Goal: Task Accomplishment & Management: Manage account settings

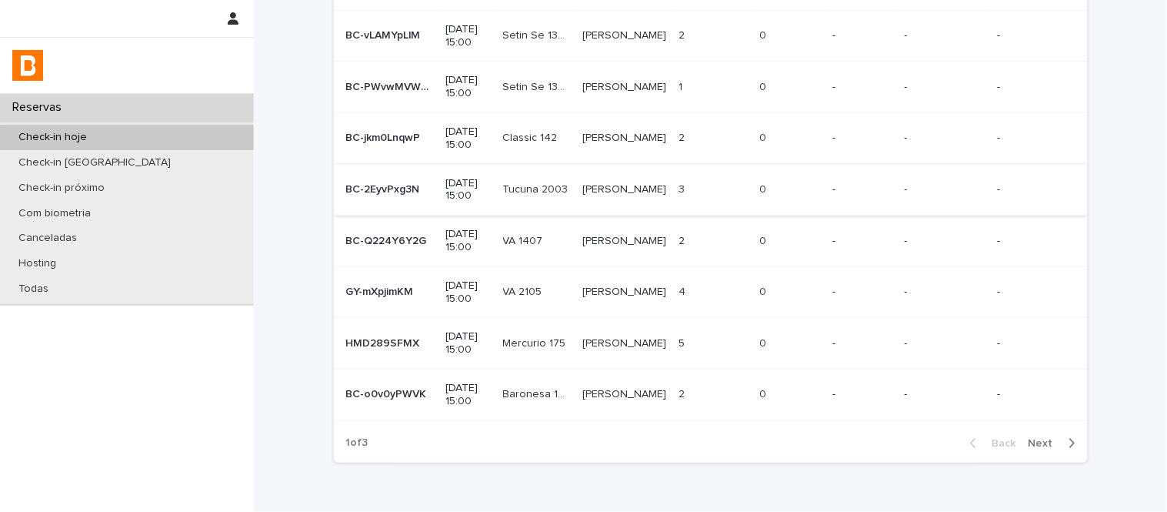
scroll to position [325, 0]
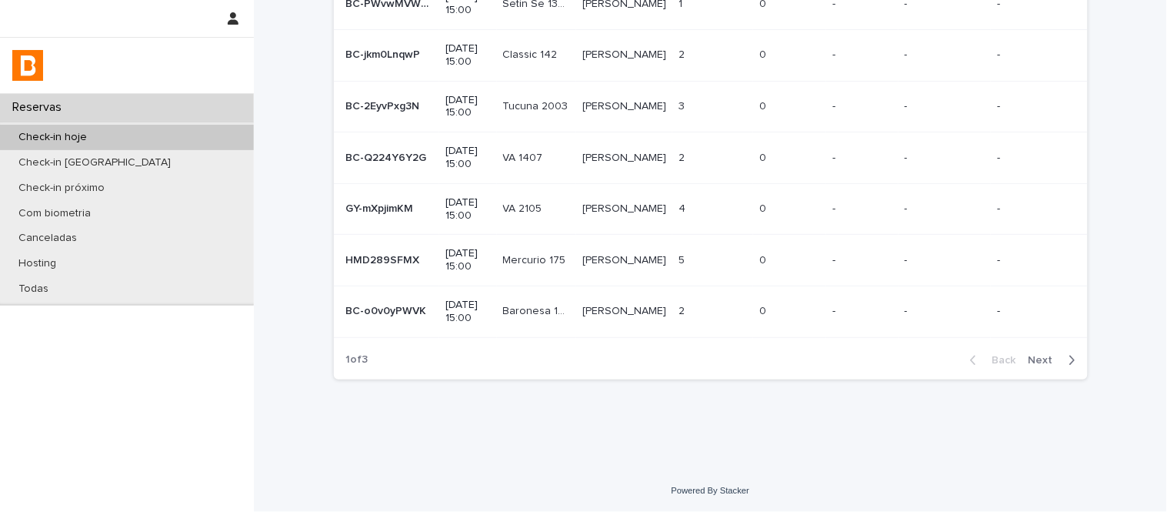
click at [1039, 362] on span "Next" at bounding box center [1046, 360] width 34 height 11
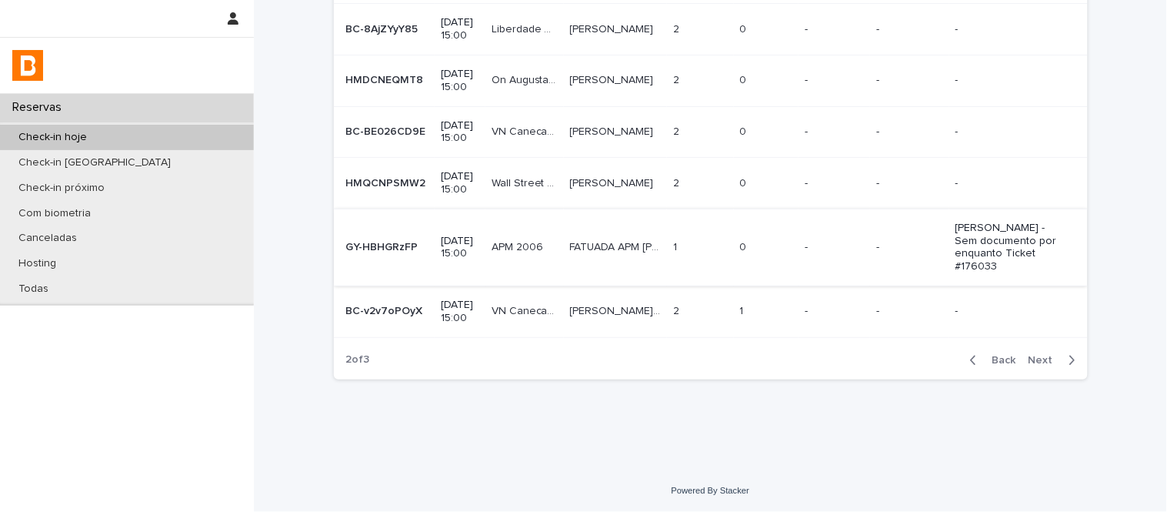
scroll to position [480, 0]
click at [1029, 362] on span "Next" at bounding box center [1046, 360] width 34 height 11
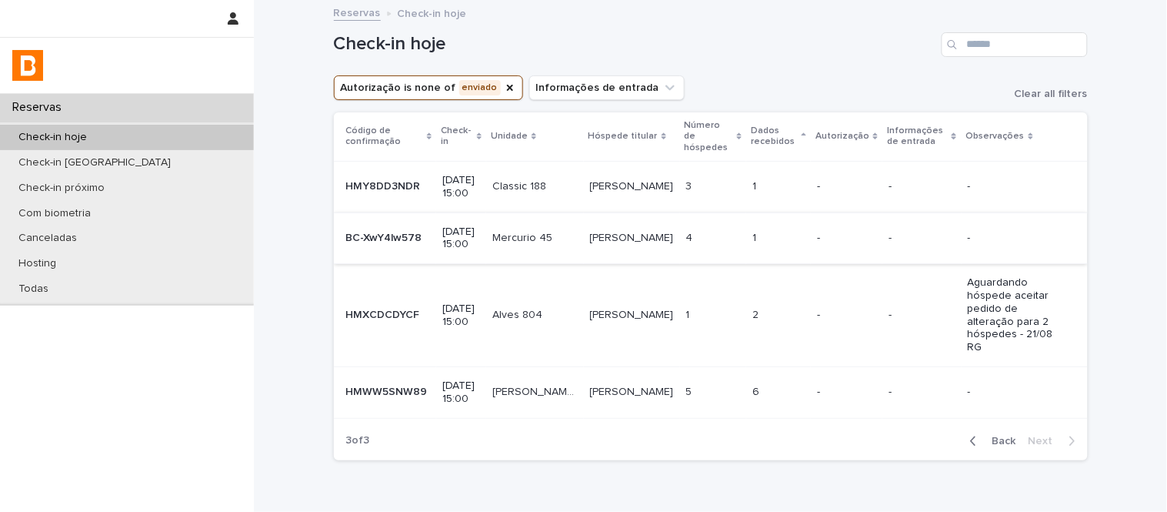
scroll to position [82, 0]
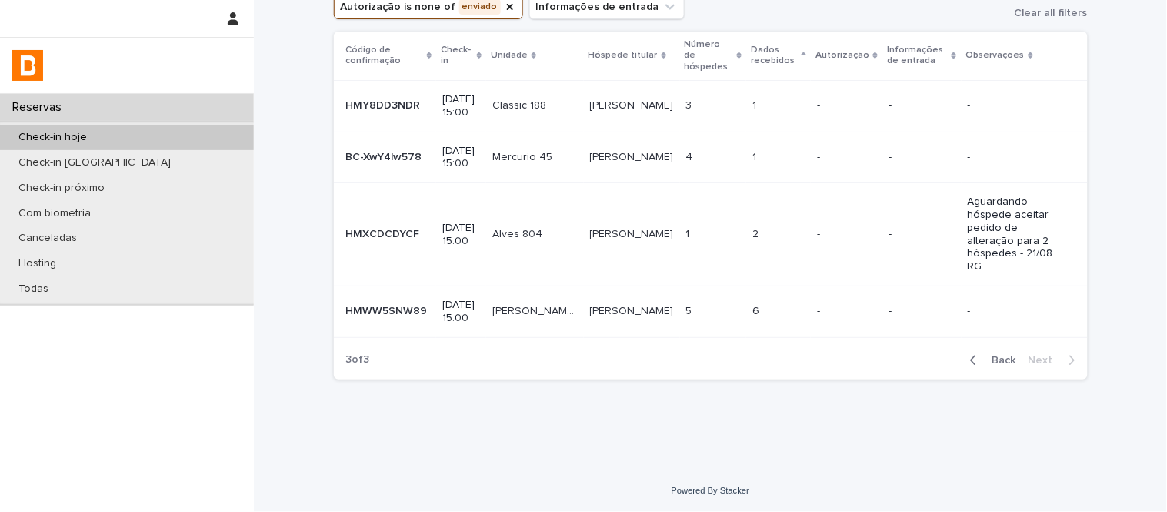
click at [986, 355] on span "Back" at bounding box center [999, 360] width 33 height 11
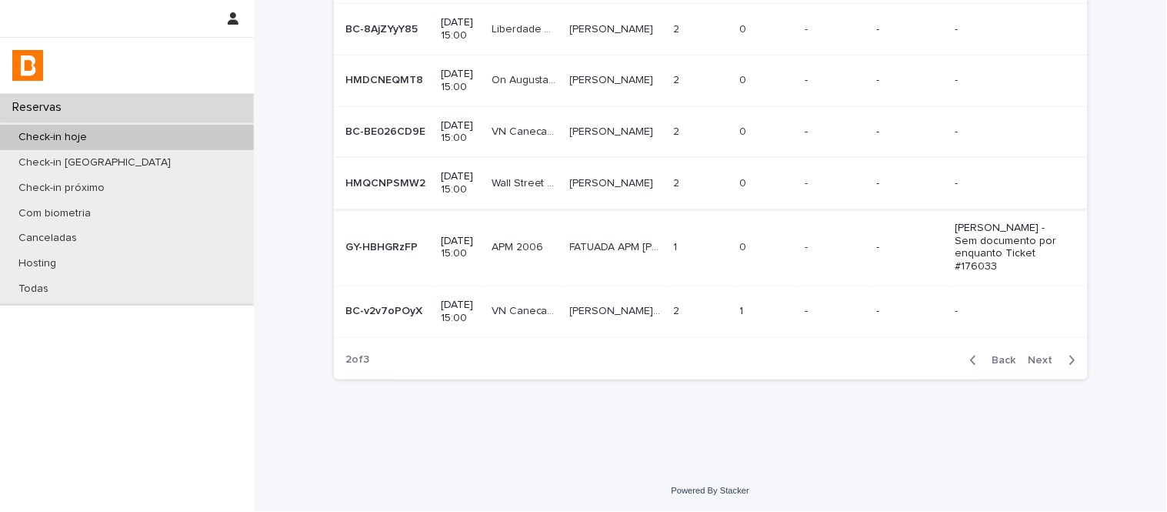
scroll to position [480, 0]
click at [716, 325] on td "2 2" at bounding box center [700, 311] width 67 height 52
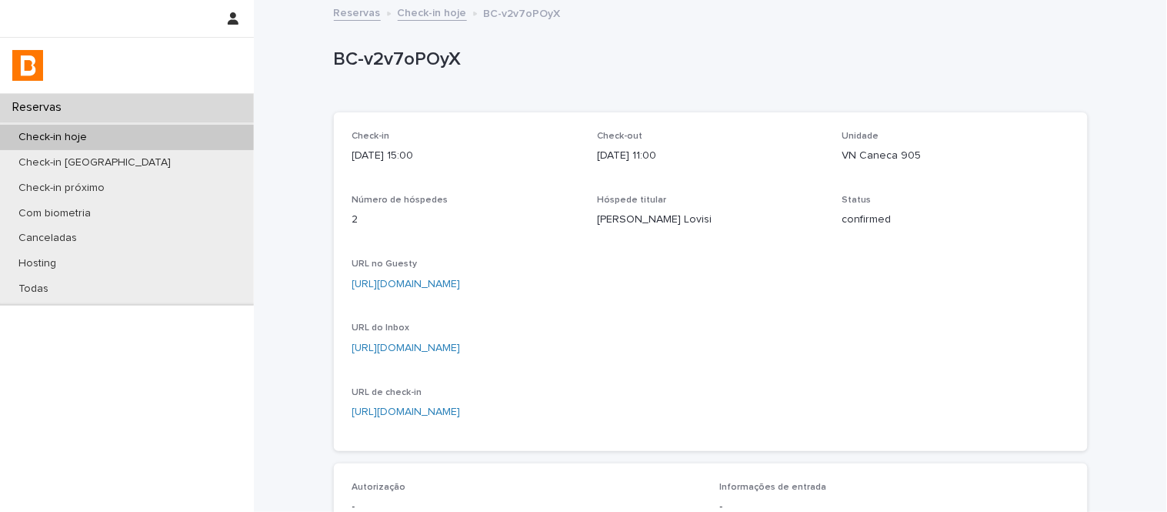
click at [862, 152] on p "VN Caneca 905" at bounding box center [955, 156] width 227 height 16
copy p "VN Caneca 905"
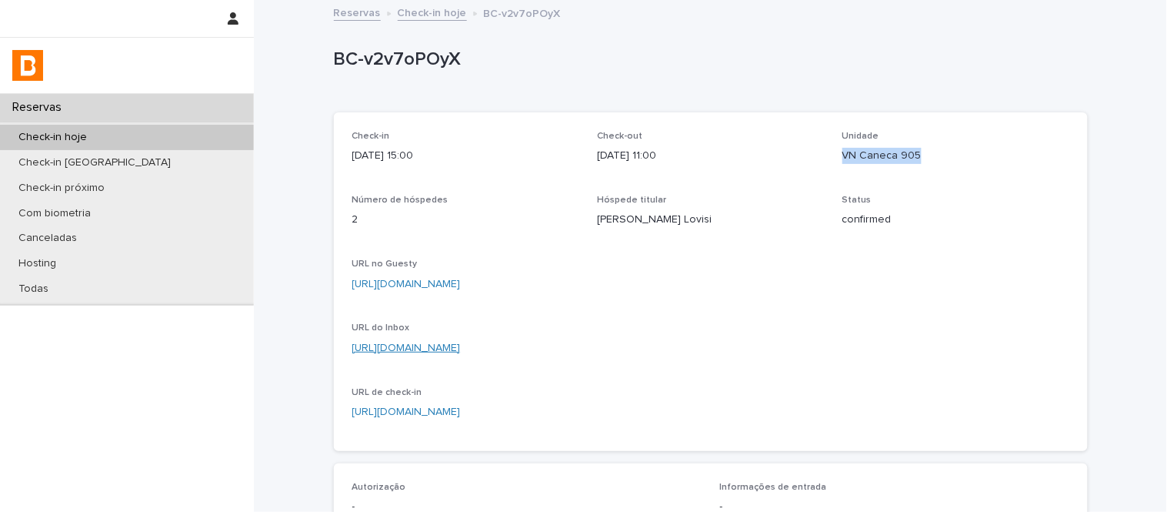
click at [461, 346] on link "[URL][DOMAIN_NAME]" at bounding box center [406, 347] width 108 height 11
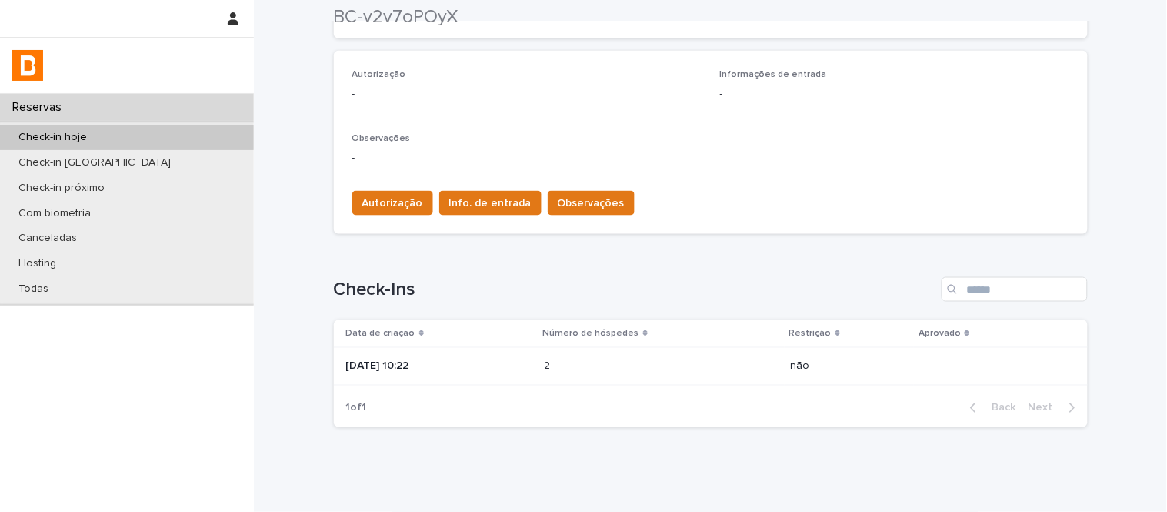
scroll to position [460, 0]
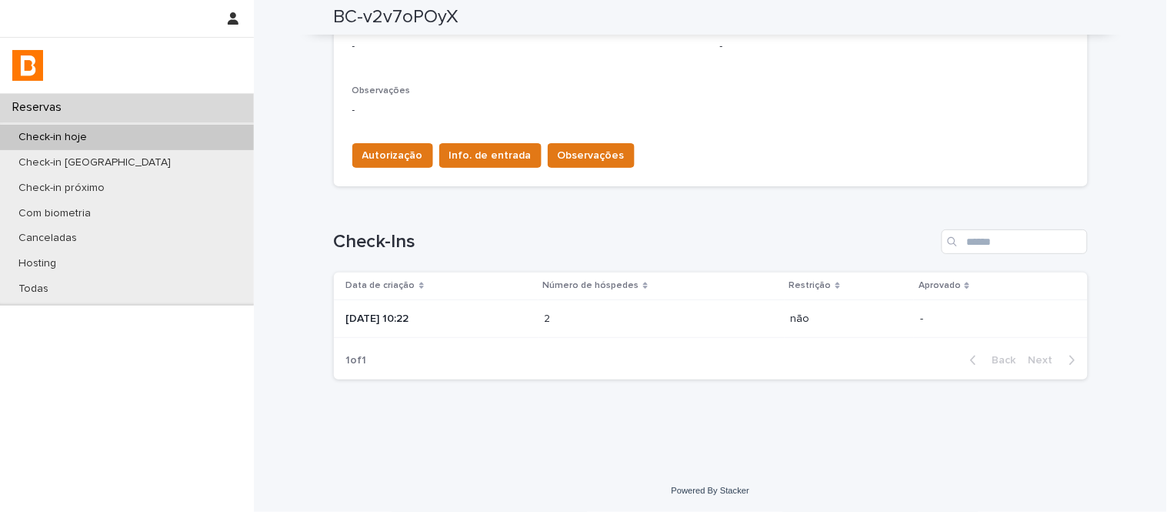
click at [667, 324] on p at bounding box center [612, 318] width 135 height 13
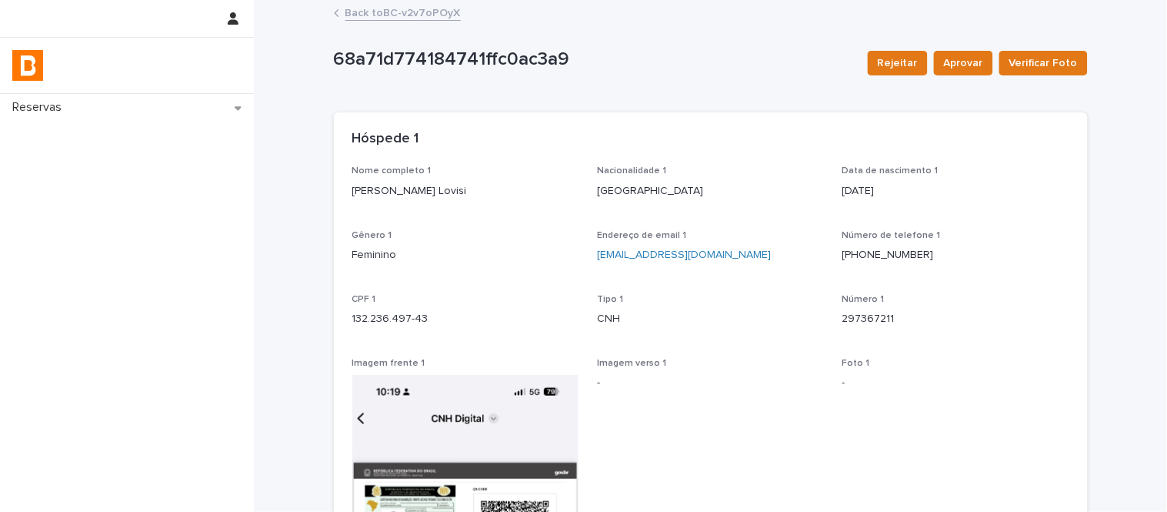
click at [397, 186] on p "[PERSON_NAME] Lovisi" at bounding box center [465, 191] width 227 height 16
copy p "[PERSON_NAME] Lovisi"
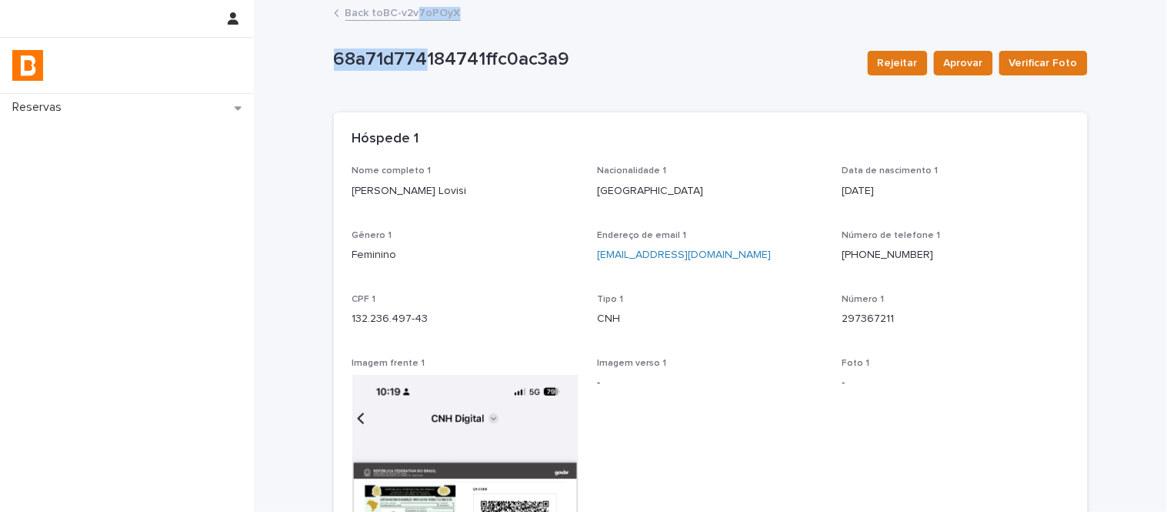
click at [412, 19] on link "Back to BC-v2v7oPOyX" at bounding box center [402, 12] width 115 height 18
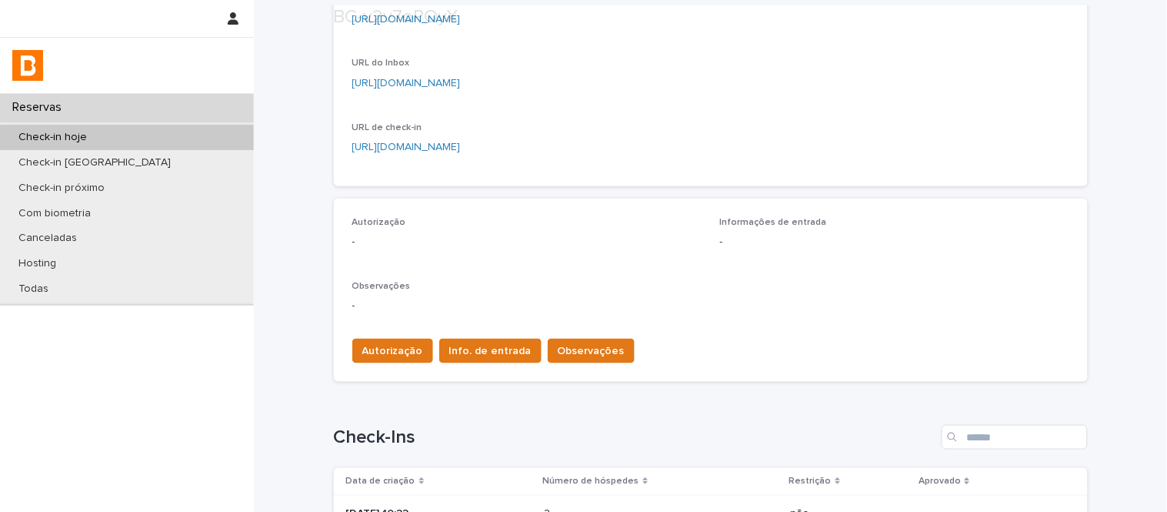
scroll to position [460, 0]
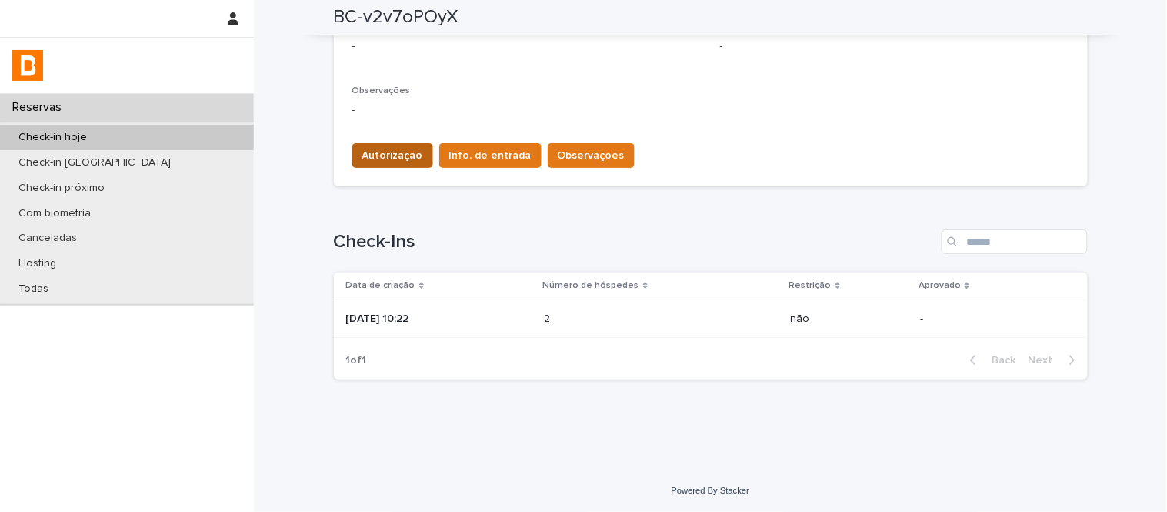
click at [352, 155] on button "Autorização" at bounding box center [392, 155] width 81 height 25
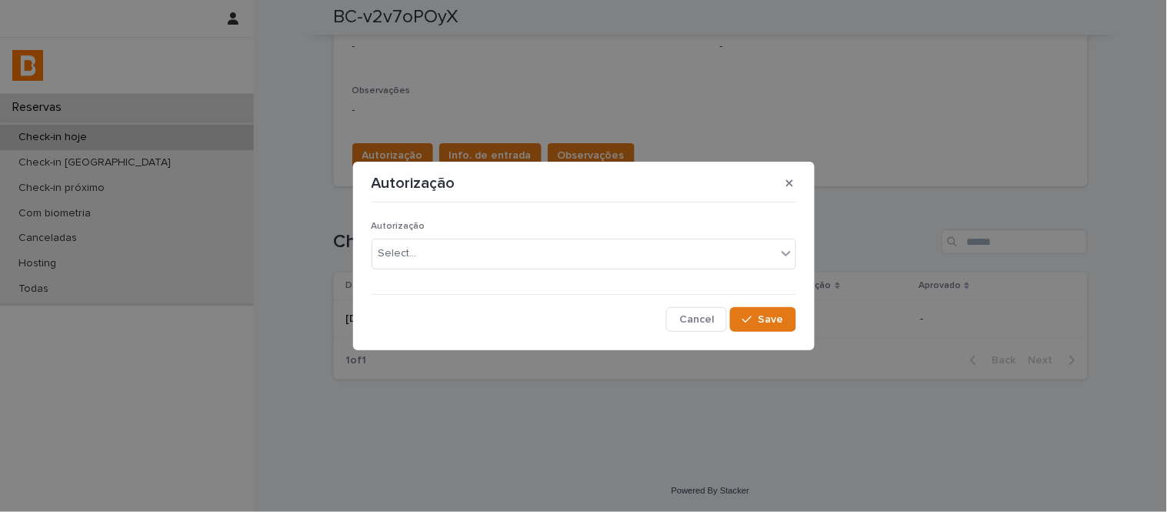
click at [442, 277] on div "Autorização Select..." at bounding box center [584, 251] width 425 height 60
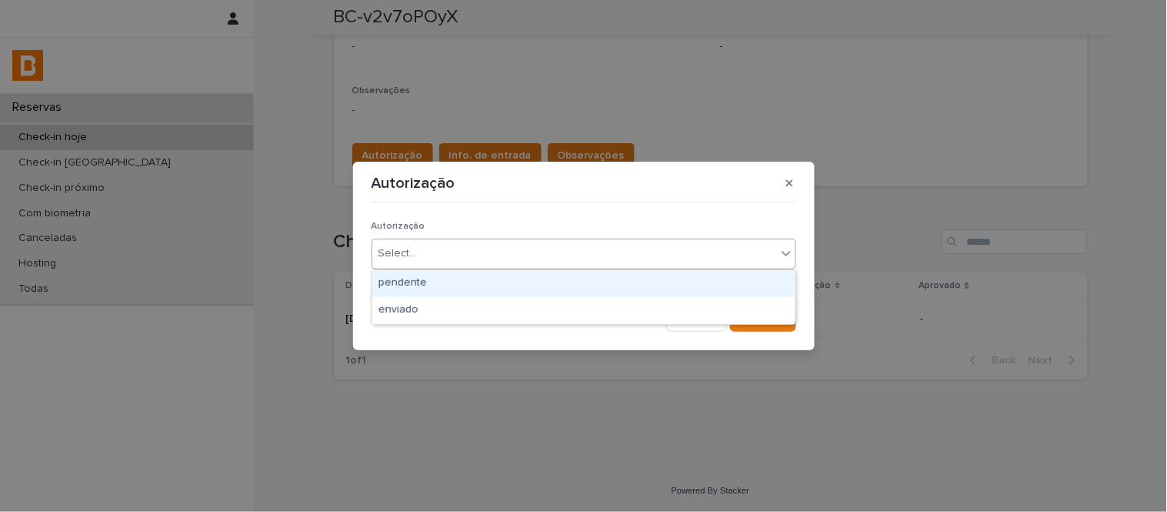
click at [445, 260] on div "Select..." at bounding box center [574, 253] width 404 height 25
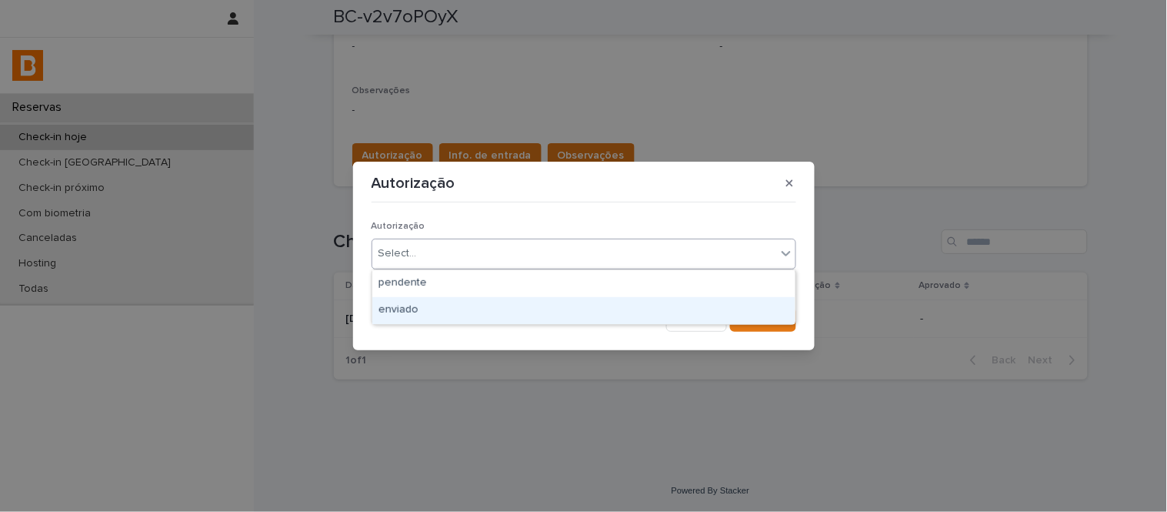
click at [462, 310] on div "enviado" at bounding box center [583, 310] width 423 height 27
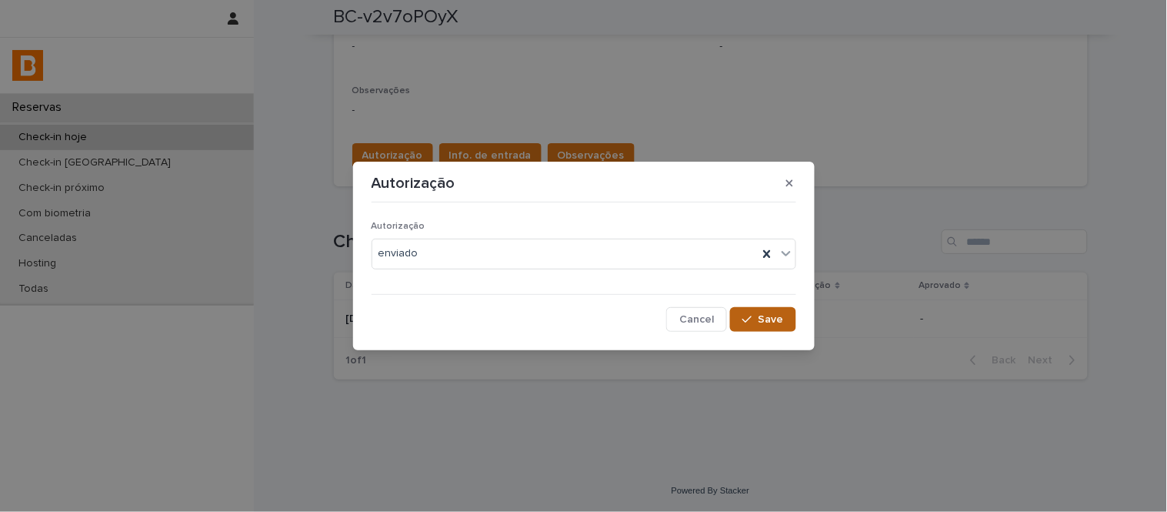
drag, startPoint x: 724, startPoint y: 319, endPoint x: 756, endPoint y: 319, distance: 31.5
click at [756, 319] on div "Cancel Save" at bounding box center [584, 319] width 425 height 25
click at [756, 319] on div "button" at bounding box center [749, 319] width 15 height 11
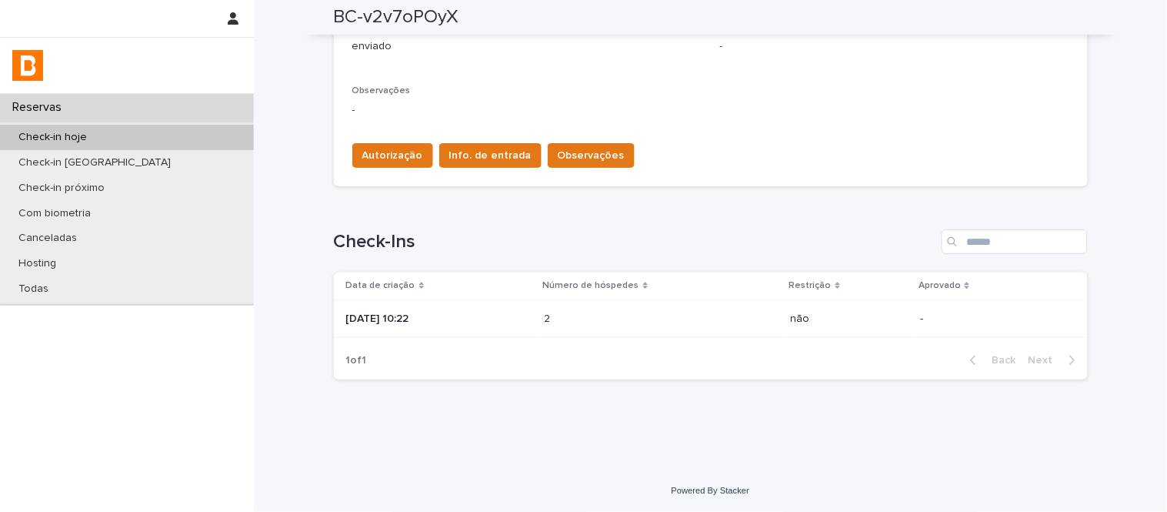
click at [454, 151] on span "Info. de entrada" at bounding box center [490, 155] width 82 height 15
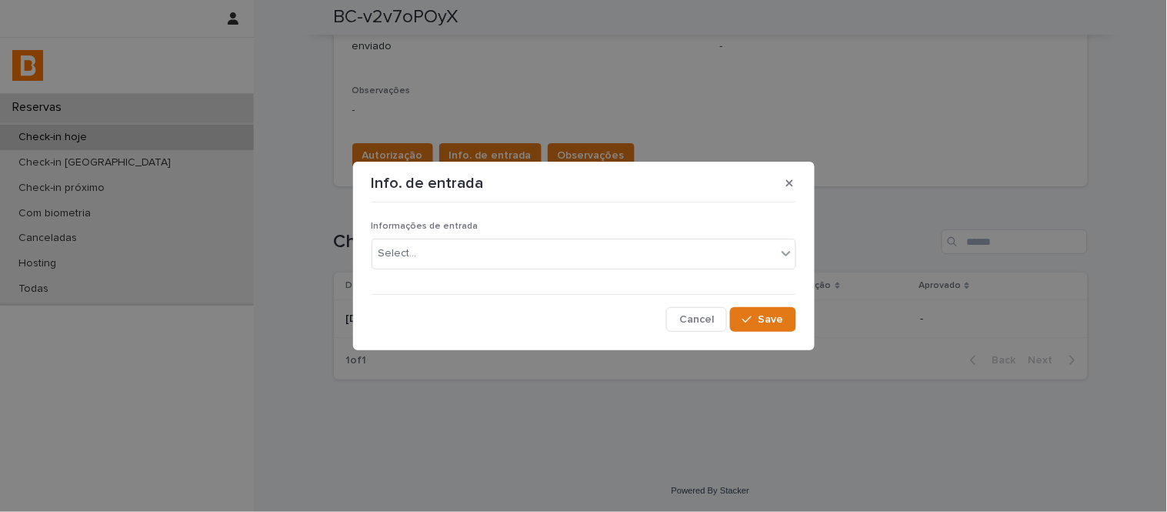
click at [515, 270] on div "Informações de entrada Select..." at bounding box center [584, 251] width 425 height 60
click at [513, 264] on div "Select..." at bounding box center [574, 253] width 404 height 25
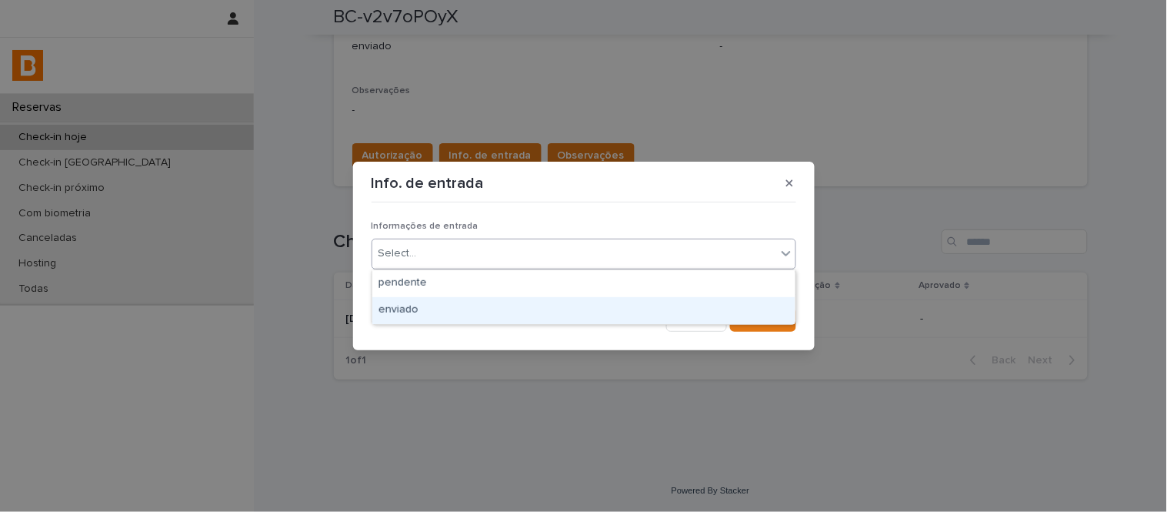
click at [540, 319] on div "enviado" at bounding box center [583, 310] width 423 height 27
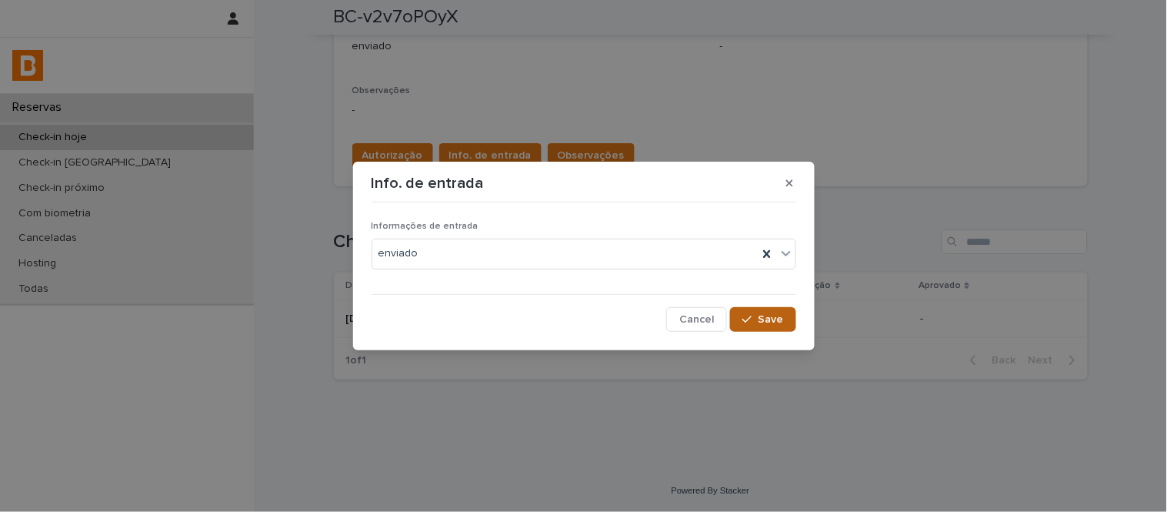
click at [767, 314] on span "Save" at bounding box center [771, 319] width 25 height 11
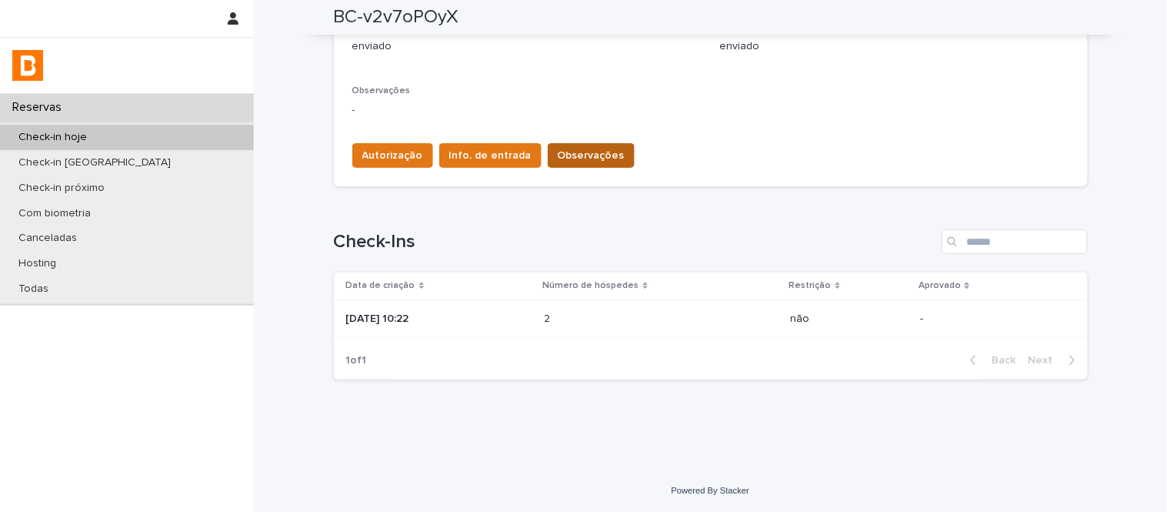
click at [558, 148] on span "Observações" at bounding box center [591, 155] width 67 height 15
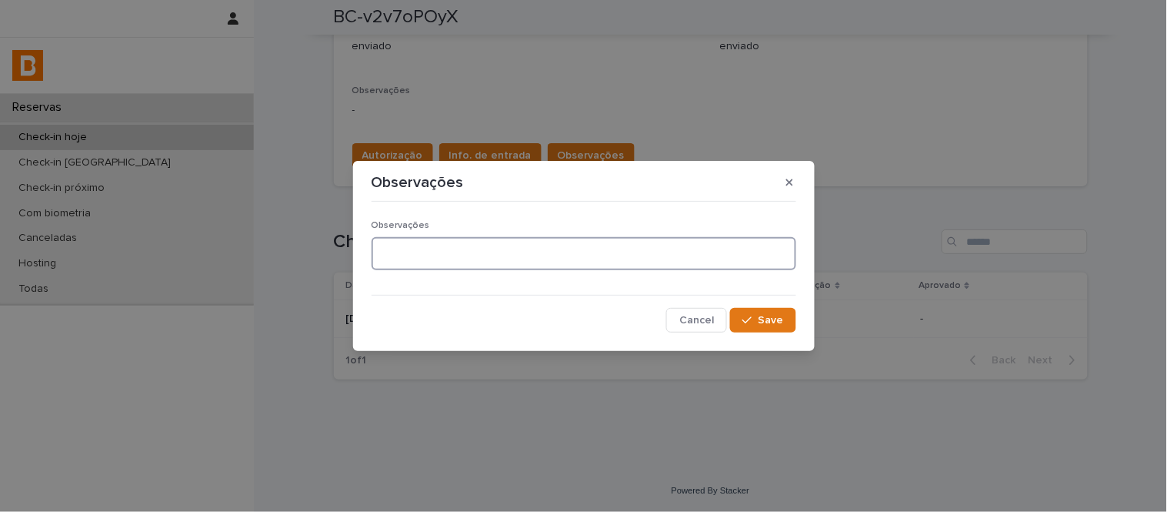
click at [579, 267] on textarea at bounding box center [584, 253] width 425 height 33
type textarea "**********"
click at [764, 305] on div "**********" at bounding box center [584, 270] width 425 height 125
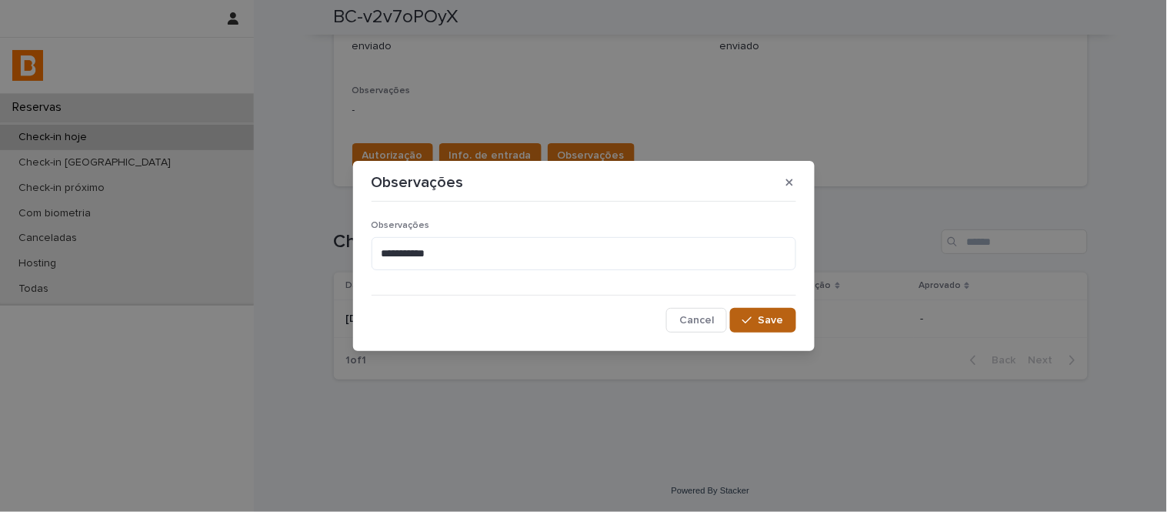
click at [767, 310] on button "Save" at bounding box center [762, 320] width 65 height 25
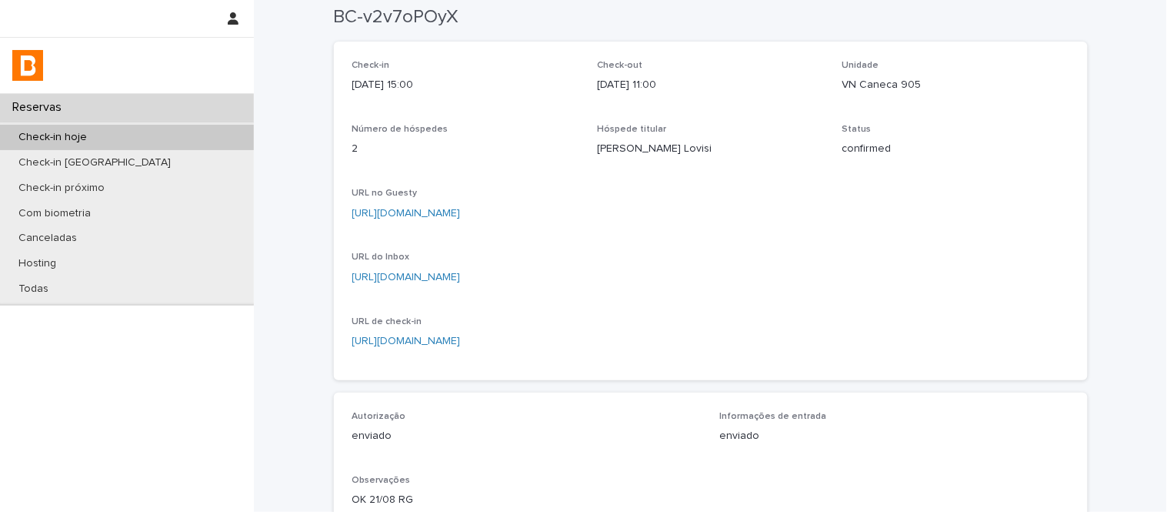
scroll to position [0, 0]
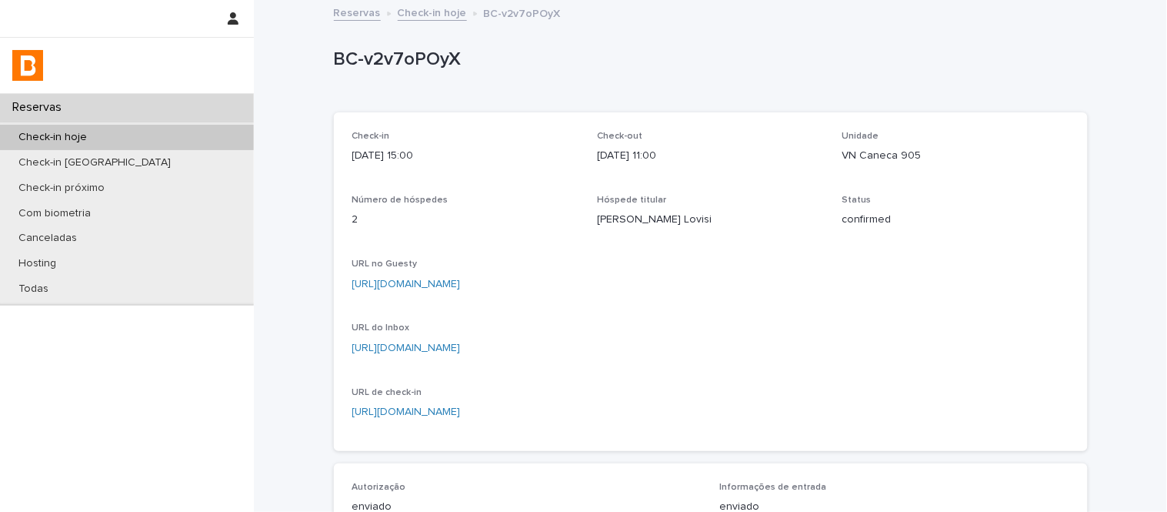
click at [409, 26] on div "BC-v2v7oPOyX BC-v2v7oPOyX Sorry, there was an error saving your record. Please …" at bounding box center [711, 427] width 754 height 851
click at [409, 21] on div "Reservas Check-in hoje BC-v2v7oPOyX" at bounding box center [710, 14] width 769 height 22
click at [406, 18] on link "Check-in hoje" at bounding box center [432, 12] width 69 height 18
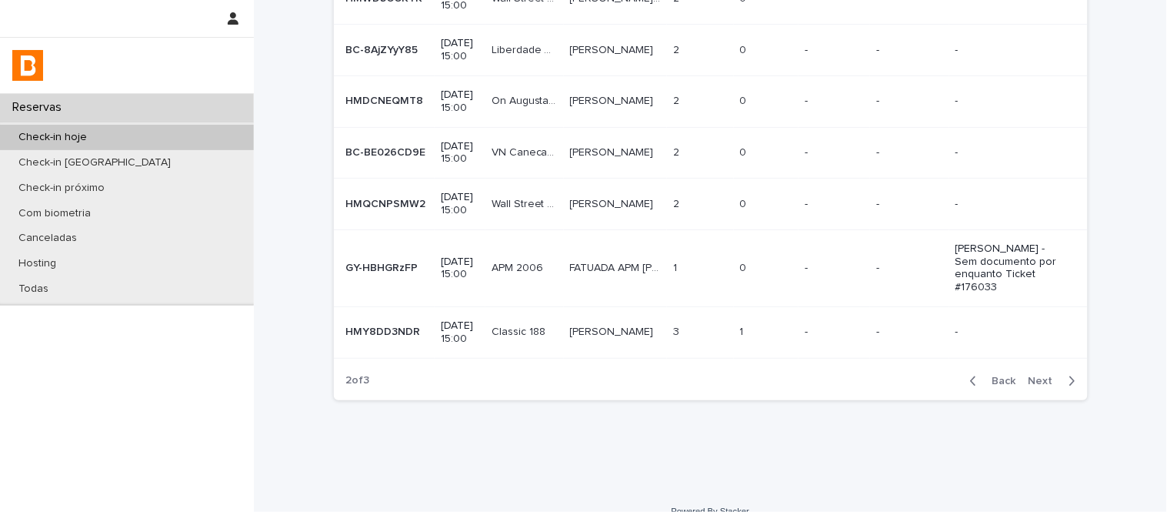
scroll to position [480, 0]
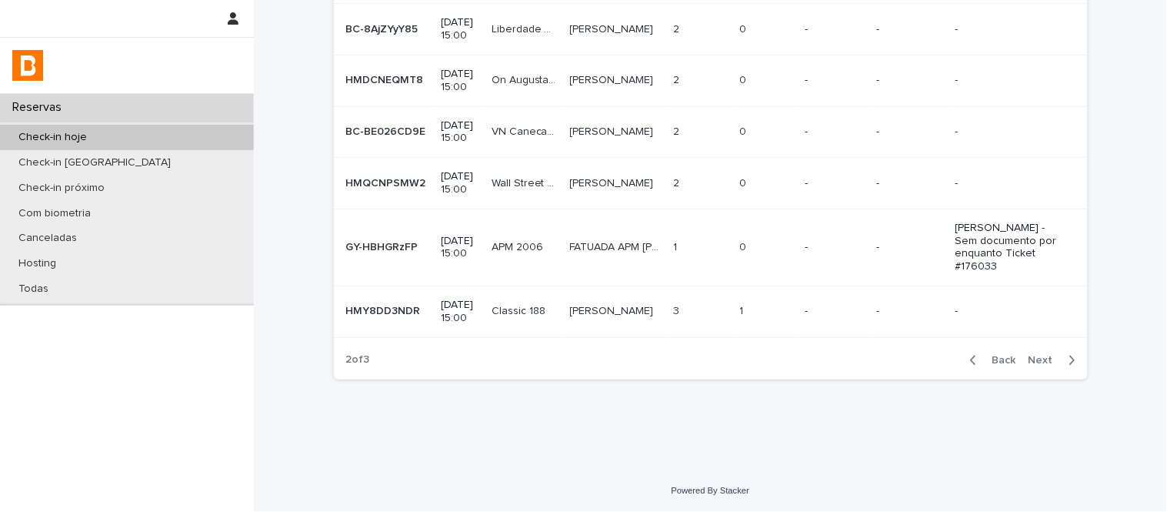
click at [1033, 359] on span "Next" at bounding box center [1046, 360] width 34 height 11
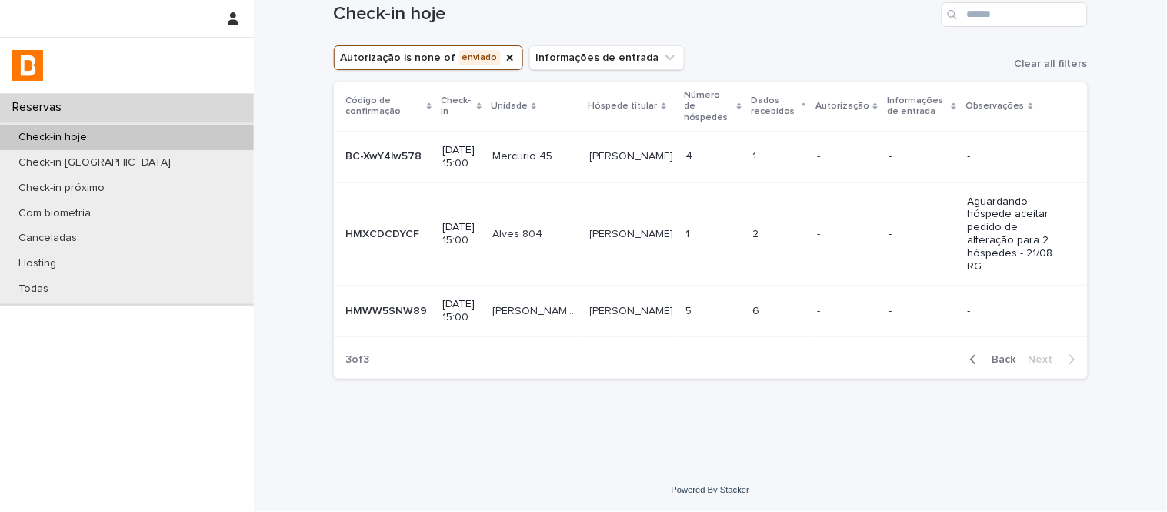
scroll to position [18, 0]
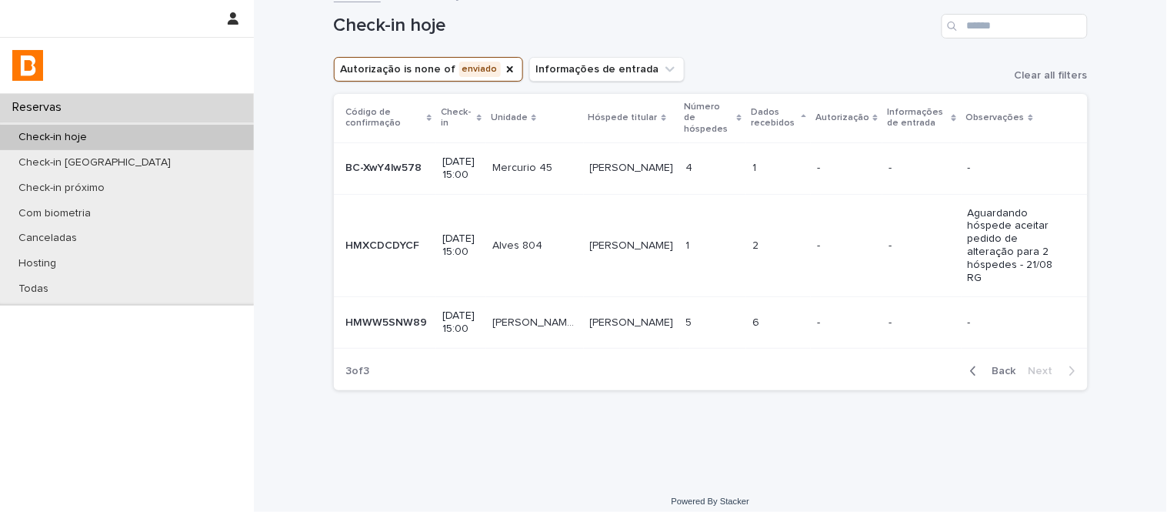
click at [712, 216] on td "1 1" at bounding box center [713, 245] width 66 height 103
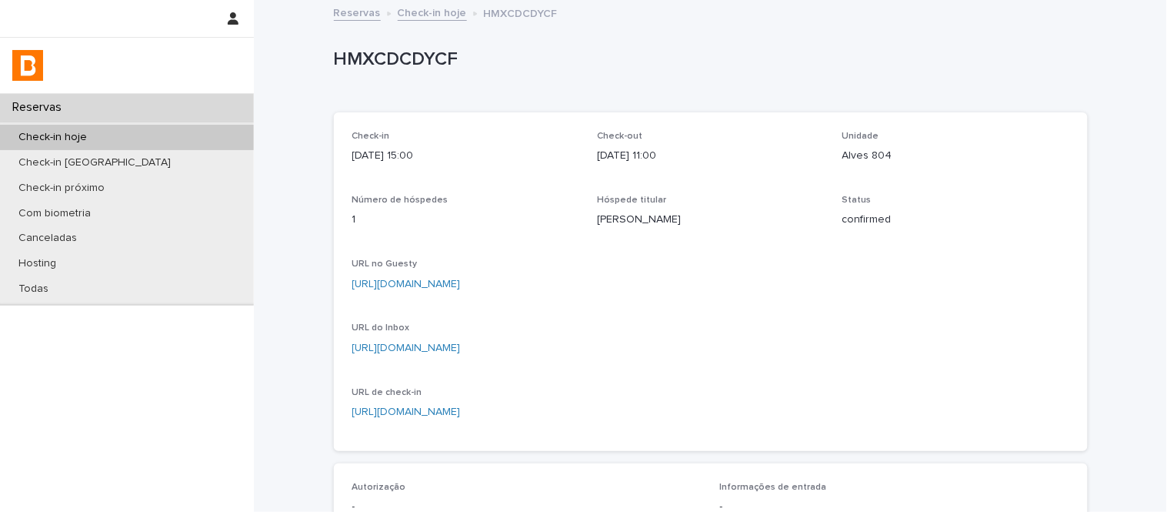
click at [432, 60] on p "HMXCDCDYCF" at bounding box center [708, 59] width 748 height 22
copy p "HMXCDCDYCF"
click at [461, 346] on link "[URL][DOMAIN_NAME]" at bounding box center [406, 347] width 108 height 11
copy p "HMXCDCDYCF"
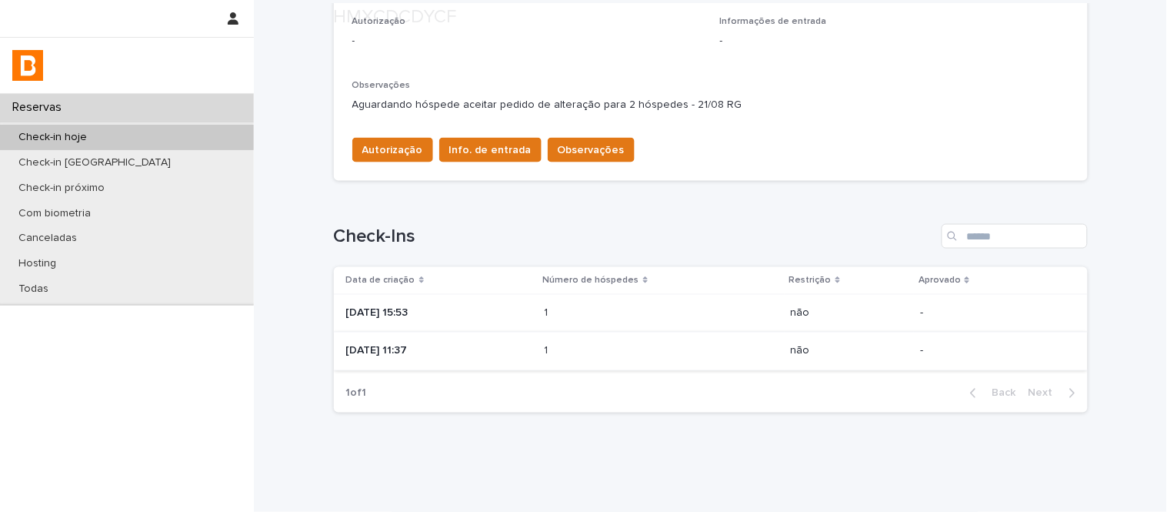
scroll to position [498, 0]
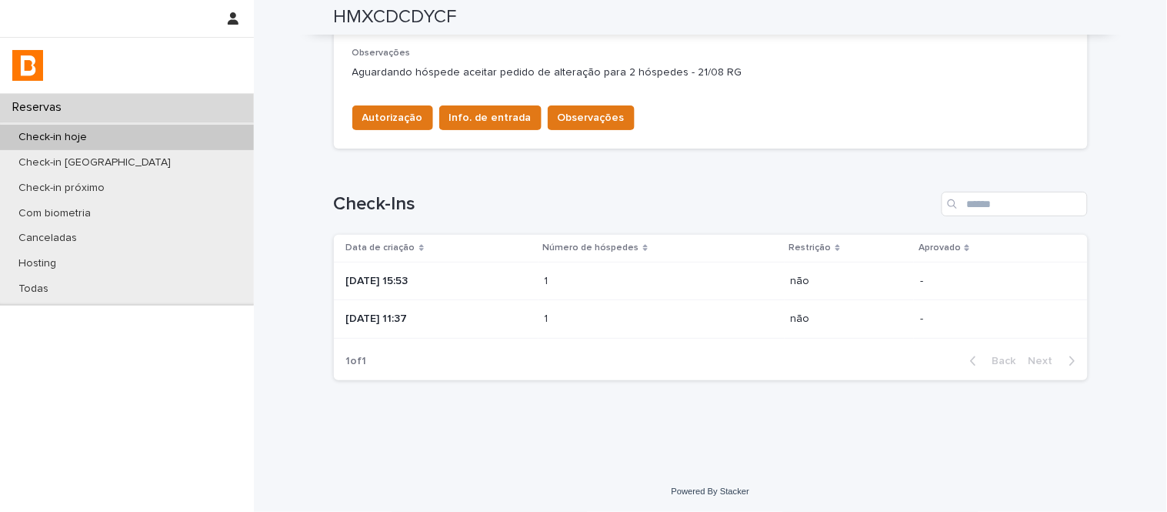
click at [532, 318] on p "[DATE] 11:37" at bounding box center [439, 318] width 186 height 13
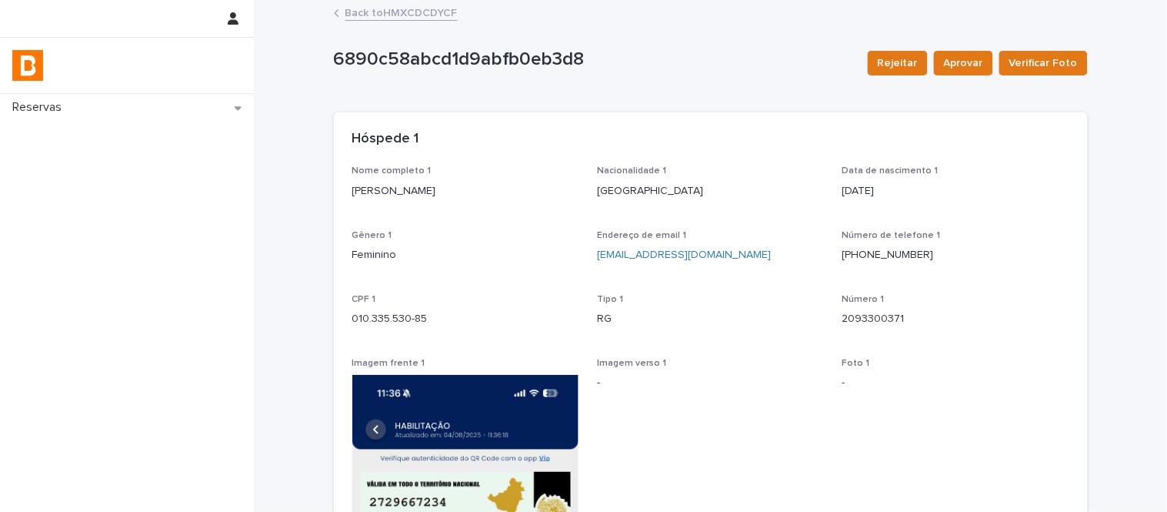
click at [398, 12] on link "Back to HMXCDCDYCF" at bounding box center [401, 12] width 112 height 18
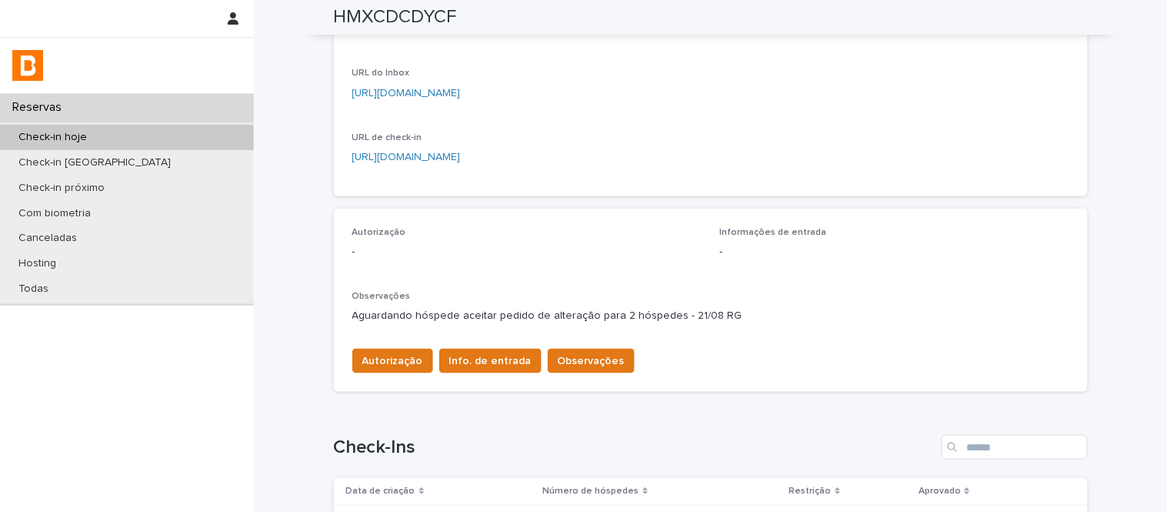
scroll to position [498, 0]
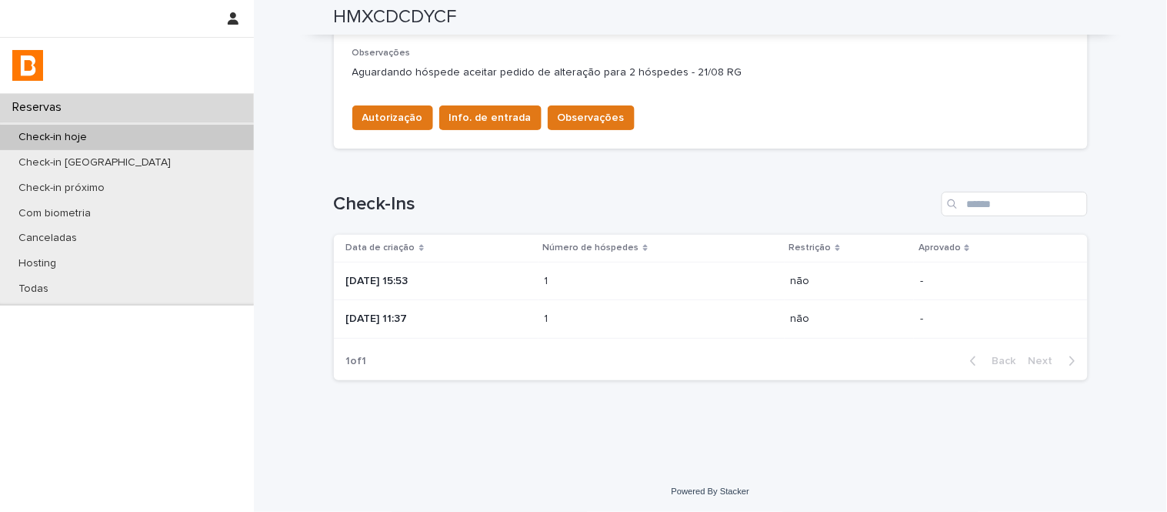
click at [658, 289] on div "1 1" at bounding box center [662, 281] width 234 height 25
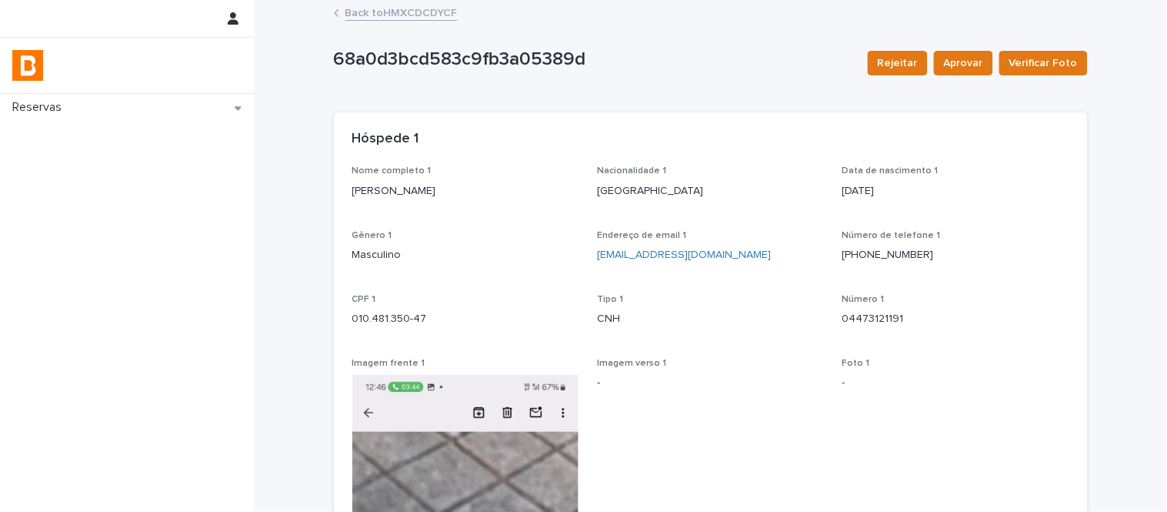
click at [412, 16] on link "Back to HMXCDCDYCF" at bounding box center [401, 12] width 112 height 18
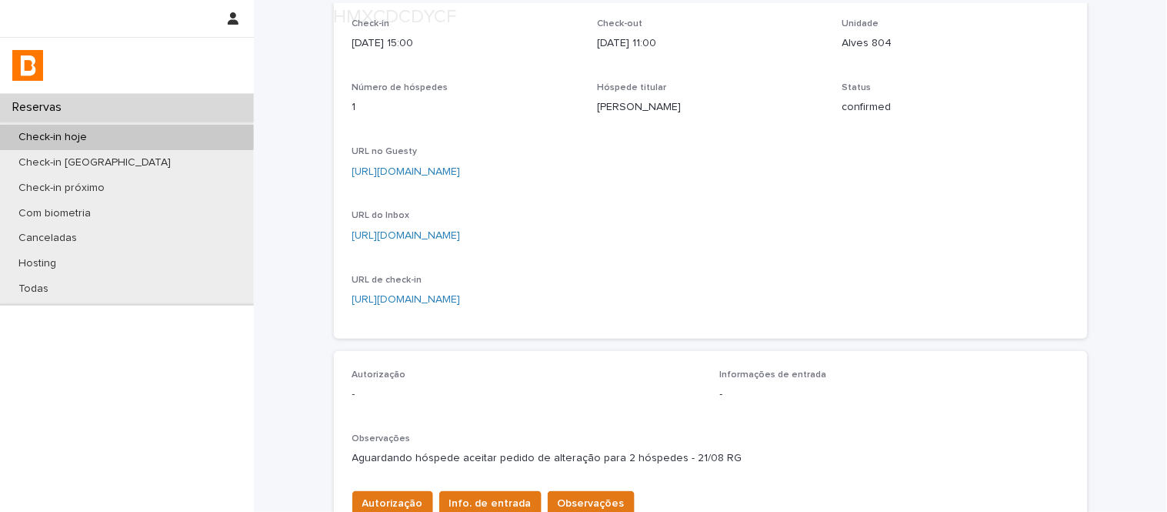
scroll to position [171, 0]
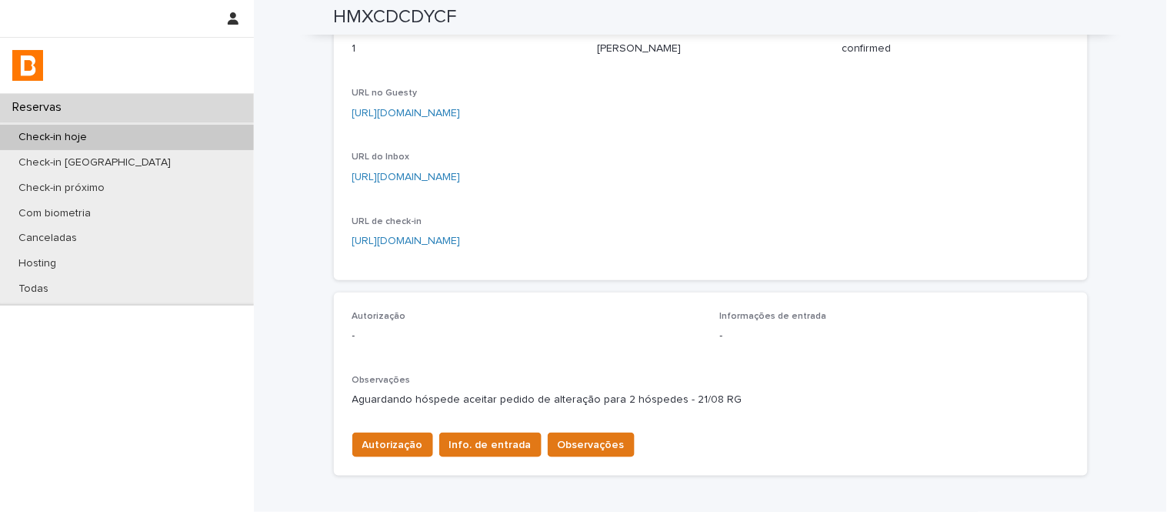
click at [389, 458] on div "Autorização Info. de entrada Observações" at bounding box center [490, 447] width 289 height 31
click at [394, 437] on span "Autorização" at bounding box center [392, 444] width 61 height 15
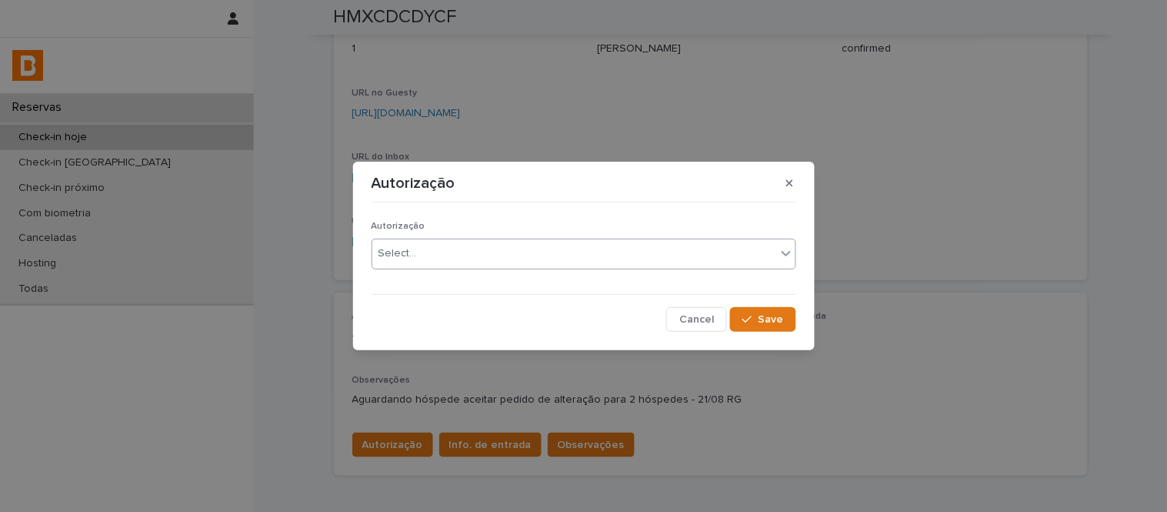
click at [436, 249] on div "Select..." at bounding box center [574, 253] width 404 height 25
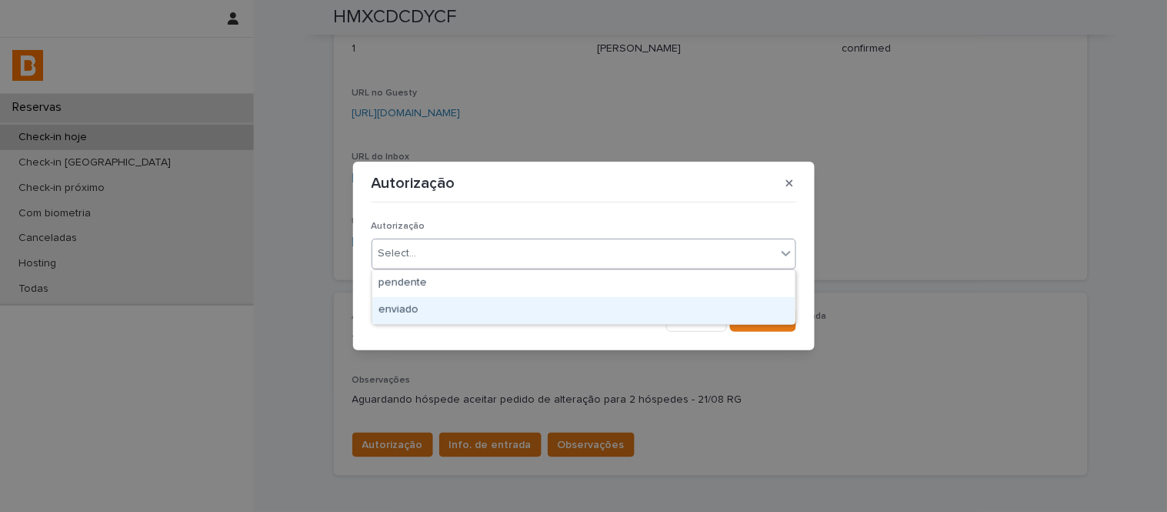
click at [466, 309] on div "enviado" at bounding box center [583, 310] width 423 height 27
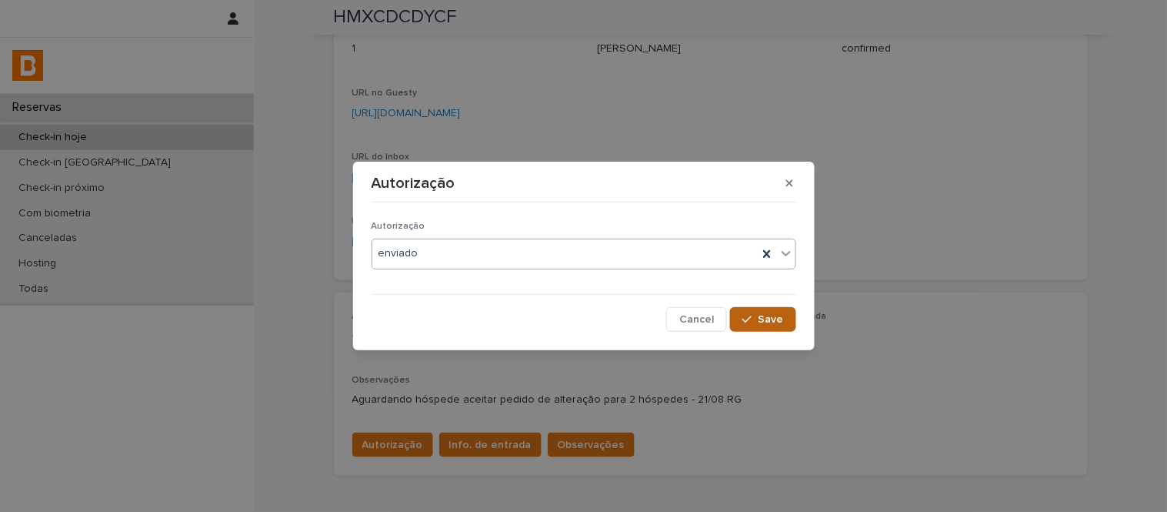
click at [768, 320] on span "Save" at bounding box center [771, 319] width 25 height 11
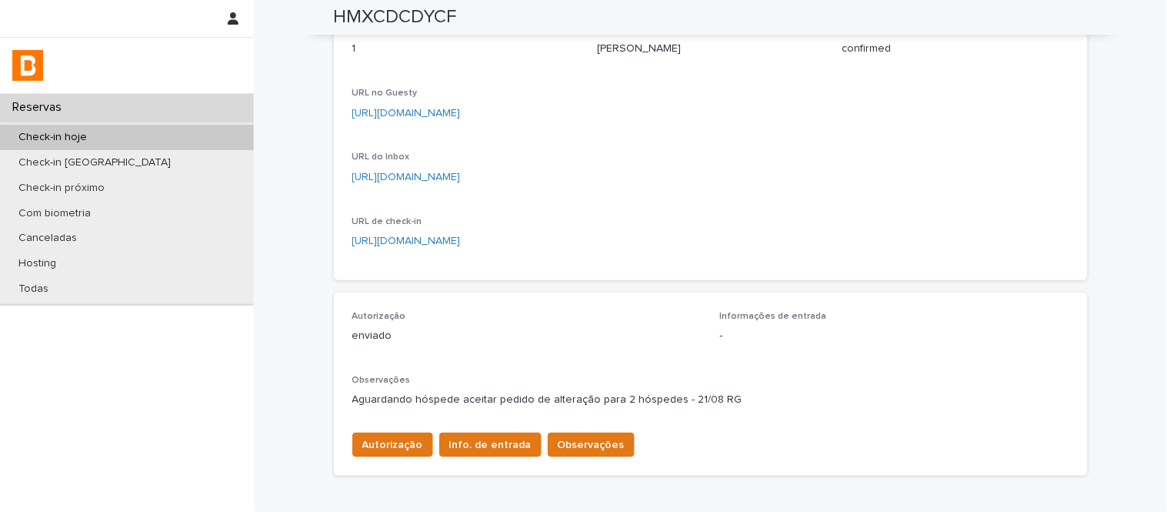
click at [462, 437] on span "Info. de entrada" at bounding box center [490, 444] width 82 height 15
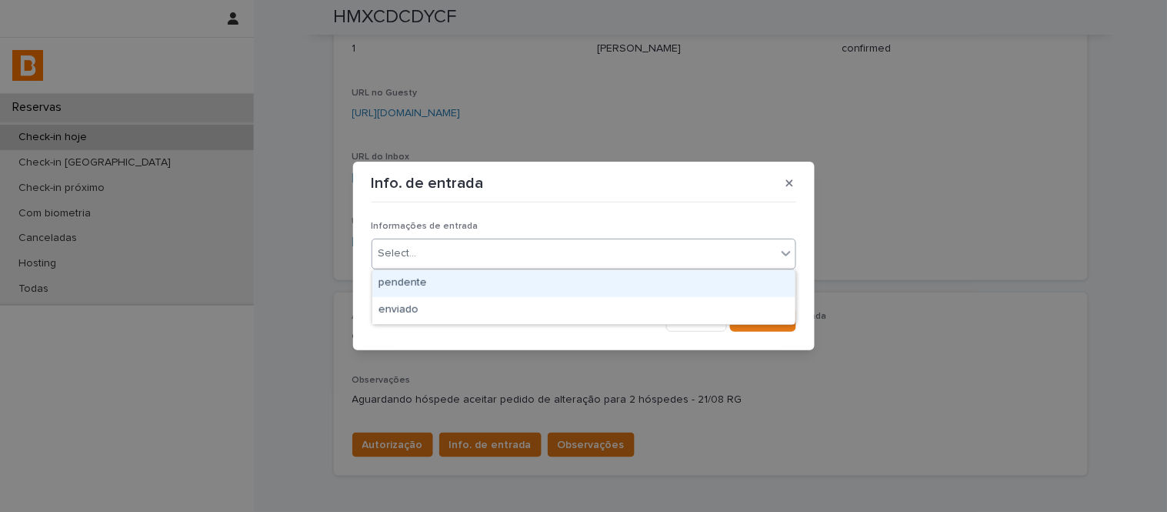
click at [519, 262] on div "Select..." at bounding box center [574, 253] width 404 height 25
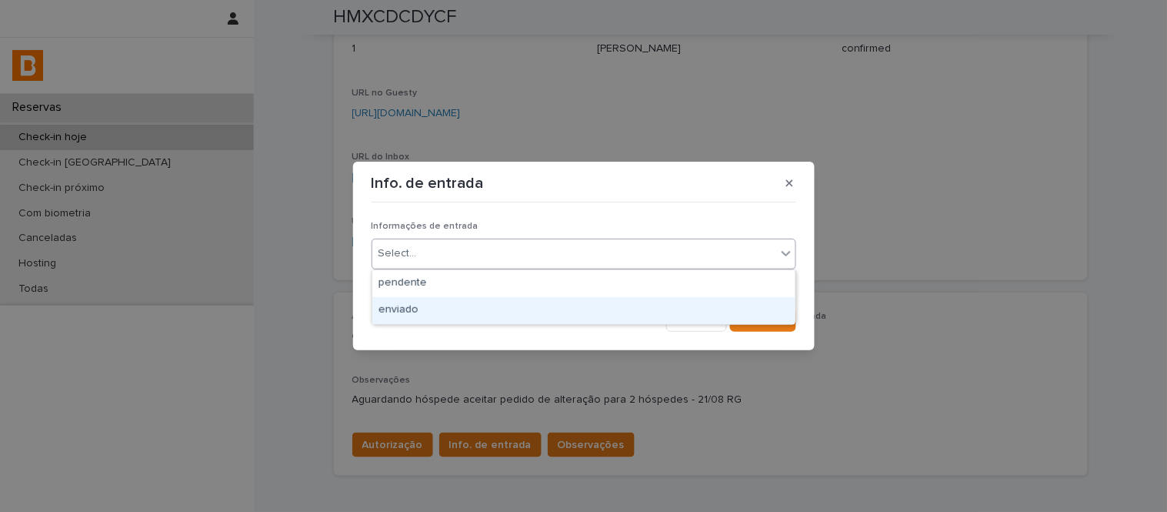
click at [539, 305] on div "enviado" at bounding box center [583, 310] width 423 height 27
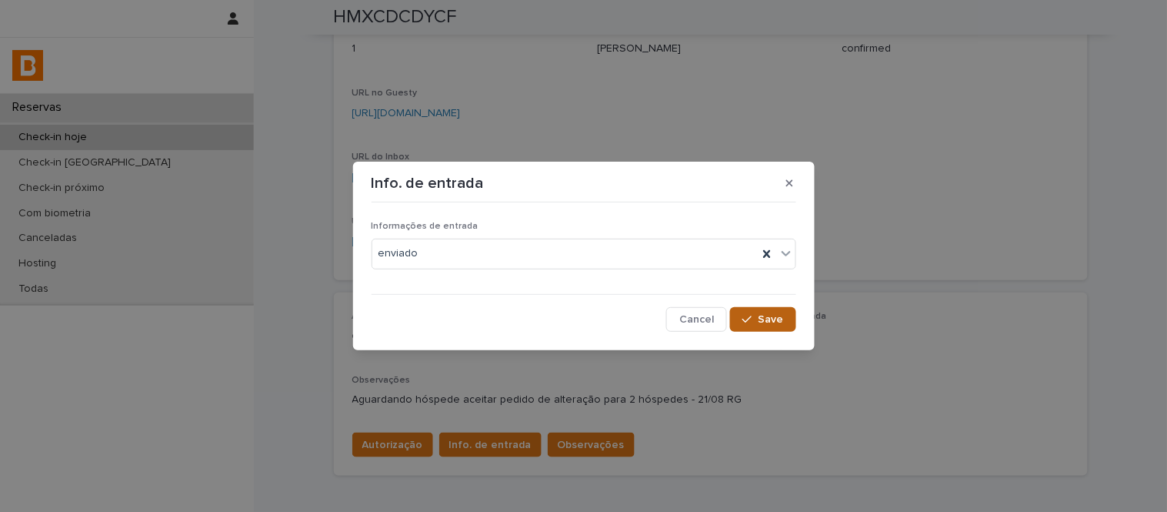
click at [756, 314] on div "button" at bounding box center [749, 319] width 15 height 11
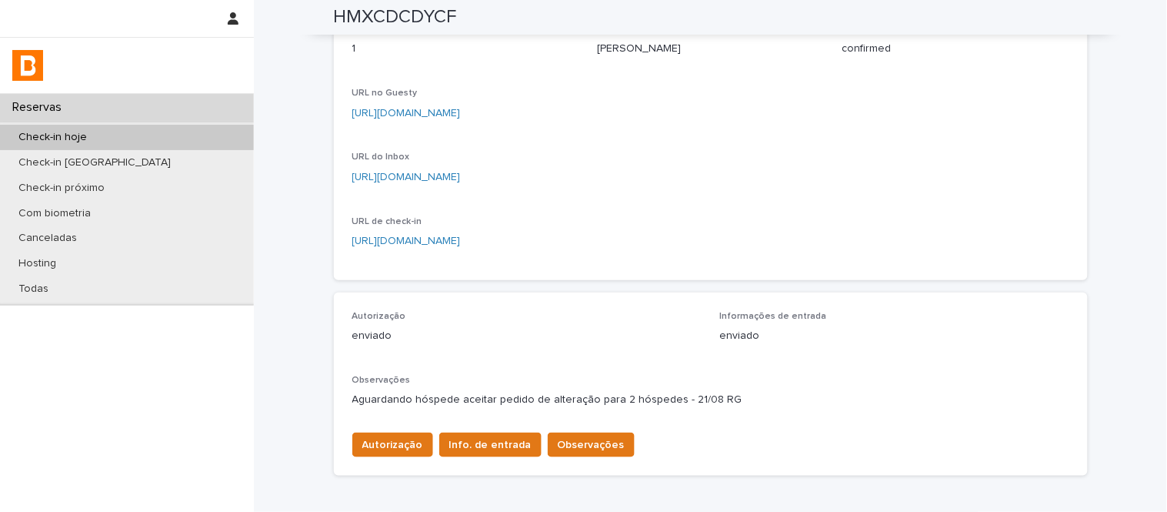
click at [592, 439] on span "Observações" at bounding box center [591, 444] width 67 height 15
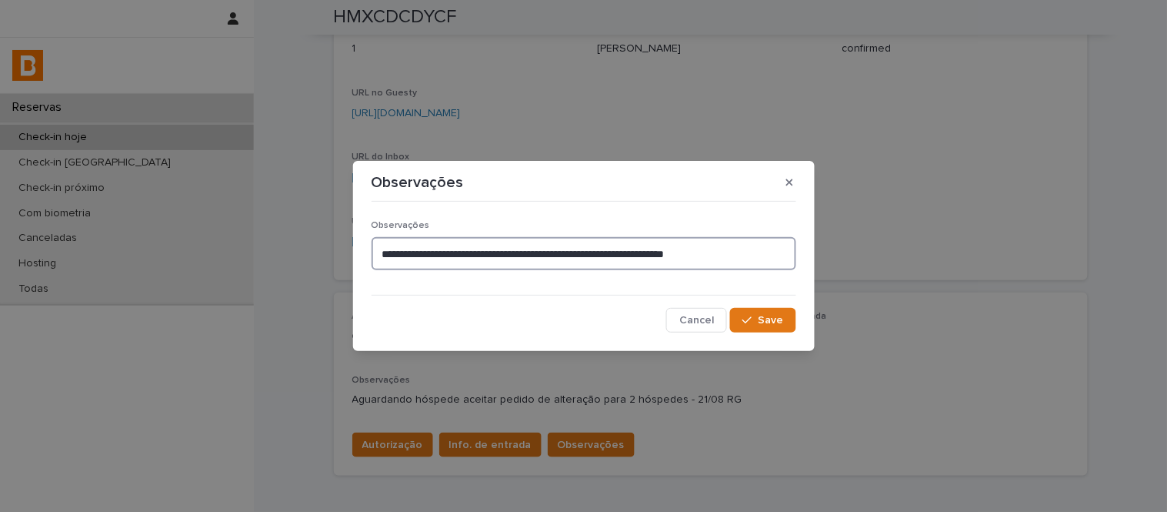
click at [778, 258] on textarea "**********" at bounding box center [584, 253] width 425 height 33
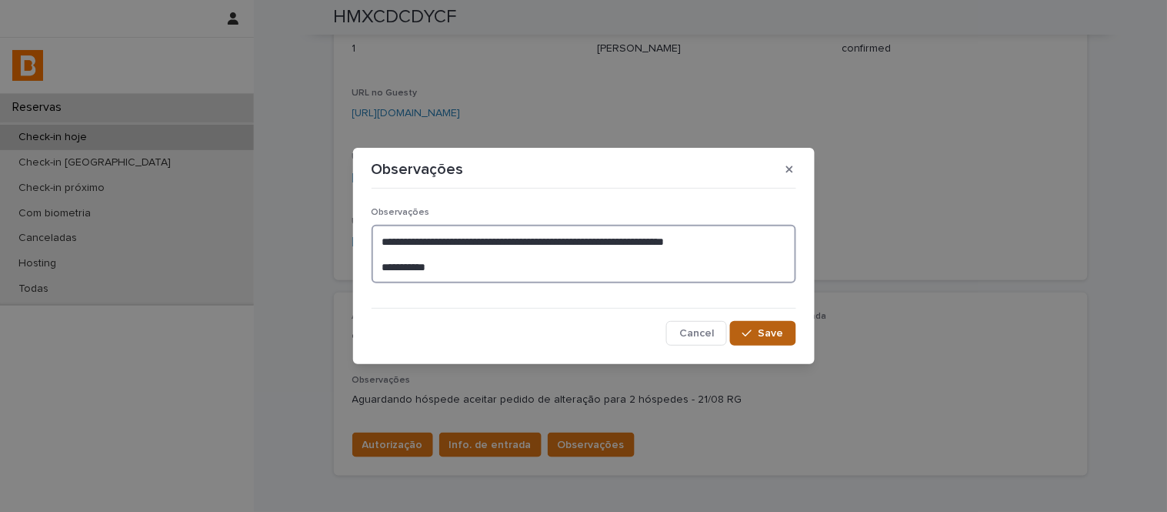
type textarea "**********"
click at [732, 333] on button "Save" at bounding box center [762, 333] width 65 height 25
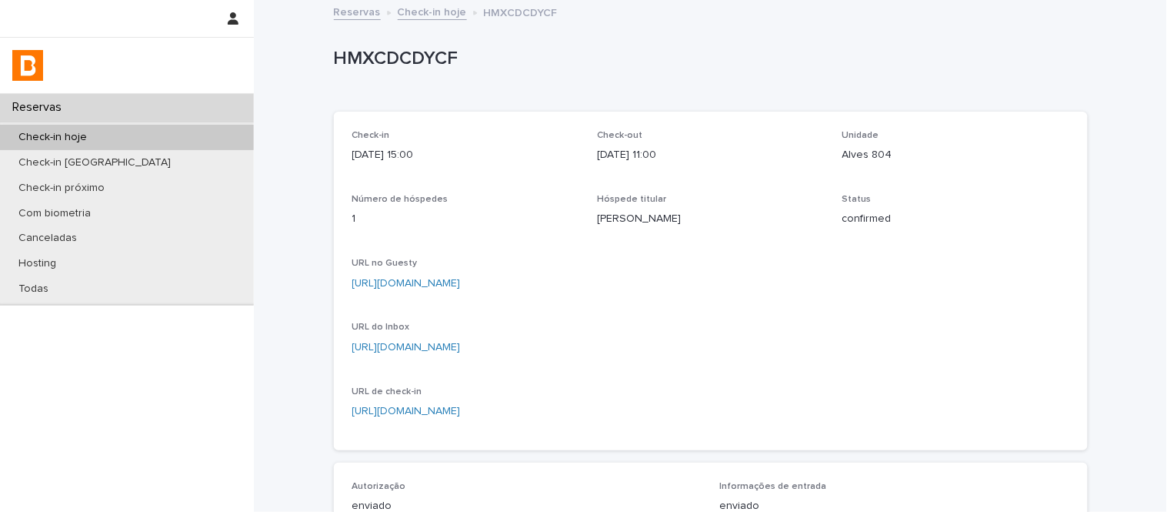
scroll to position [0, 0]
click at [417, 16] on link "Check-in hoje" at bounding box center [432, 12] width 69 height 18
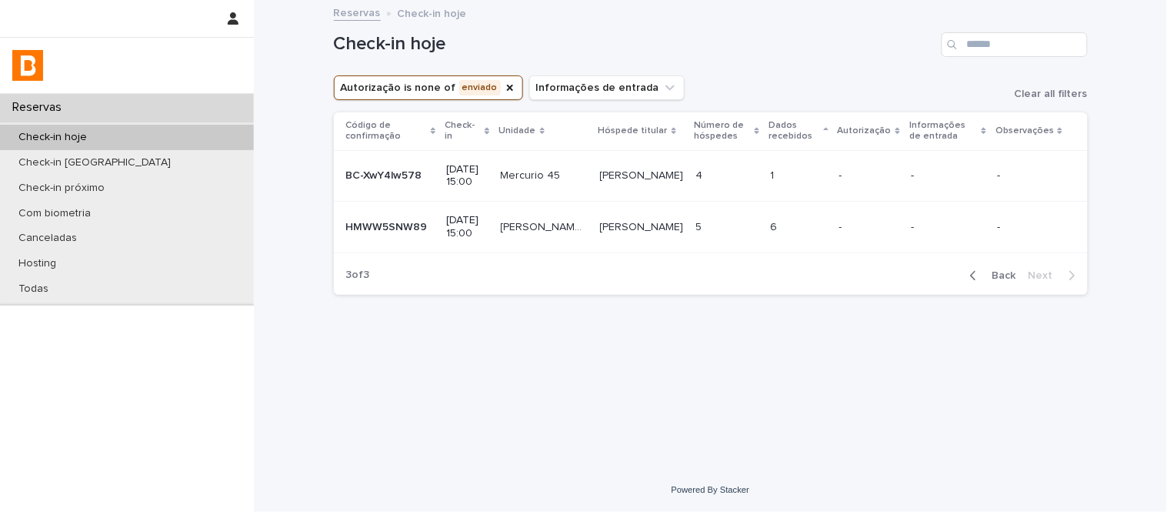
click at [989, 281] on button "Back" at bounding box center [990, 276] width 65 height 14
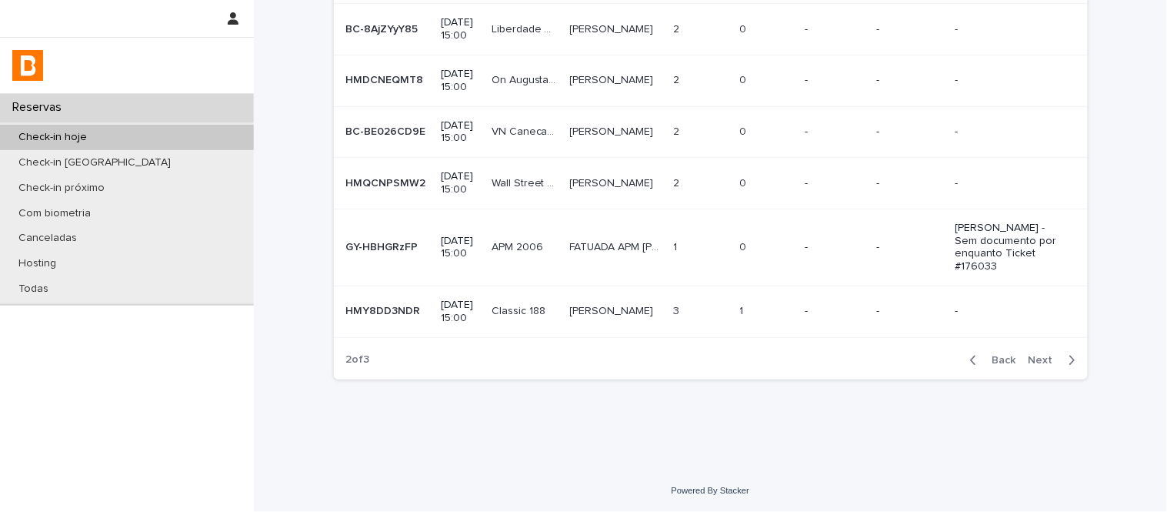
scroll to position [480, 0]
click at [712, 241] on p at bounding box center [700, 247] width 55 height 13
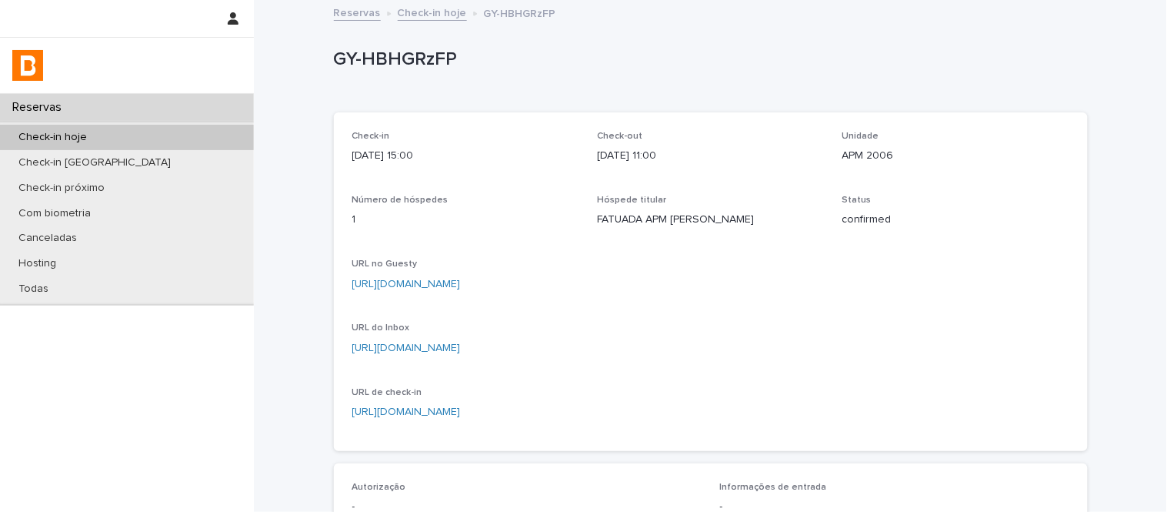
click at [870, 148] on p "APM 2006" at bounding box center [955, 156] width 227 height 16
copy p "APM 2006"
click at [461, 353] on link "[URL][DOMAIN_NAME]" at bounding box center [406, 347] width 108 height 11
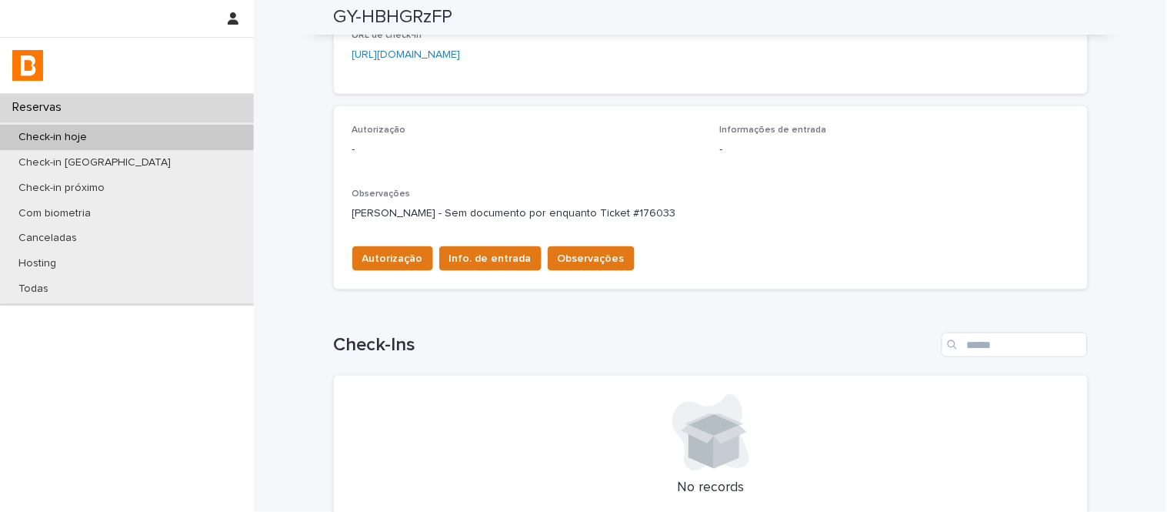
scroll to position [289, 0]
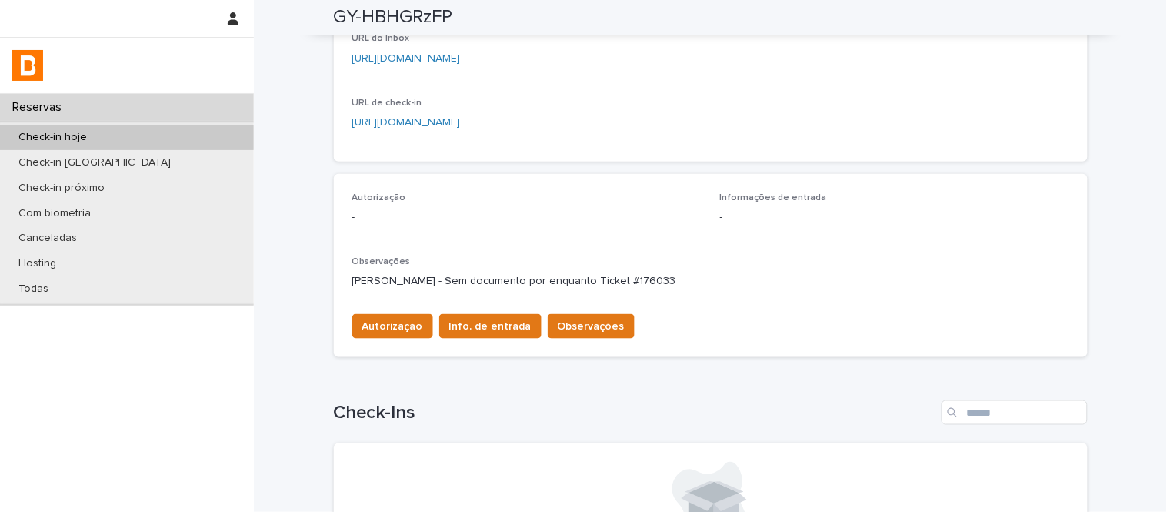
drag, startPoint x: 702, startPoint y: 297, endPoint x: 757, endPoint y: 297, distance: 55.4
click at [757, 289] on p "[PERSON_NAME] - Sem documento por enquanto Ticket #176033" at bounding box center [710, 281] width 717 height 16
copy p "176033"
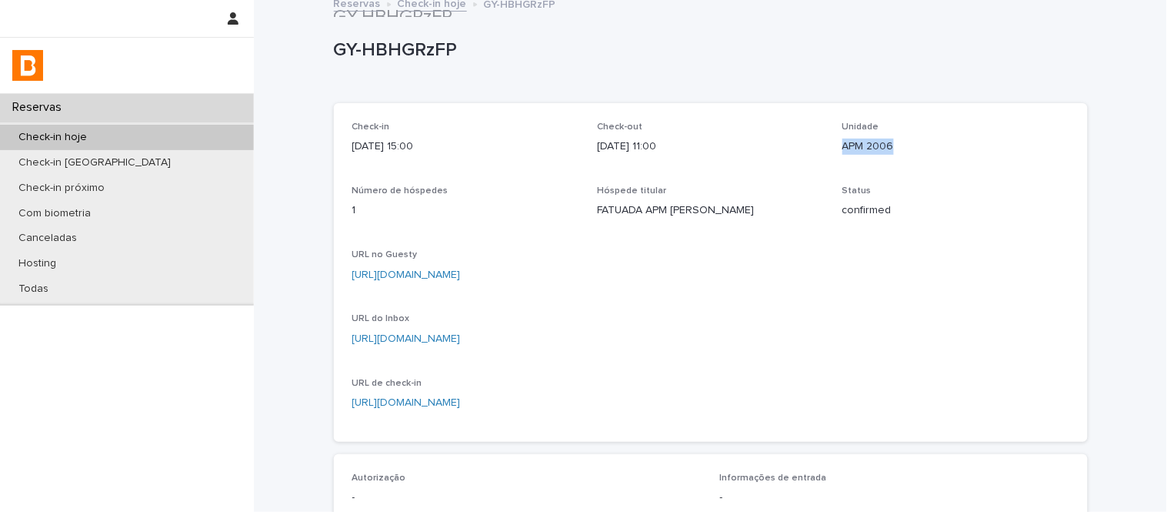
scroll to position [0, 0]
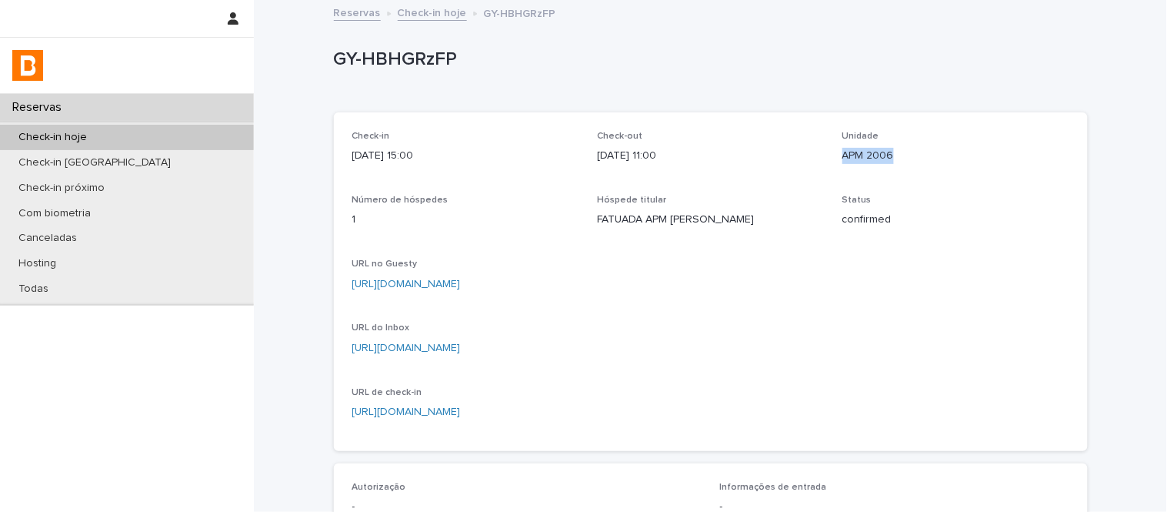
click at [416, 17] on link "Check-in hoje" at bounding box center [432, 12] width 69 height 18
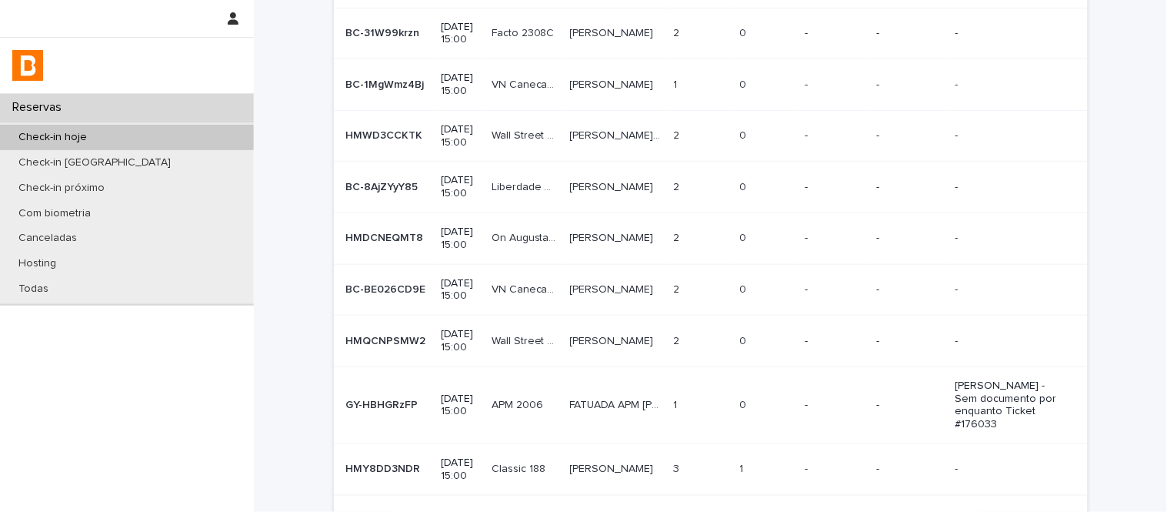
scroll to position [480, 0]
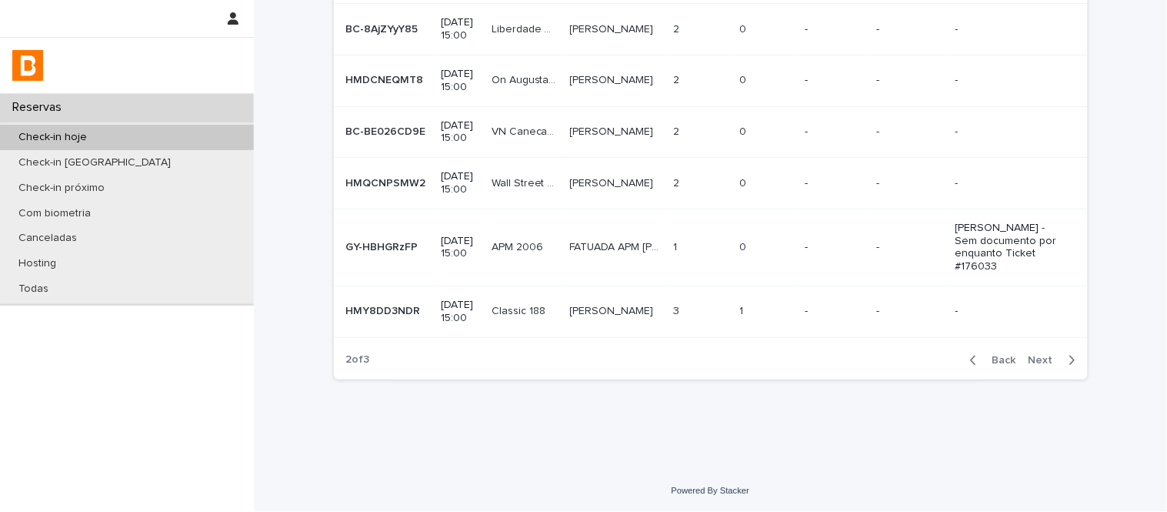
click at [1029, 355] on span "Next" at bounding box center [1046, 360] width 34 height 11
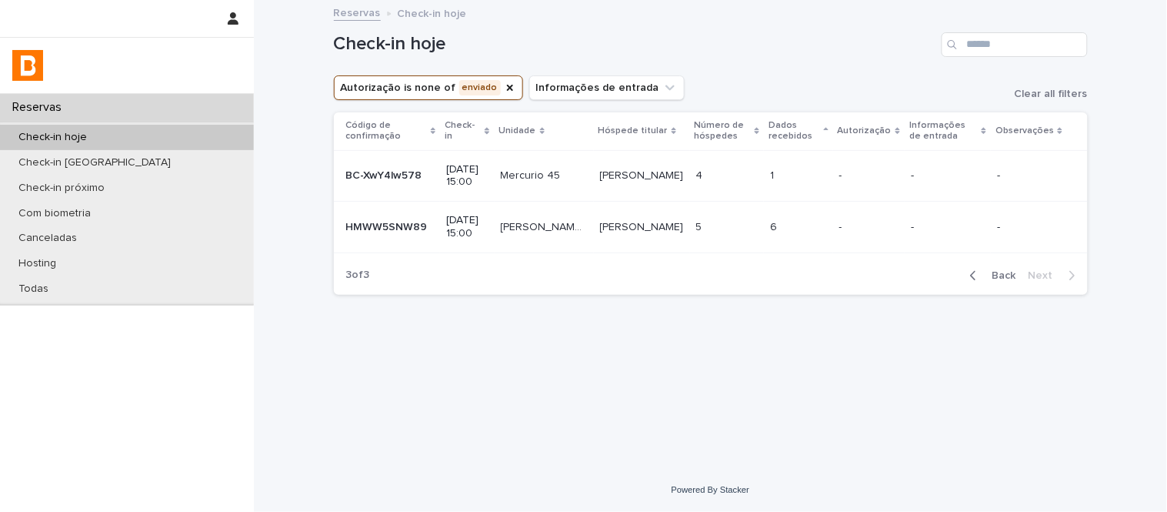
click at [699, 223] on p "5" at bounding box center [700, 226] width 9 height 16
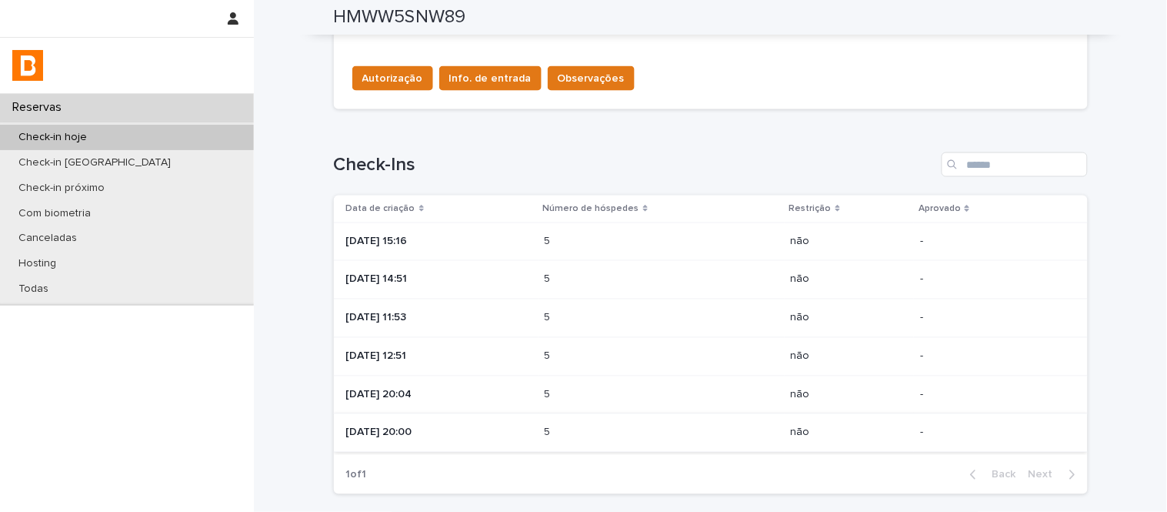
scroll to position [652, 0]
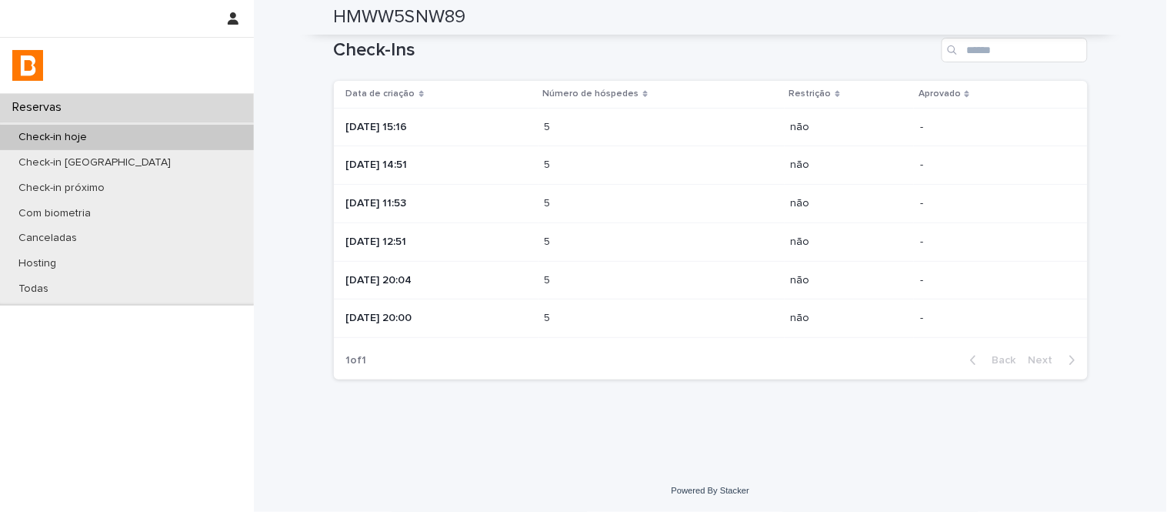
click at [666, 331] on td "5 5" at bounding box center [662, 318] width 246 height 38
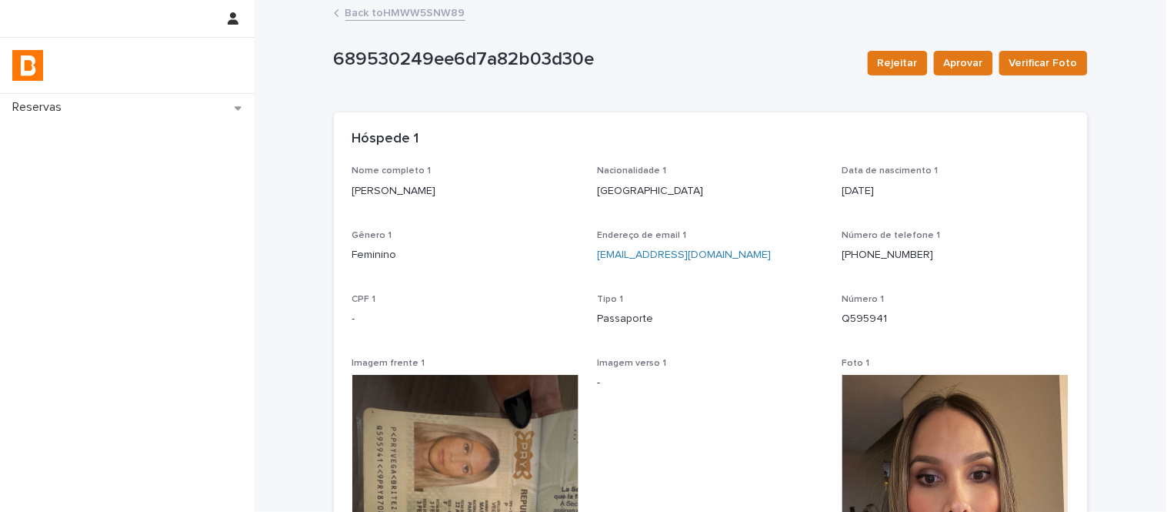
click at [413, 14] on link "Back to HMWW5SNW89" at bounding box center [405, 12] width 120 height 18
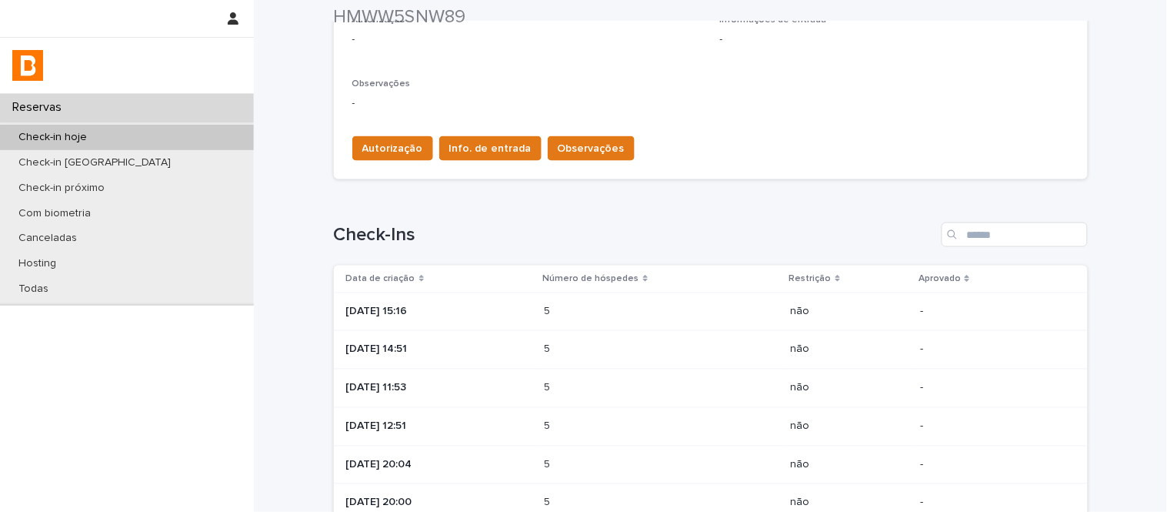
scroll to position [652, 0]
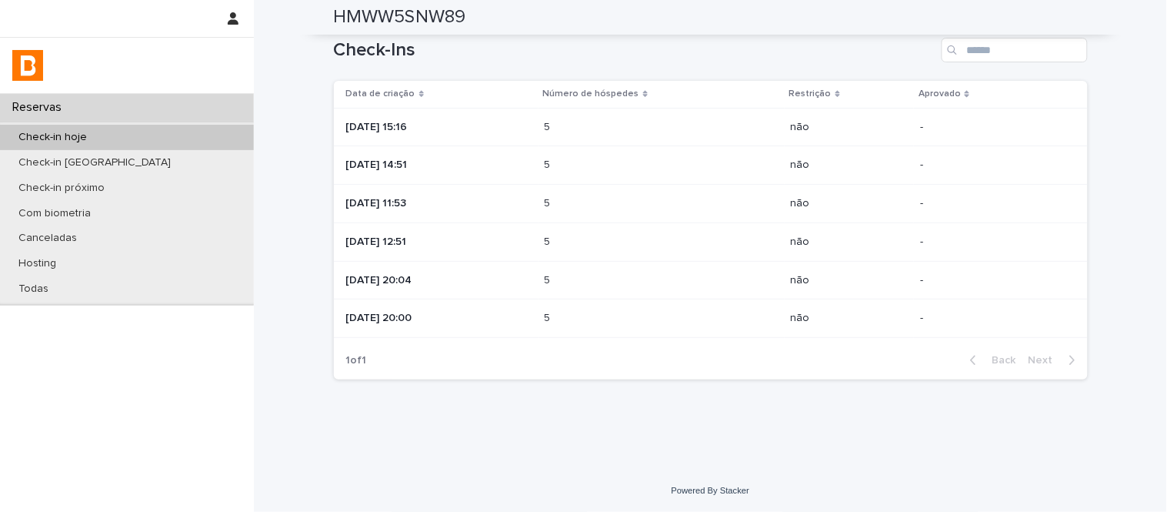
click at [636, 286] on div "5 5" at bounding box center [662, 280] width 234 height 25
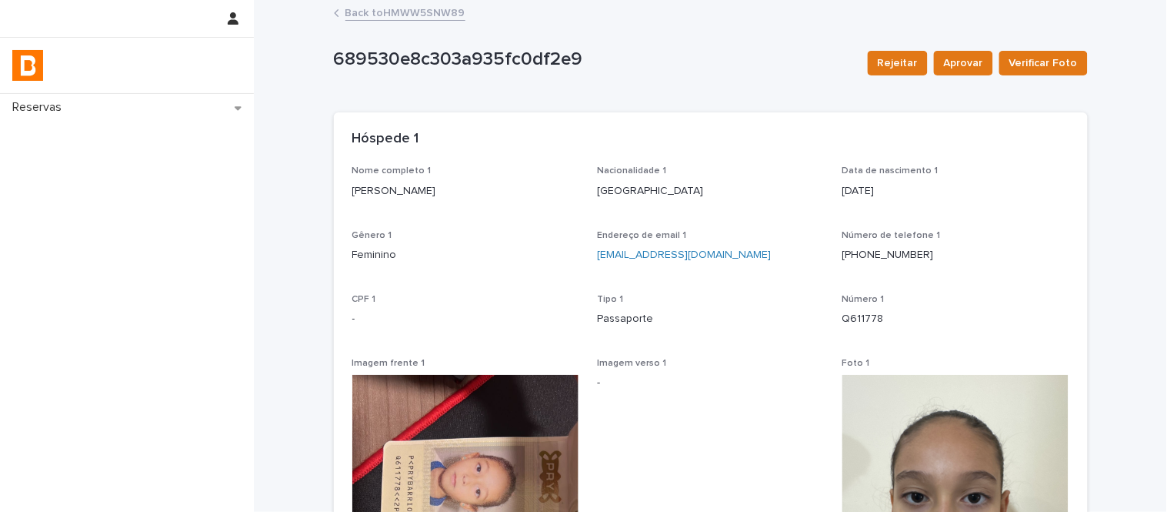
click at [450, 10] on link "Back to HMWW5SNW89" at bounding box center [405, 12] width 120 height 18
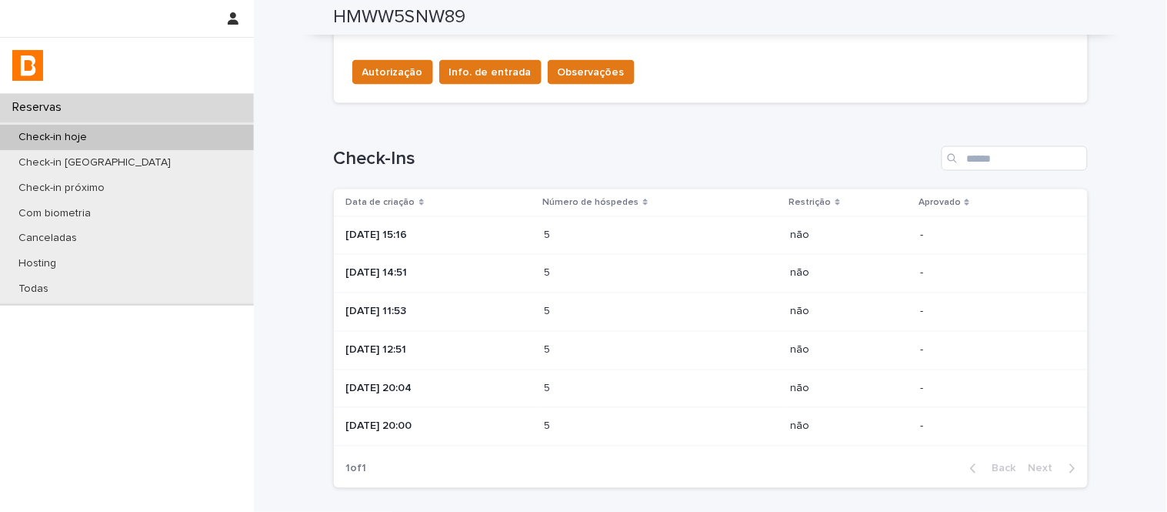
scroll to position [598, 0]
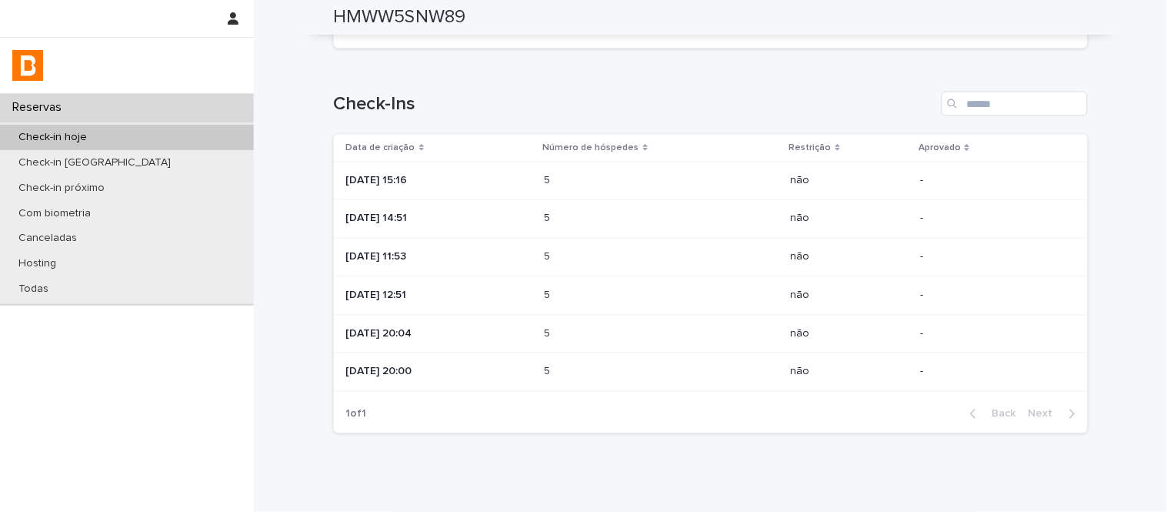
click at [621, 285] on div "5 5" at bounding box center [662, 295] width 234 height 25
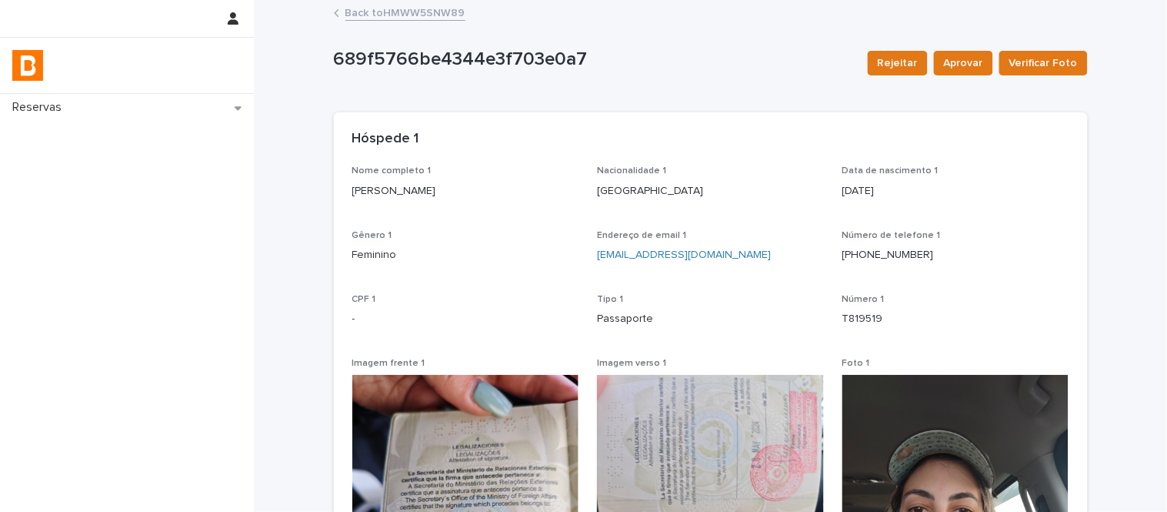
click at [379, 5] on link "Back to HMWW5SNW89" at bounding box center [405, 12] width 120 height 18
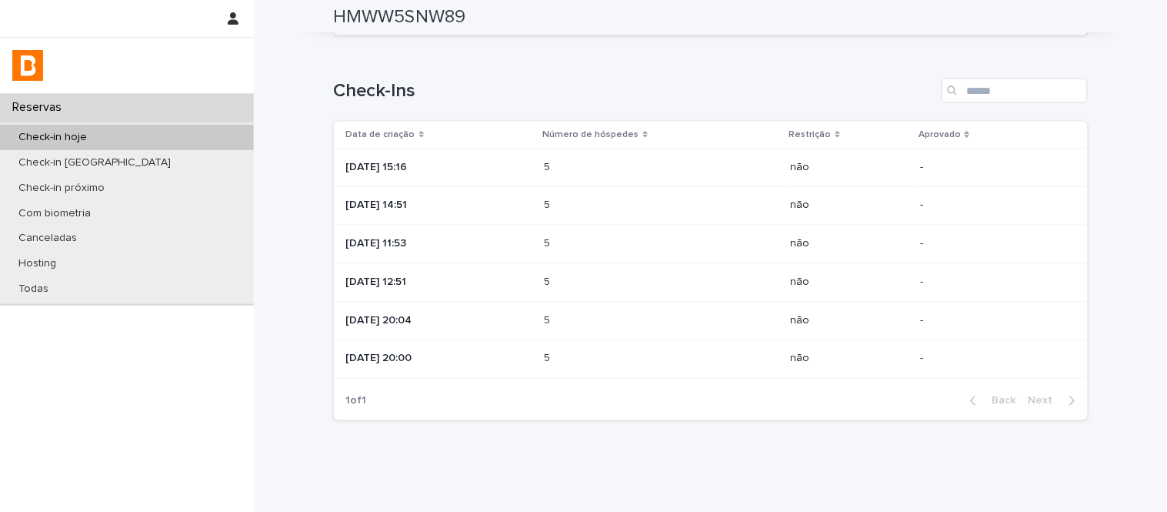
scroll to position [652, 0]
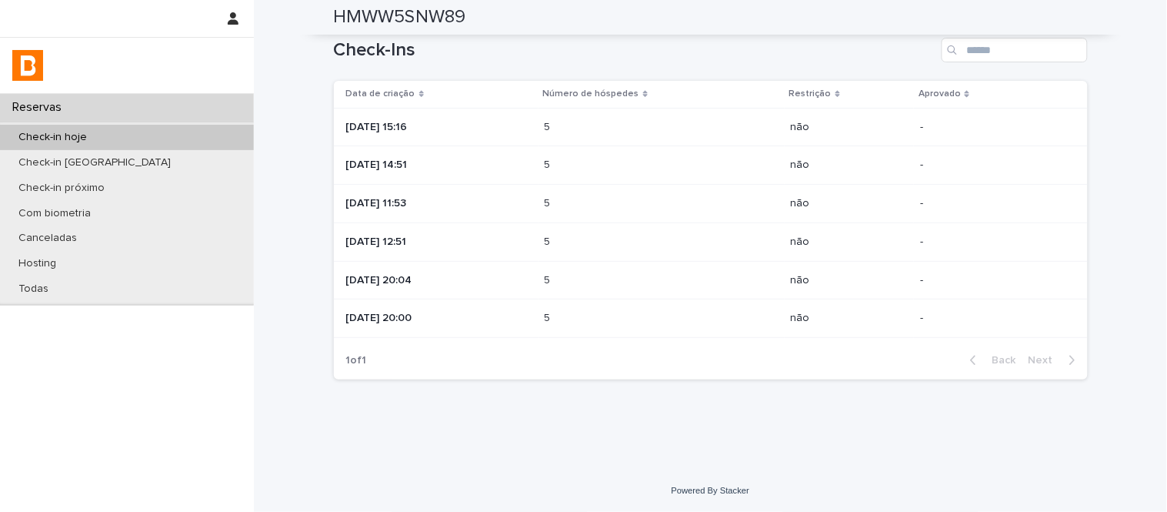
click at [564, 209] on td "5 5" at bounding box center [662, 204] width 246 height 38
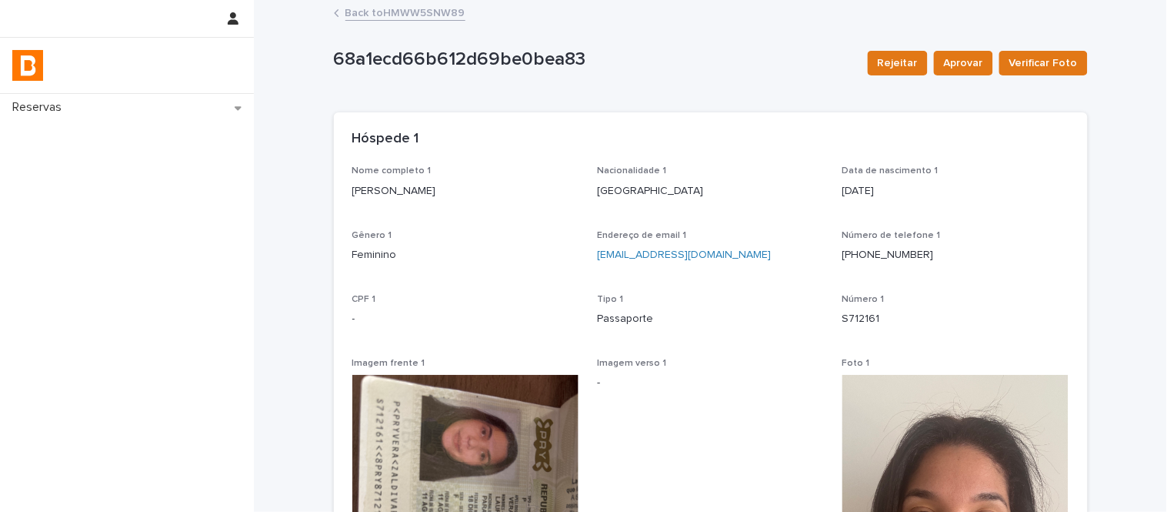
click at [393, 16] on link "Back to HMWW5SNW89" at bounding box center [405, 12] width 120 height 18
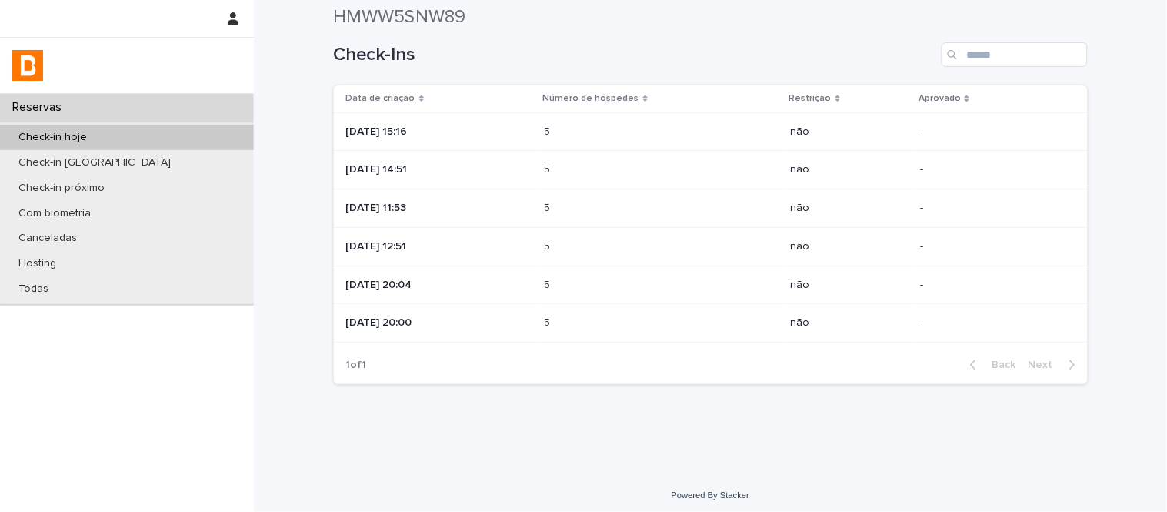
scroll to position [481, 0]
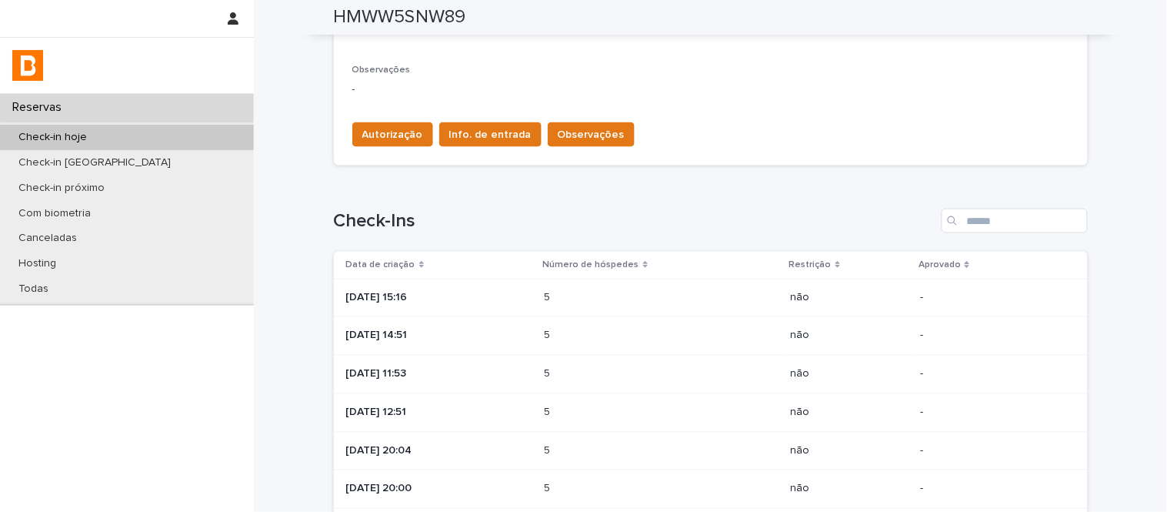
click at [646, 332] on p at bounding box center [612, 335] width 135 height 13
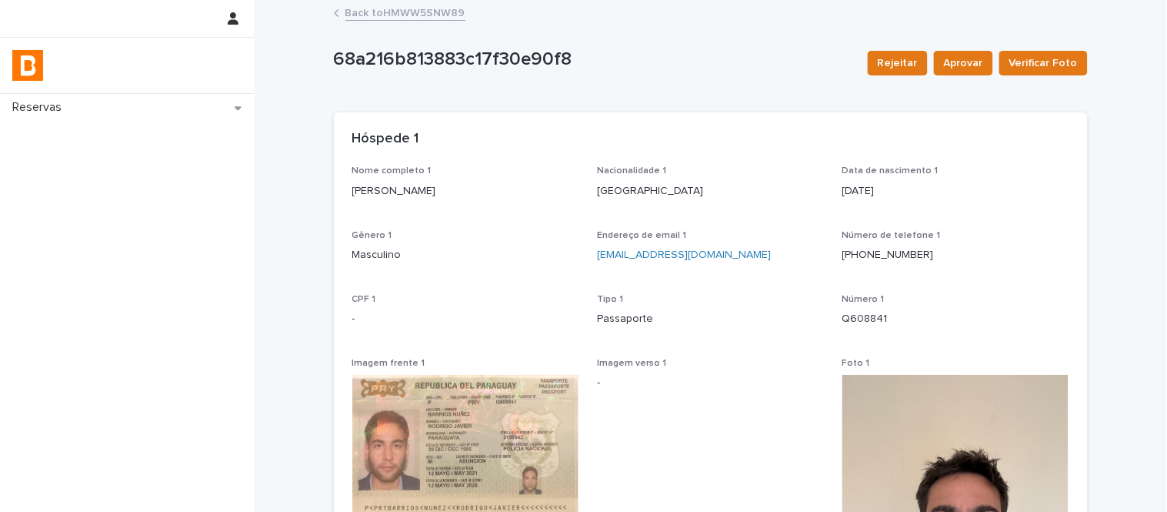
click at [432, 17] on link "Back to HMWW5SNW89" at bounding box center [405, 12] width 120 height 18
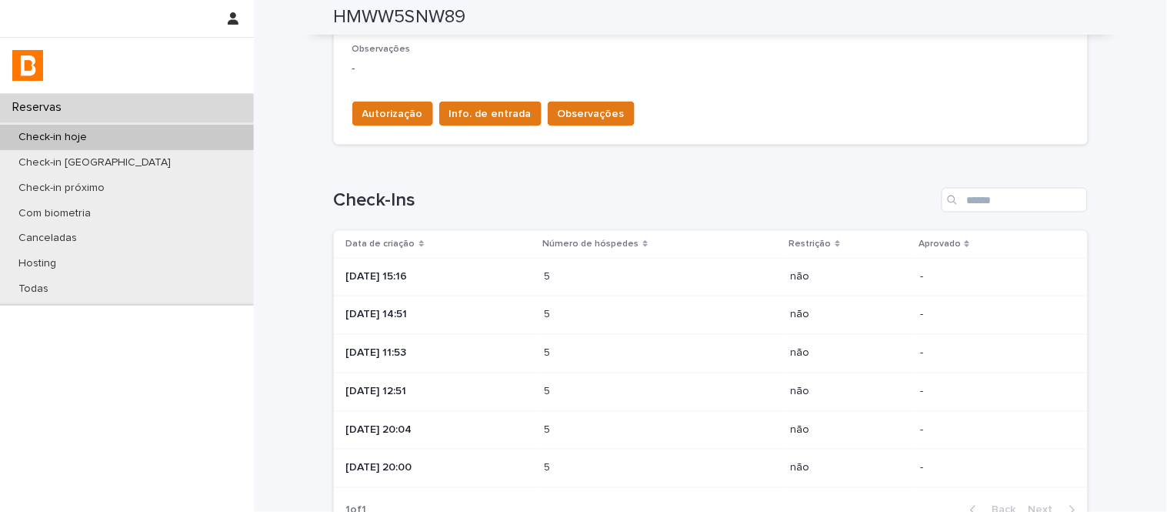
scroll to position [512, 0]
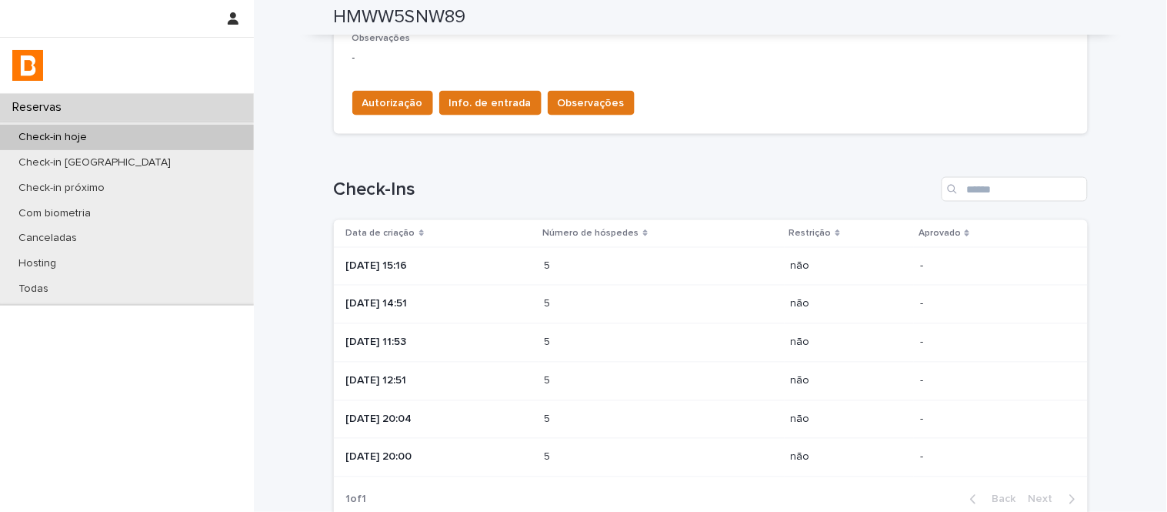
click at [591, 272] on div "5 5" at bounding box center [662, 266] width 234 height 25
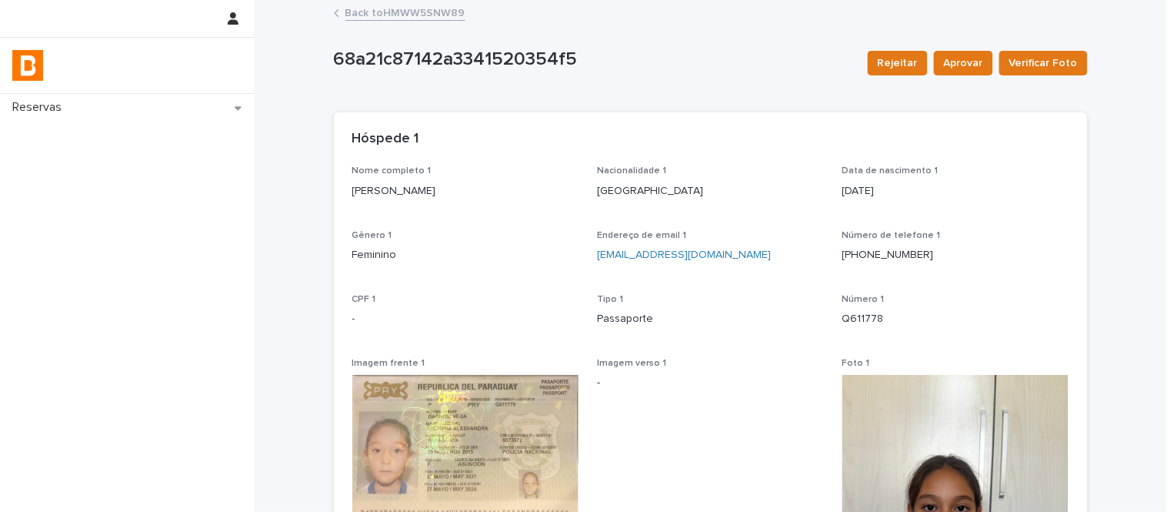
click at [414, 15] on link "Back to HMWW5SNW89" at bounding box center [405, 12] width 120 height 18
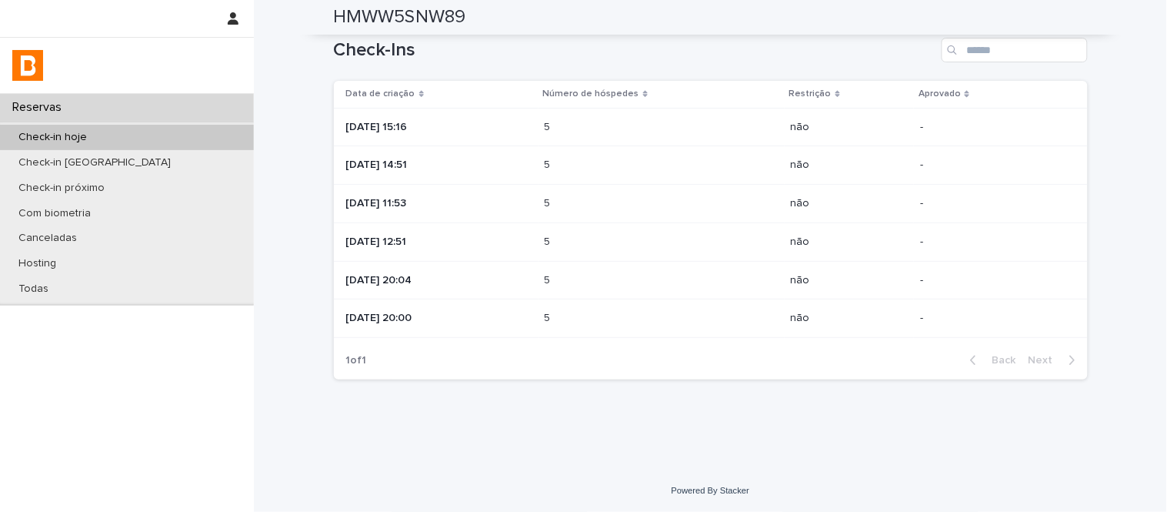
click at [601, 289] on div "5 5" at bounding box center [662, 280] width 234 height 25
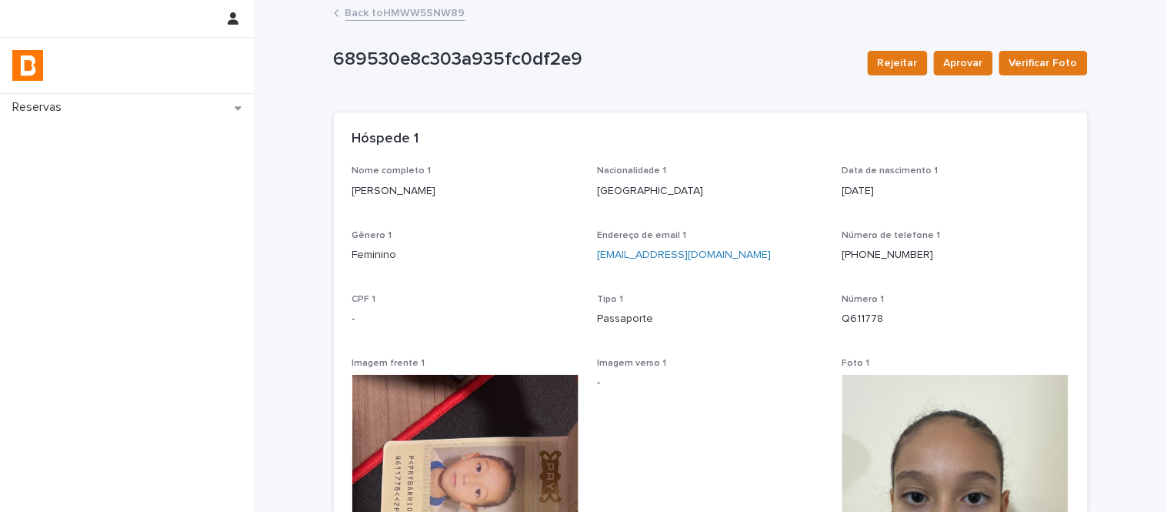
click at [433, 20] on link "Back to HMWW5SNW89" at bounding box center [405, 12] width 120 height 18
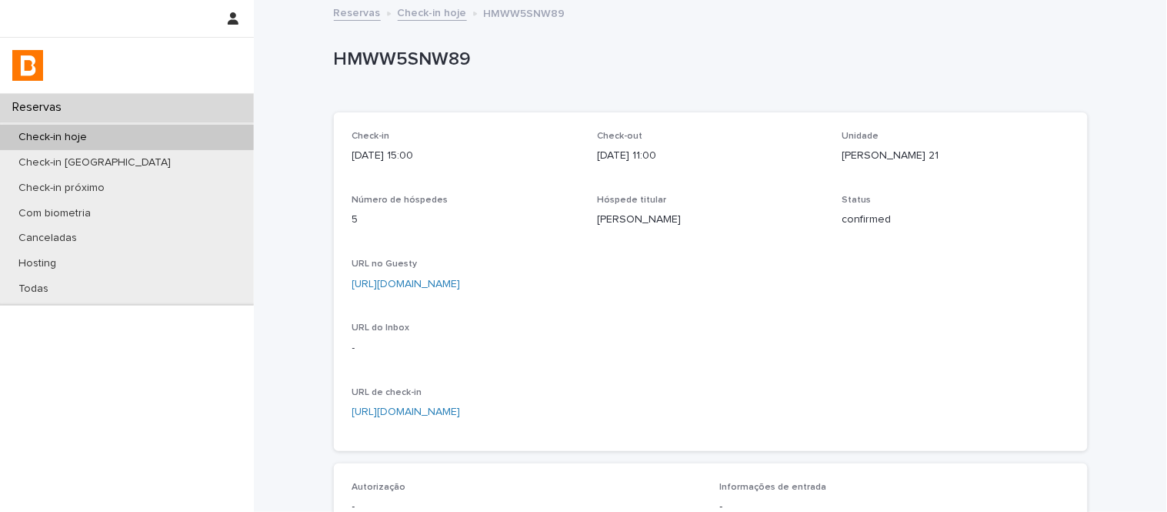
click at [394, 58] on p "HMWW5SNW89" at bounding box center [708, 59] width 748 height 22
copy p "HMWW5SNW89"
click at [628, 223] on p "[PERSON_NAME]" at bounding box center [710, 220] width 227 height 16
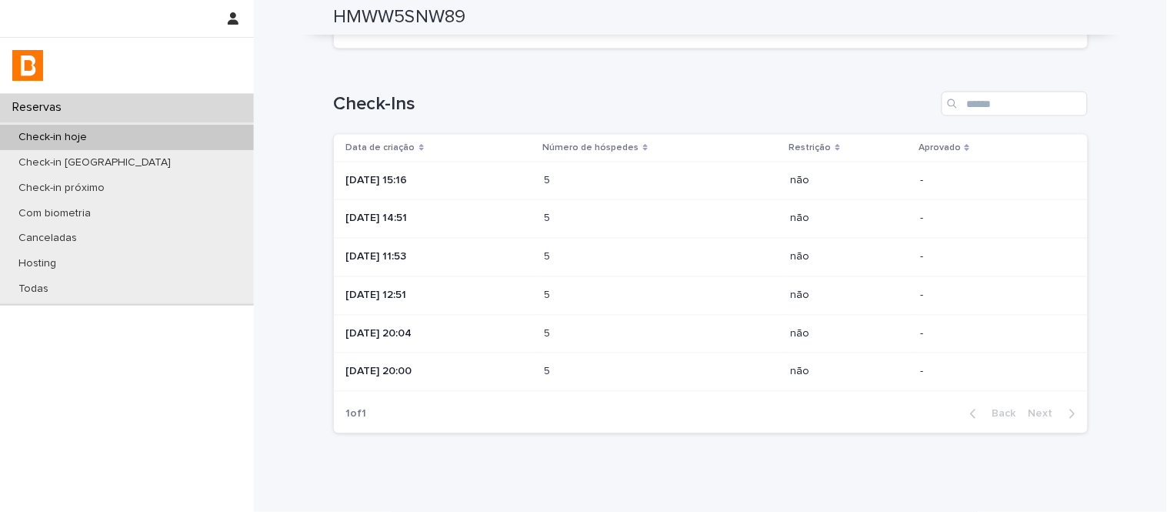
click at [634, 344] on div "5 5" at bounding box center [662, 334] width 234 height 25
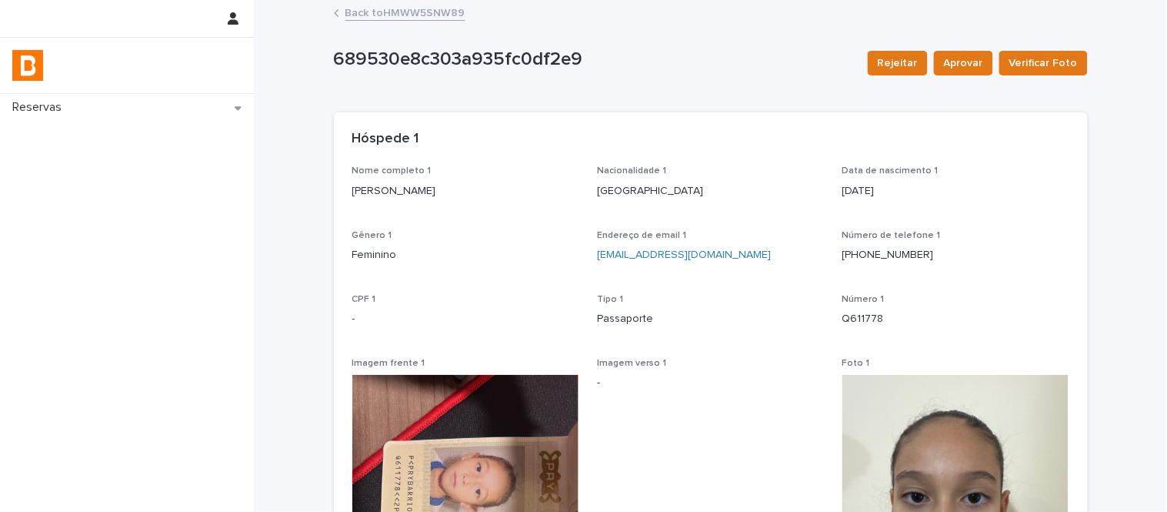
drag, startPoint x: 345, startPoint y: 195, endPoint x: 435, endPoint y: 196, distance: 90.8
click at [435, 196] on p "[PERSON_NAME]" at bounding box center [465, 191] width 227 height 16
copy p "[PERSON_NAME]"
click at [441, 8] on link "Back to HMWW5SNW89" at bounding box center [405, 12] width 120 height 18
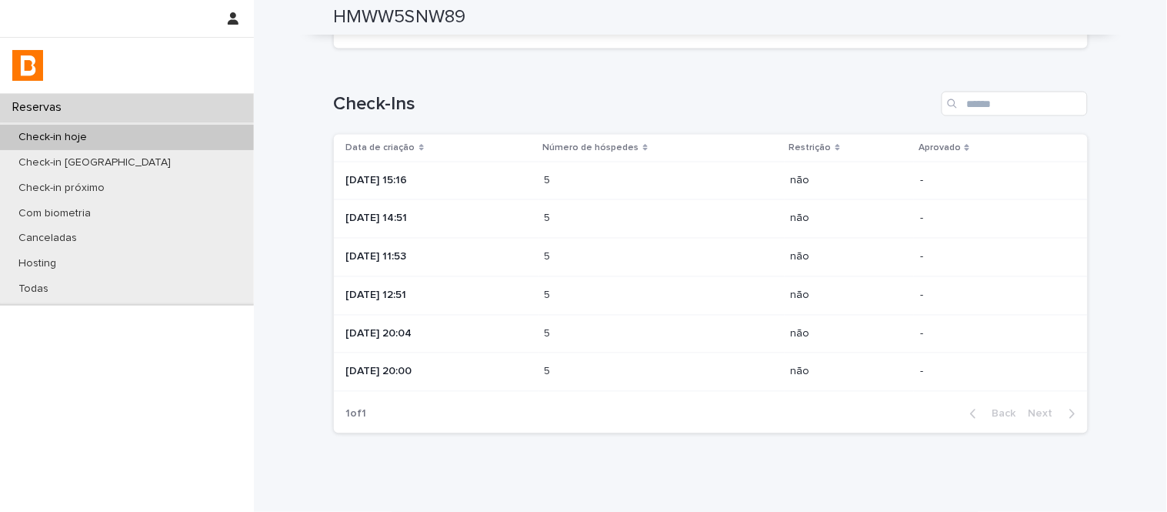
click at [577, 385] on td "5 5" at bounding box center [662, 372] width 246 height 38
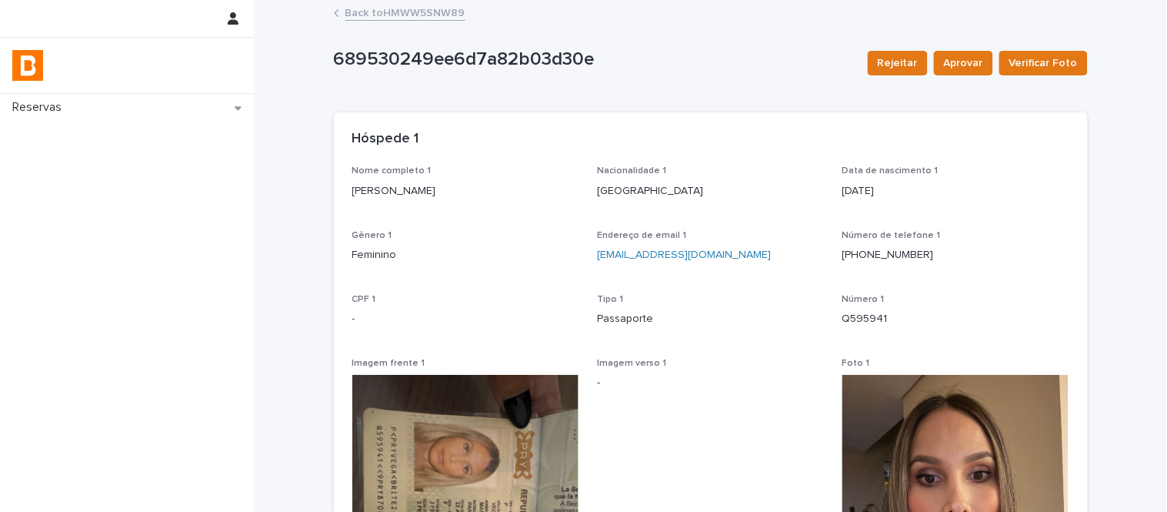
click at [440, 20] on link "Back to HMWW5SNW89" at bounding box center [405, 12] width 120 height 18
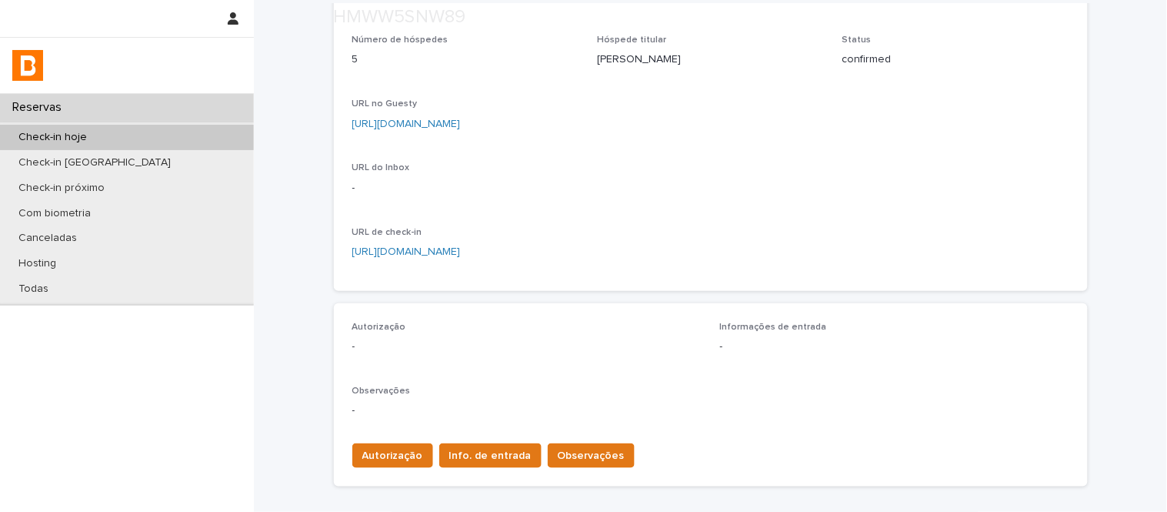
scroll to position [342, 0]
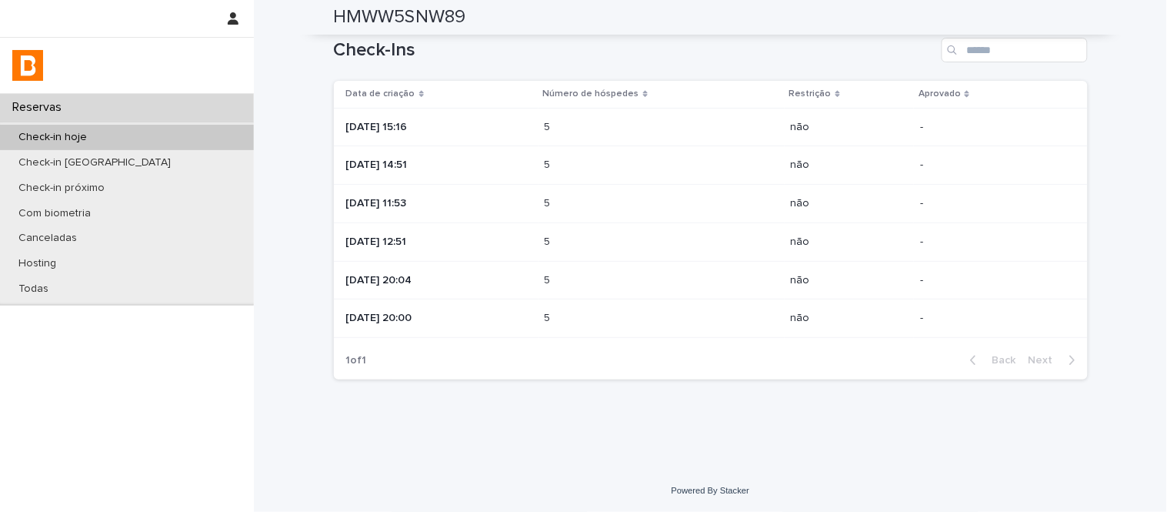
click at [754, 327] on div "5 5" at bounding box center [662, 317] width 234 height 25
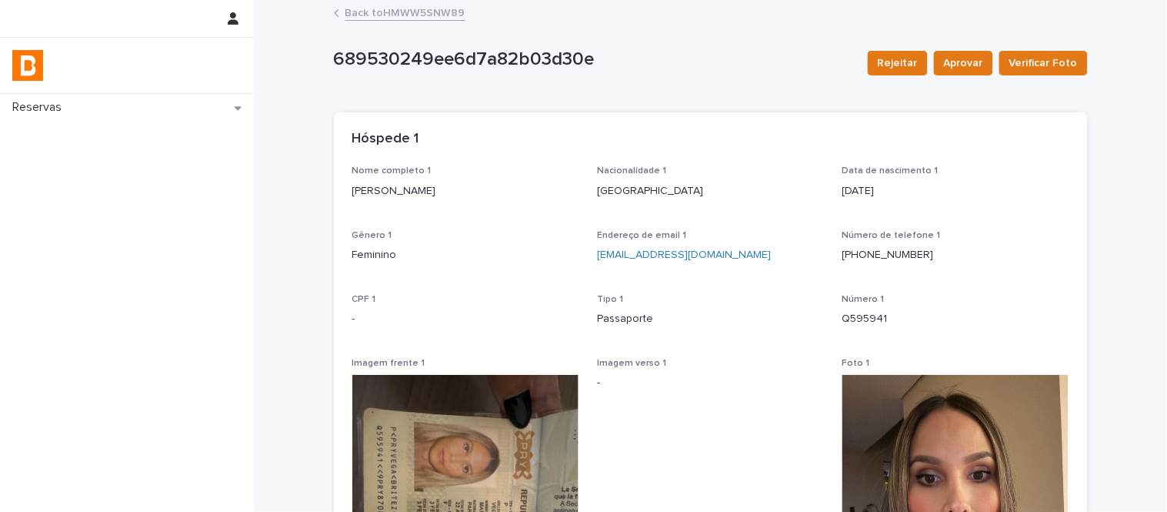
click at [389, 15] on link "Back to HMWW5SNW89" at bounding box center [405, 12] width 120 height 18
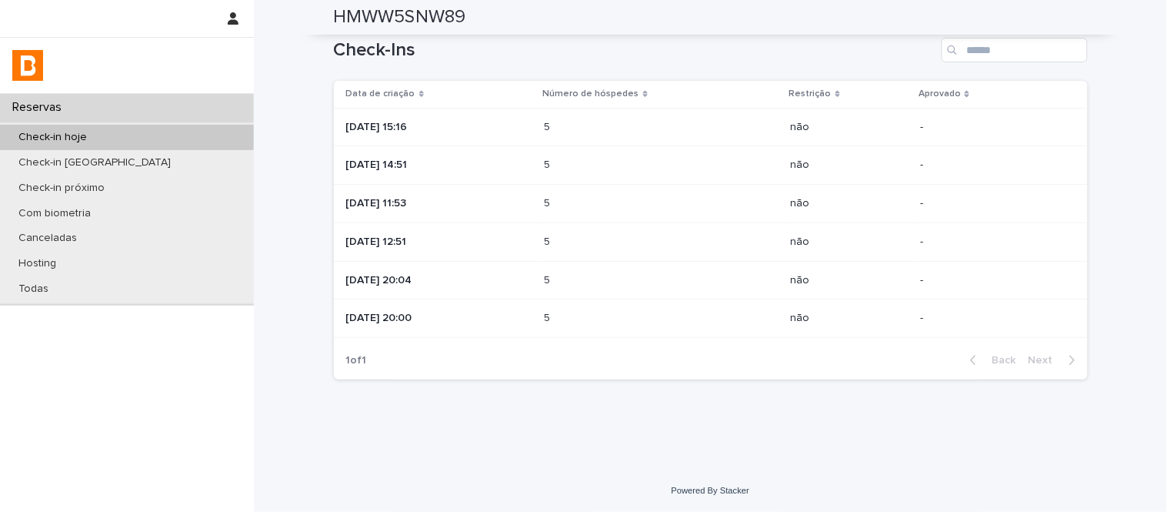
click at [711, 309] on div "5 5" at bounding box center [662, 317] width 234 height 25
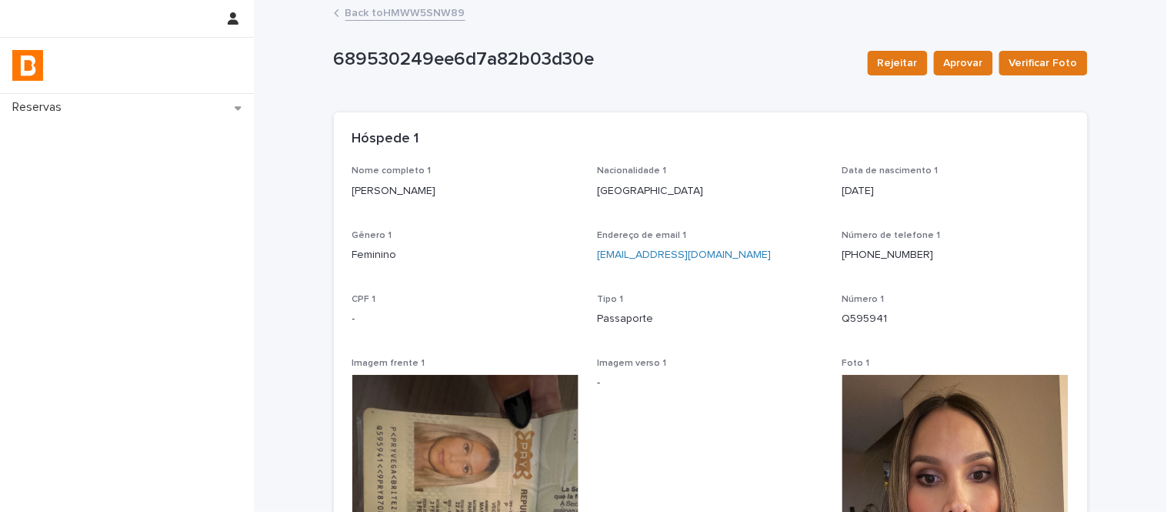
click at [414, 185] on p "[PERSON_NAME]" at bounding box center [465, 191] width 227 height 16
copy p "[PERSON_NAME]"
click at [864, 317] on p "Q595941" at bounding box center [955, 319] width 227 height 16
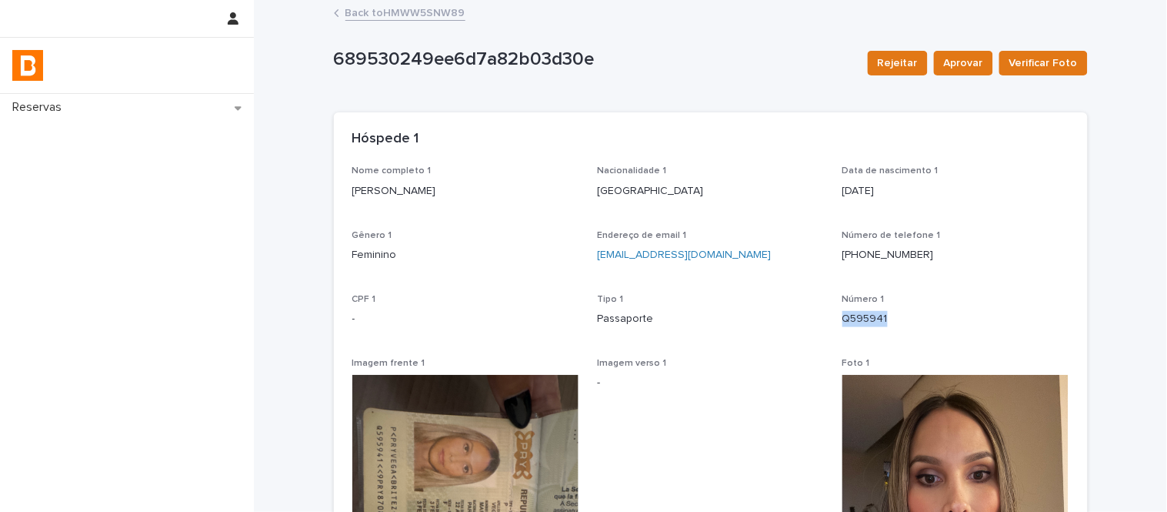
click at [864, 317] on p "Q595941" at bounding box center [955, 319] width 227 height 16
click at [866, 317] on p "Q595941" at bounding box center [955, 319] width 227 height 16
click at [425, 12] on link "Back to HMWW5SNW89" at bounding box center [405, 12] width 120 height 18
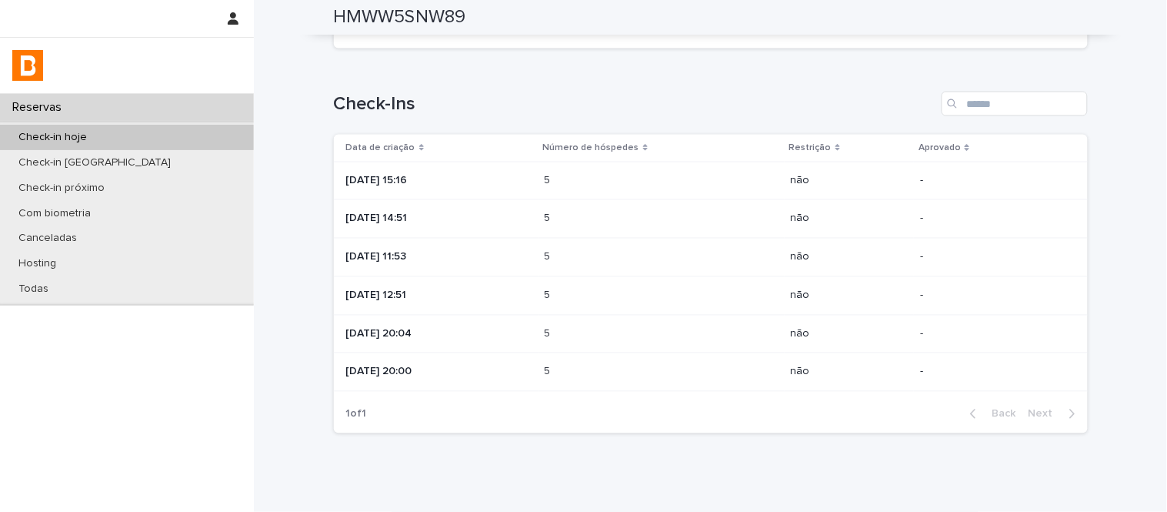
scroll to position [652, 0]
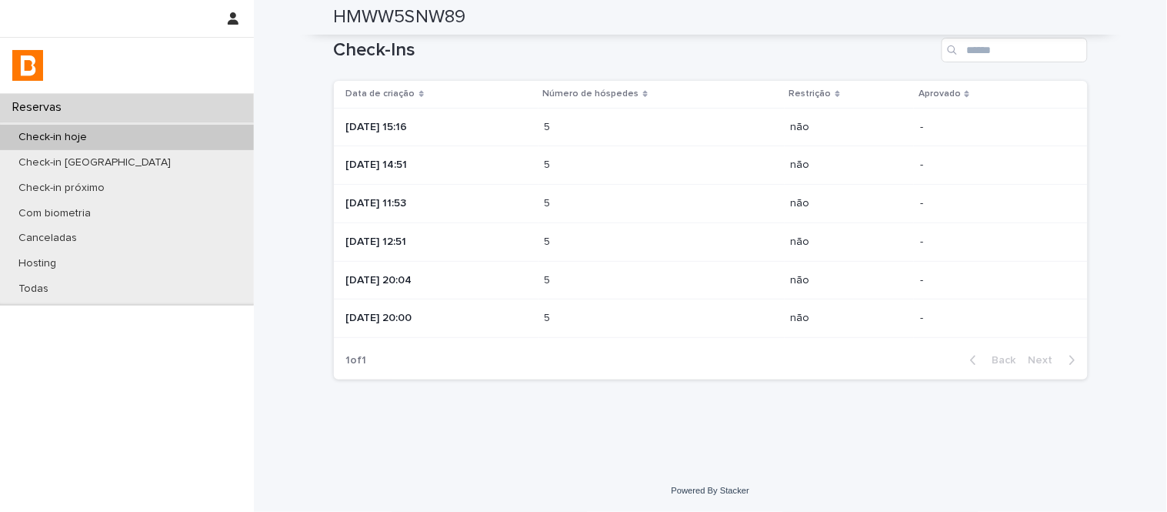
click at [639, 297] on td "5 5" at bounding box center [662, 280] width 246 height 38
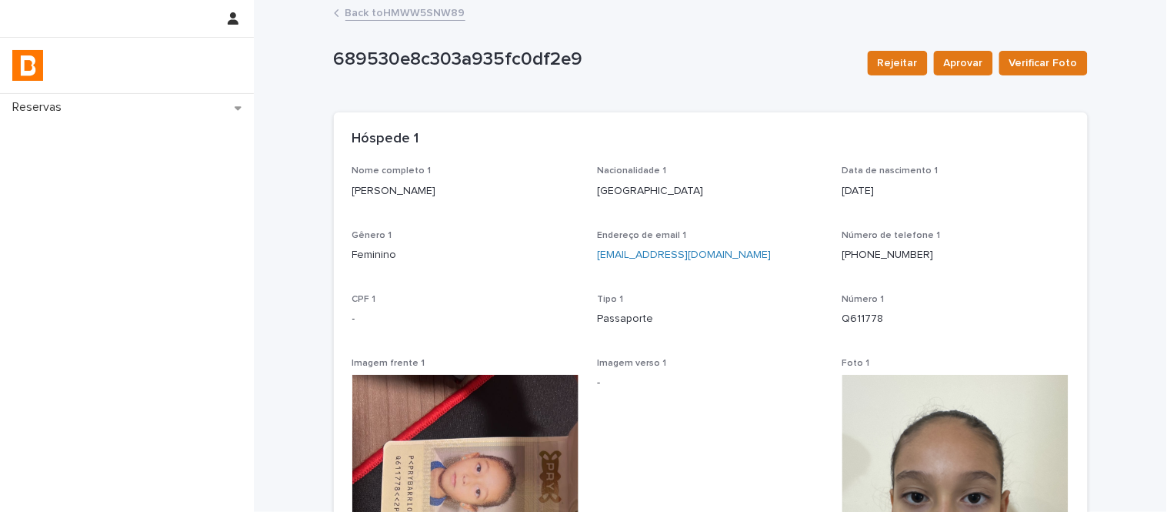
click at [451, 189] on p "[PERSON_NAME]" at bounding box center [465, 191] width 227 height 16
click at [450, 189] on p "[PERSON_NAME]" at bounding box center [465, 191] width 227 height 16
click at [889, 322] on p "Q611778" at bounding box center [955, 319] width 227 height 16
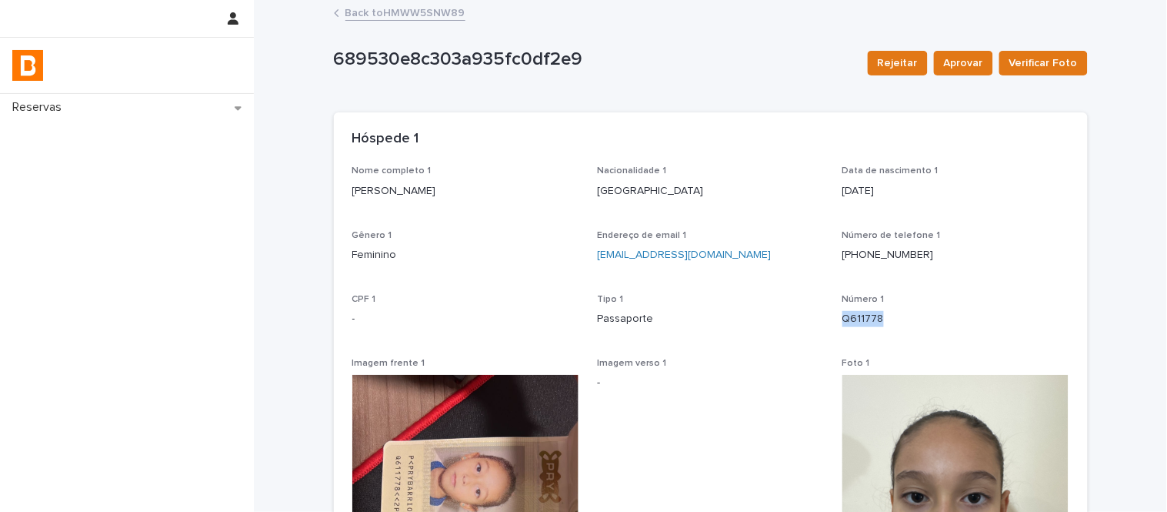
click at [889, 322] on p "Q611778" at bounding box center [955, 319] width 227 height 16
click at [431, 6] on link "Back to HMWW5SNW89" at bounding box center [405, 12] width 120 height 18
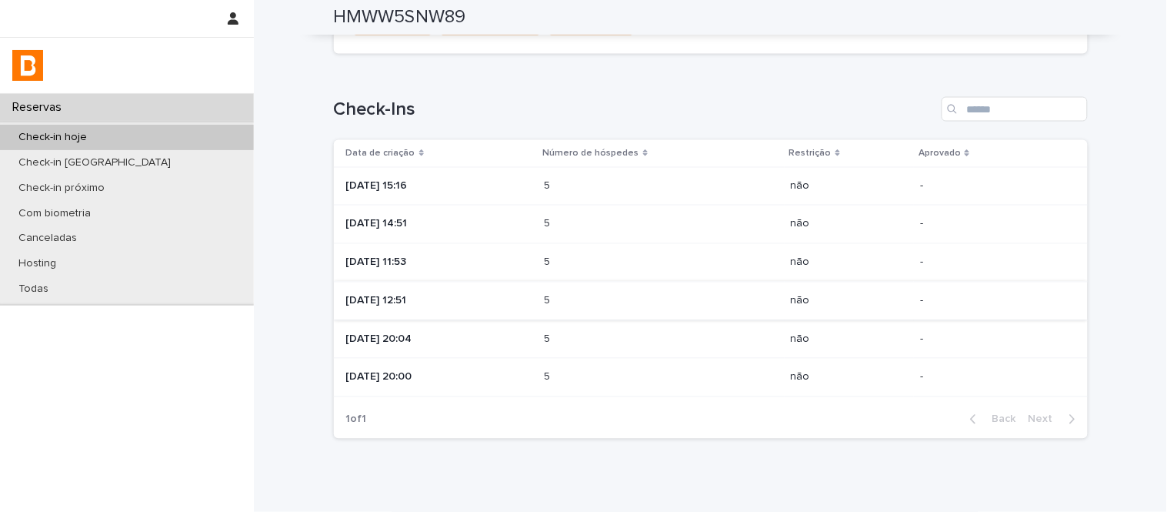
scroll to position [598, 0]
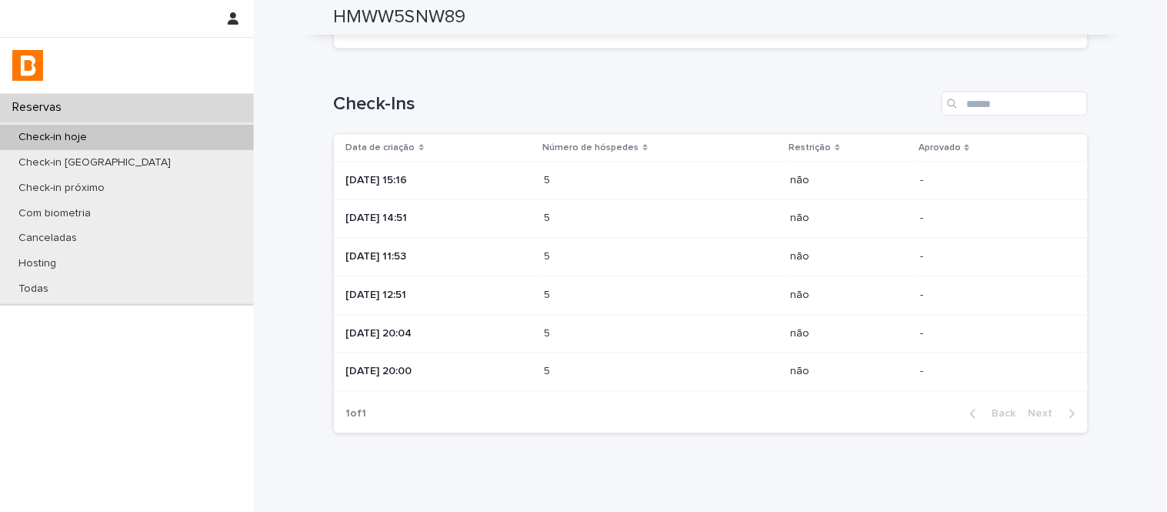
click at [579, 290] on p at bounding box center [612, 295] width 135 height 13
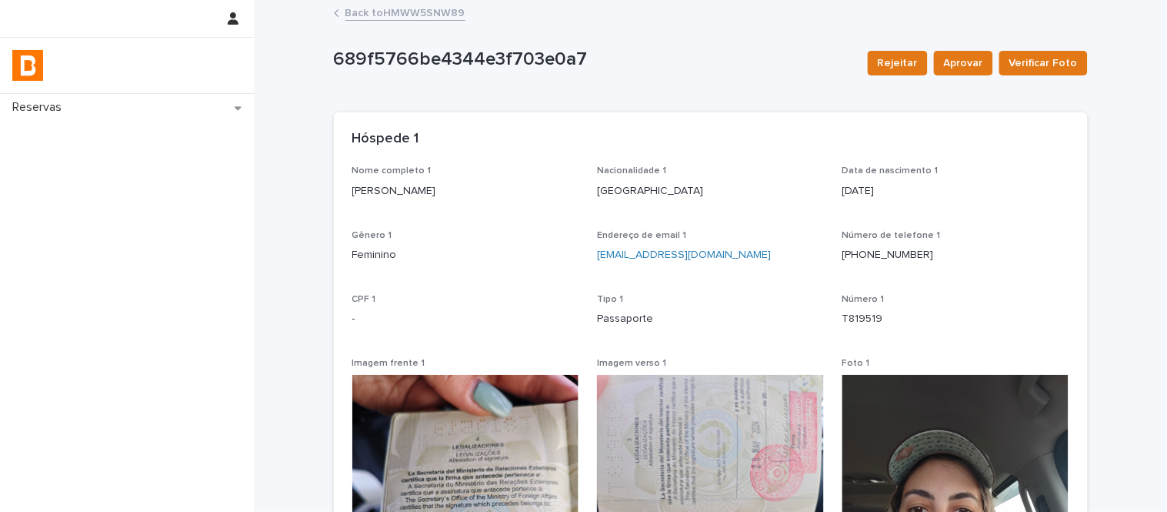
click at [433, 188] on p "[PERSON_NAME]" at bounding box center [465, 191] width 227 height 16
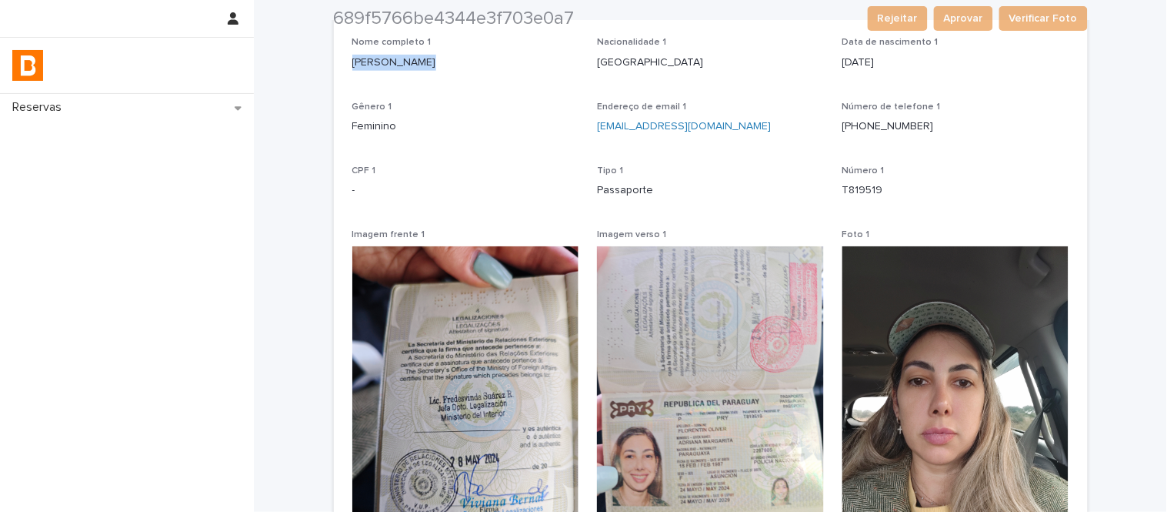
scroll to position [171, 0]
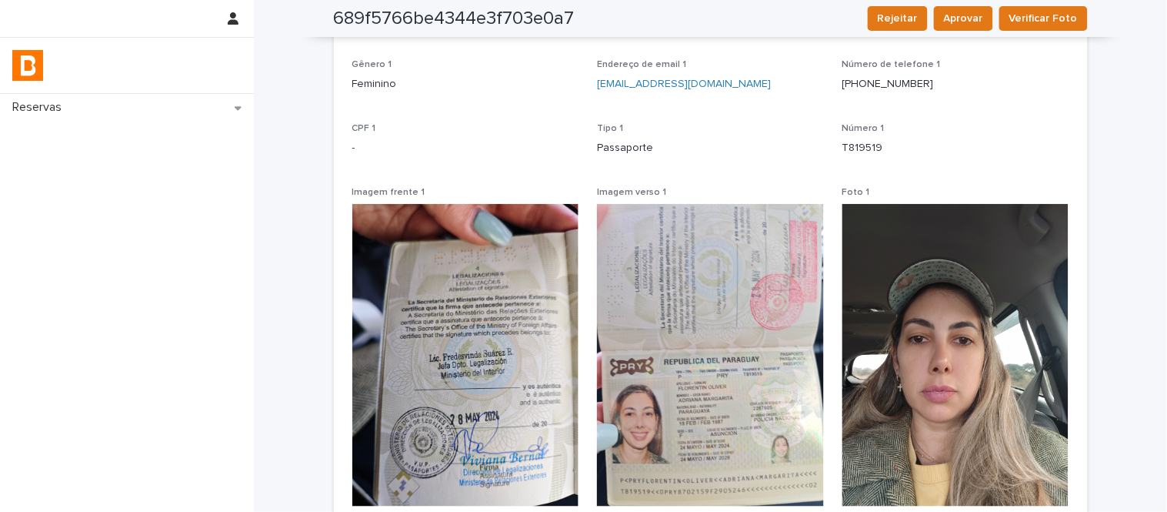
click at [859, 152] on p "T819519" at bounding box center [955, 148] width 227 height 16
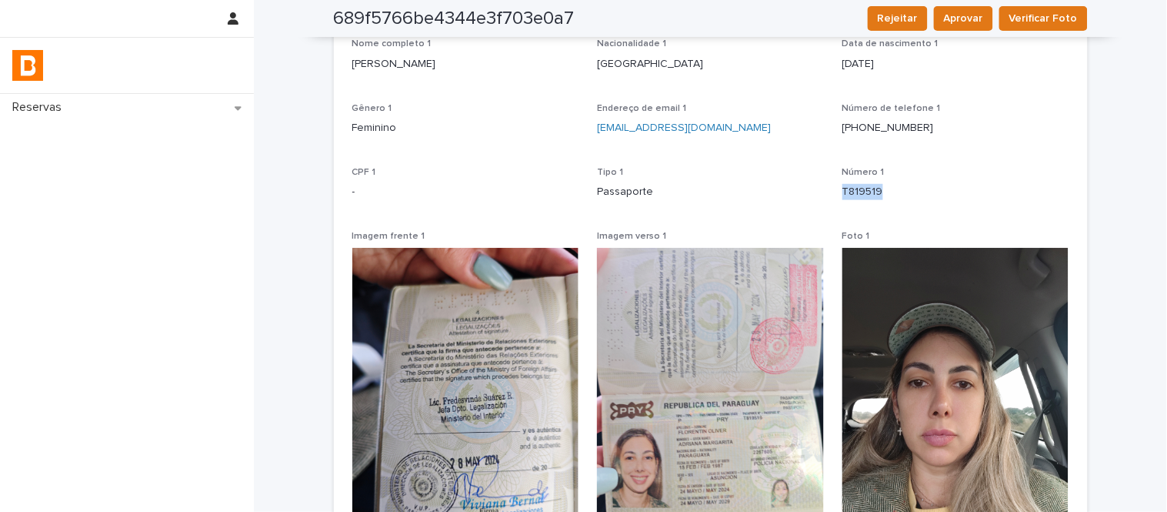
scroll to position [0, 0]
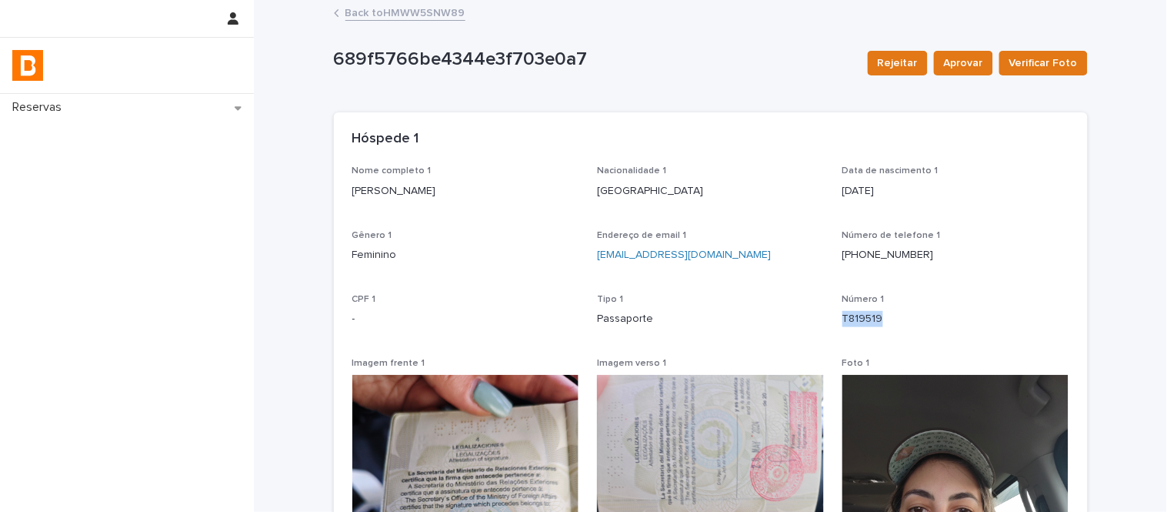
click at [405, 12] on link "Back to HMWW5SNW89" at bounding box center [405, 12] width 120 height 18
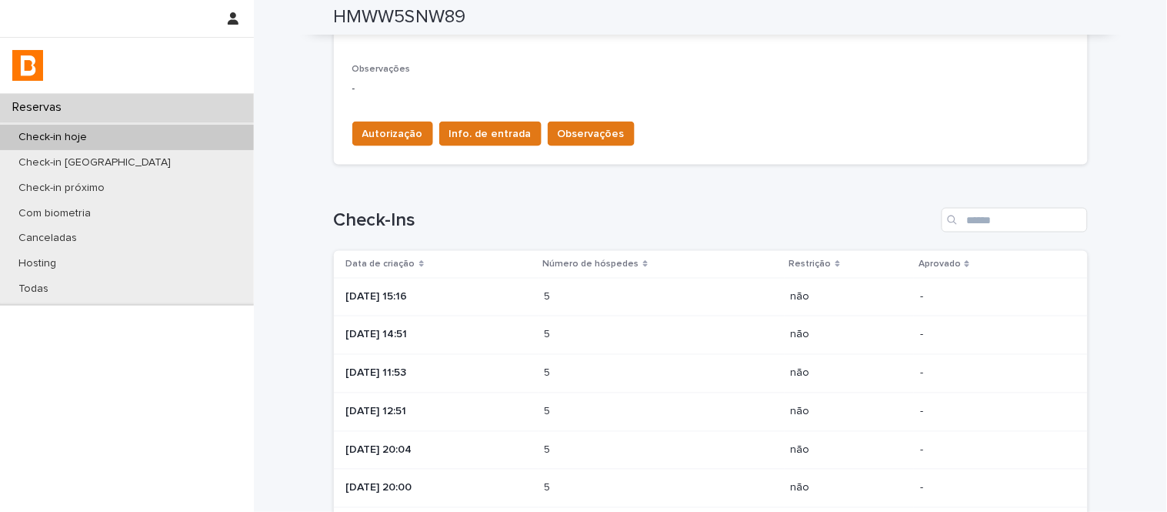
scroll to position [512, 0]
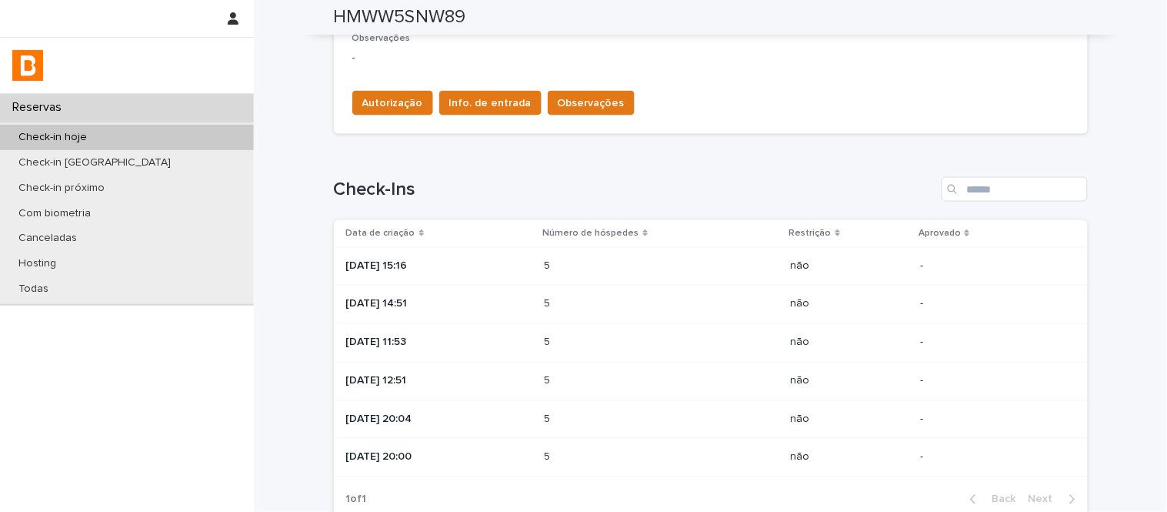
click at [632, 342] on p at bounding box center [612, 342] width 135 height 13
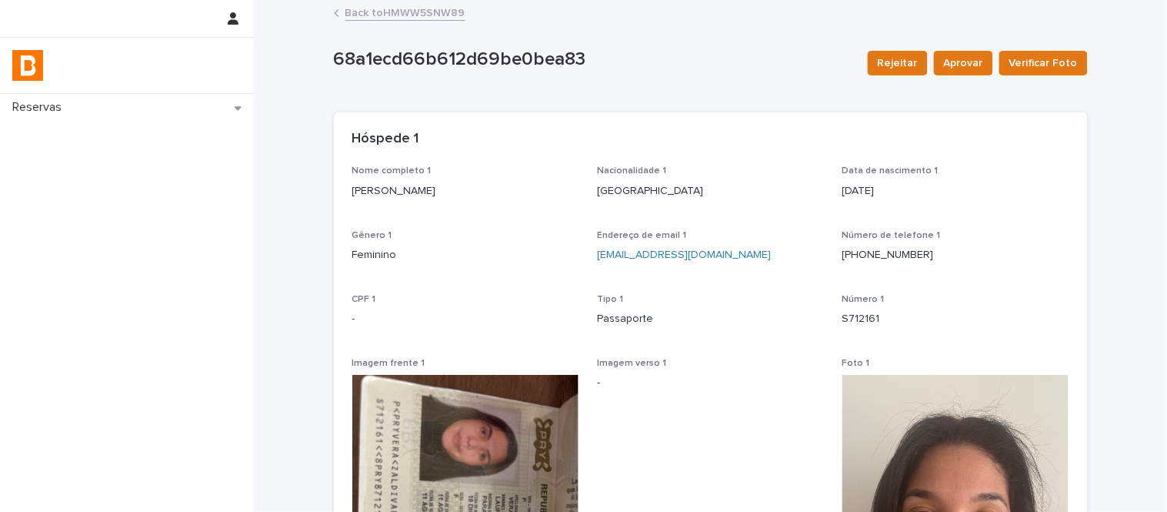
click at [460, 192] on p "[PERSON_NAME]" at bounding box center [465, 191] width 227 height 16
click at [459, 193] on p "[PERSON_NAME]" at bounding box center [465, 191] width 227 height 16
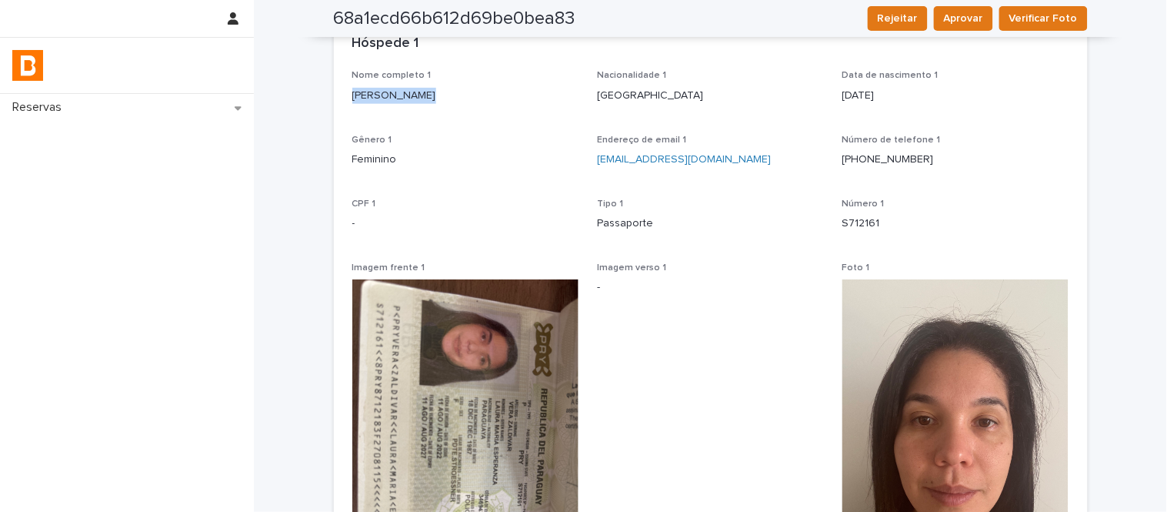
scroll to position [85, 0]
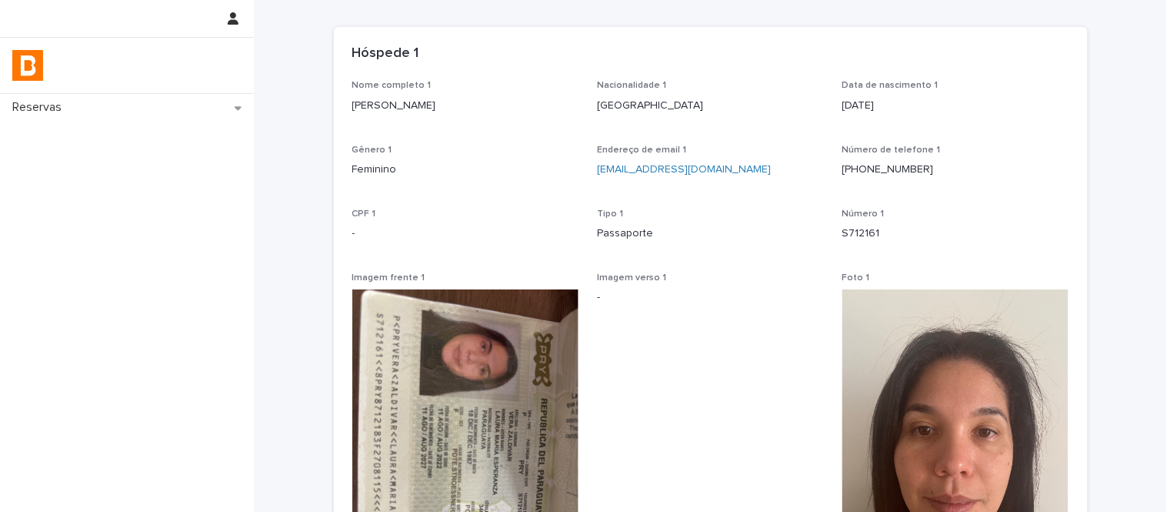
click at [871, 222] on div "S712161" at bounding box center [955, 231] width 227 height 19
click at [871, 225] on p "S712161" at bounding box center [955, 233] width 227 height 16
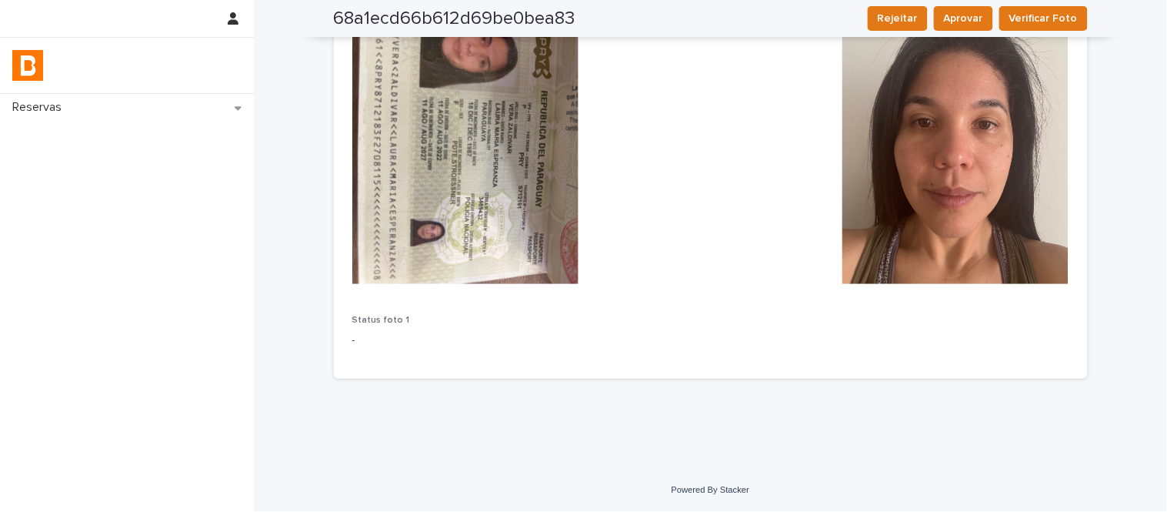
scroll to position [0, 0]
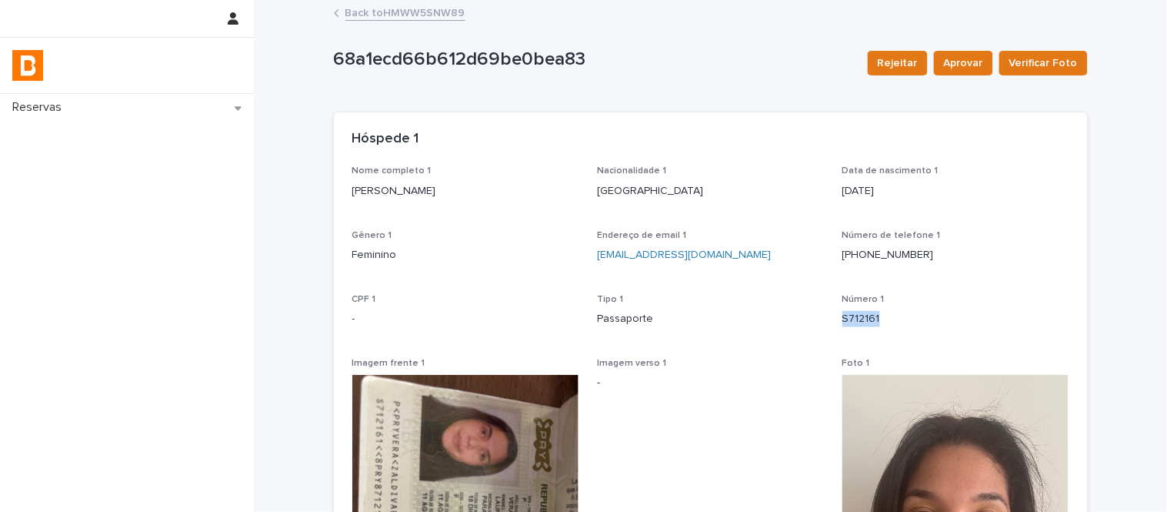
click at [420, 15] on link "Back to HMWW5SNW89" at bounding box center [405, 12] width 120 height 18
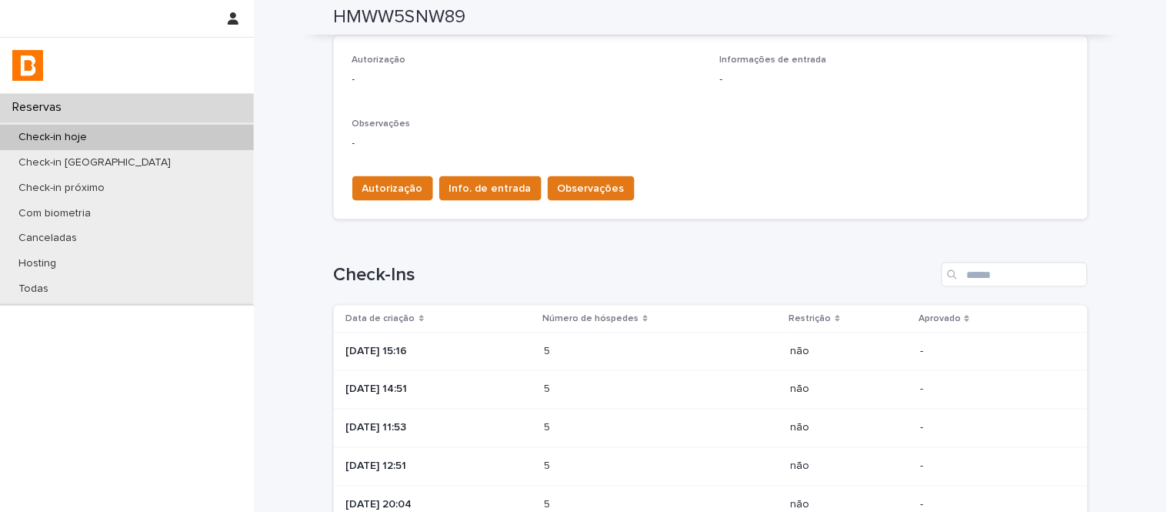
scroll to position [598, 0]
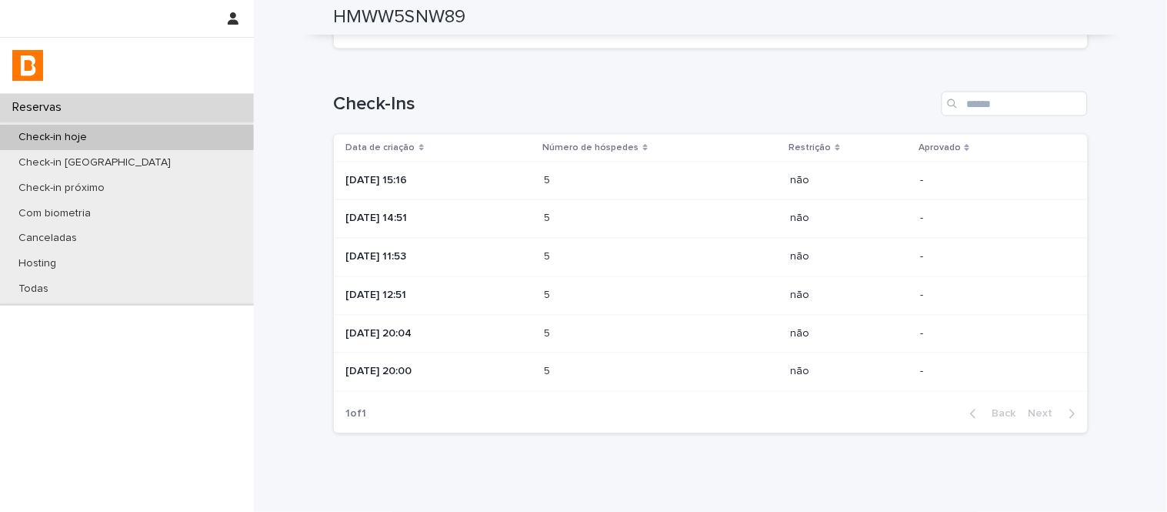
click at [616, 215] on p at bounding box center [612, 218] width 135 height 13
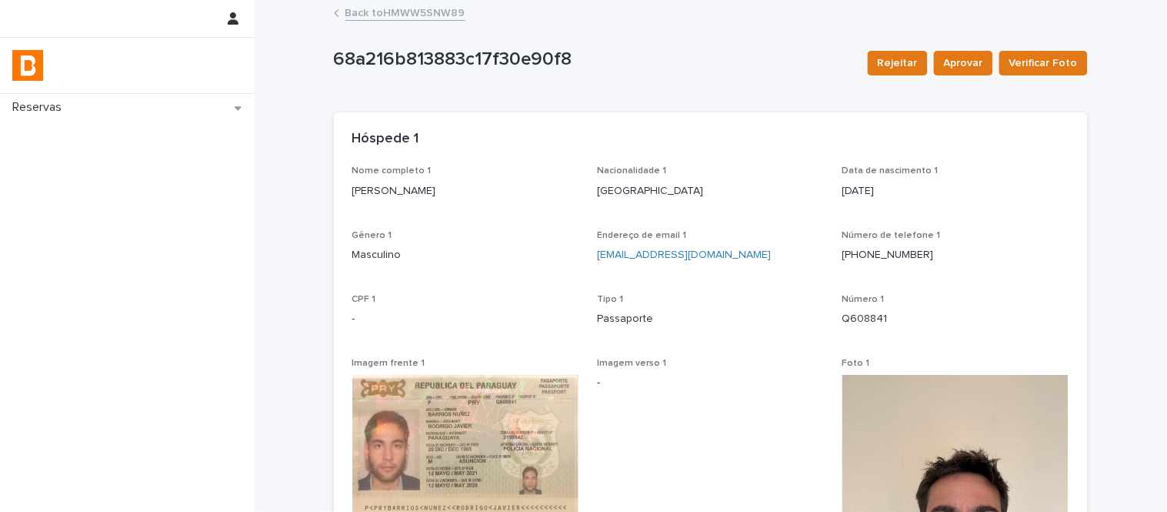
click at [451, 191] on p "[PERSON_NAME]" at bounding box center [465, 191] width 227 height 16
click at [450, 191] on p "[PERSON_NAME]" at bounding box center [465, 191] width 227 height 16
click at [849, 324] on p "Q608841" at bounding box center [955, 319] width 227 height 16
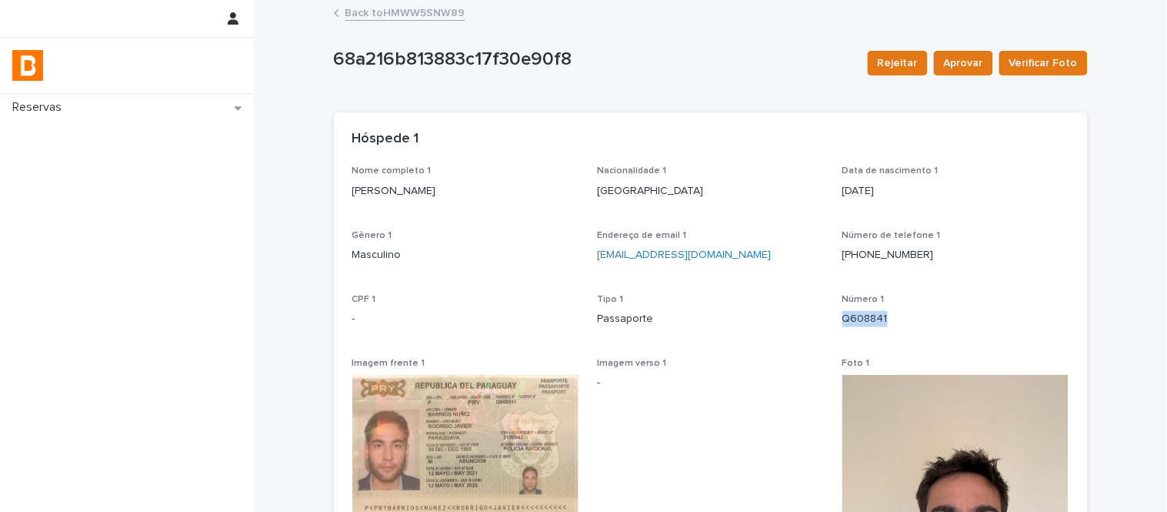
click at [849, 324] on p "Q608841" at bounding box center [955, 319] width 227 height 16
click at [405, 8] on link "Back to HMWW5SNW89" at bounding box center [405, 12] width 120 height 18
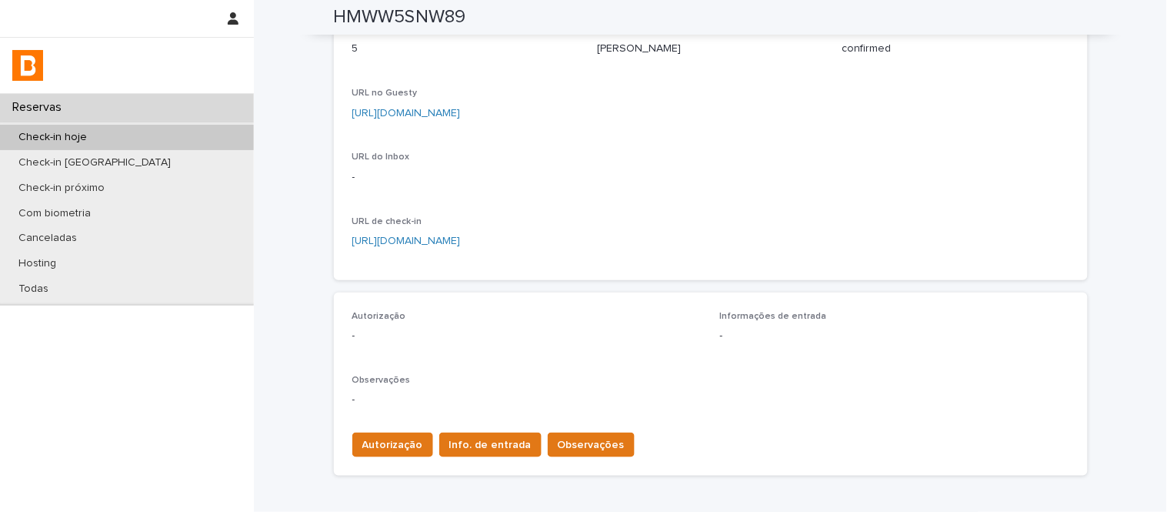
scroll to position [598, 0]
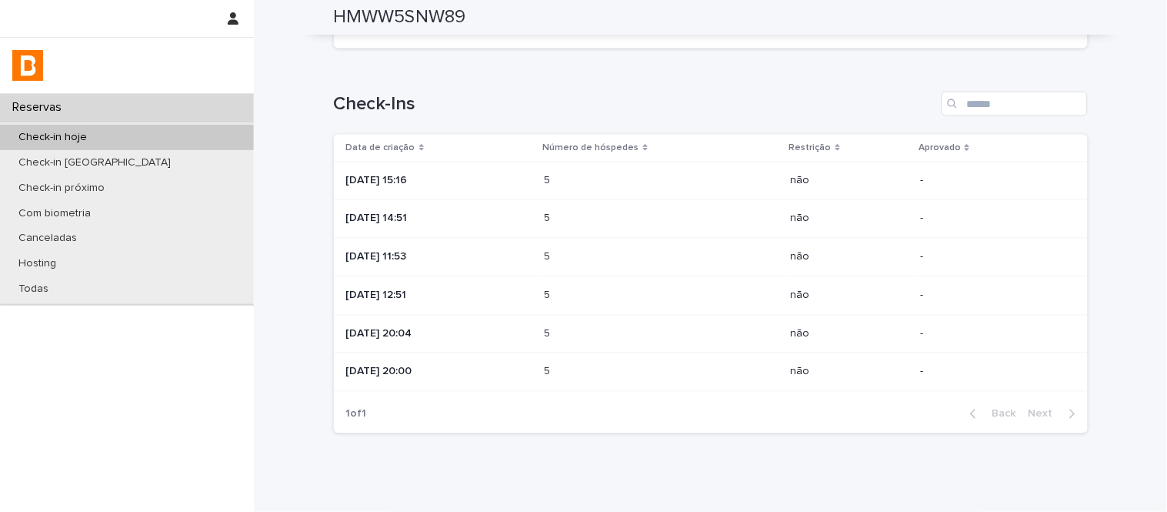
click at [532, 191] on div "[DATE] 15:16" at bounding box center [439, 180] width 186 height 25
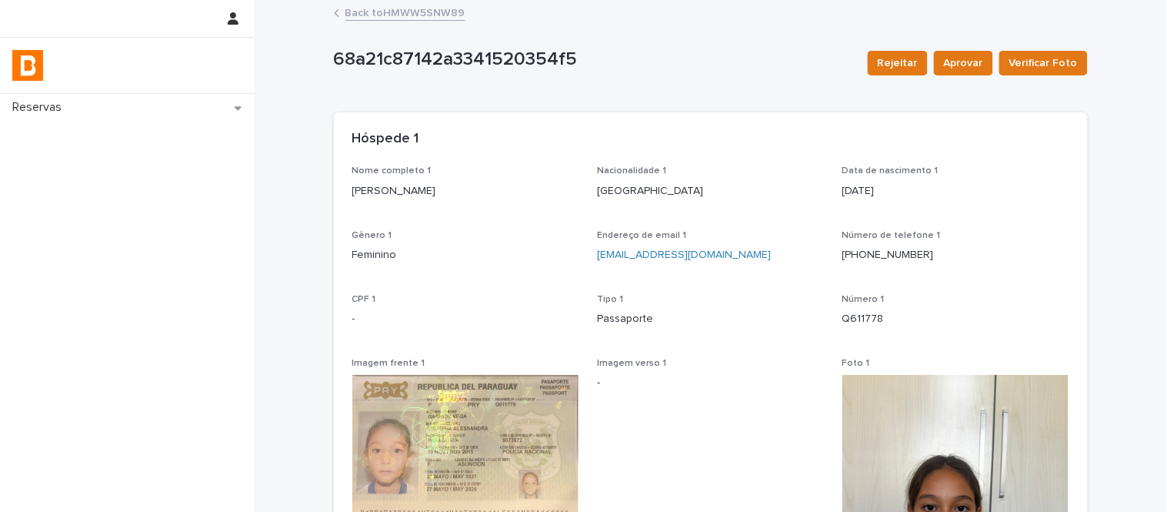
click at [406, 14] on link "Back to HMWW5SNW89" at bounding box center [405, 12] width 120 height 18
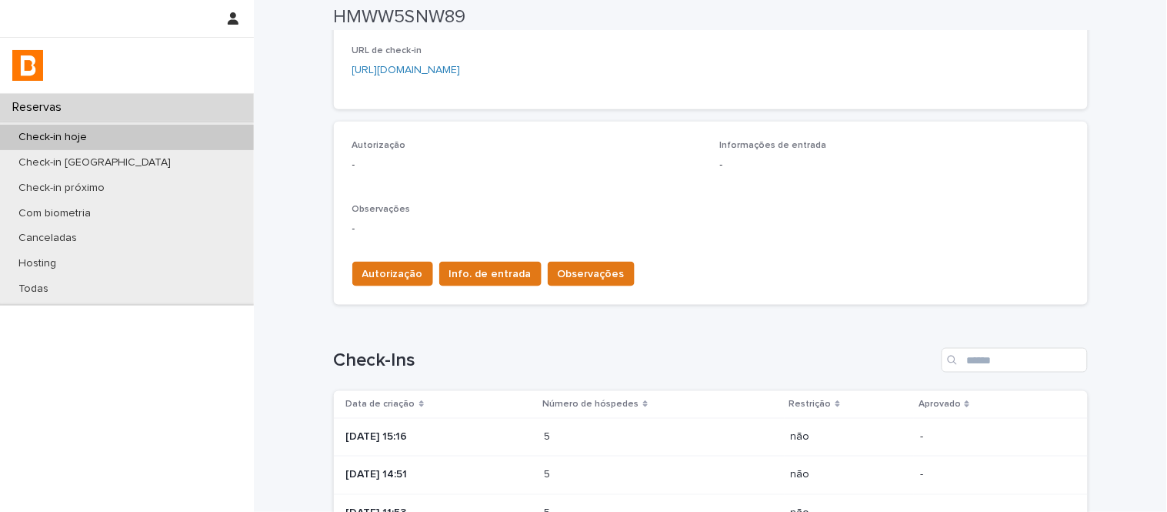
scroll to position [512, 0]
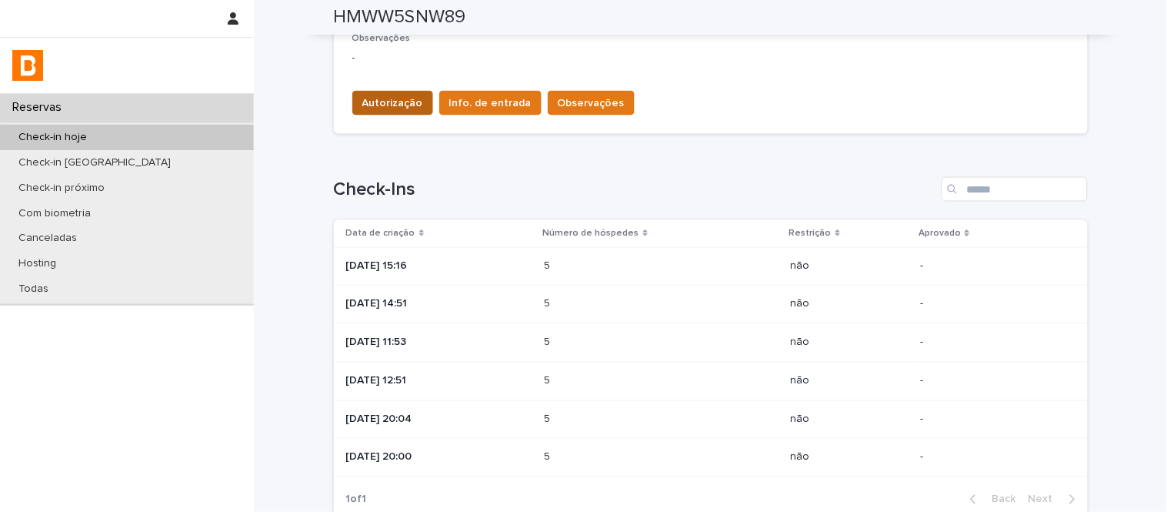
click at [381, 92] on button "Autorização" at bounding box center [392, 103] width 81 height 25
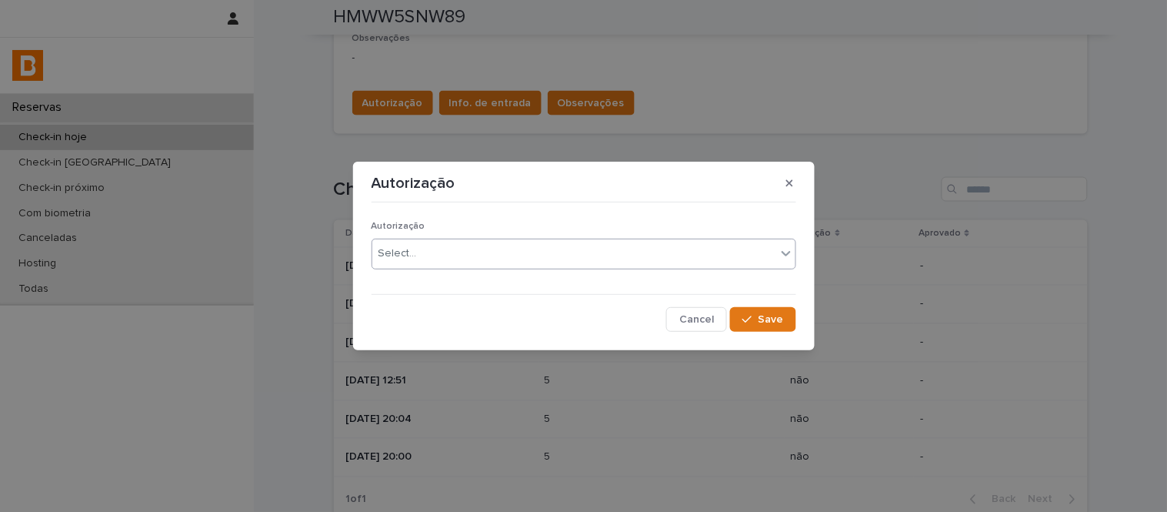
click at [455, 239] on div "Select..." at bounding box center [584, 254] width 425 height 31
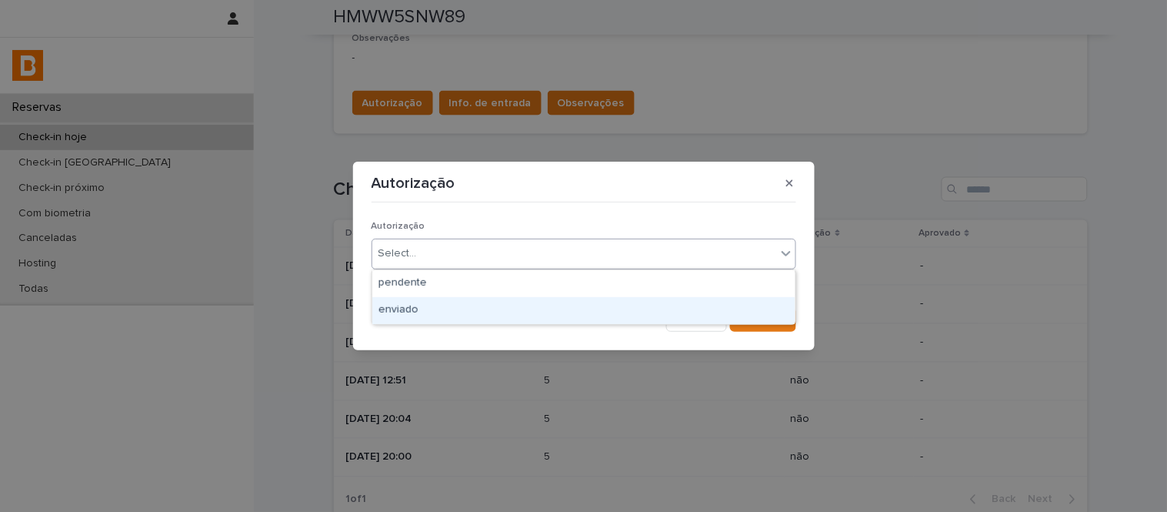
click at [488, 301] on div "enviado" at bounding box center [583, 310] width 423 height 27
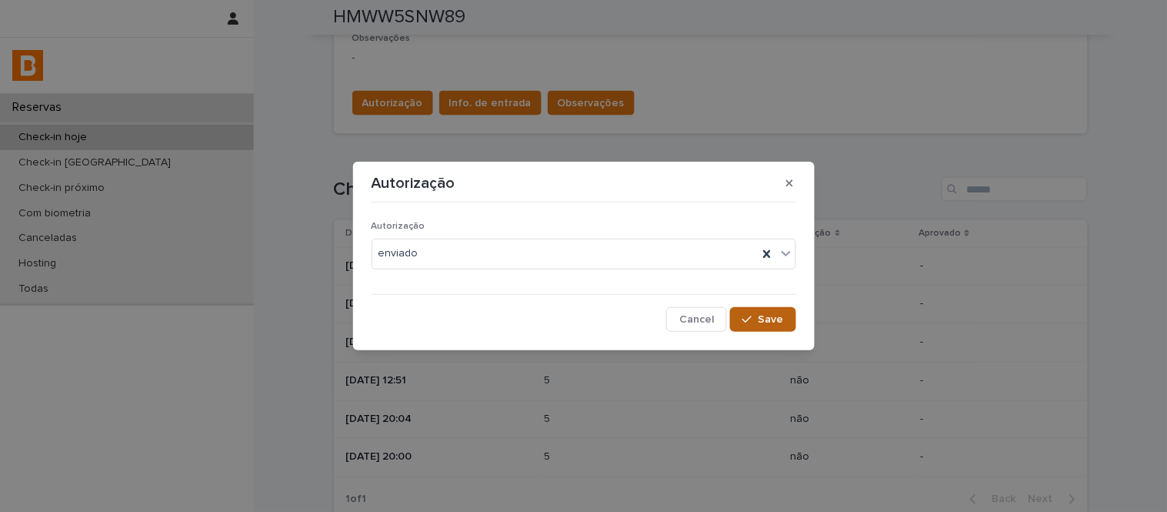
click at [782, 320] on span "Save" at bounding box center [771, 319] width 25 height 11
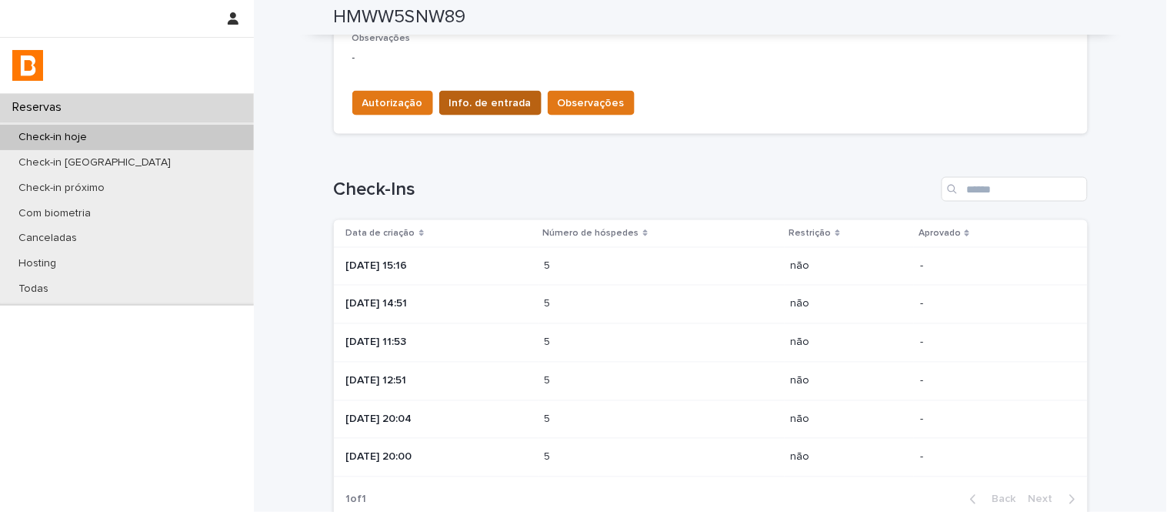
click at [480, 110] on button "Info. de entrada" at bounding box center [490, 103] width 102 height 25
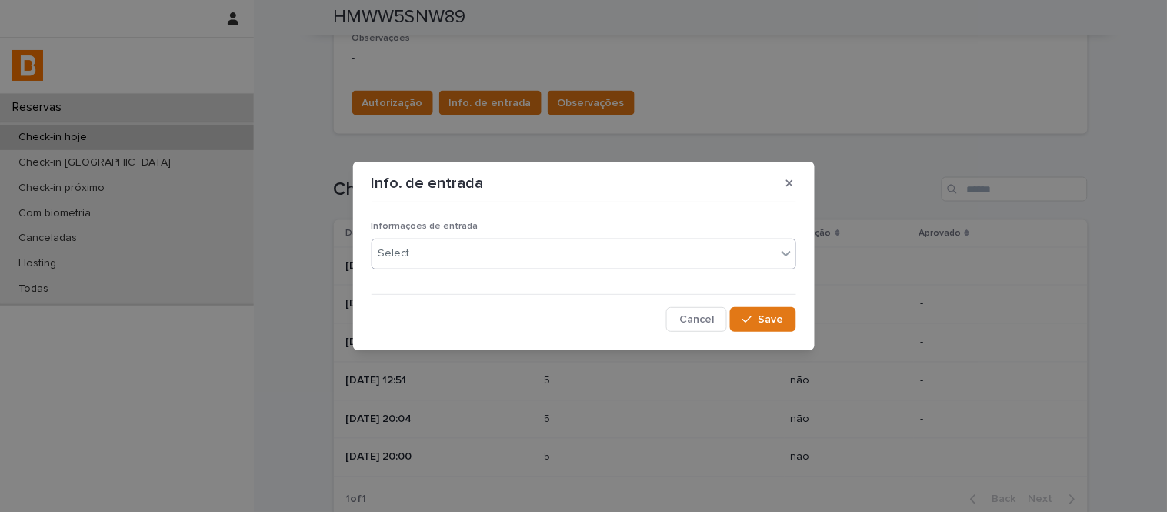
click at [562, 254] on div "Select..." at bounding box center [574, 253] width 404 height 25
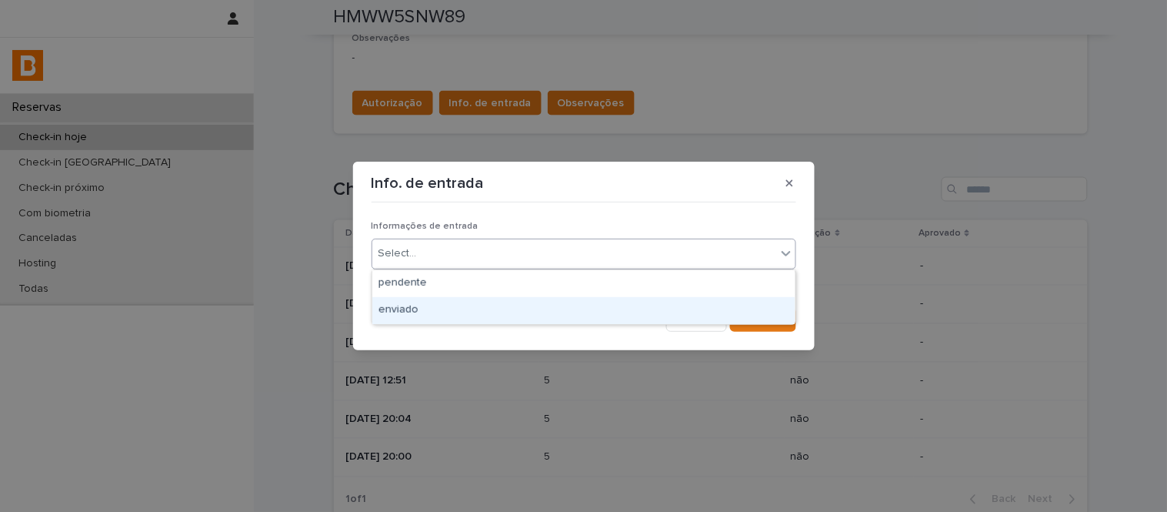
click at [576, 319] on div "enviado" at bounding box center [583, 310] width 423 height 27
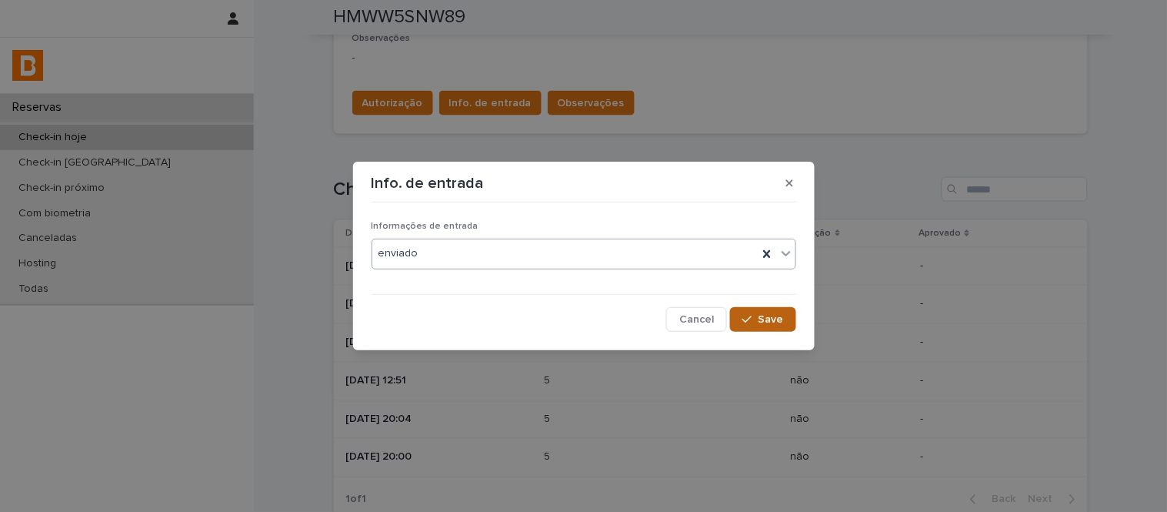
click at [783, 312] on button "Save" at bounding box center [762, 319] width 65 height 25
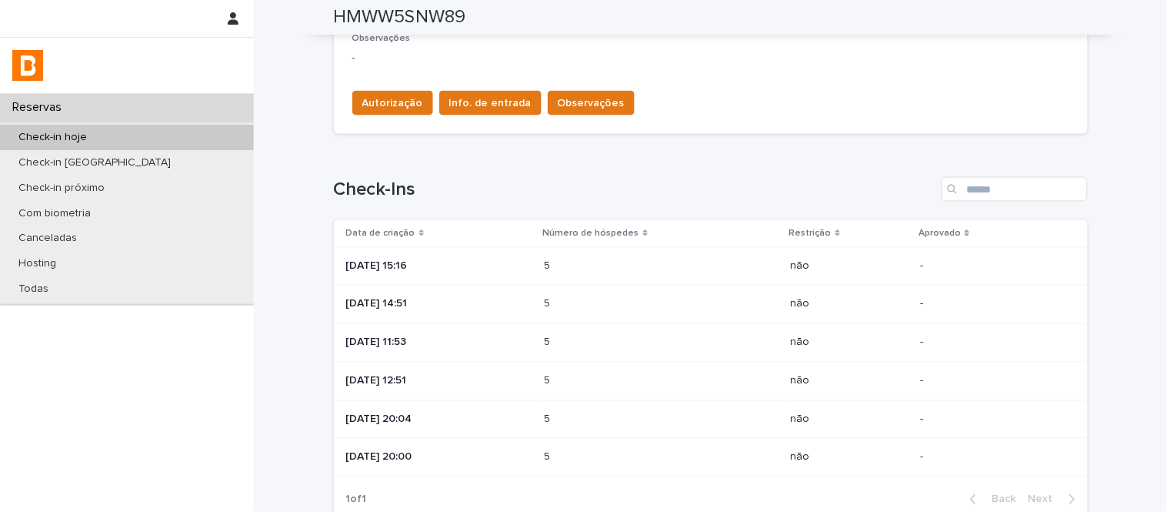
click at [569, 81] on div "Autorização Info. de entrada Observações" at bounding box center [710, 99] width 717 height 43
click at [575, 142] on div "Loading... Saving… Autorização enviado Informações de entrada enviado Observaçõ…" at bounding box center [711, 48] width 754 height 195
click at [576, 118] on div "Autorização Info. de entrada Observações" at bounding box center [490, 106] width 289 height 31
click at [574, 103] on span "Observações" at bounding box center [591, 102] width 67 height 15
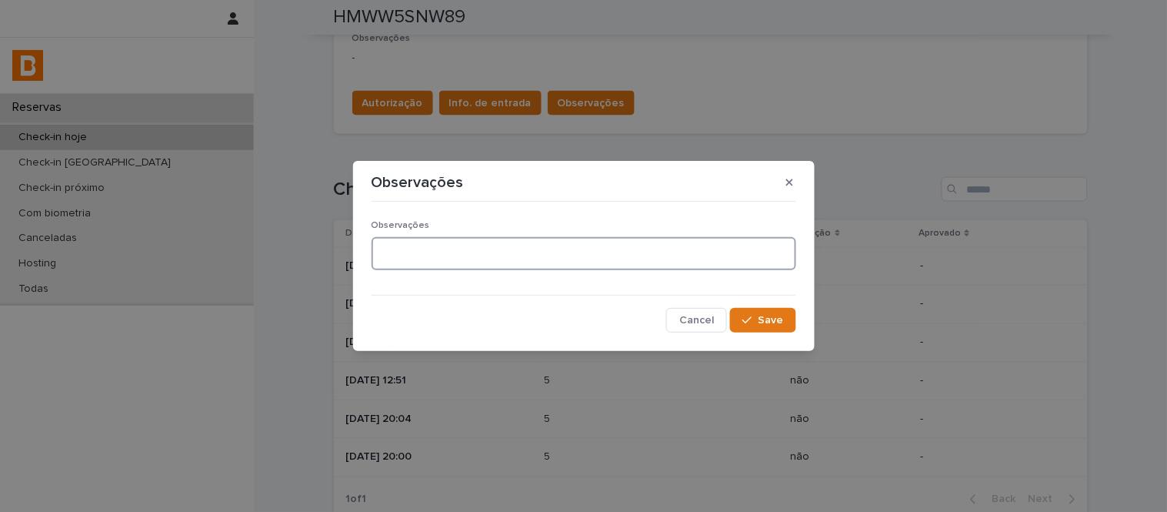
click at [597, 259] on textarea at bounding box center [584, 253] width 425 height 33
type textarea "**********"
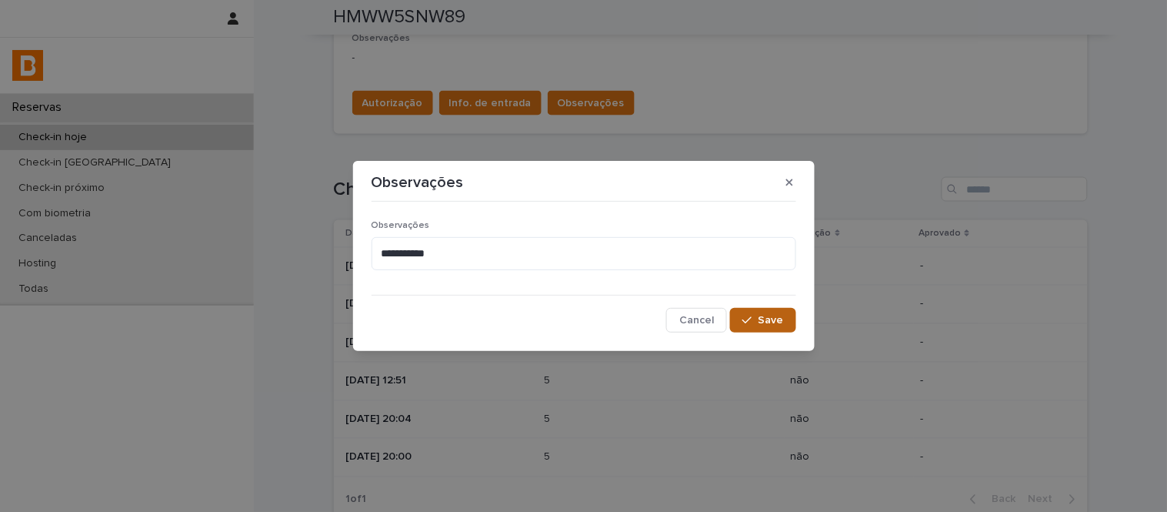
click at [748, 322] on icon "button" at bounding box center [746, 320] width 9 height 11
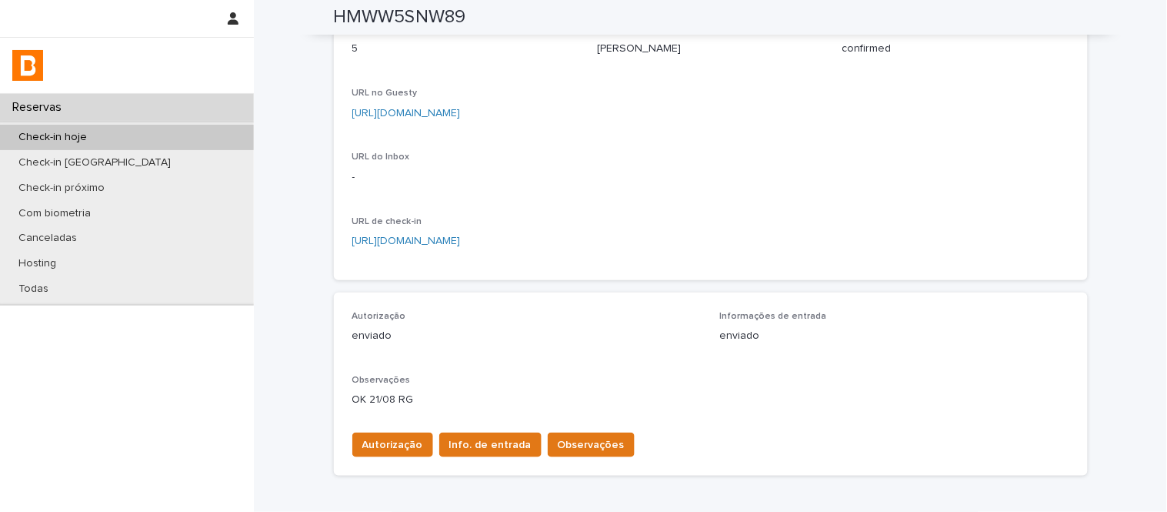
scroll to position [0, 0]
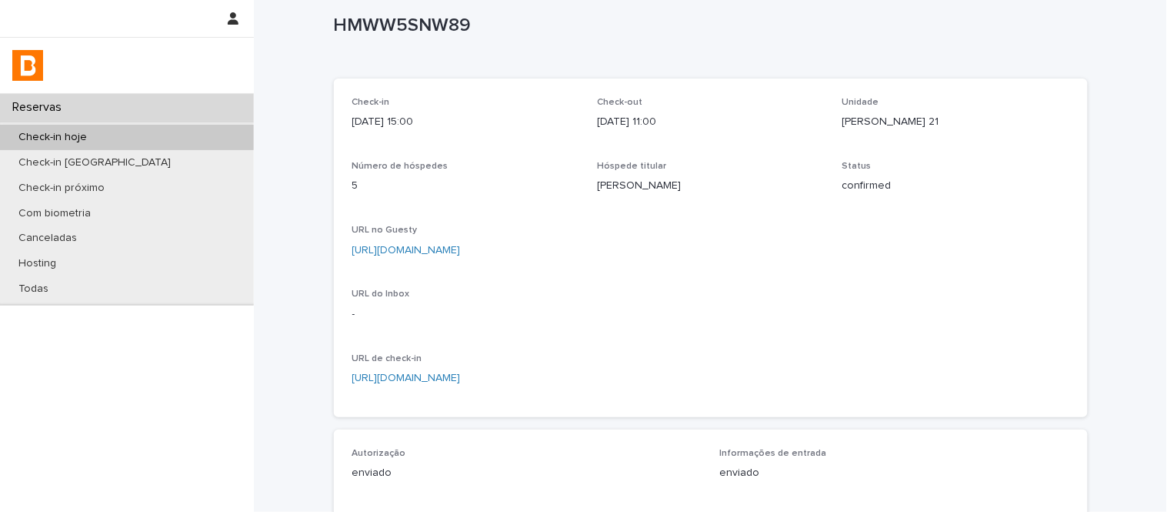
click at [432, 22] on div "HMWW5SNW89 HMWW5SNW89 Sorry, there was an error saving your record. Please try …" at bounding box center [711, 489] width 754 height 1042
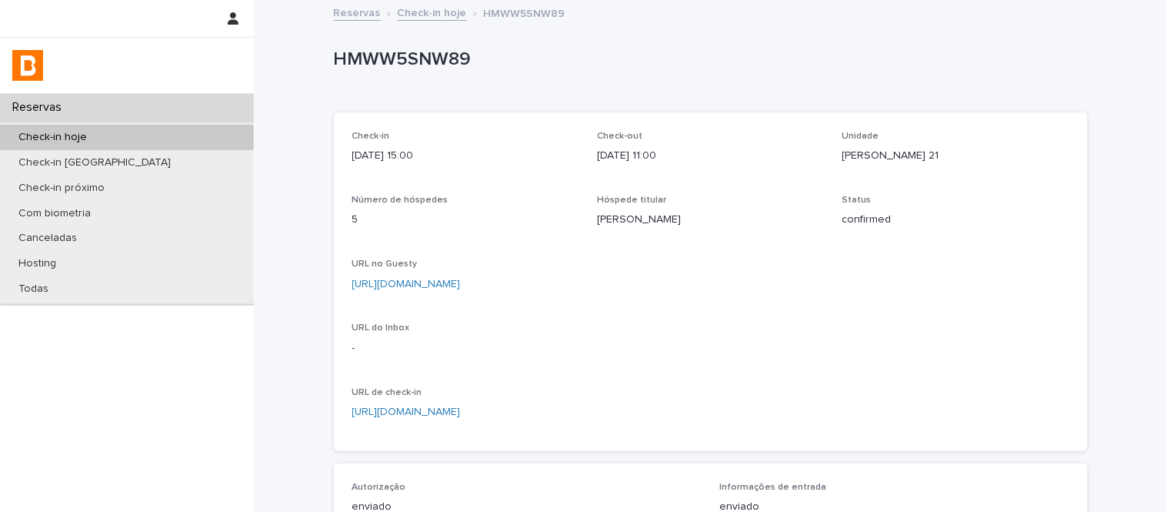
click at [439, 12] on link "Check-in hoje" at bounding box center [432, 12] width 69 height 18
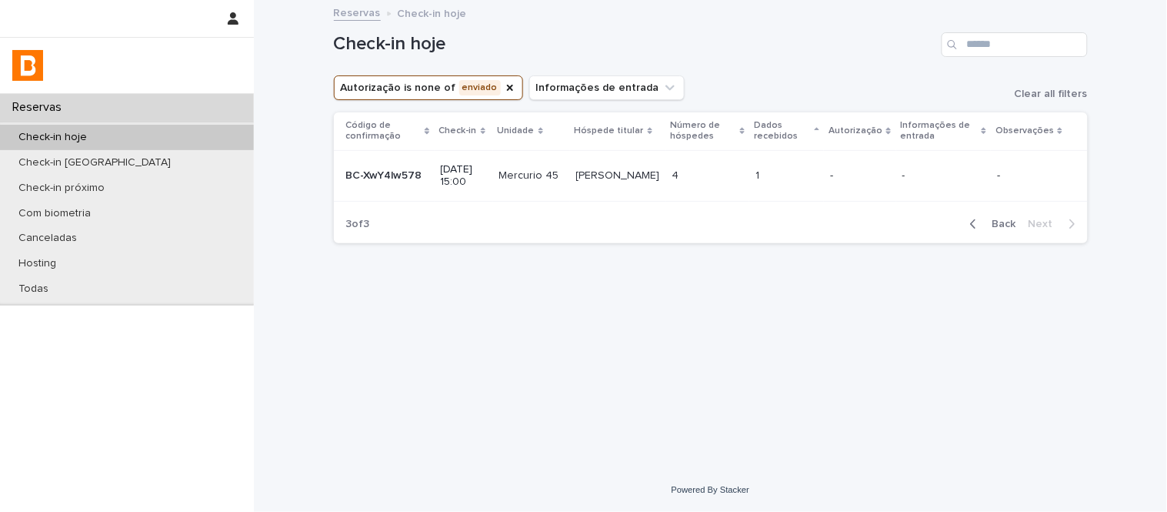
click at [682, 173] on p "4" at bounding box center [677, 174] width 10 height 16
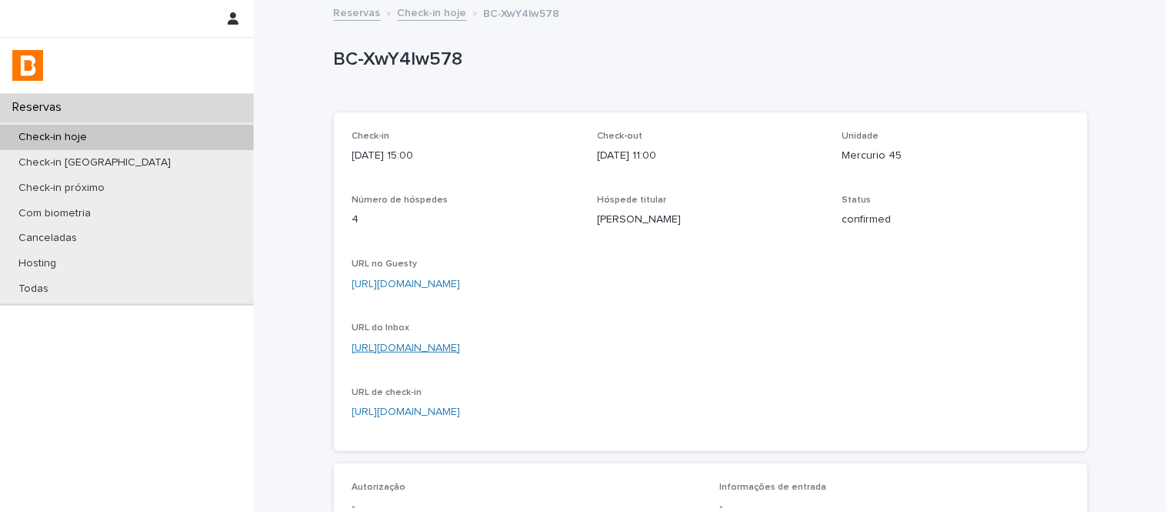
click at [461, 348] on link "[URL][DOMAIN_NAME]" at bounding box center [406, 347] width 108 height 11
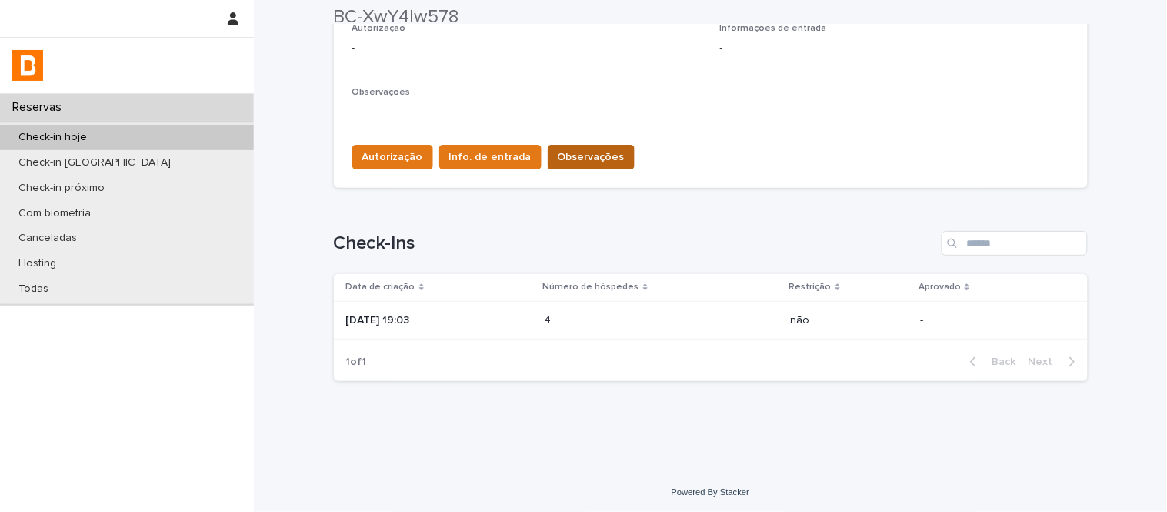
scroll to position [460, 0]
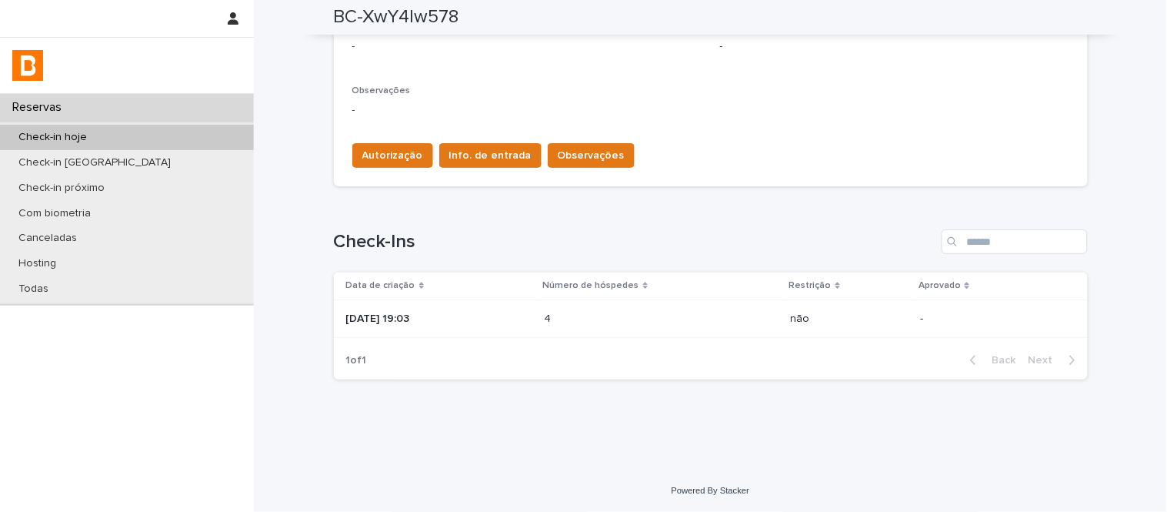
click at [598, 319] on p at bounding box center [612, 318] width 135 height 13
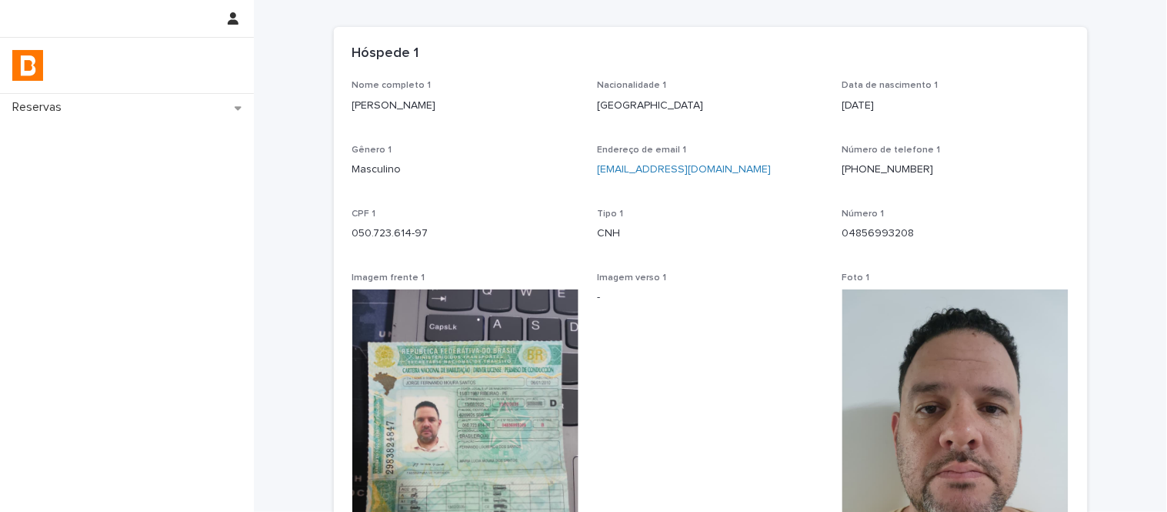
click at [489, 100] on p "[PERSON_NAME]" at bounding box center [465, 106] width 227 height 16
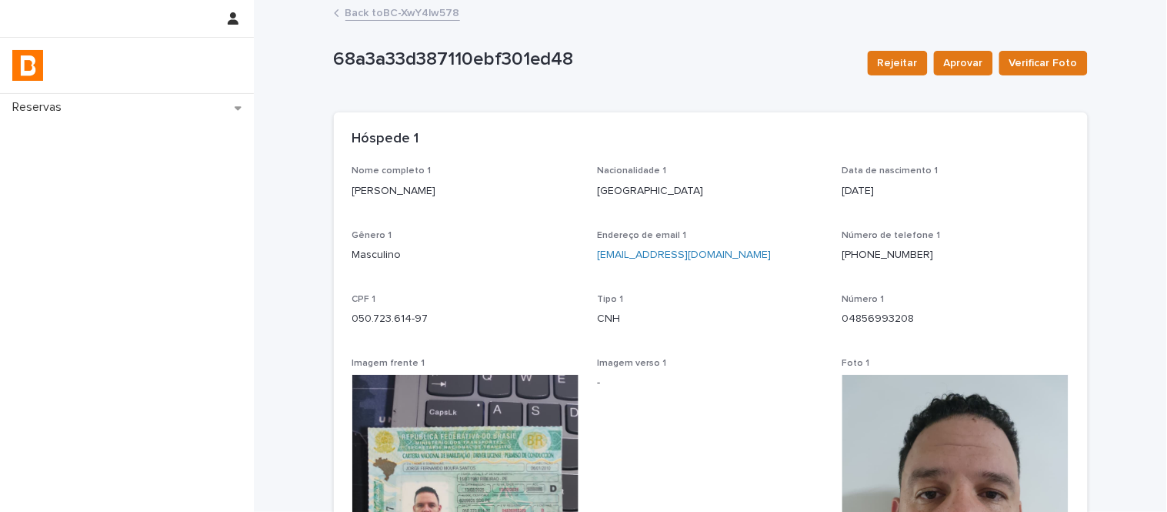
click at [402, 309] on div "050.723.614-97" at bounding box center [465, 317] width 227 height 19
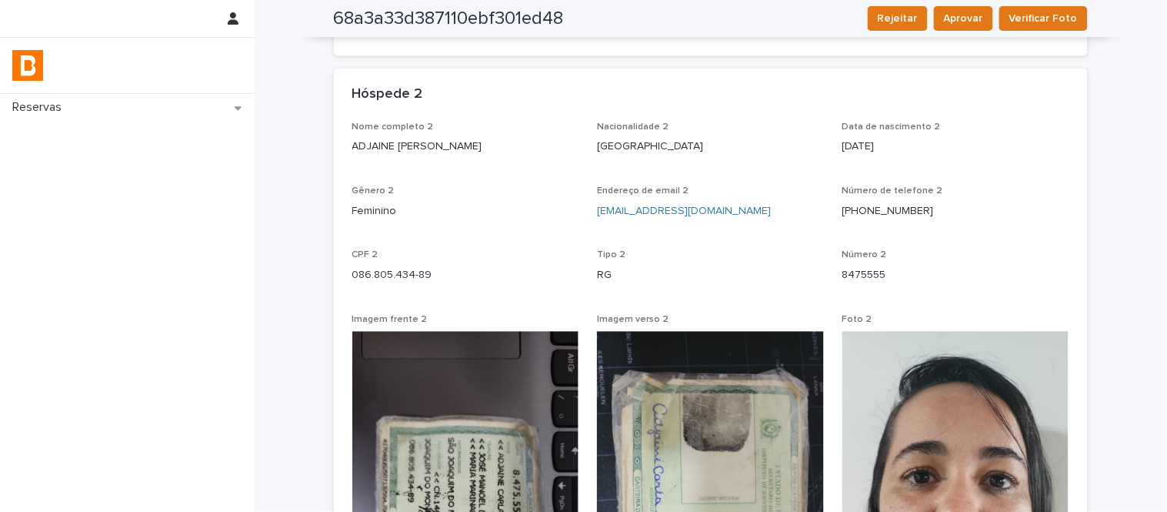
scroll to position [824, 0]
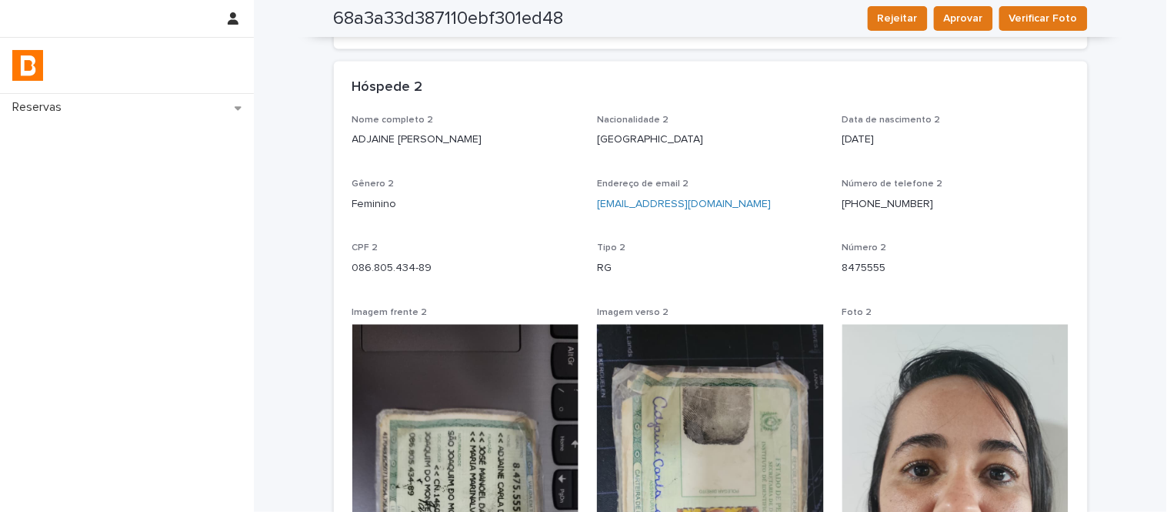
click at [455, 137] on p "ADJAINE [PERSON_NAME]" at bounding box center [465, 140] width 227 height 16
click at [404, 266] on p "086.805.434-89" at bounding box center [465, 268] width 227 height 16
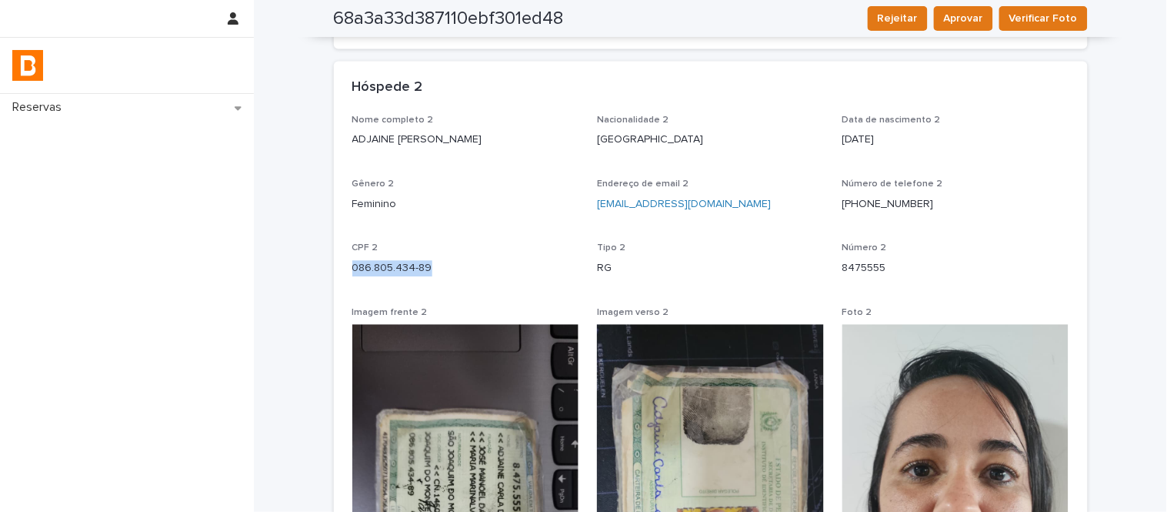
click at [404, 266] on p "086.805.434-89" at bounding box center [465, 268] width 227 height 16
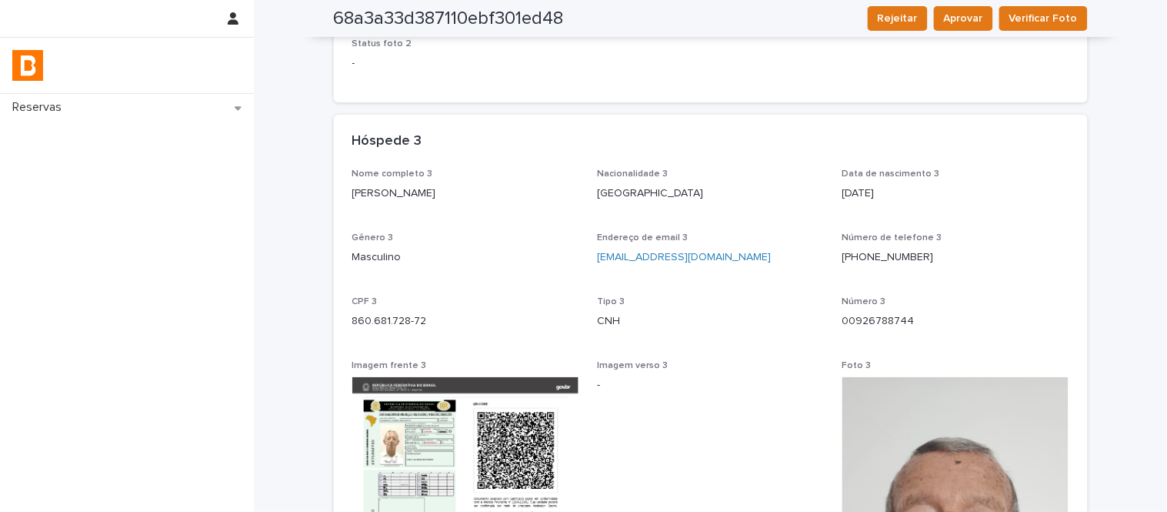
scroll to position [1629, 0]
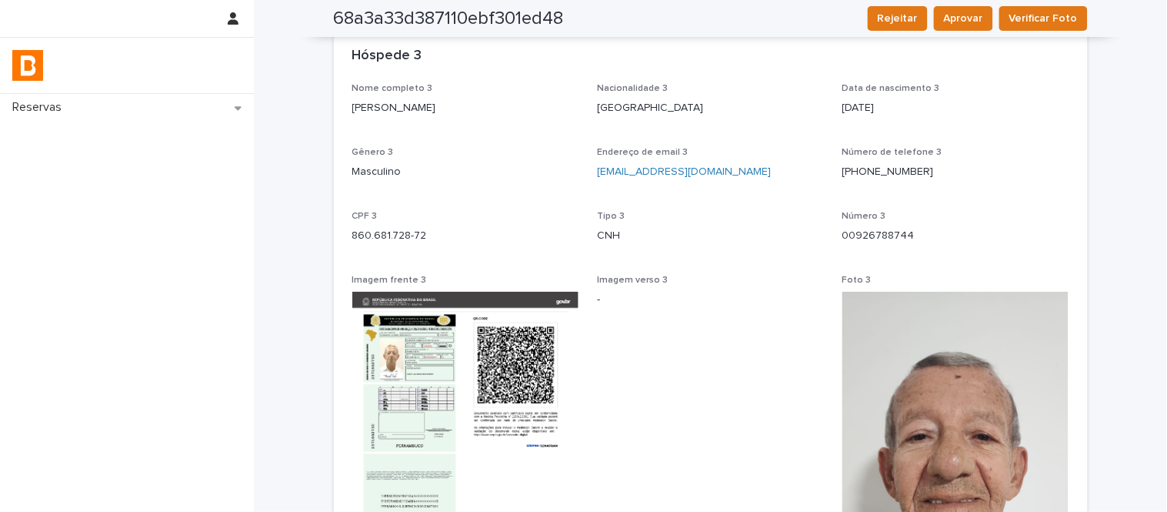
click at [518, 110] on p "[PERSON_NAME]" at bounding box center [465, 108] width 227 height 16
click at [362, 249] on div "CPF 3 860.681.728-72" at bounding box center [465, 233] width 227 height 45
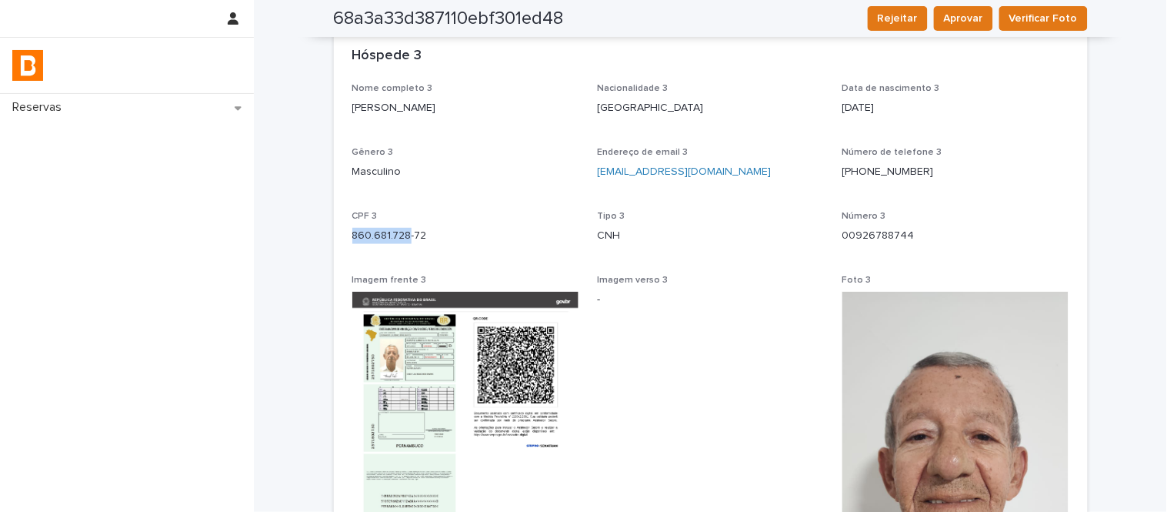
click at [369, 250] on div "CPF 3 860.681.728-72" at bounding box center [465, 233] width 227 height 45
click at [372, 246] on div "CPF 3 860.681.728-72" at bounding box center [465, 233] width 227 height 45
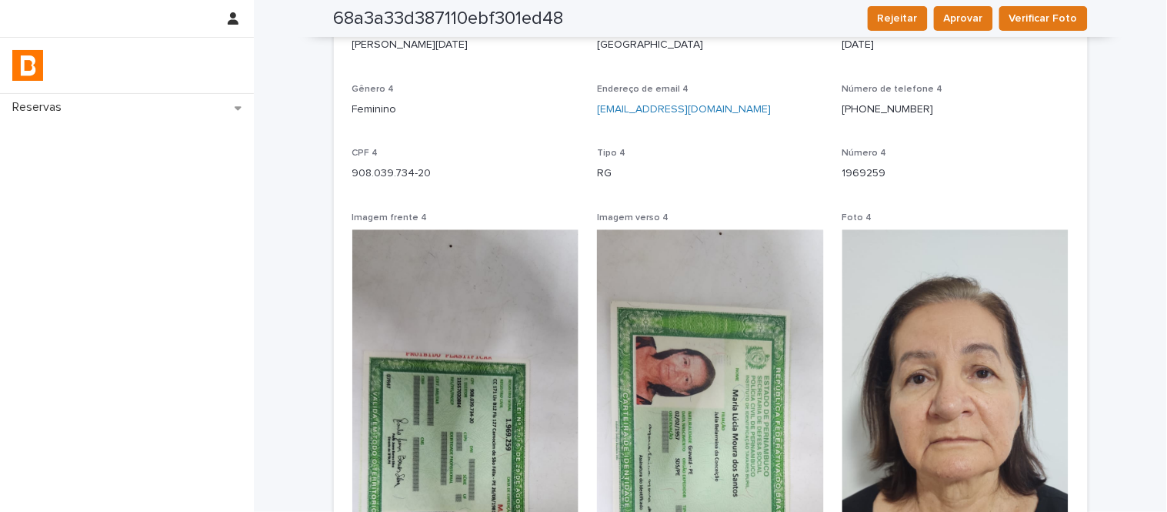
scroll to position [2404, 0]
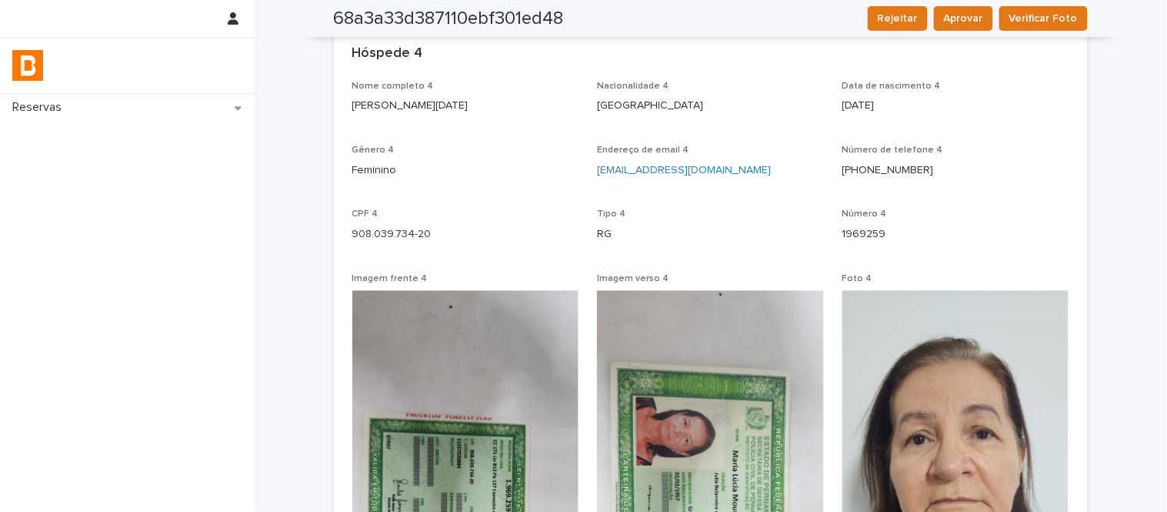
click at [493, 104] on p "[PERSON_NAME][DATE]" at bounding box center [465, 106] width 227 height 16
click at [405, 226] on p "908.039.734-20" at bounding box center [465, 234] width 227 height 16
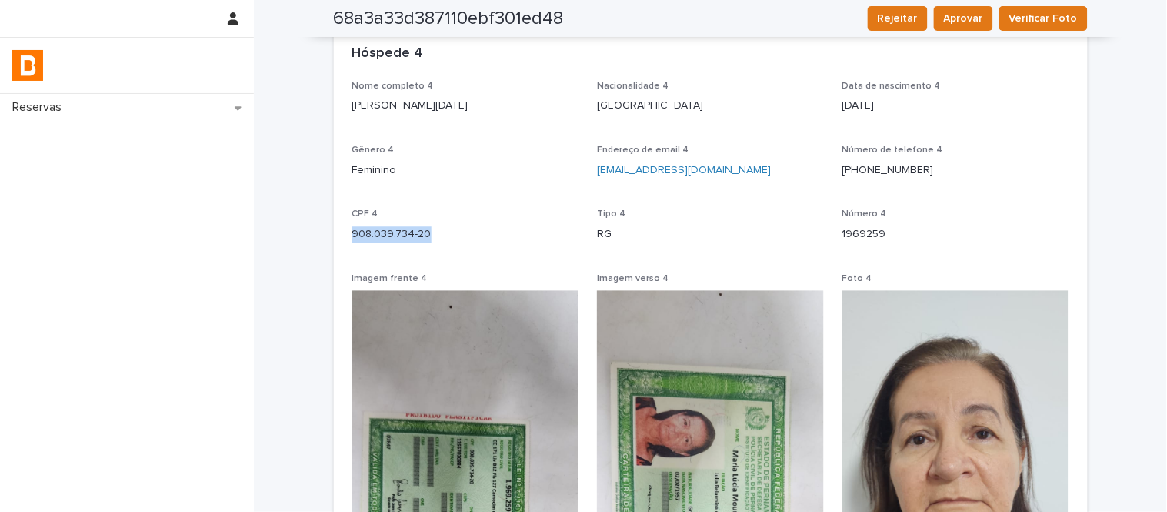
click at [405, 226] on p "908.039.734-20" at bounding box center [465, 234] width 227 height 16
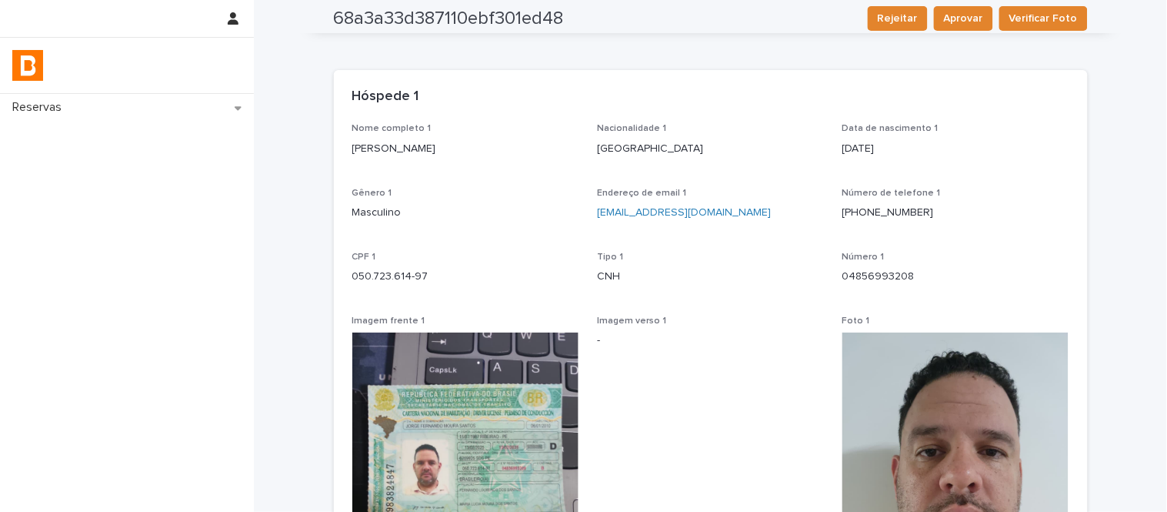
scroll to position [0, 0]
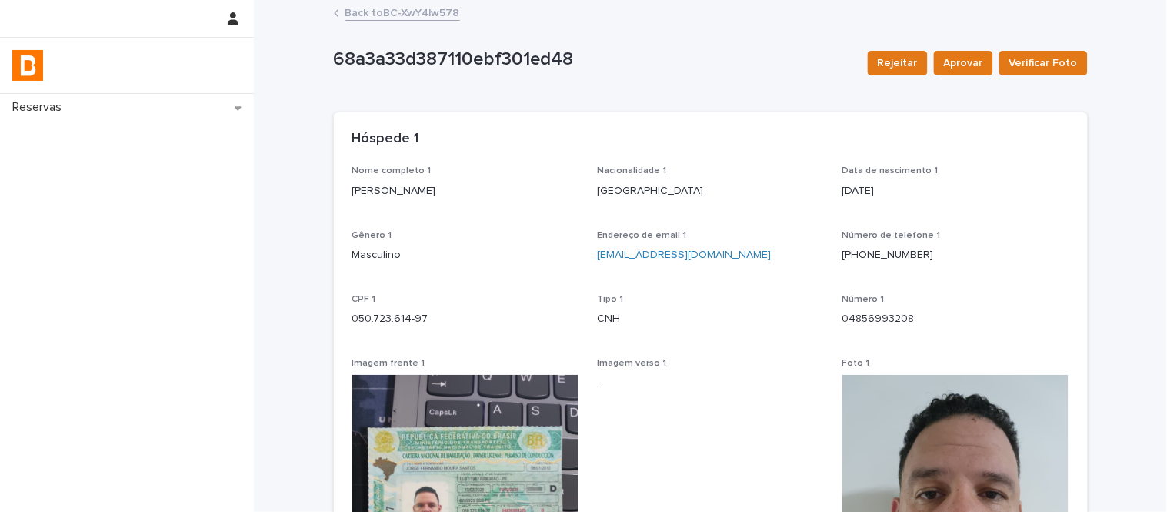
click at [426, 11] on link "Back to BC-XwY4lw578" at bounding box center [402, 12] width 115 height 18
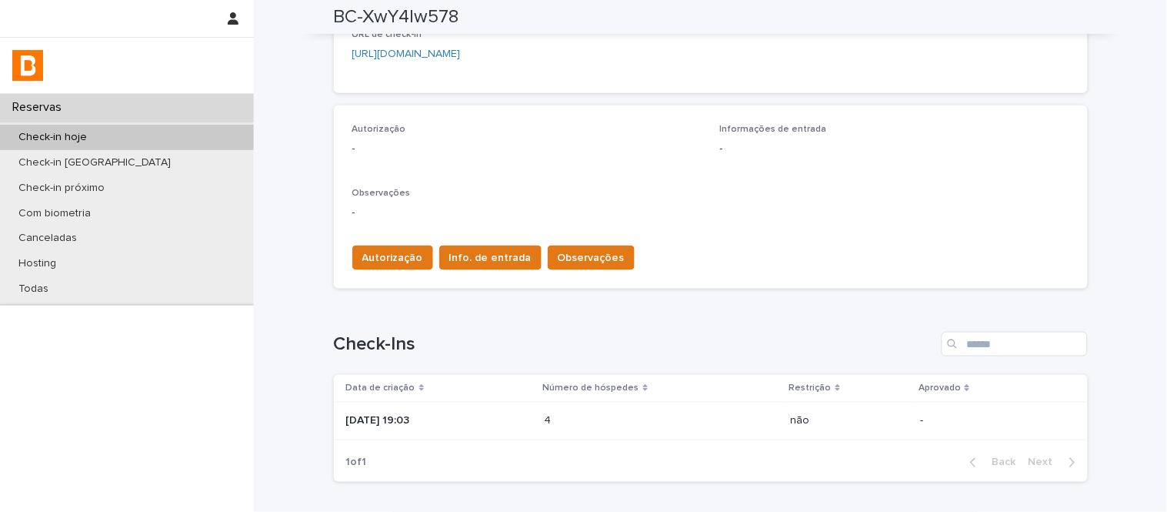
scroll to position [383, 0]
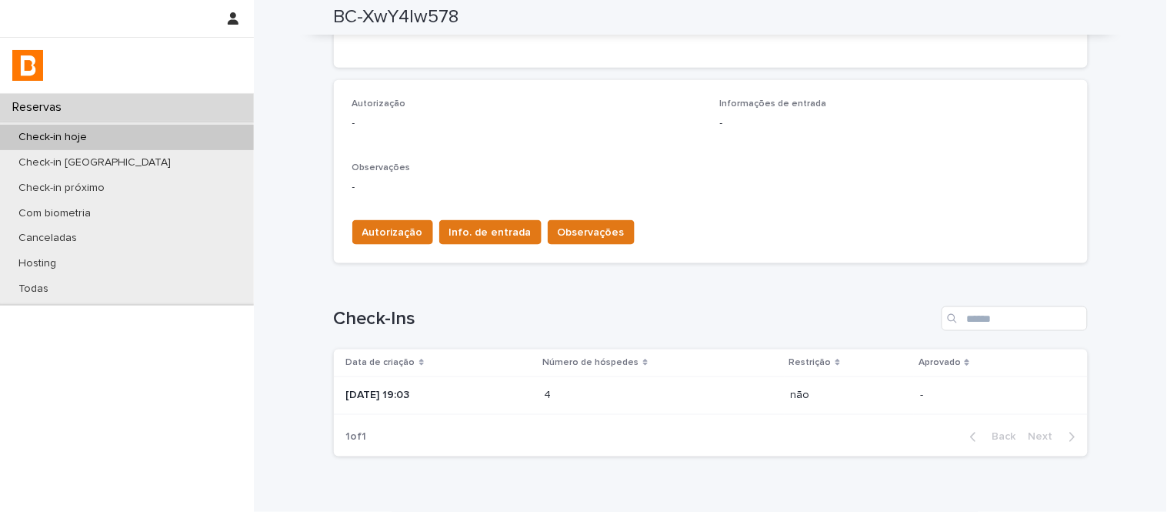
click at [369, 246] on div "Autorização Info. de entrada Observações" at bounding box center [490, 235] width 289 height 31
click at [373, 229] on span "Autorização" at bounding box center [392, 232] width 61 height 15
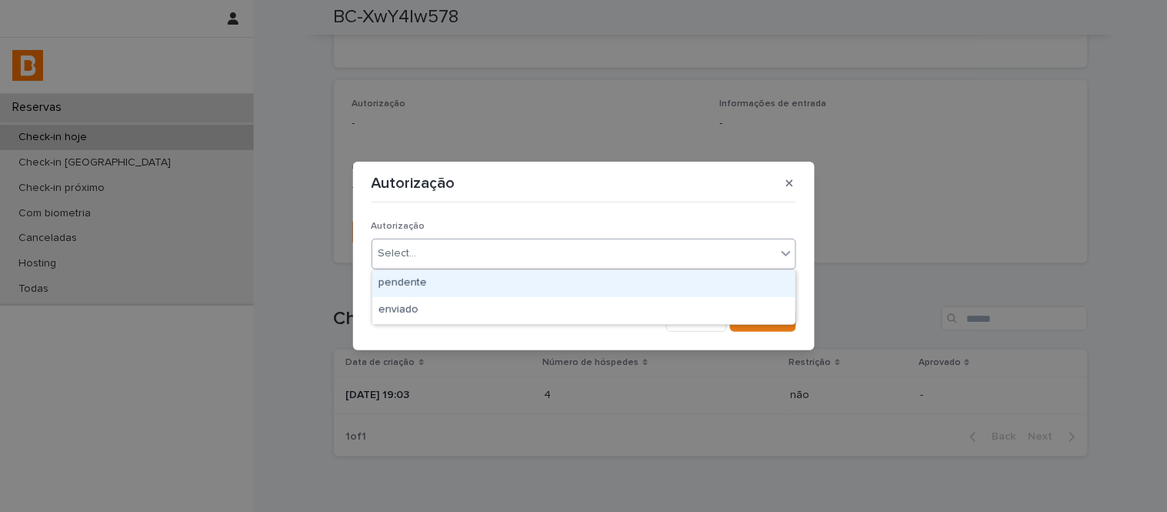
click at [412, 257] on div "Select..." at bounding box center [398, 253] width 38 height 16
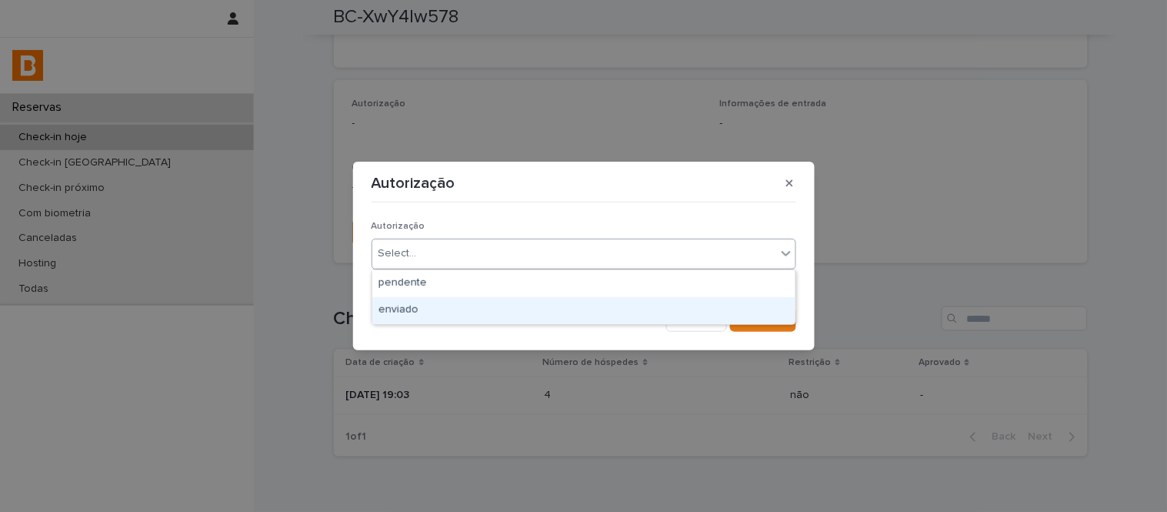
click at [440, 310] on div "enviado" at bounding box center [583, 310] width 423 height 27
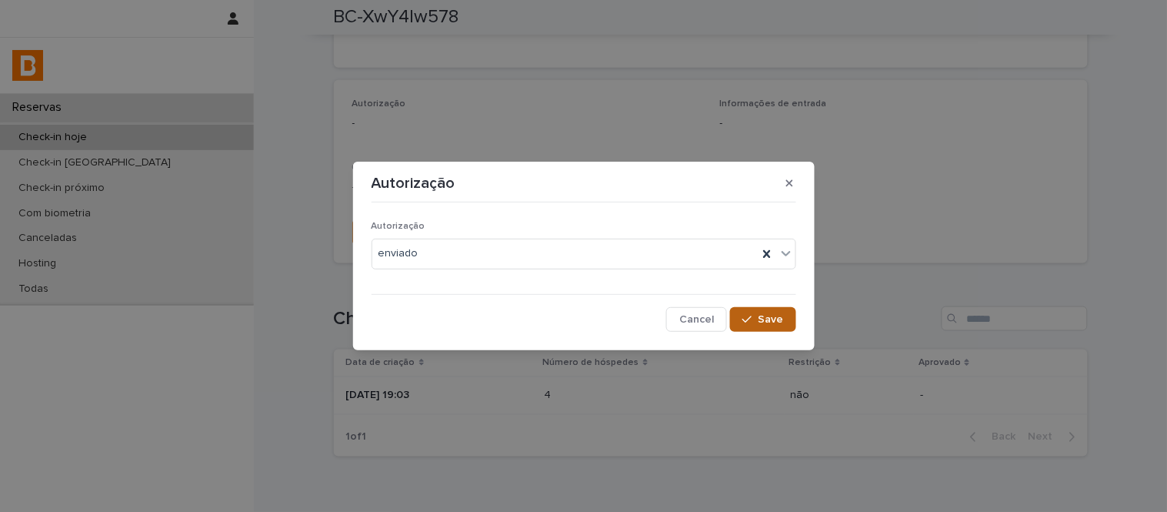
click at [745, 321] on icon "button" at bounding box center [746, 319] width 9 height 11
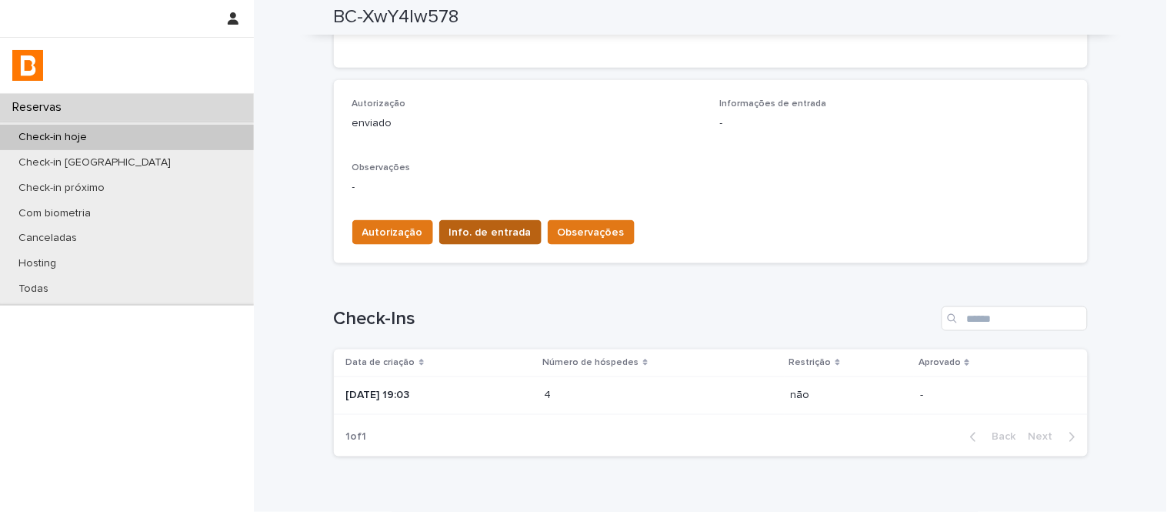
click at [502, 234] on span "Info. de entrada" at bounding box center [490, 232] width 82 height 15
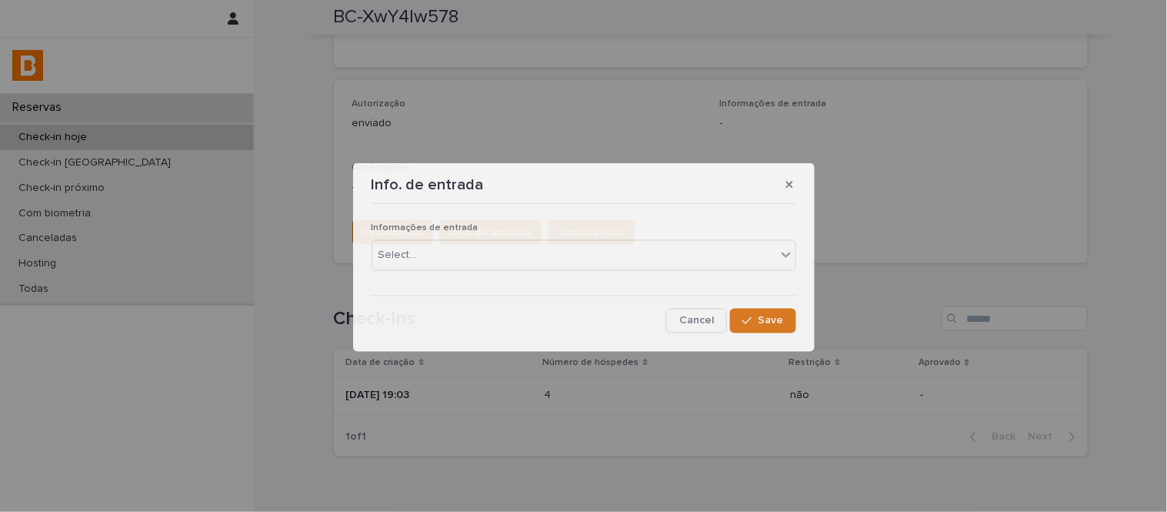
click at [532, 281] on div "Informações de entrada Select..." at bounding box center [584, 252] width 425 height 60
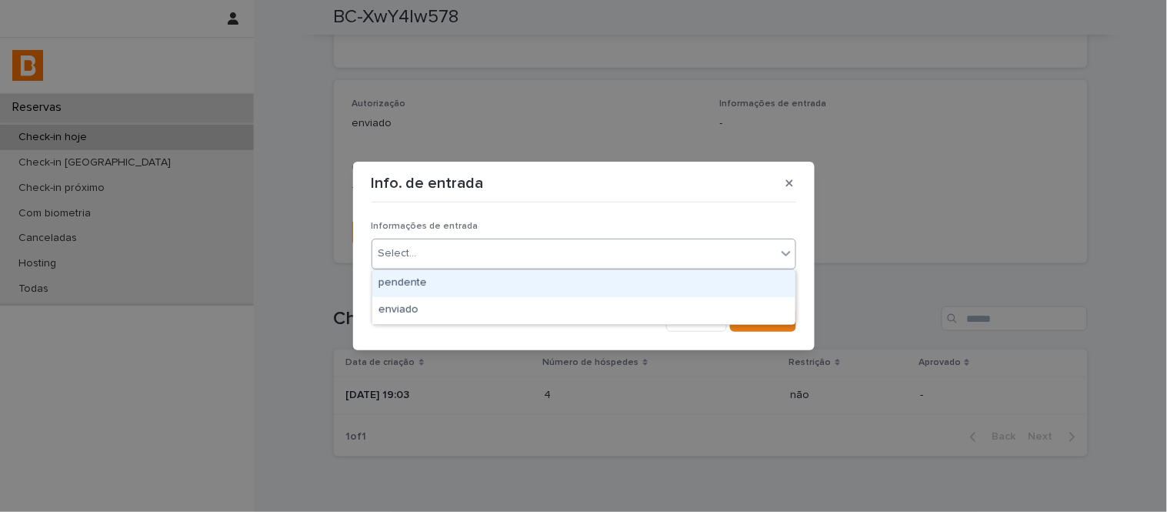
click at [532, 259] on div "Select..." at bounding box center [574, 253] width 404 height 25
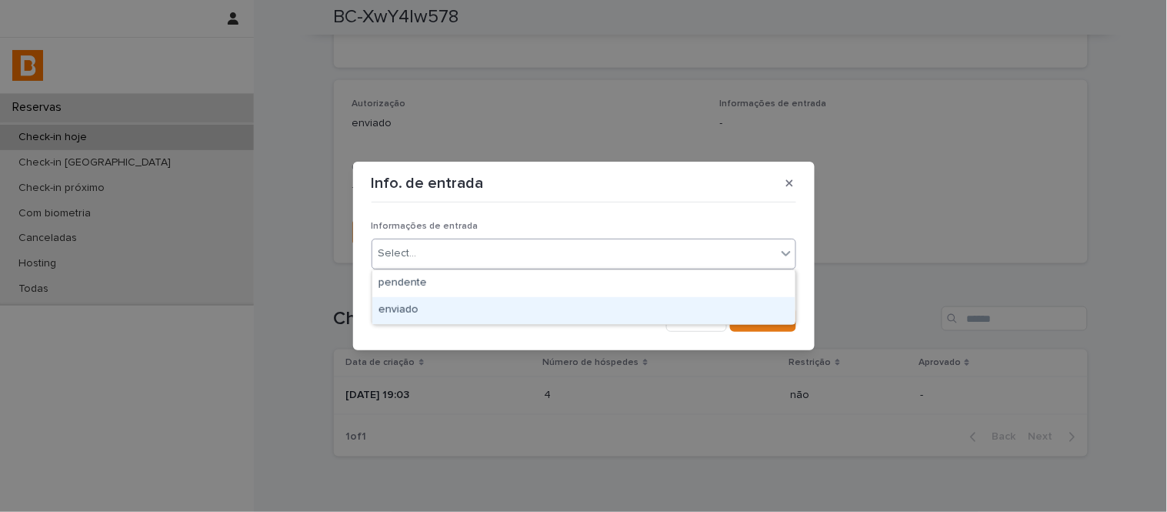
click at [554, 300] on div "enviado" at bounding box center [583, 310] width 423 height 27
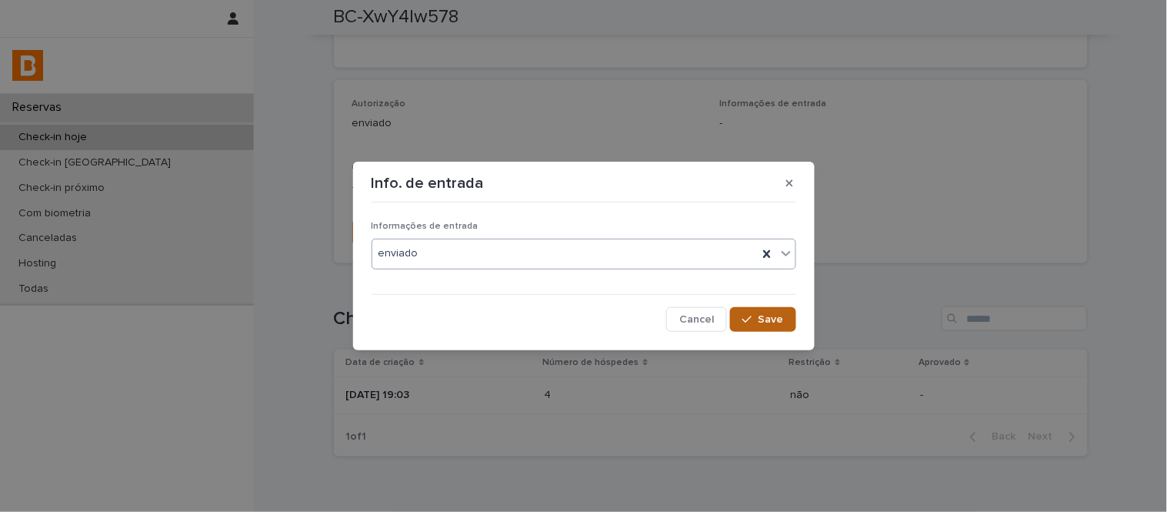
click at [756, 309] on button "Save" at bounding box center [762, 319] width 65 height 25
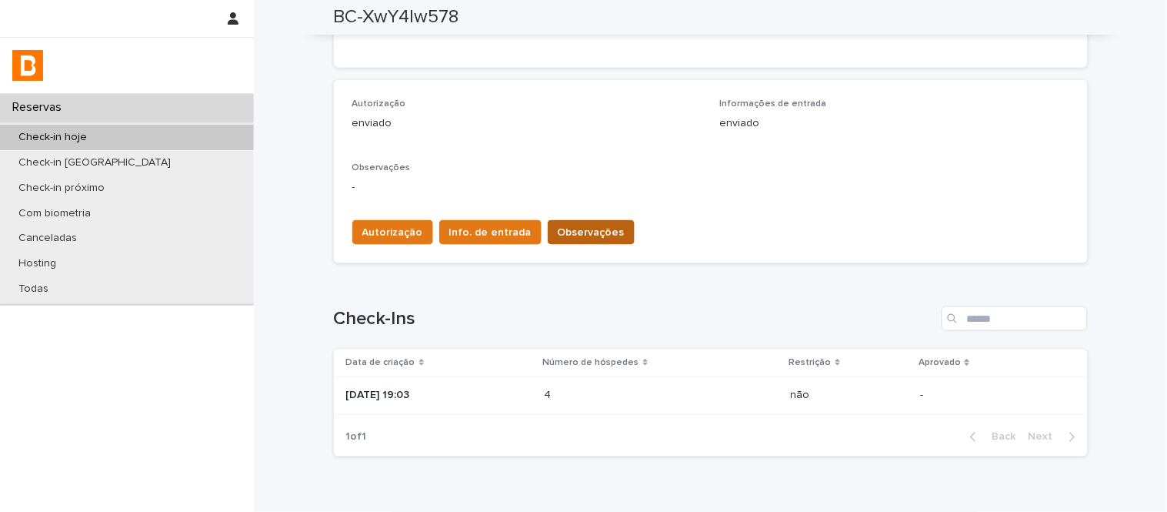
click at [599, 233] on span "Observações" at bounding box center [591, 232] width 67 height 15
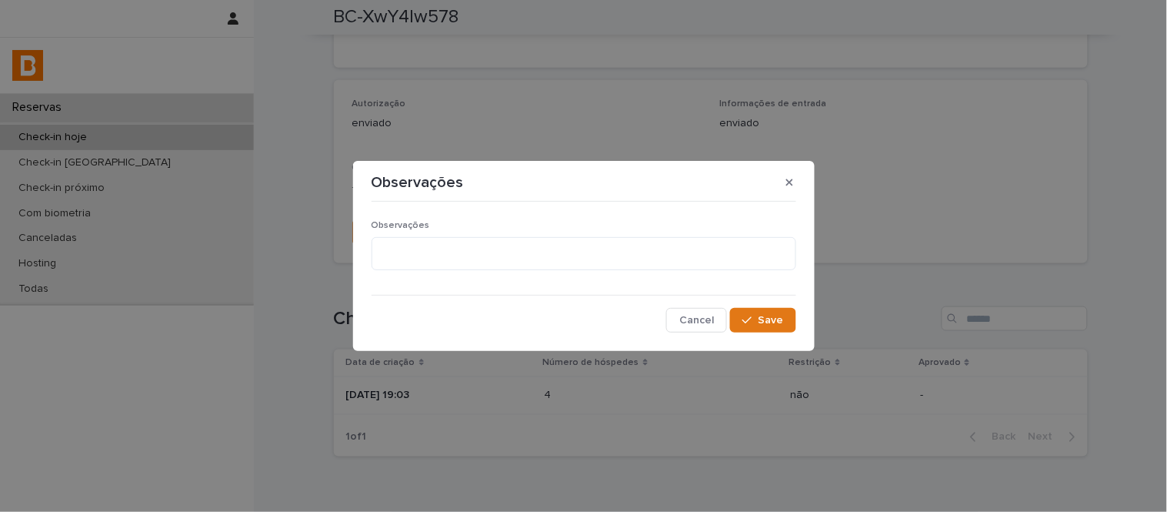
click at [560, 205] on div "Observações Cancel Save" at bounding box center [584, 270] width 432 height 133
click at [582, 257] on textarea at bounding box center [584, 253] width 425 height 33
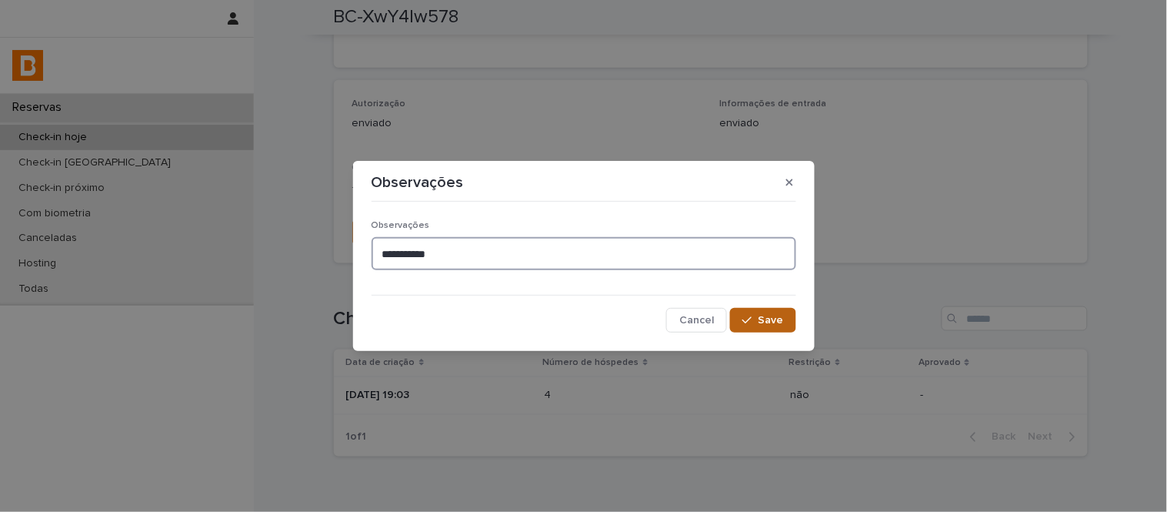
type textarea "**********"
click at [758, 313] on button "Save" at bounding box center [762, 320] width 65 height 25
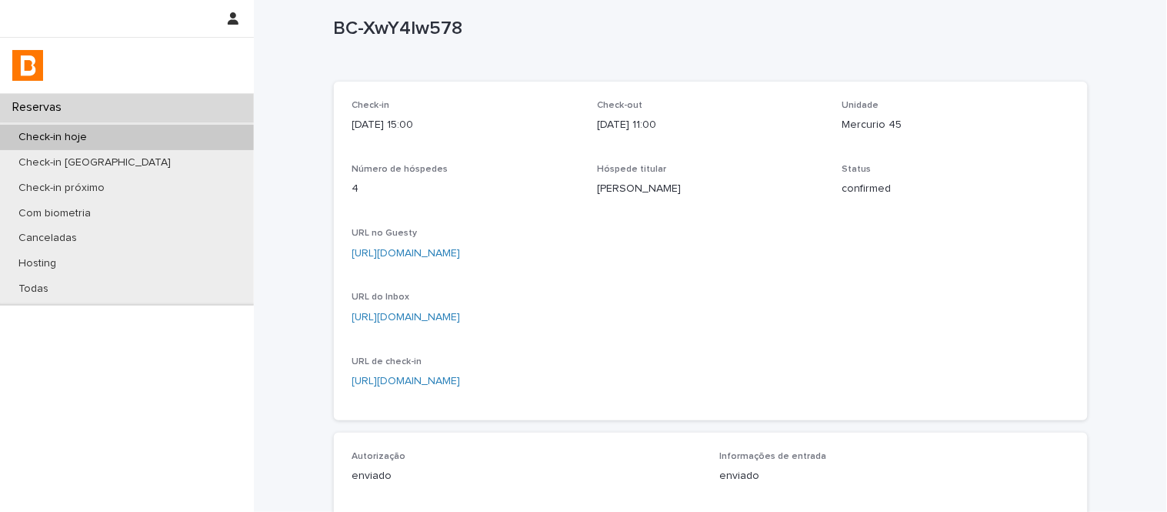
scroll to position [0, 0]
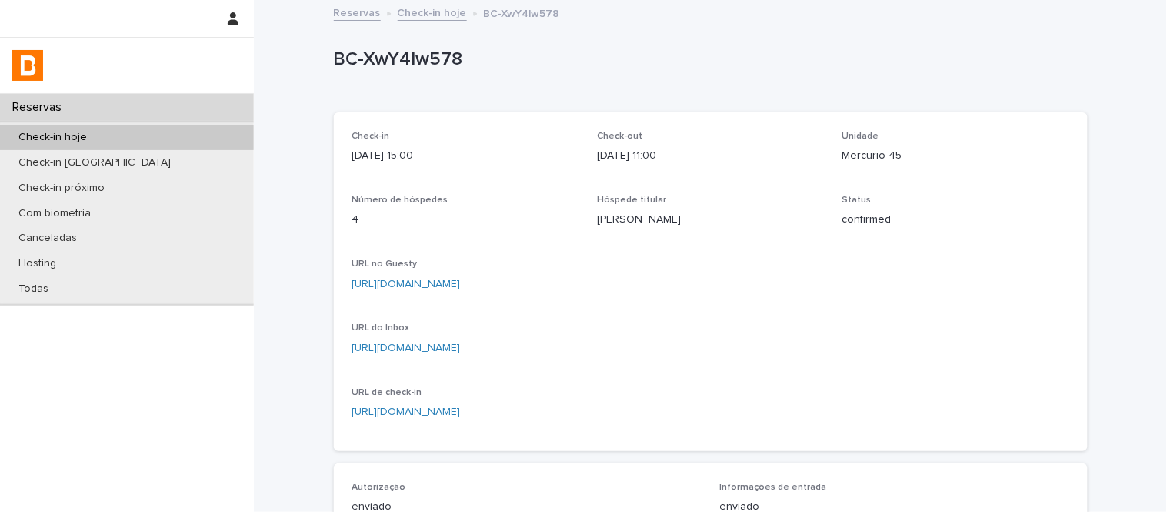
click at [408, 18] on link "Check-in hoje" at bounding box center [432, 12] width 69 height 18
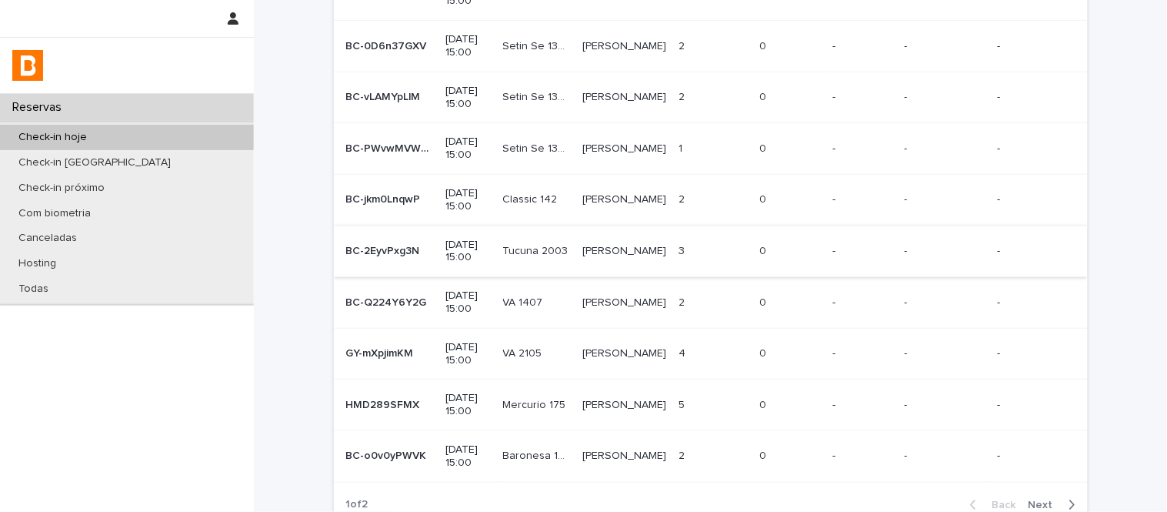
scroll to position [240, 0]
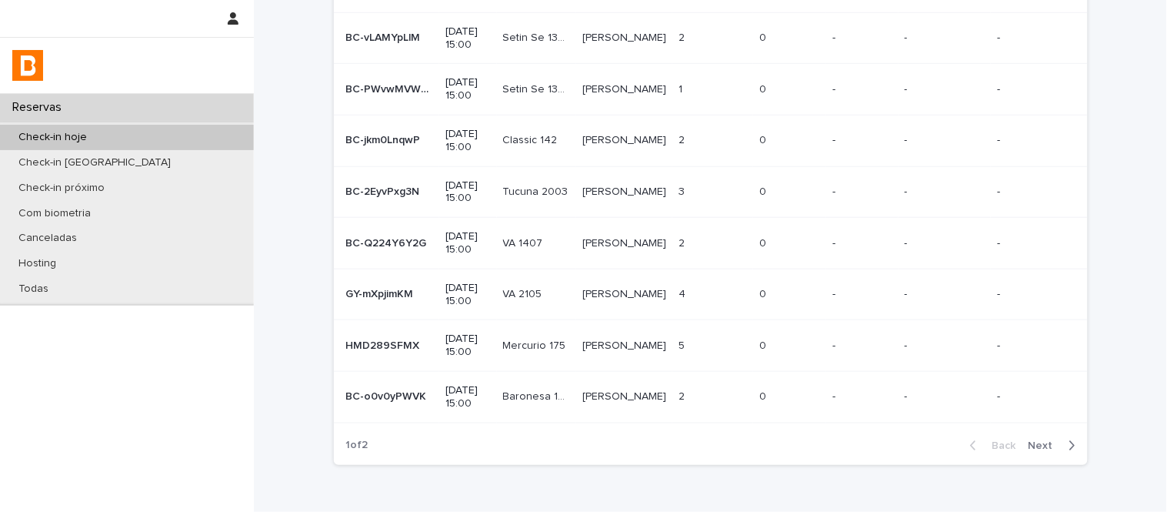
click at [1032, 442] on span "Next" at bounding box center [1046, 445] width 34 height 11
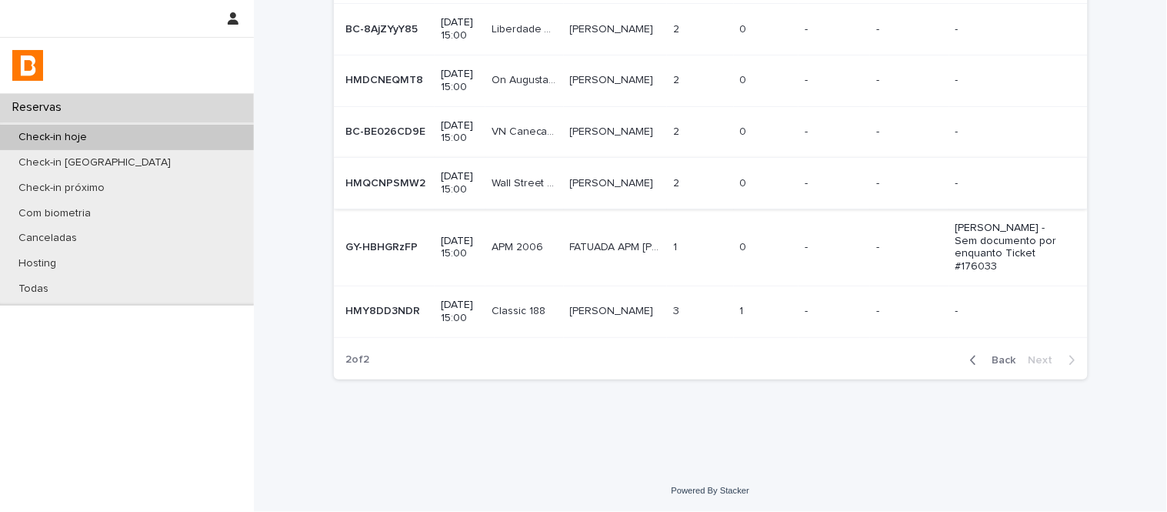
scroll to position [480, 0]
click at [706, 327] on td "3 3" at bounding box center [700, 311] width 67 height 52
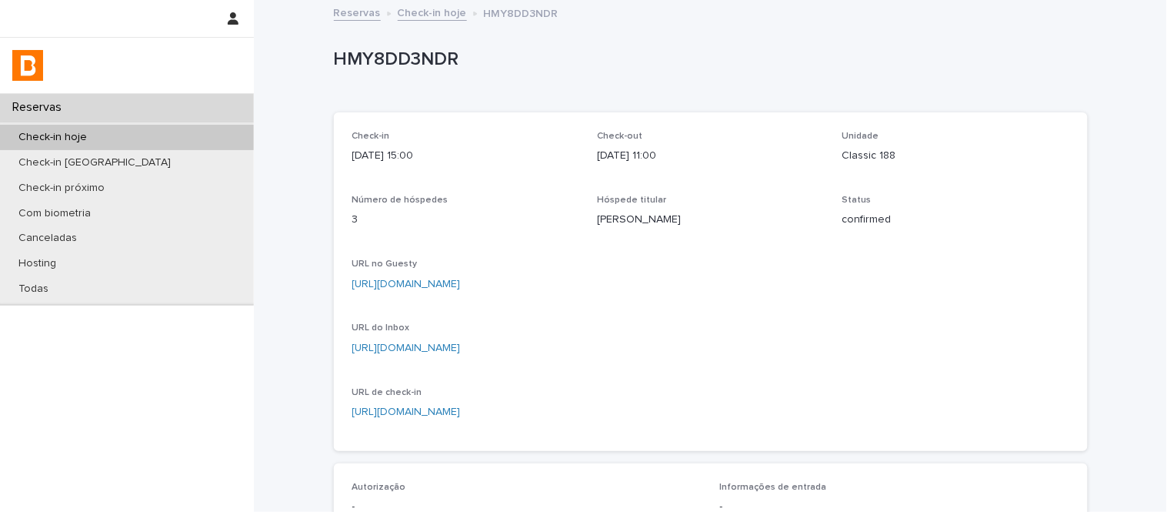
click at [873, 152] on p "Classic 188" at bounding box center [955, 156] width 227 height 16
click at [461, 348] on link "[URL][DOMAIN_NAME]" at bounding box center [406, 347] width 108 height 11
click at [390, 52] on p "HMY8DD3NDR" at bounding box center [708, 59] width 748 height 22
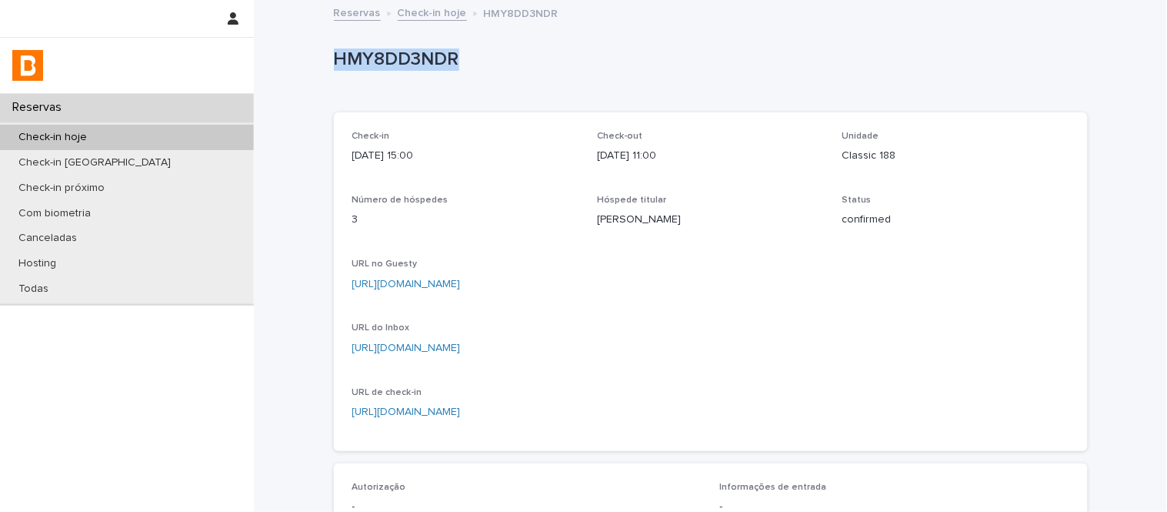
click at [390, 52] on p "HMY8DD3NDR" at bounding box center [708, 59] width 748 height 22
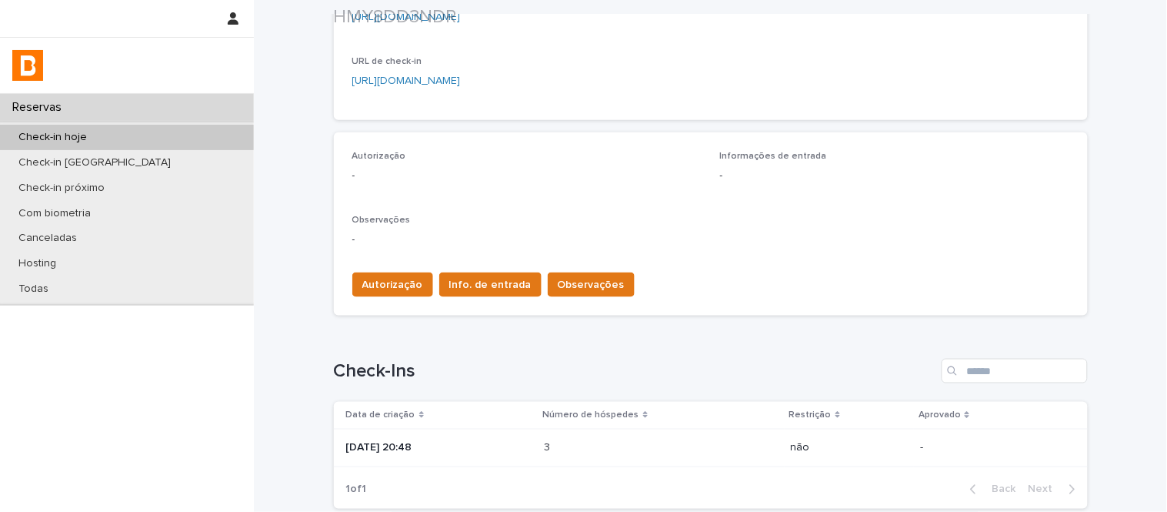
scroll to position [460, 0]
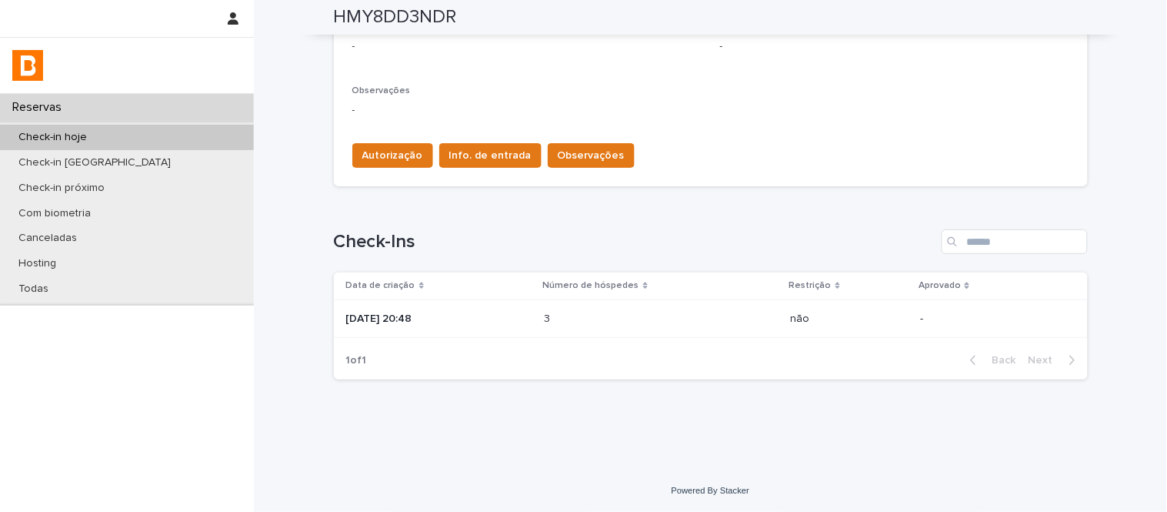
click at [539, 322] on td "[DATE] 20:48" at bounding box center [436, 318] width 205 height 38
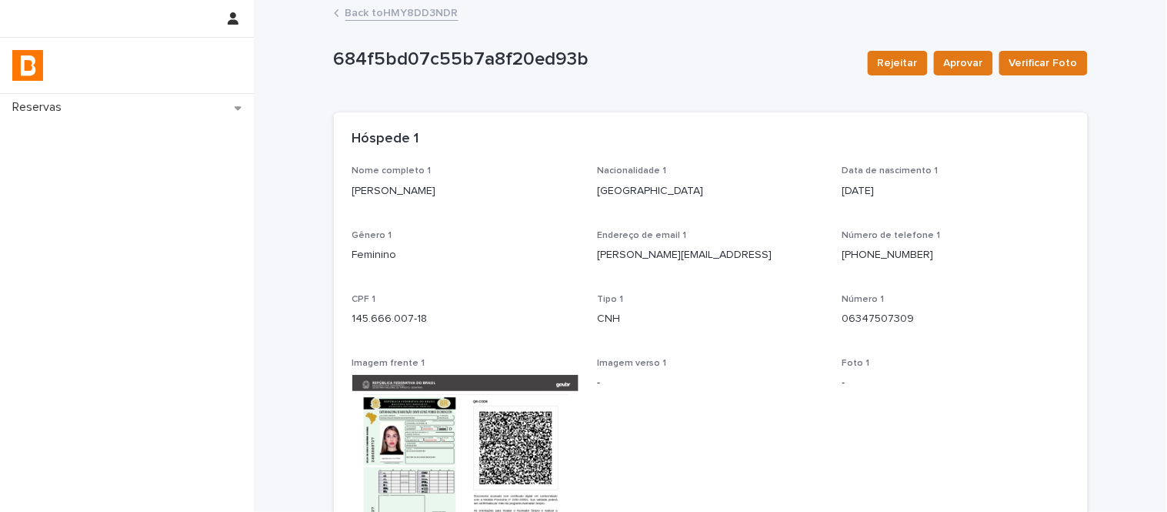
click at [412, 211] on div "Nome completo 1 [PERSON_NAME]" at bounding box center [465, 187] width 227 height 45
click at [412, 319] on p "145.666.007-18" at bounding box center [465, 319] width 227 height 16
click at [412, 321] on p "145.666.007-18" at bounding box center [465, 319] width 227 height 16
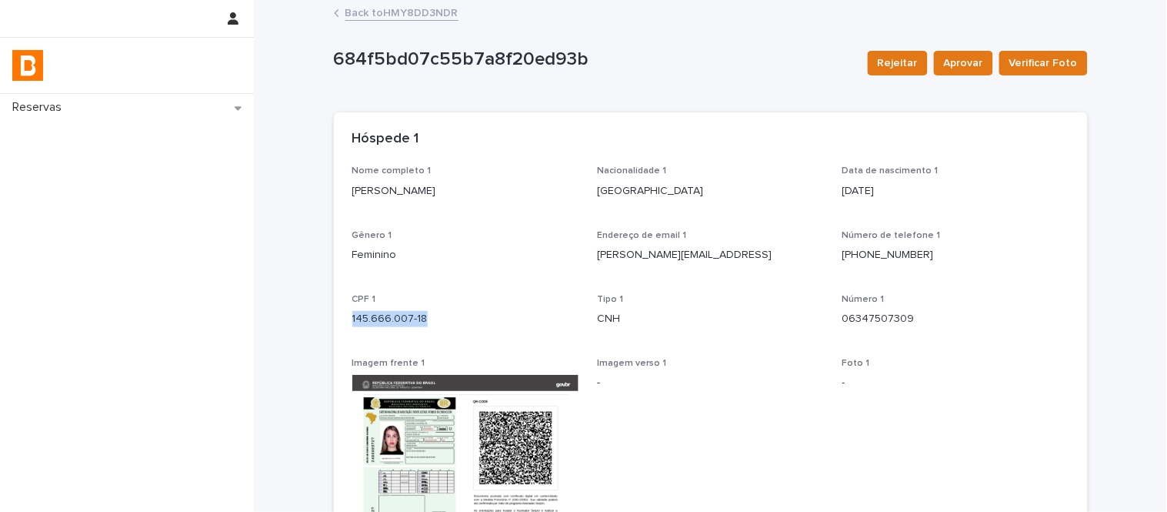
click at [412, 321] on p "145.666.007-18" at bounding box center [465, 319] width 227 height 16
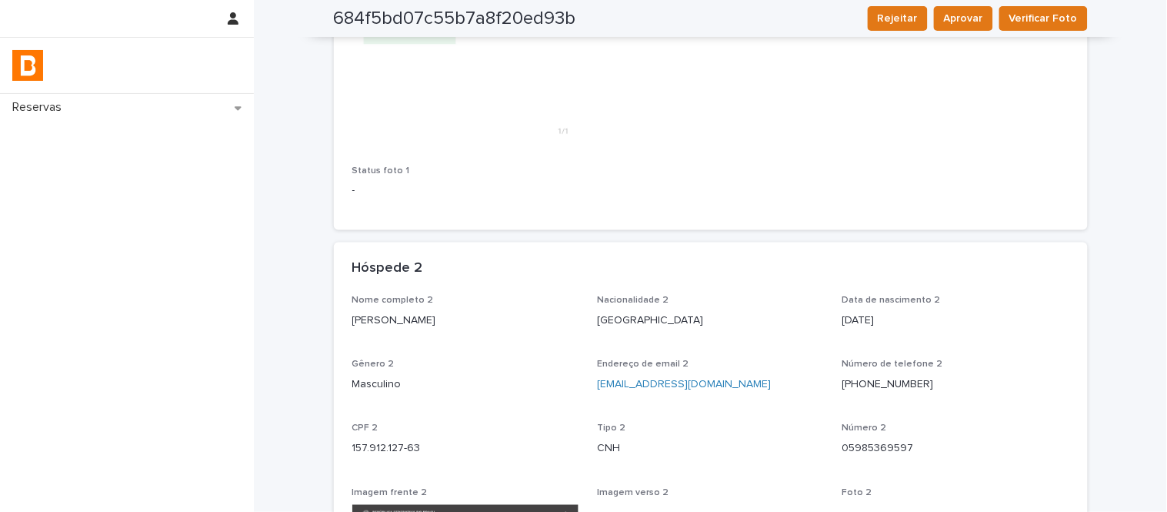
scroll to position [683, 0]
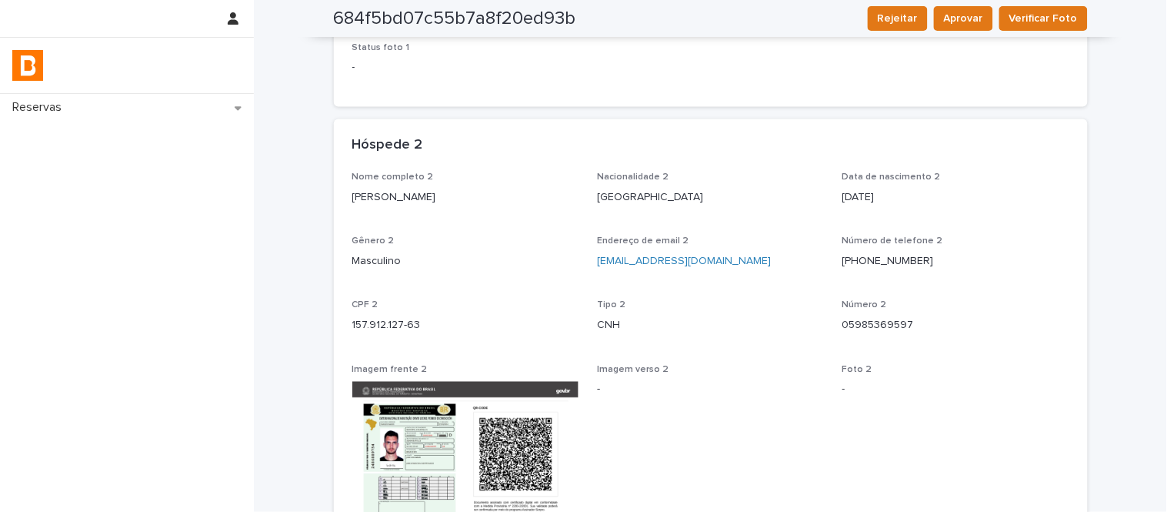
click at [398, 195] on p "[PERSON_NAME]" at bounding box center [465, 198] width 227 height 16
click at [409, 318] on p "157.912.127-63" at bounding box center [465, 326] width 227 height 16
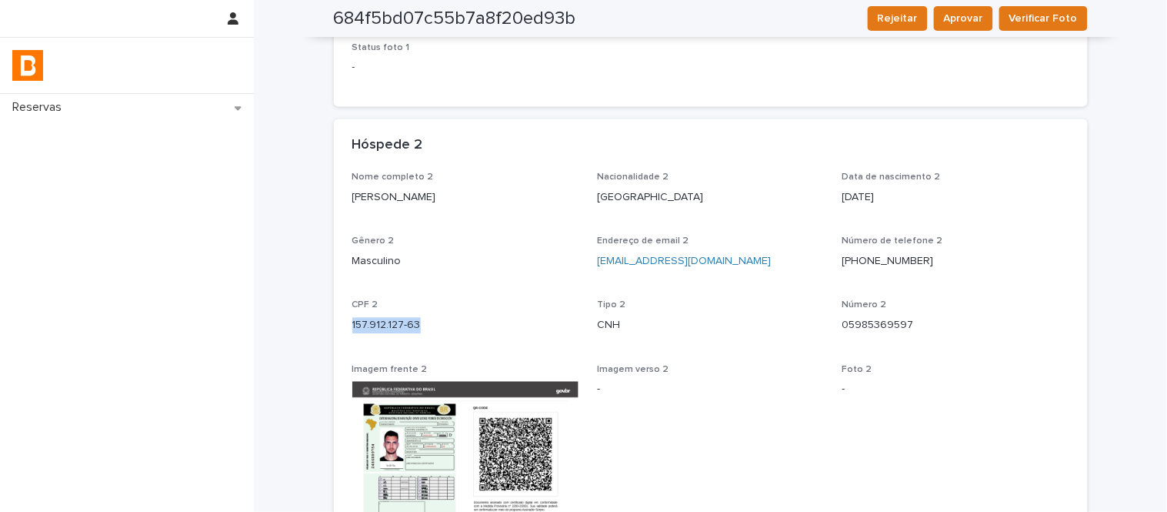
click at [409, 318] on p "157.912.127-63" at bounding box center [465, 326] width 227 height 16
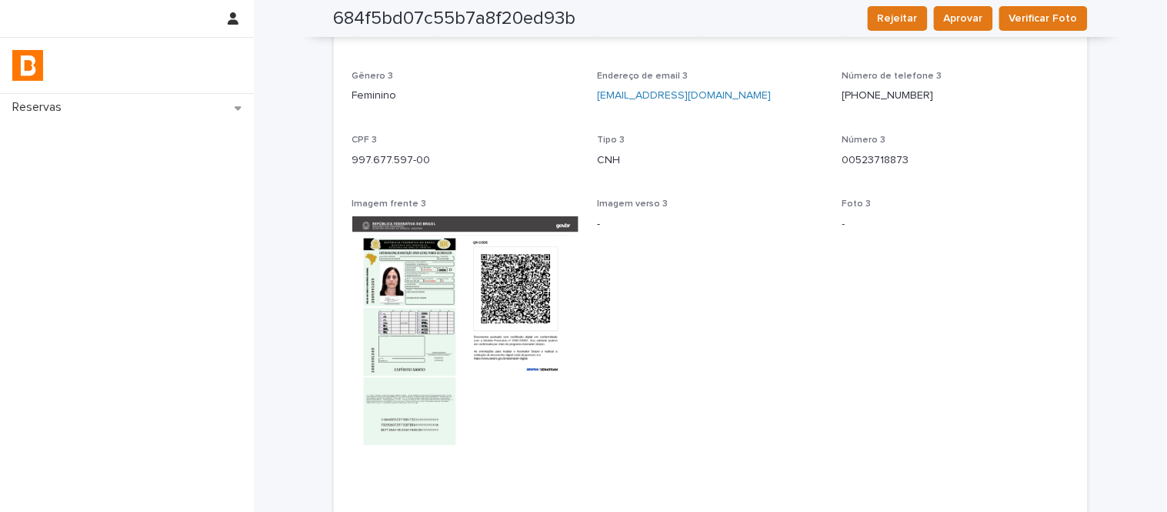
scroll to position [1453, 0]
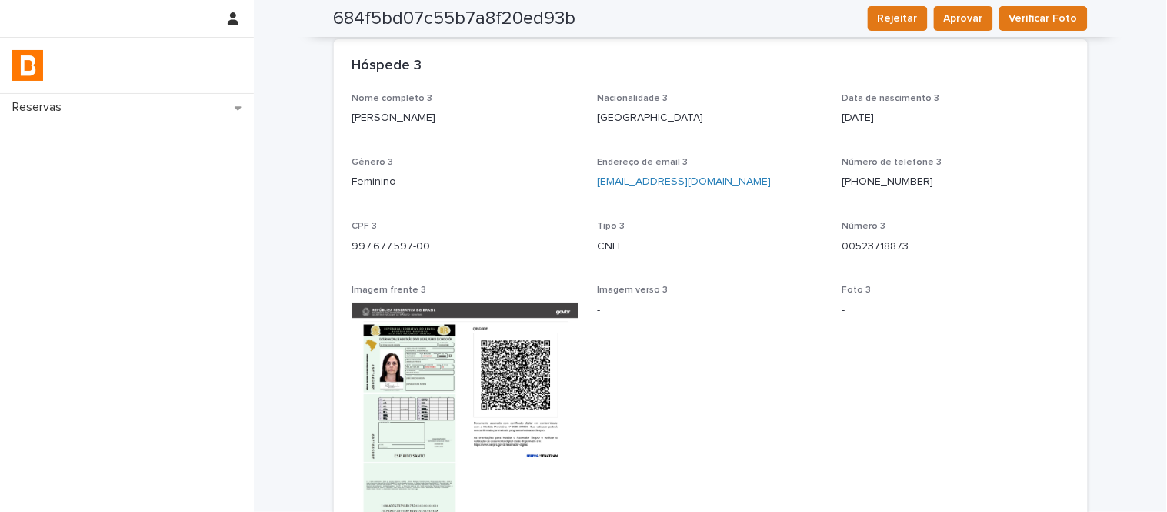
click at [433, 119] on p "[PERSON_NAME]" at bounding box center [465, 118] width 227 height 16
click at [356, 249] on p "997.677.597-00" at bounding box center [465, 247] width 227 height 16
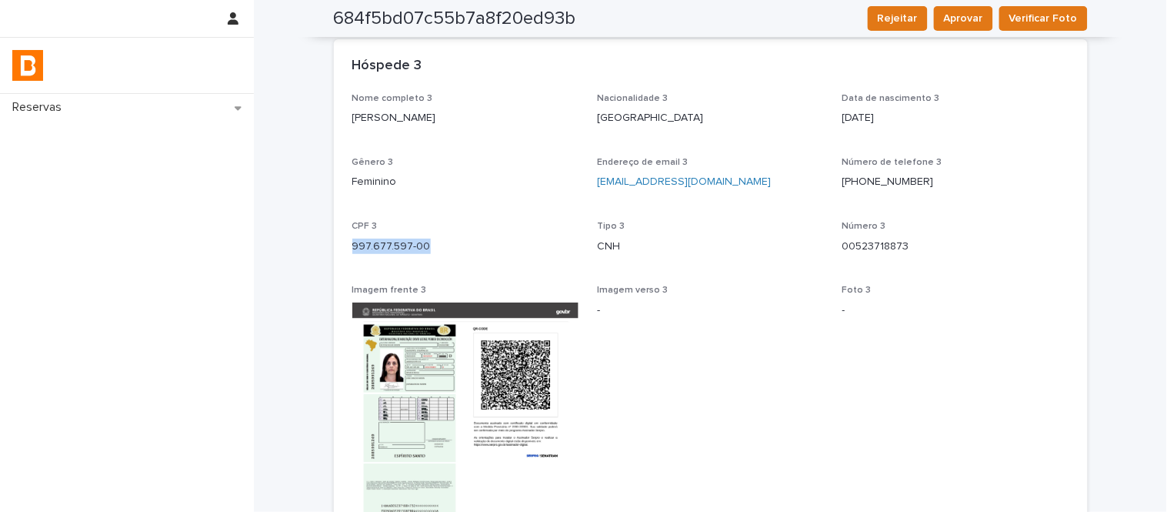
click at [356, 249] on p "997.677.597-00" at bounding box center [465, 247] width 227 height 16
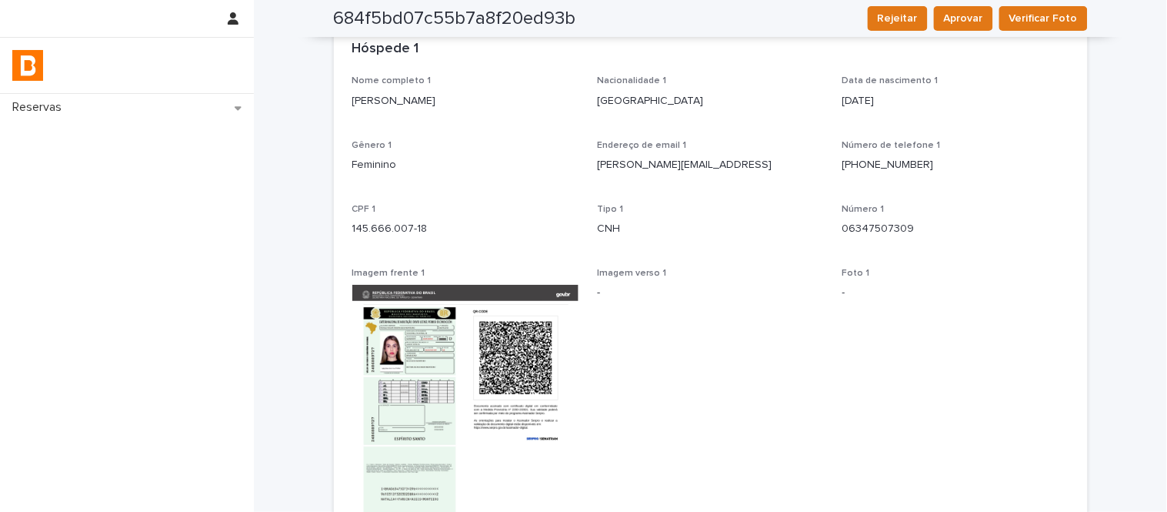
scroll to position [0, 0]
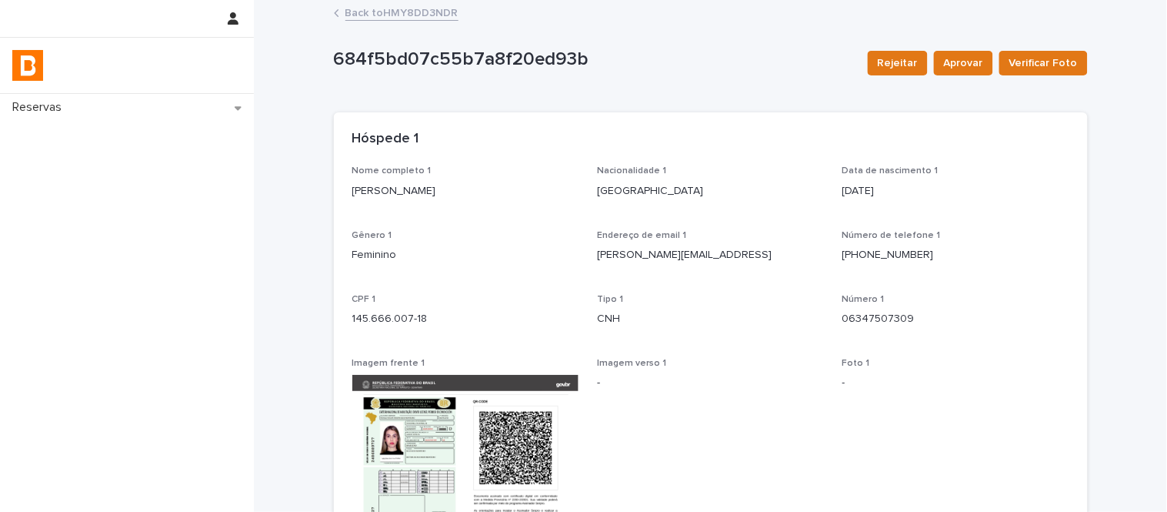
click at [400, 15] on link "Back to HMY8DD3NDR" at bounding box center [401, 12] width 113 height 18
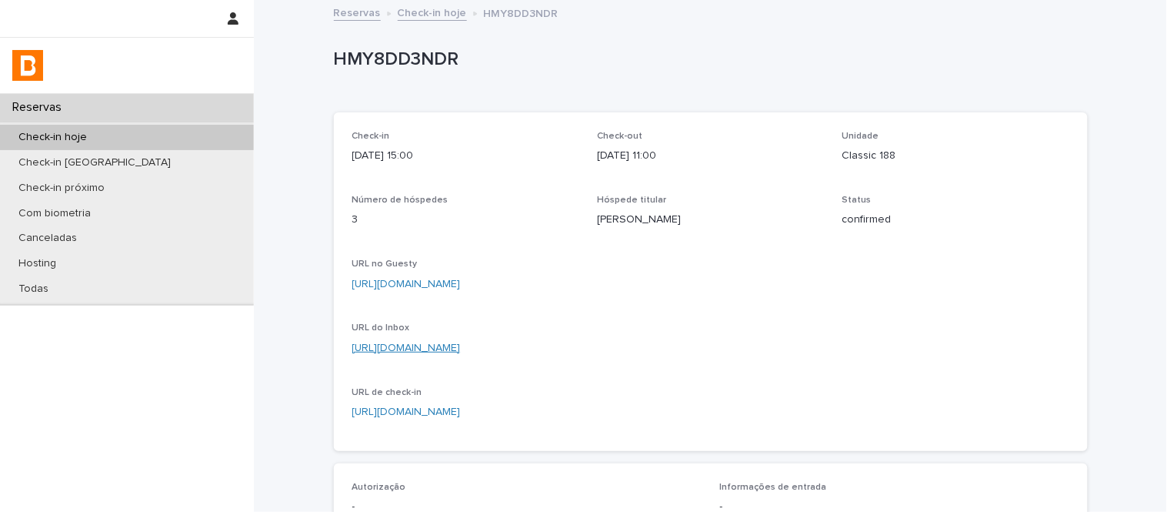
click at [461, 351] on link "[URL][DOMAIN_NAME]" at bounding box center [406, 347] width 108 height 11
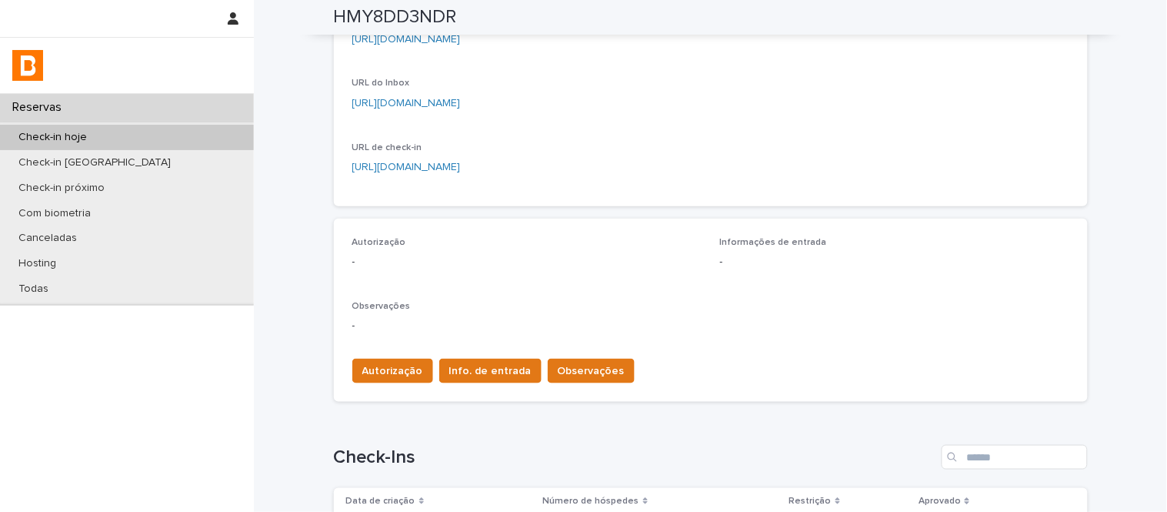
scroll to position [204, 0]
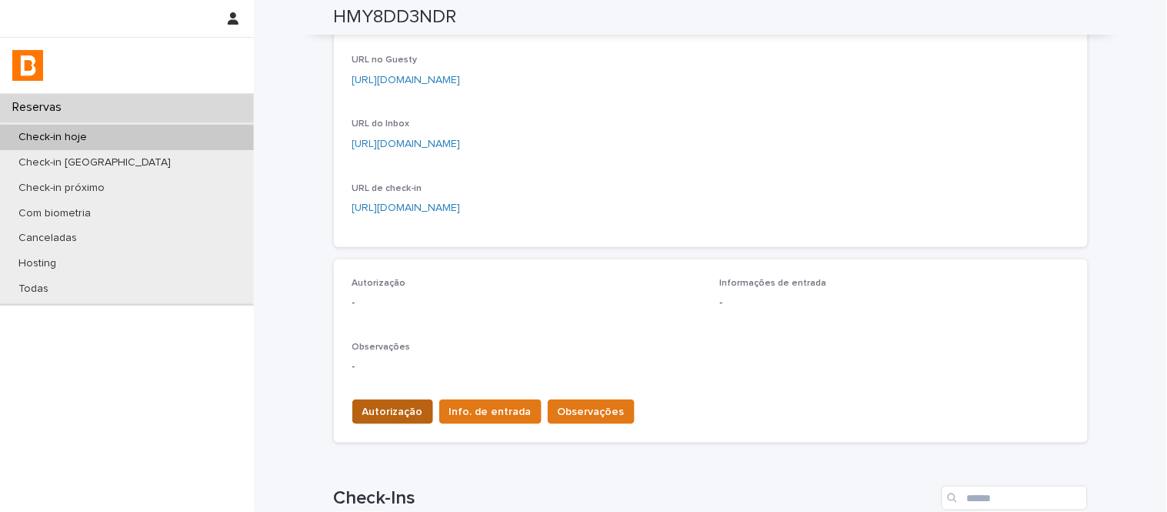
click at [403, 412] on span "Autorização" at bounding box center [392, 411] width 61 height 15
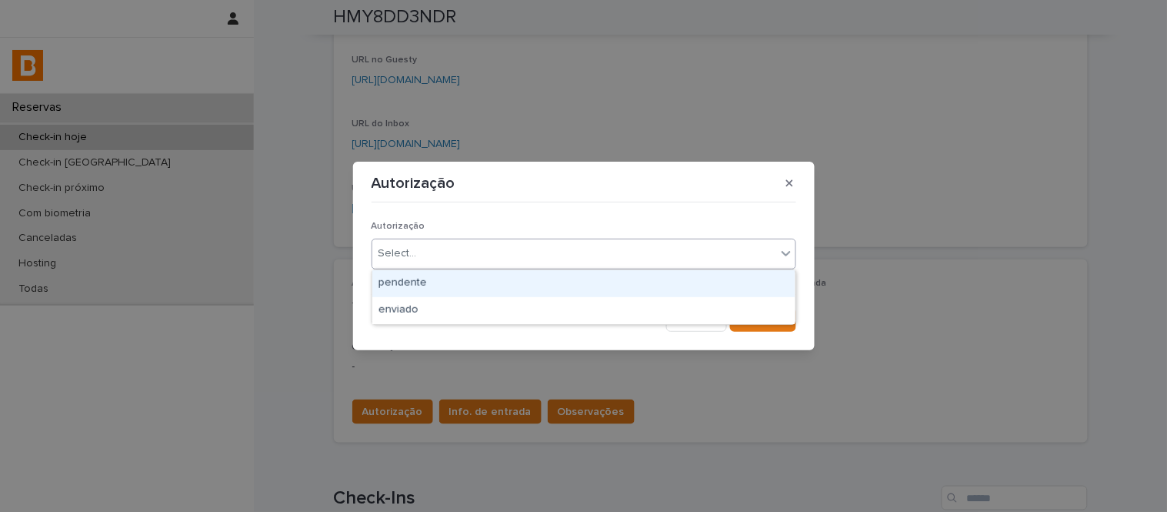
drag, startPoint x: 425, startPoint y: 251, endPoint x: 441, endPoint y: 290, distance: 42.4
click at [425, 251] on div "Select..." at bounding box center [574, 253] width 404 height 25
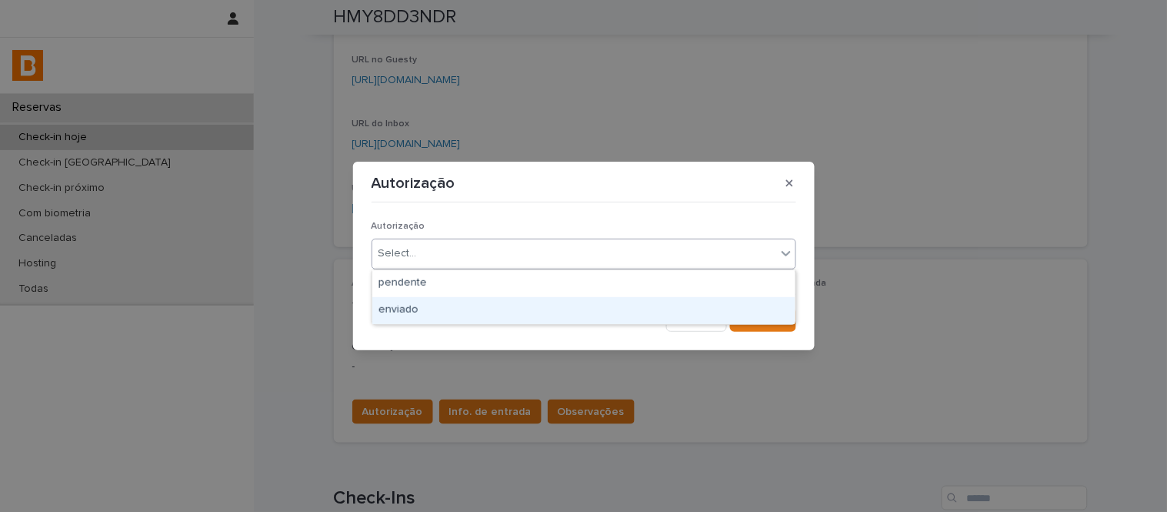
click at [449, 315] on div "enviado" at bounding box center [583, 310] width 423 height 27
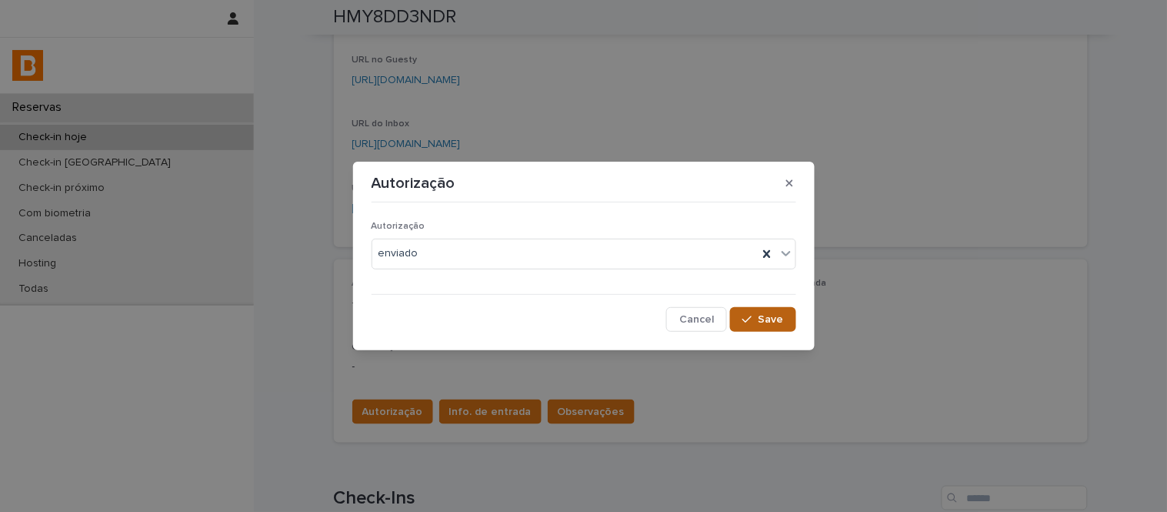
click at [770, 319] on span "Save" at bounding box center [771, 319] width 25 height 11
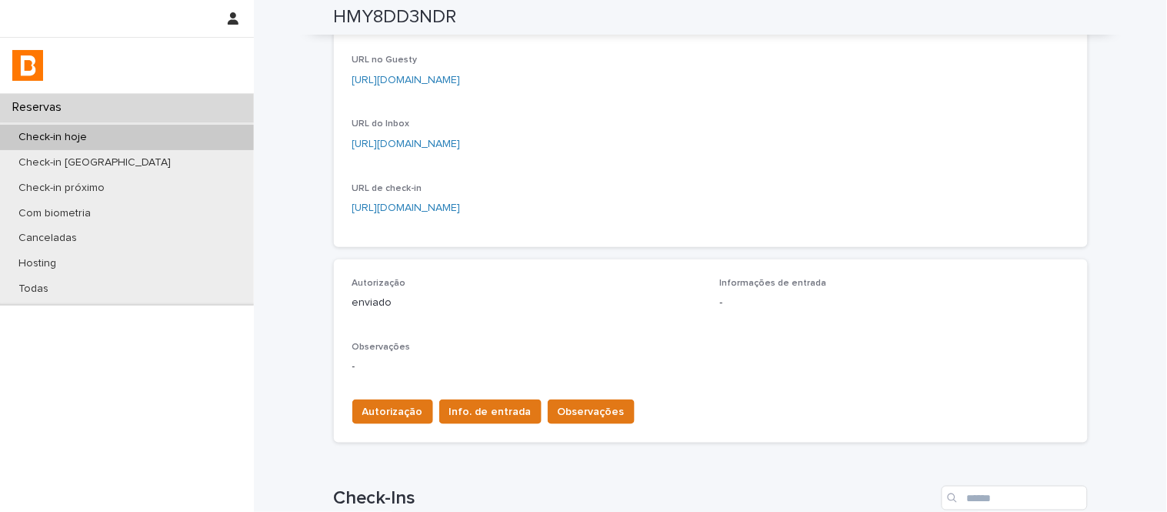
click at [475, 404] on span "Info. de entrada" at bounding box center [490, 411] width 82 height 15
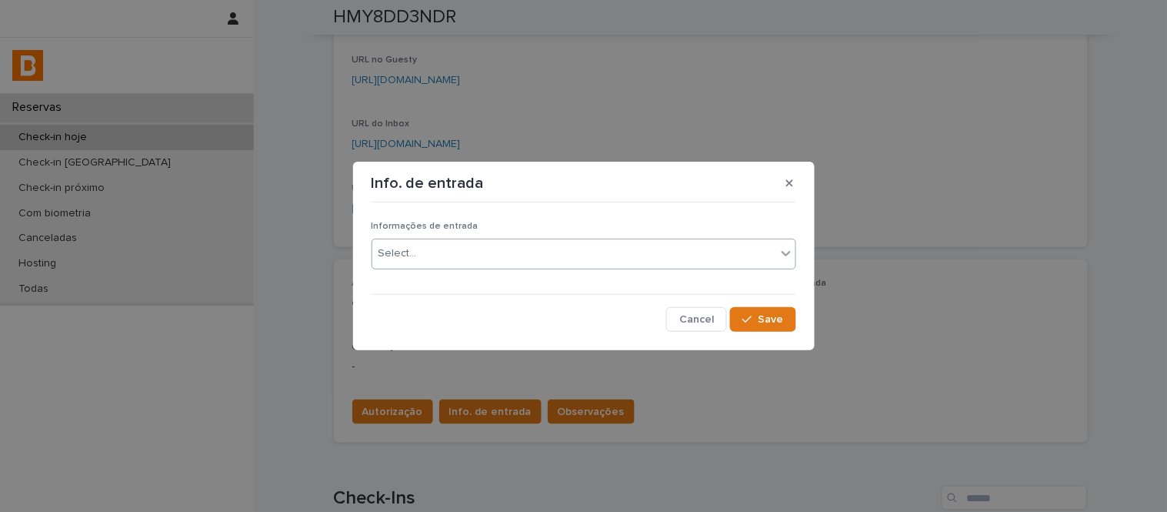
drag, startPoint x: 472, startPoint y: 283, endPoint x: 471, endPoint y: 268, distance: 15.4
click at [471, 268] on div "Informações de entrada Select... Cancel Save" at bounding box center [584, 270] width 425 height 122
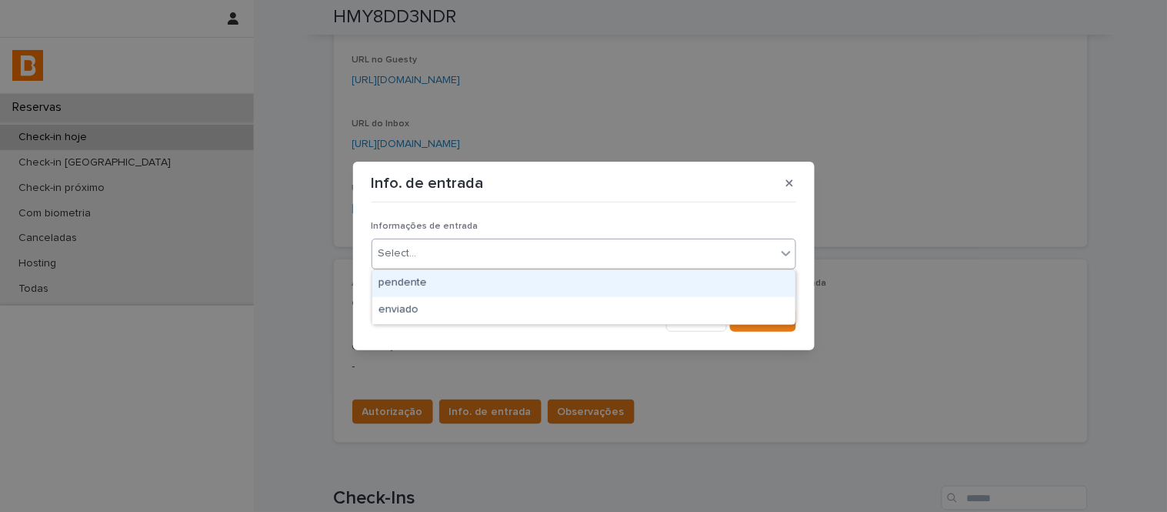
drag, startPoint x: 471, startPoint y: 263, endPoint x: 475, endPoint y: 277, distance: 14.6
click at [471, 265] on div "Select..." at bounding box center [574, 253] width 404 height 25
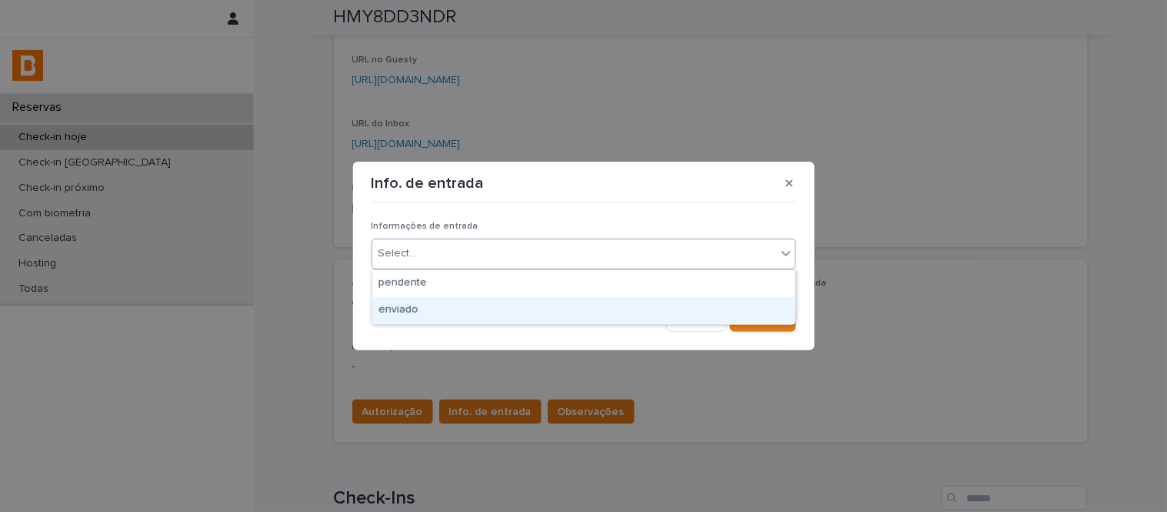
click at [496, 331] on div "Informações de entrada option enviado focused, 2 of 2. 2 results available. Use…" at bounding box center [584, 270] width 432 height 130
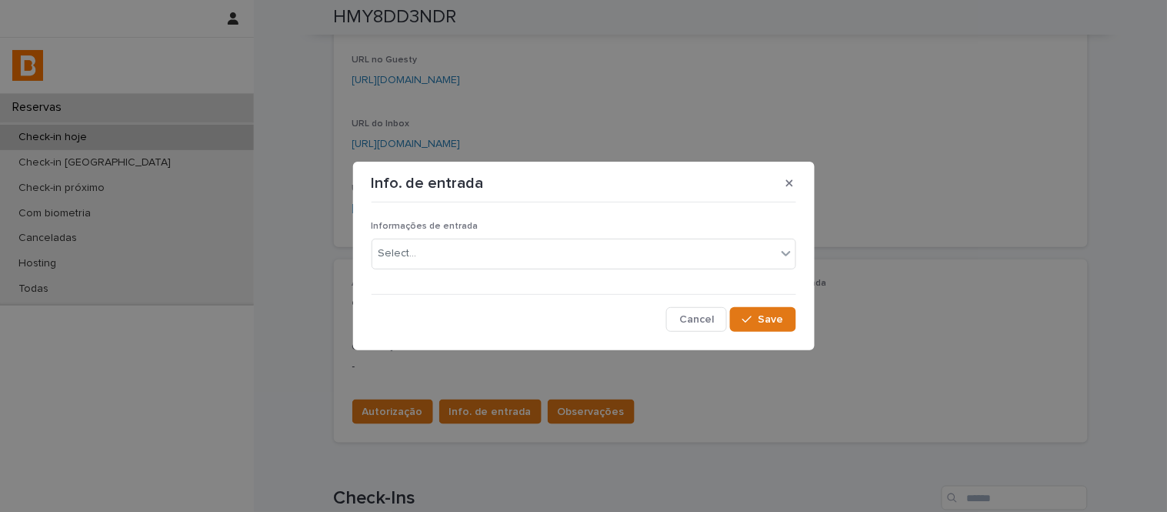
click at [495, 272] on div "Informações de entrada Select..." at bounding box center [584, 251] width 425 height 60
click at [498, 262] on div "Select..." at bounding box center [574, 253] width 404 height 25
click at [752, 331] on button "Save" at bounding box center [762, 319] width 65 height 25
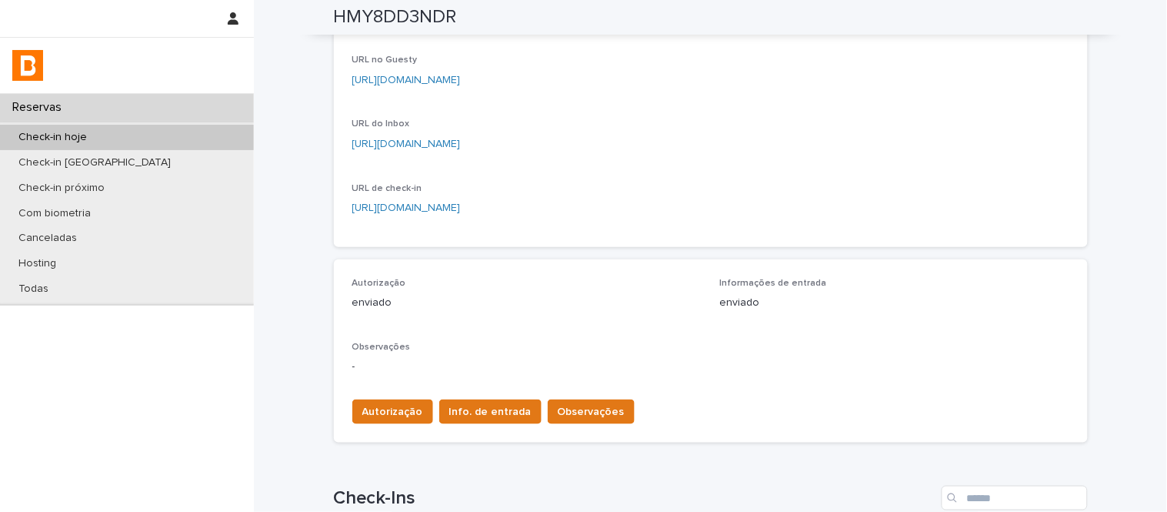
click at [591, 409] on span "Observações" at bounding box center [591, 411] width 67 height 15
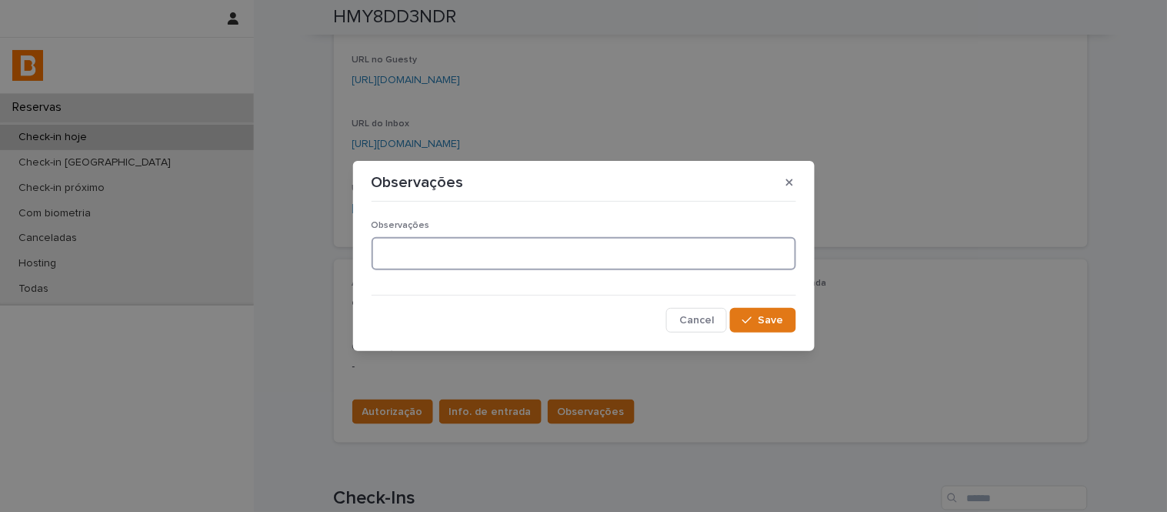
click at [547, 249] on textarea at bounding box center [584, 253] width 425 height 33
type textarea "**********"
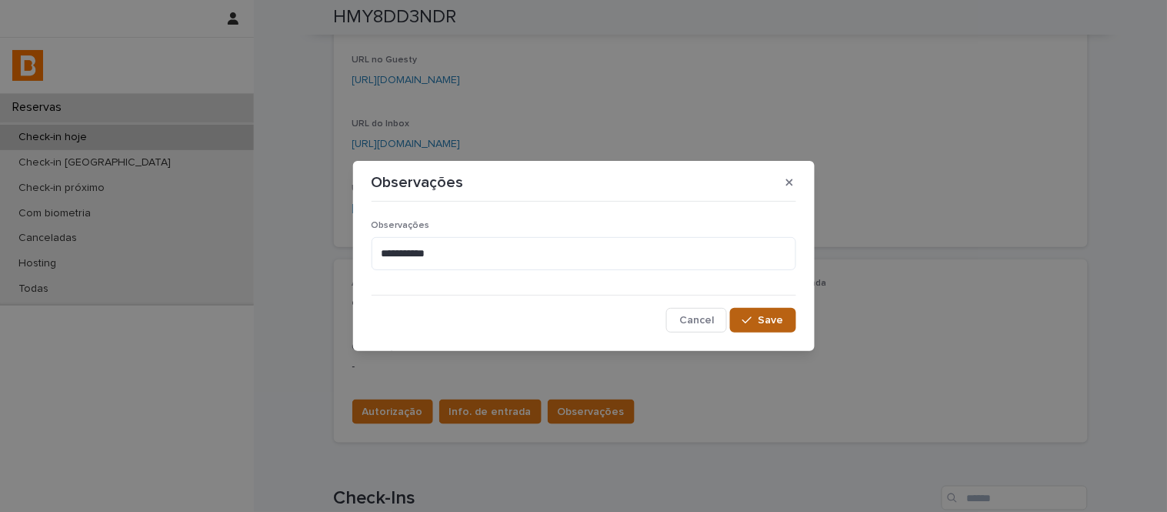
click at [762, 322] on span "Save" at bounding box center [771, 320] width 25 height 11
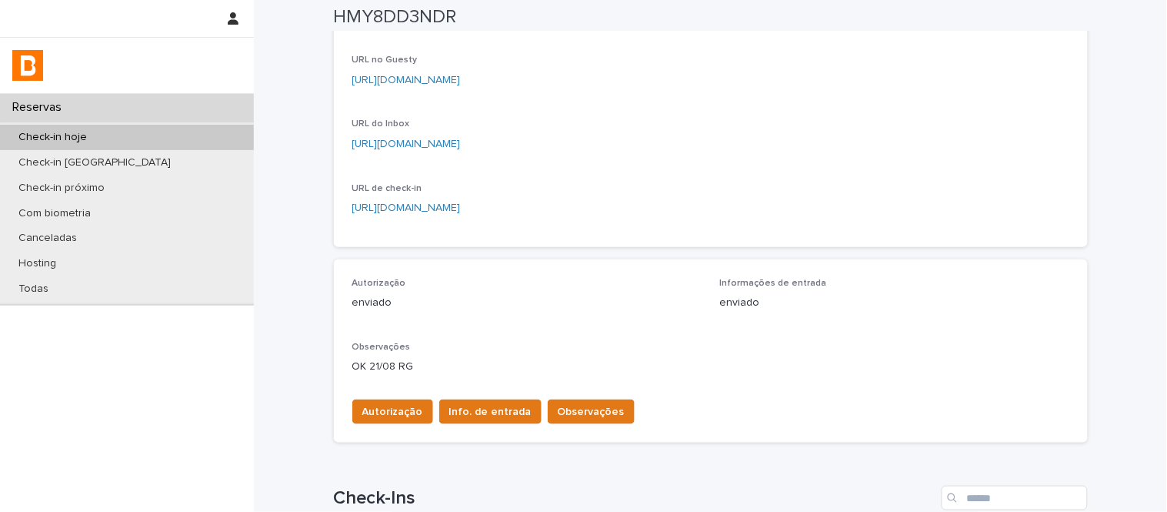
scroll to position [0, 0]
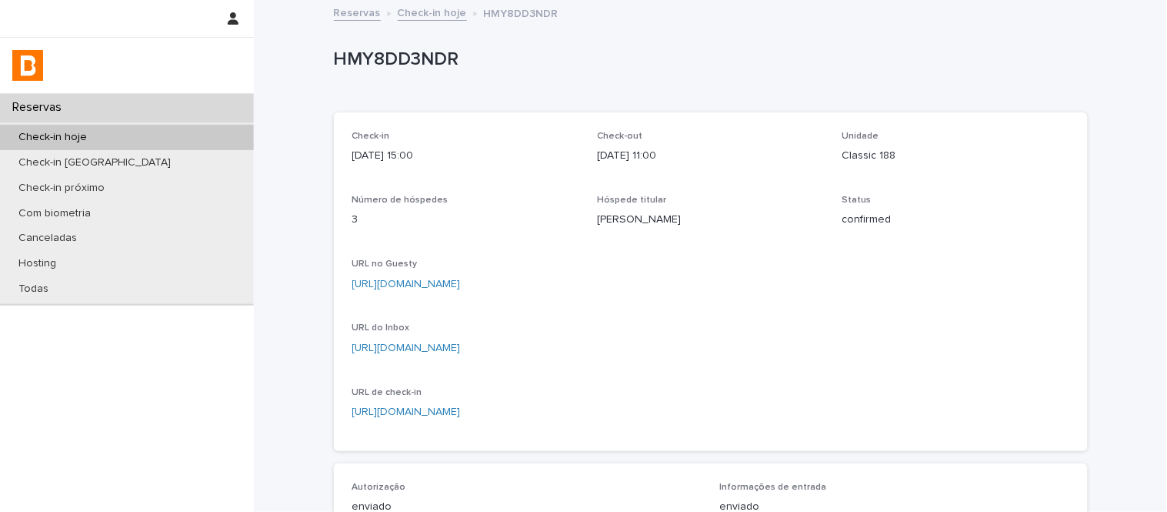
click at [429, 14] on link "Check-in hoje" at bounding box center [432, 12] width 69 height 18
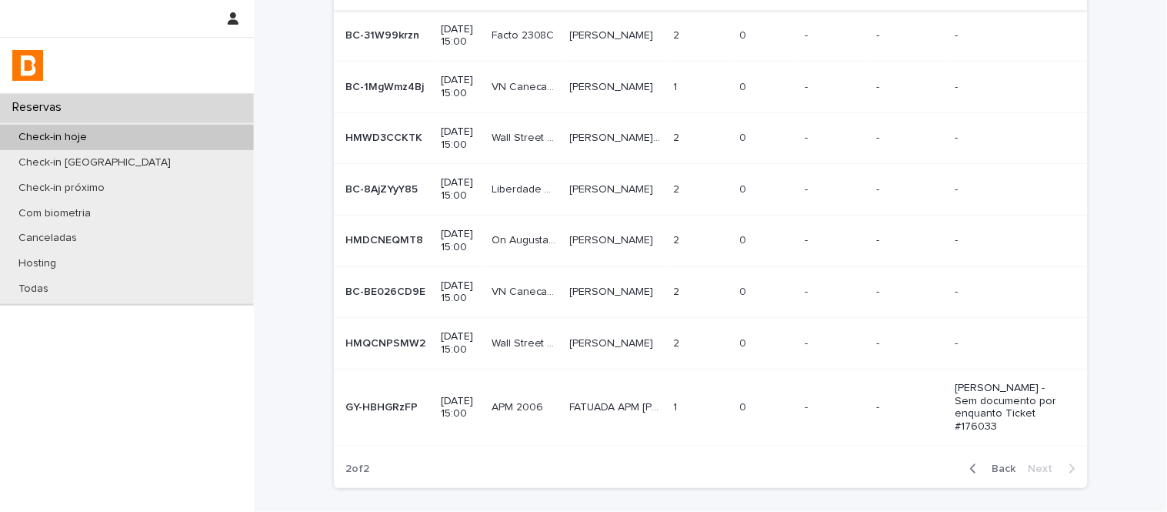
scroll to position [416, 0]
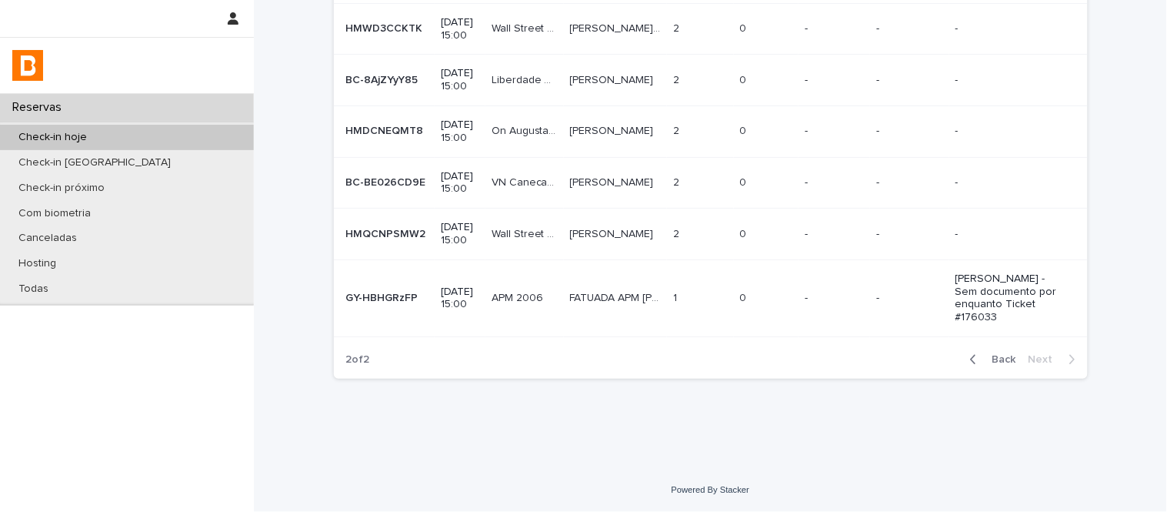
click at [996, 355] on span "Back" at bounding box center [999, 359] width 33 height 11
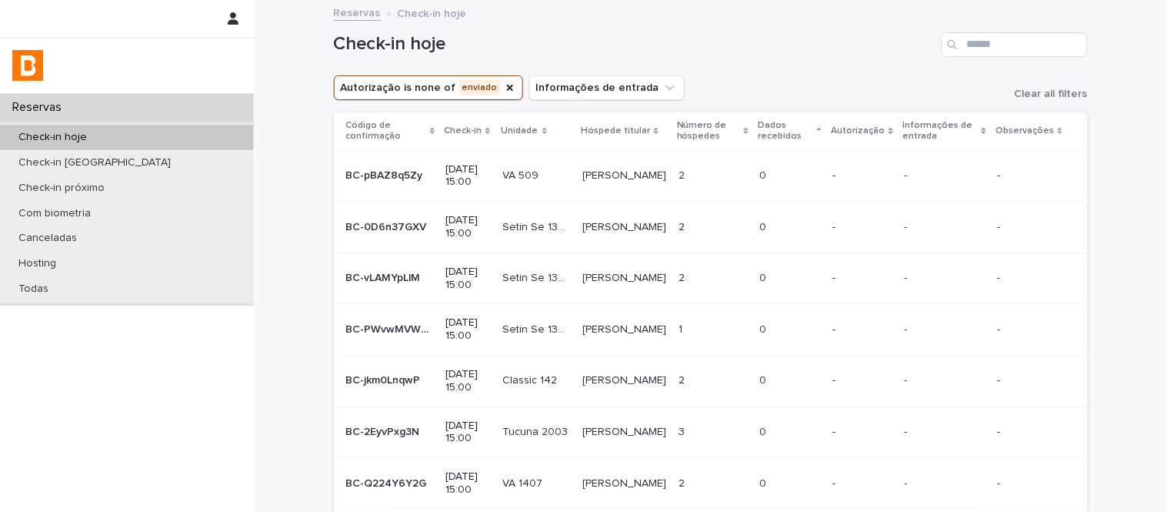
click at [621, 174] on p "[PERSON_NAME]" at bounding box center [625, 174] width 87 height 16
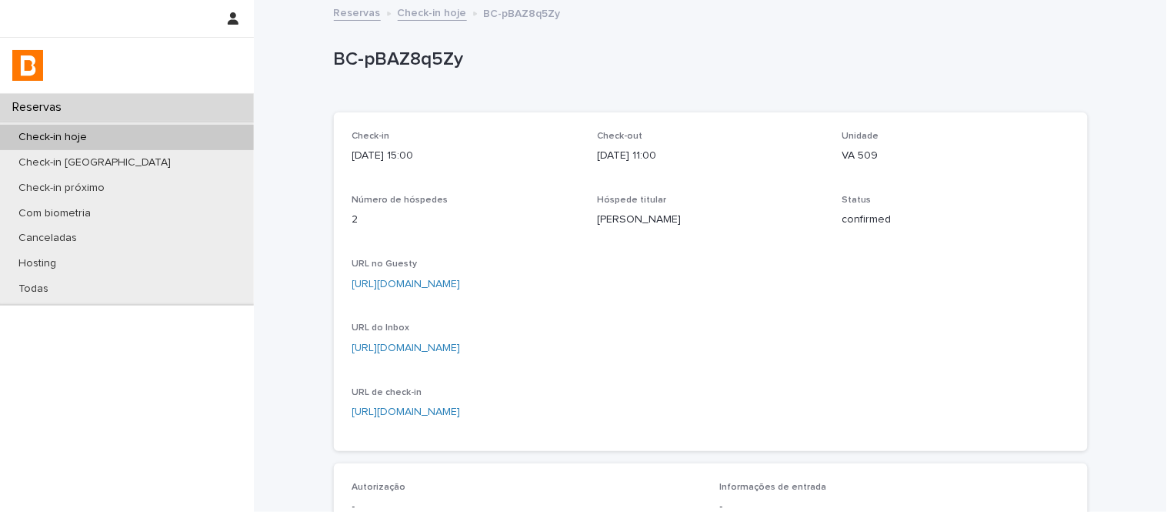
click at [627, 233] on div "Hóspede titular [PERSON_NAME]" at bounding box center [710, 217] width 227 height 45
click at [429, 16] on link "Check-in hoje" at bounding box center [432, 12] width 69 height 18
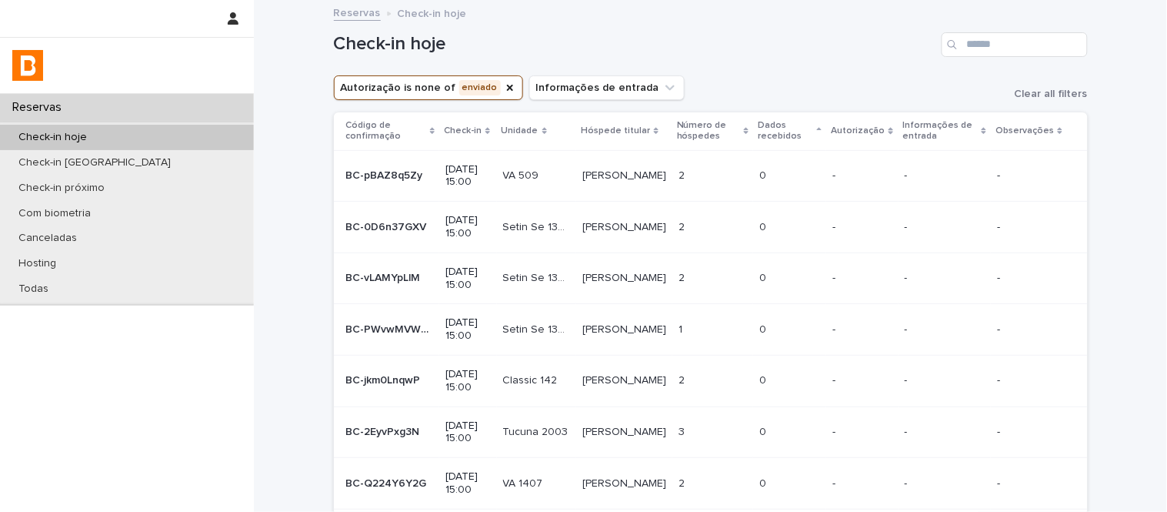
click at [647, 241] on td "[PERSON_NAME] [PERSON_NAME]" at bounding box center [624, 228] width 96 height 52
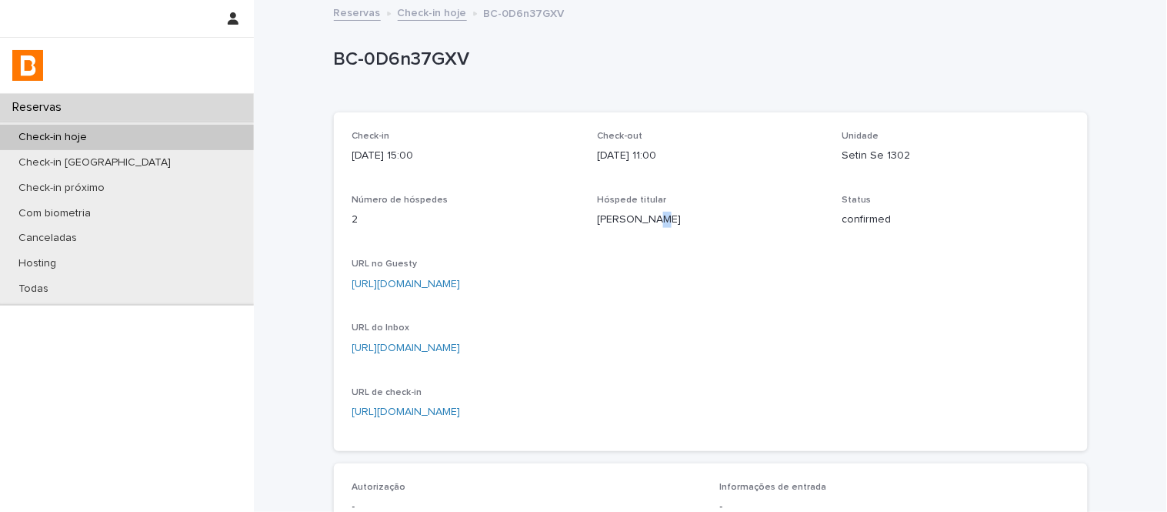
click at [641, 212] on p "[PERSON_NAME]" at bounding box center [710, 220] width 227 height 16
click at [417, 18] on link "Check-in hoje" at bounding box center [432, 12] width 69 height 18
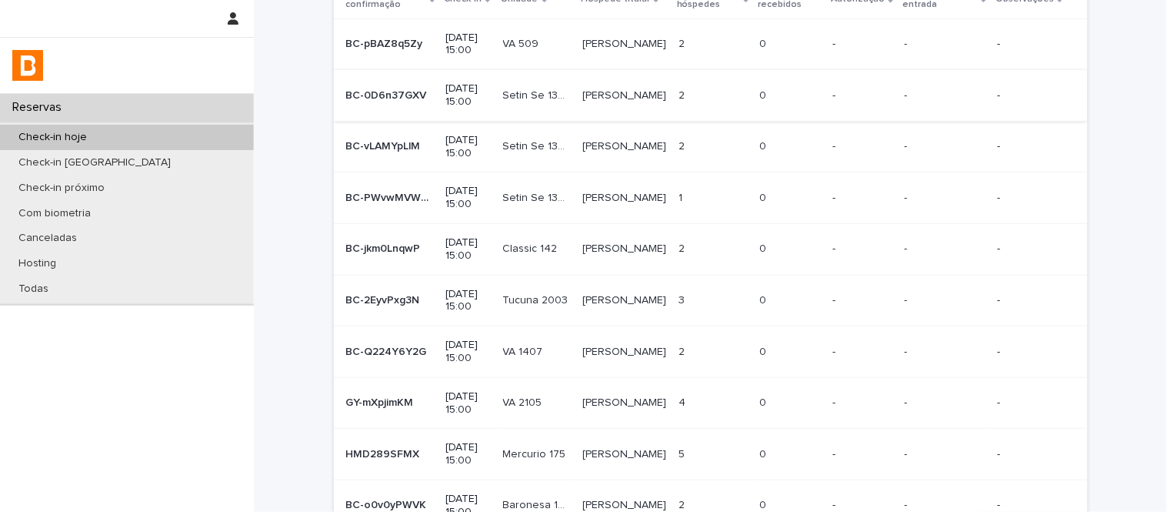
scroll to position [171, 0]
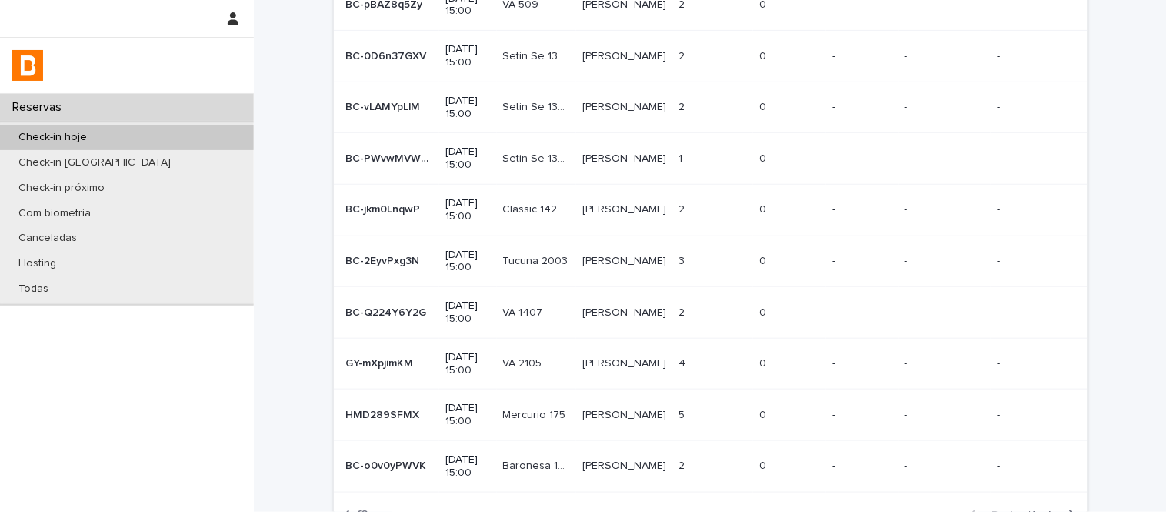
click at [621, 112] on p "[PERSON_NAME]" at bounding box center [625, 106] width 87 height 16
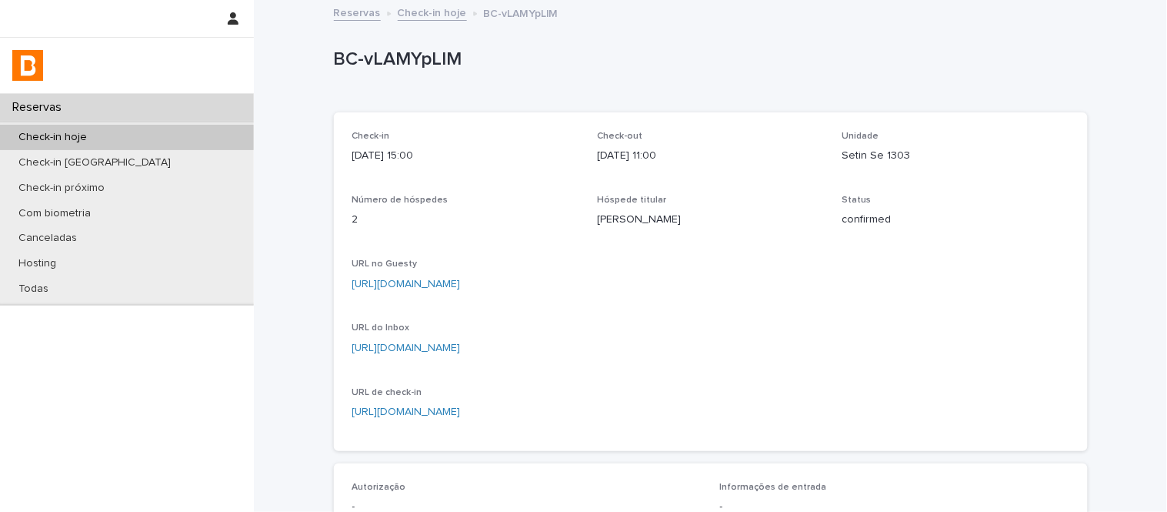
click at [622, 219] on p "[PERSON_NAME]" at bounding box center [710, 220] width 227 height 16
click at [405, 11] on link "Check-in hoje" at bounding box center [432, 12] width 69 height 18
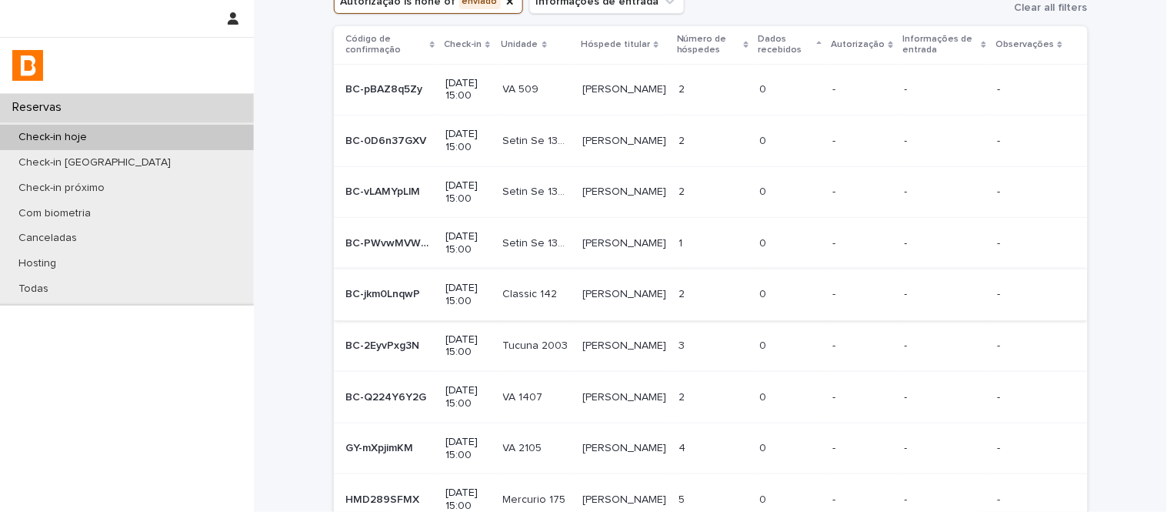
scroll to position [85, 0]
click at [631, 346] on p "[PERSON_NAME]" at bounding box center [625, 345] width 87 height 16
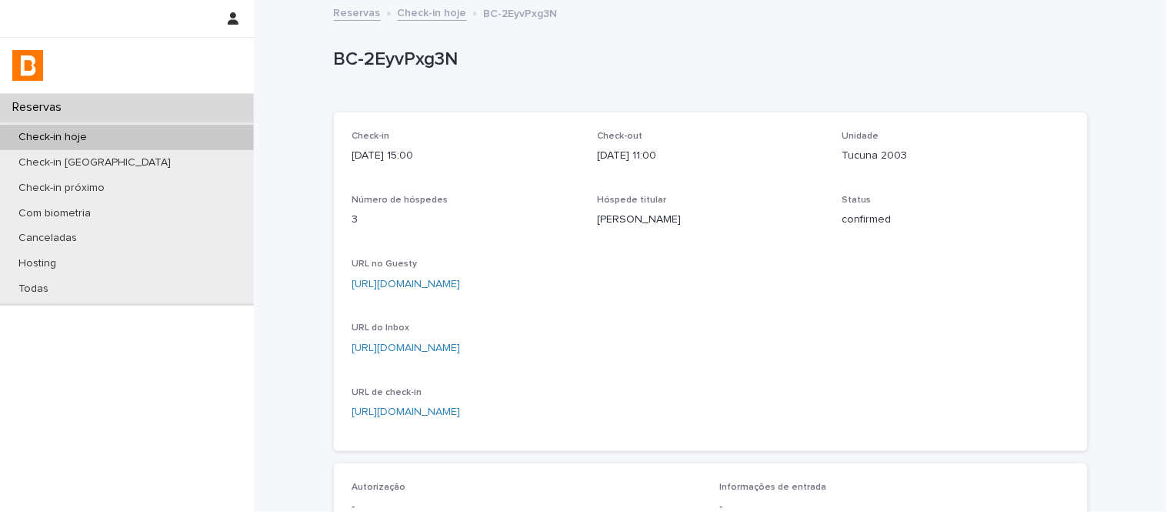
click at [635, 222] on p "[PERSON_NAME]" at bounding box center [710, 220] width 227 height 16
click at [440, 14] on link "Check-in hoje" at bounding box center [432, 12] width 69 height 18
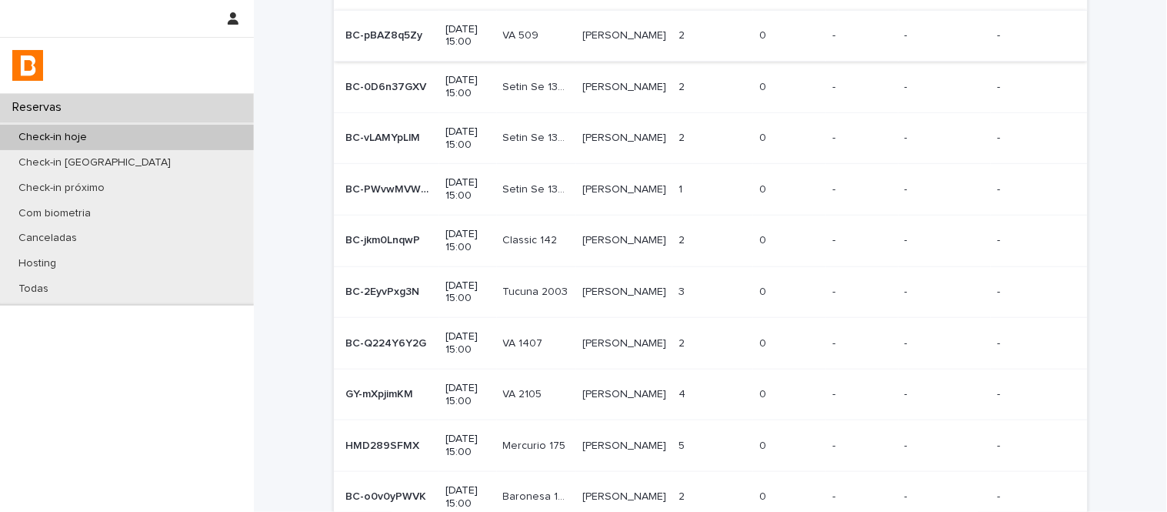
scroll to position [171, 0]
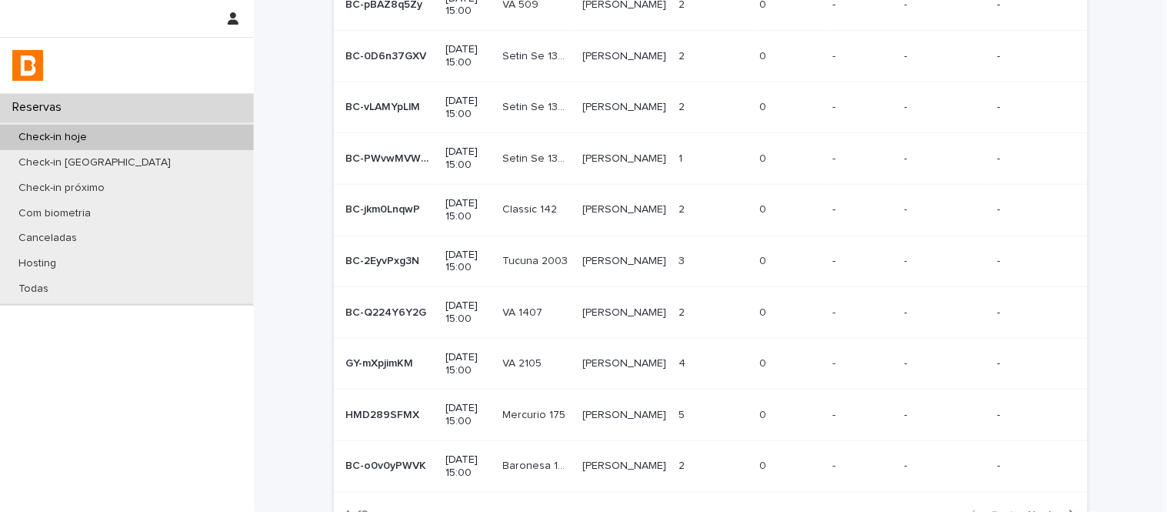
click at [637, 316] on p "[PERSON_NAME]" at bounding box center [625, 311] width 87 height 16
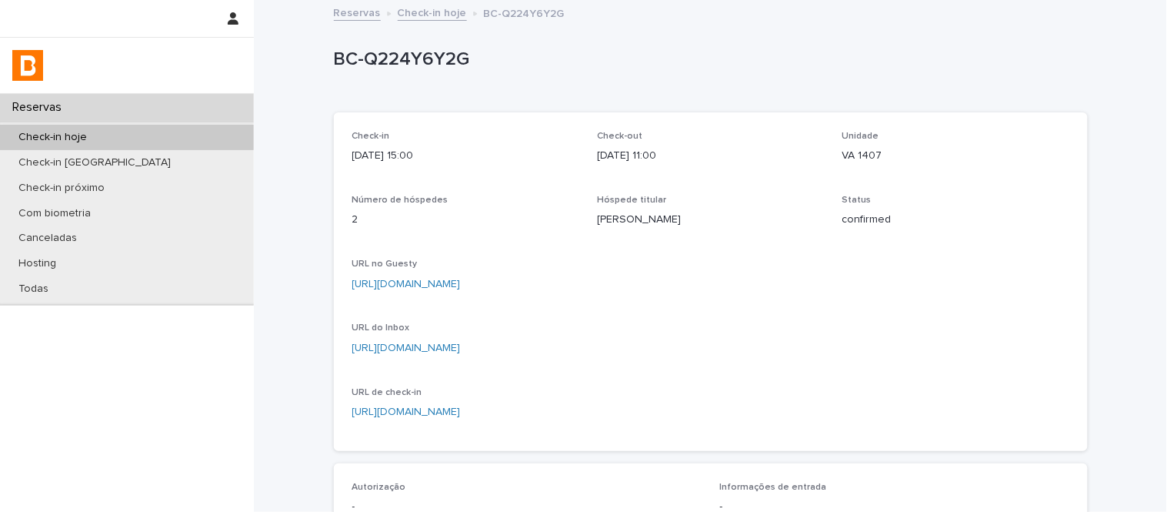
click at [636, 205] on p "Hóspede titular" at bounding box center [710, 200] width 227 height 11
click at [622, 213] on p "[PERSON_NAME]" at bounding box center [710, 220] width 227 height 16
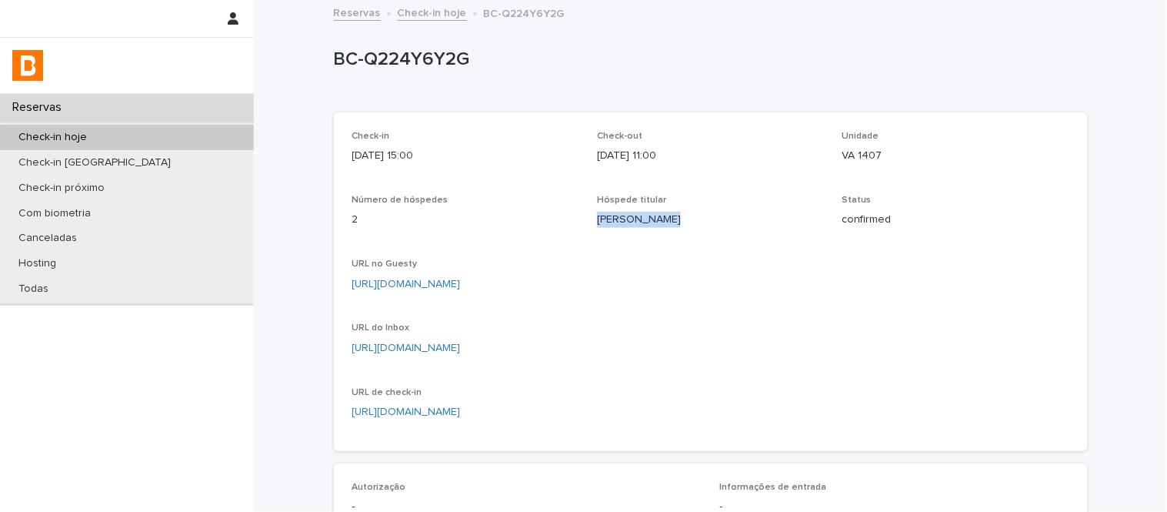
click at [445, 17] on link "Check-in hoje" at bounding box center [432, 12] width 69 height 18
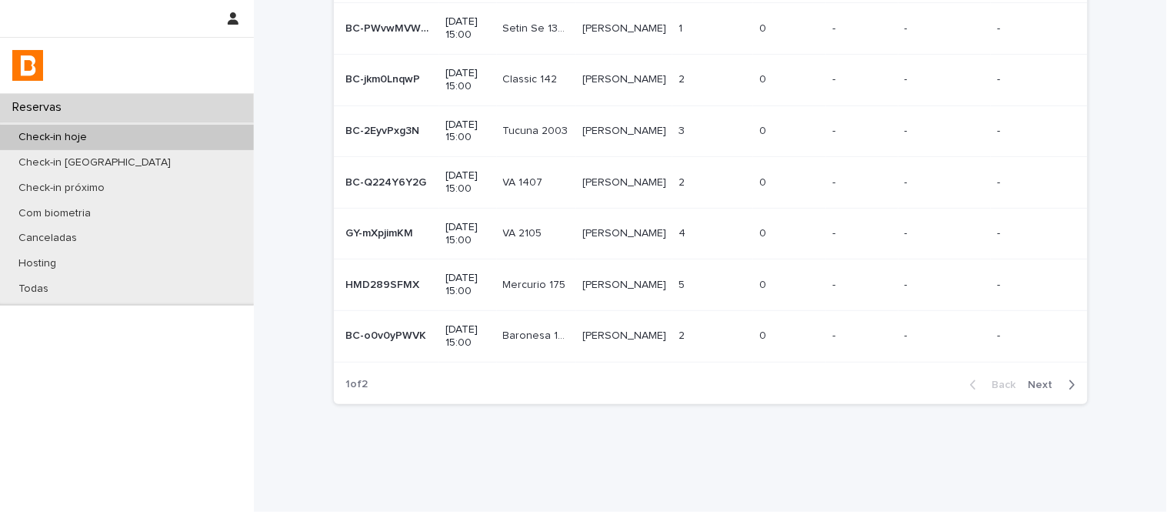
scroll to position [304, 0]
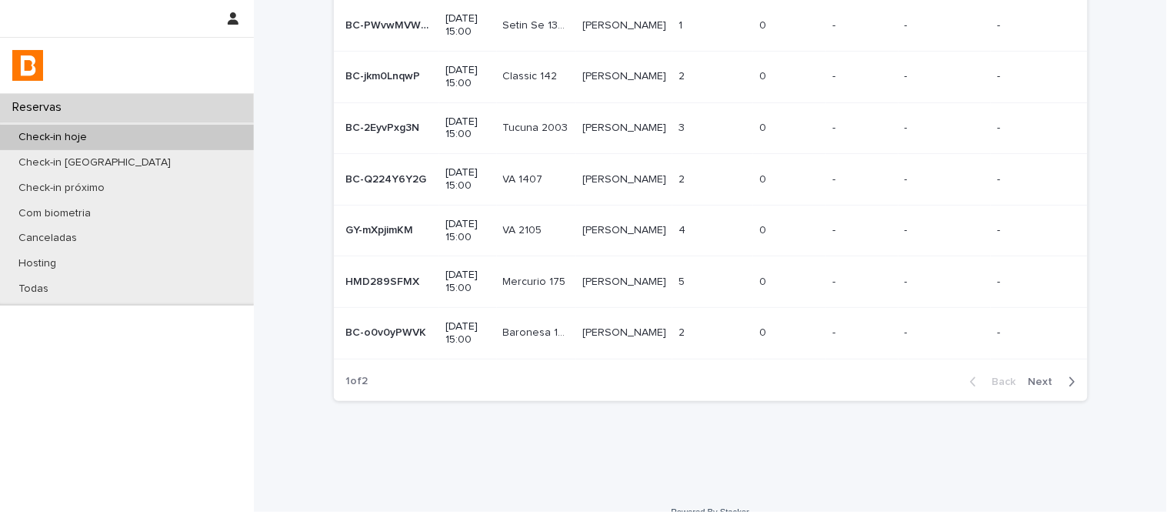
click at [652, 225] on p "[PERSON_NAME]" at bounding box center [625, 229] width 87 height 16
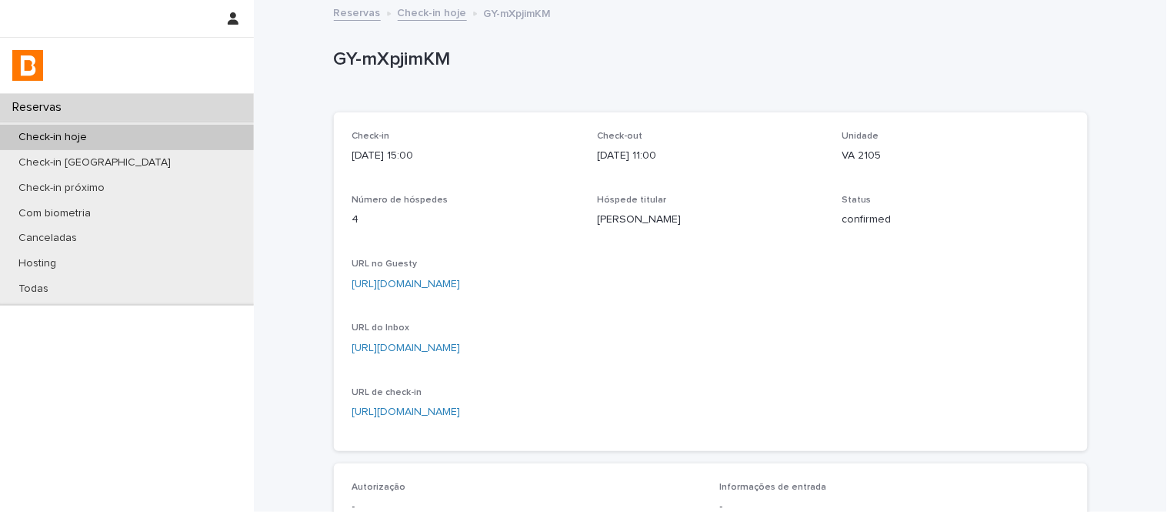
click at [662, 214] on p "[PERSON_NAME]" at bounding box center [710, 220] width 227 height 16
drag, startPoint x: 662, startPoint y: 214, endPoint x: 669, endPoint y: 196, distance: 19.0
click at [662, 209] on div "[PERSON_NAME]" at bounding box center [710, 218] width 227 height 19
click at [349, 63] on p "GY-mXpjimKM" at bounding box center [708, 59] width 748 height 22
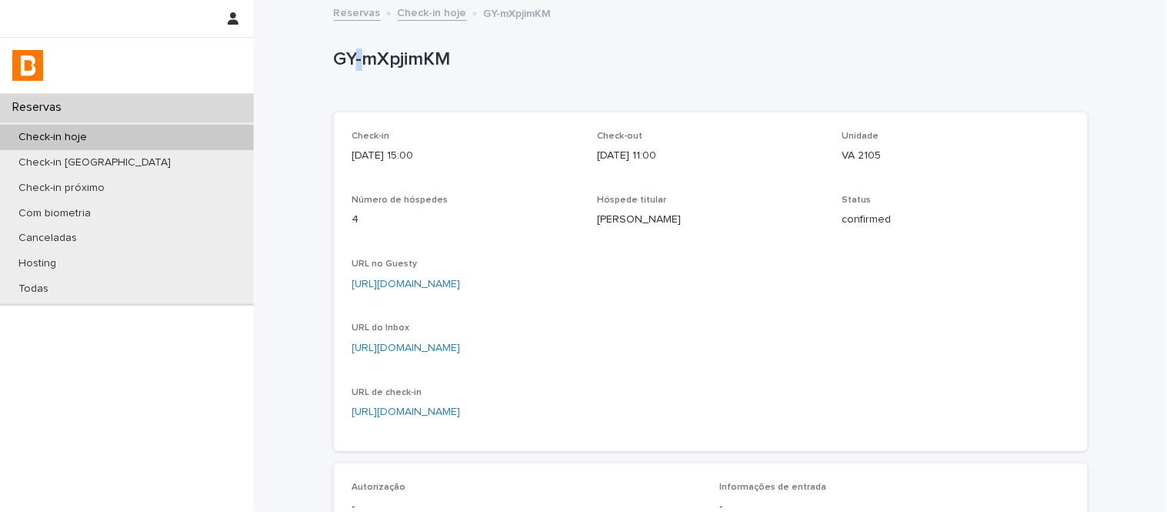
click at [349, 63] on p "GY-mXpjimKM" at bounding box center [708, 59] width 748 height 22
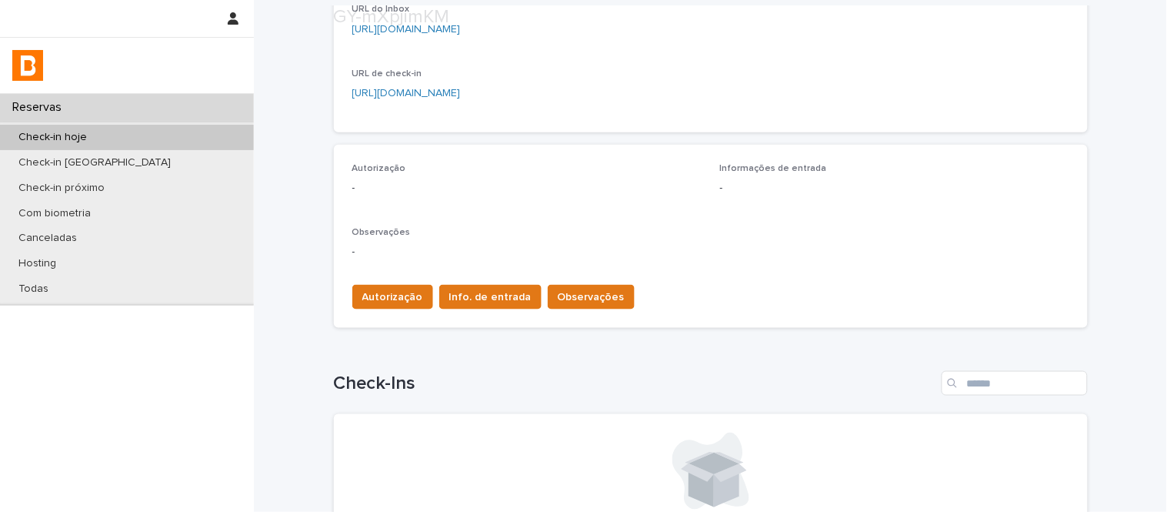
scroll to position [342, 0]
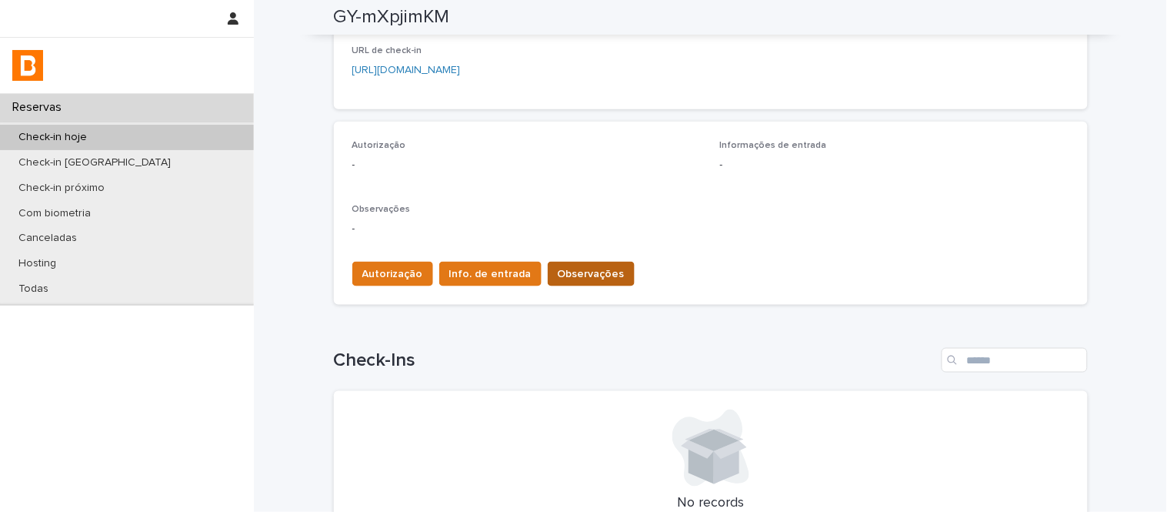
click at [558, 272] on span "Observações" at bounding box center [591, 273] width 67 height 15
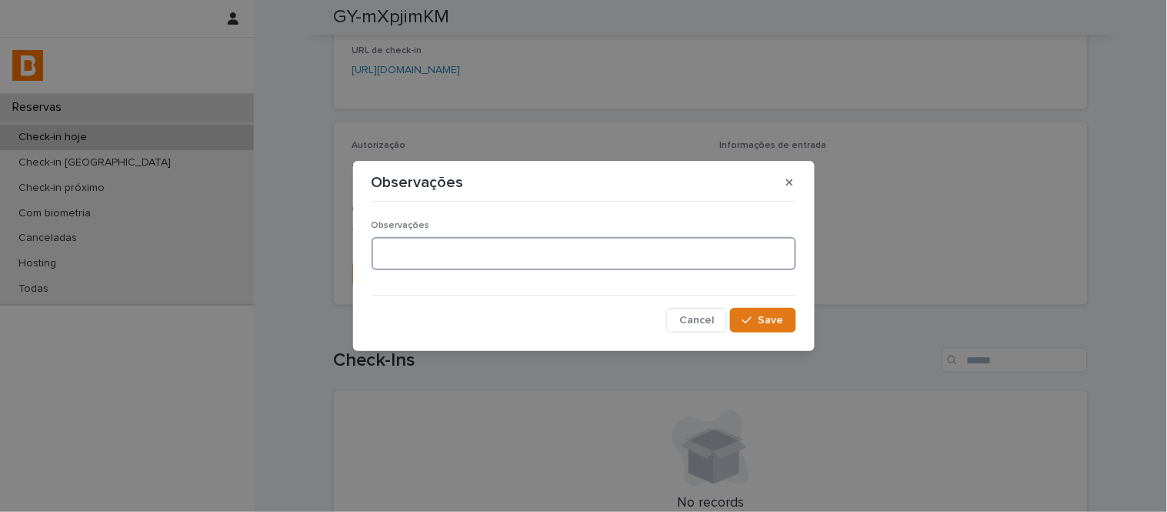
click at [509, 256] on textarea at bounding box center [584, 253] width 425 height 33
type textarea "**********"
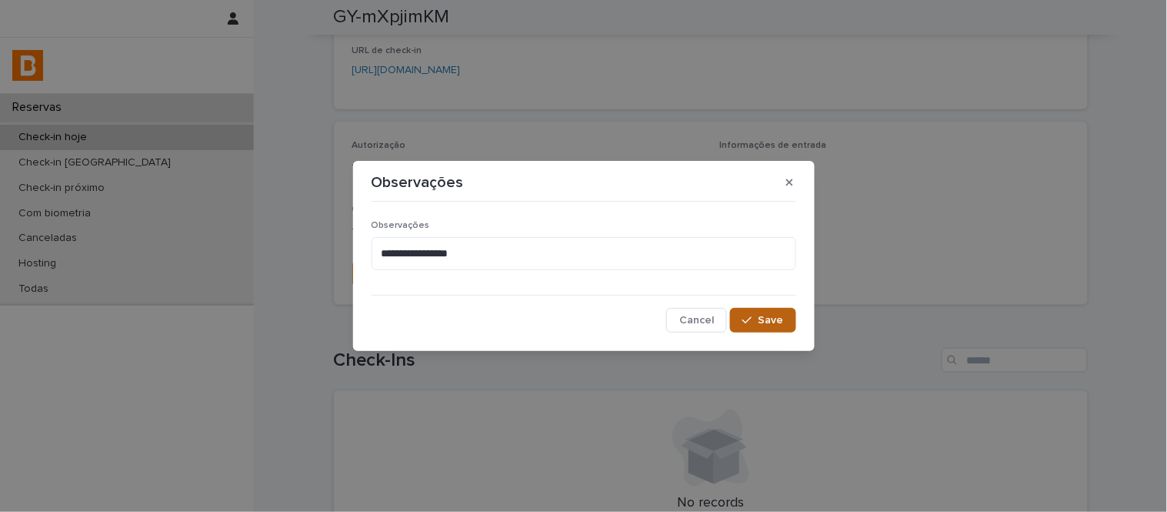
click at [776, 320] on span "Save" at bounding box center [771, 320] width 25 height 11
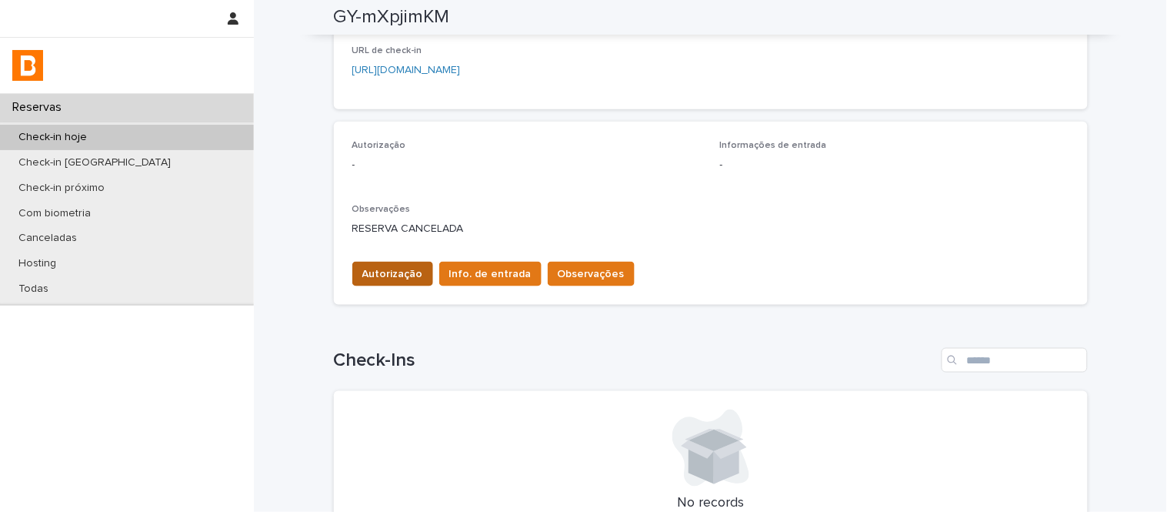
click at [387, 278] on span "Autorização" at bounding box center [392, 273] width 61 height 15
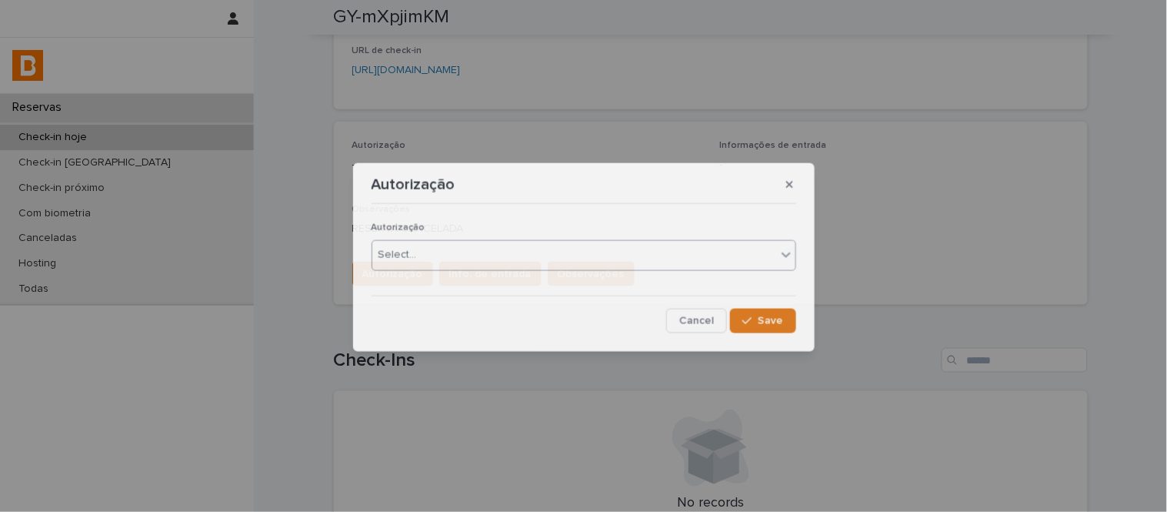
click at [418, 268] on div "Select..." at bounding box center [584, 254] width 425 height 31
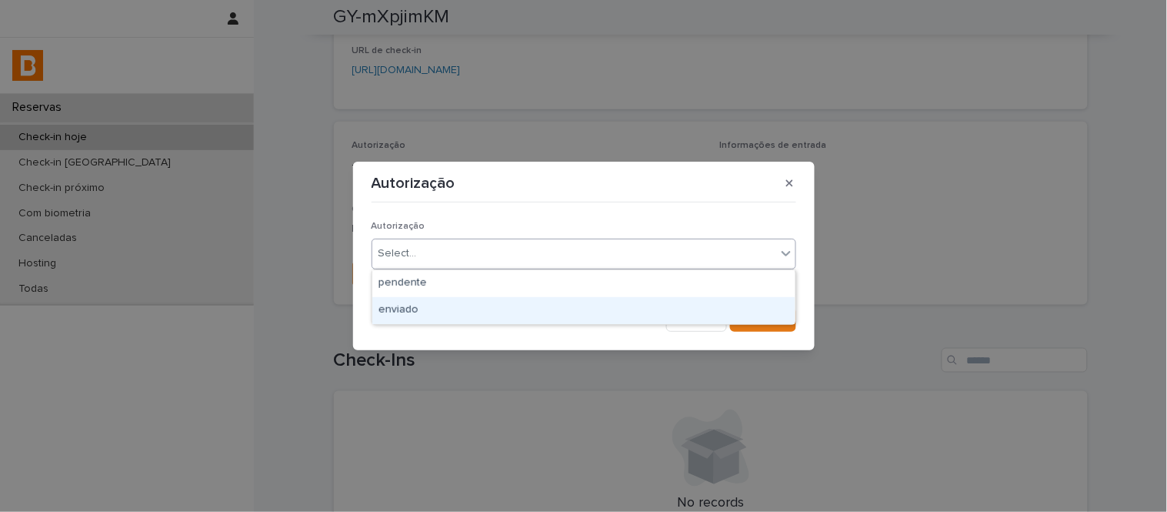
click at [443, 305] on div "enviado" at bounding box center [583, 310] width 423 height 27
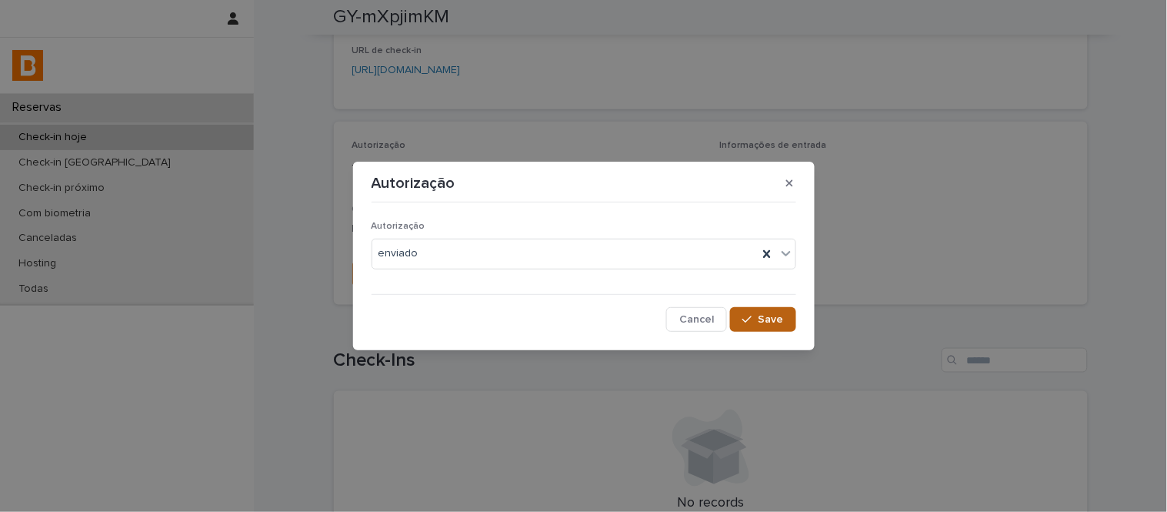
click at [758, 320] on div "button" at bounding box center [749, 319] width 15 height 11
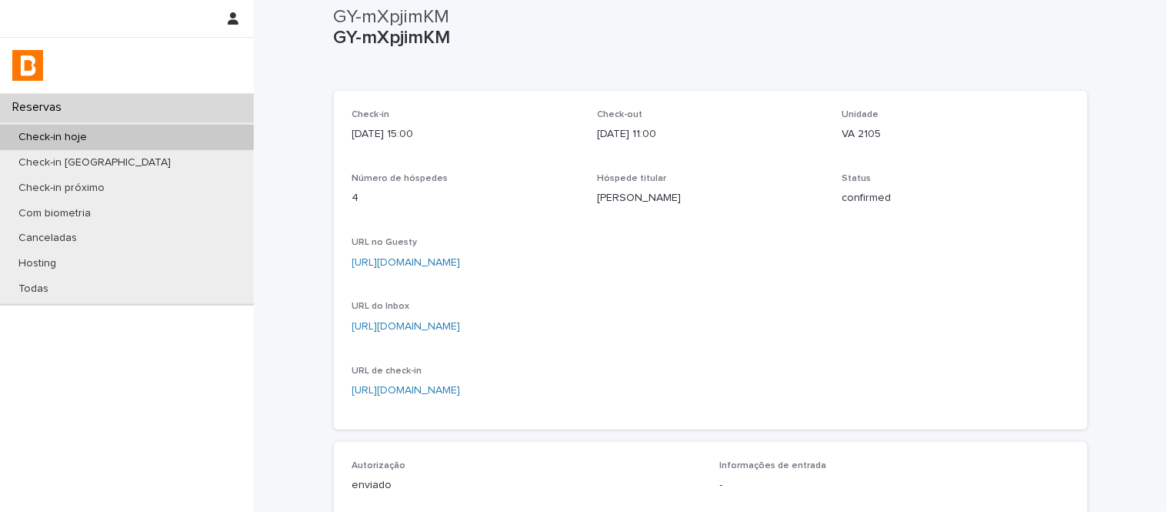
scroll to position [0, 0]
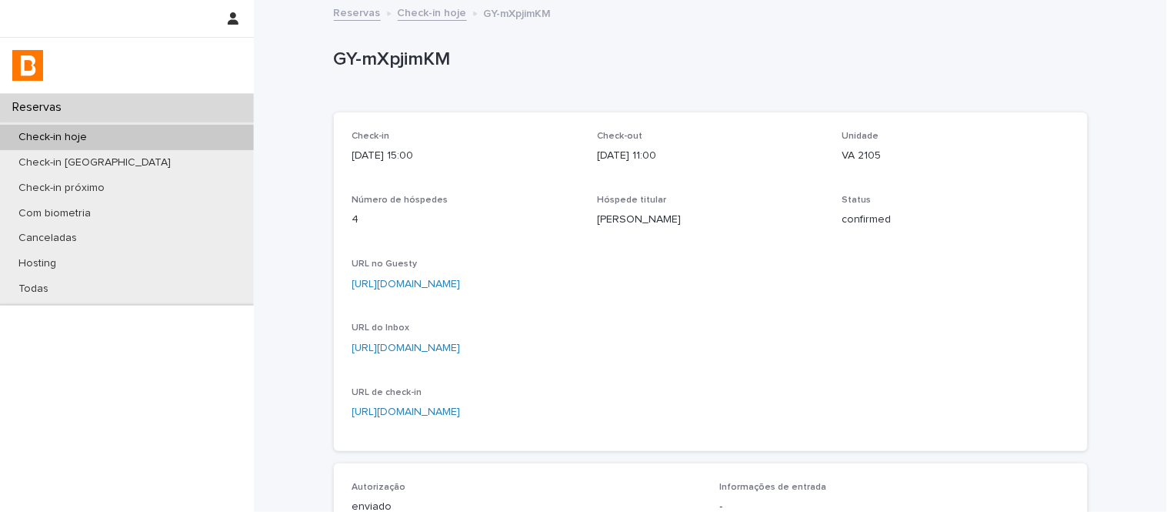
click at [424, 12] on link "Check-in hoje" at bounding box center [432, 12] width 69 height 18
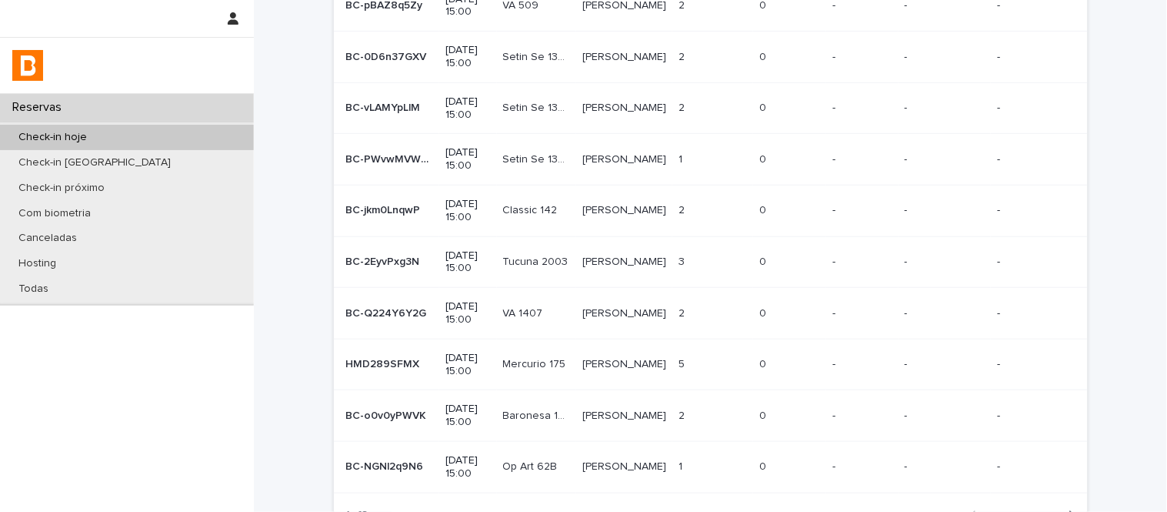
scroll to position [195, 0]
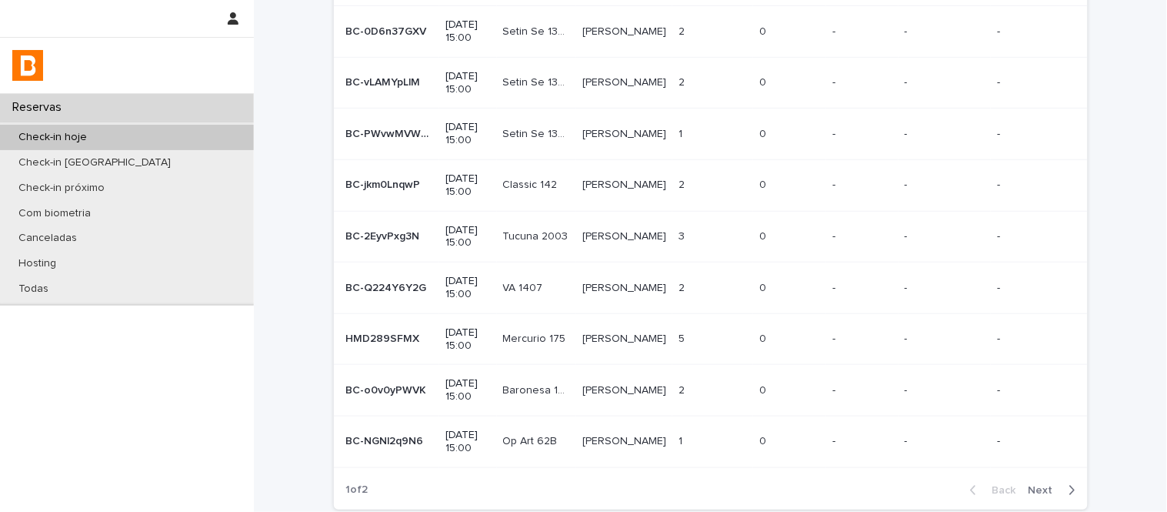
click at [616, 360] on td "[PERSON_NAME]" at bounding box center [624, 339] width 96 height 52
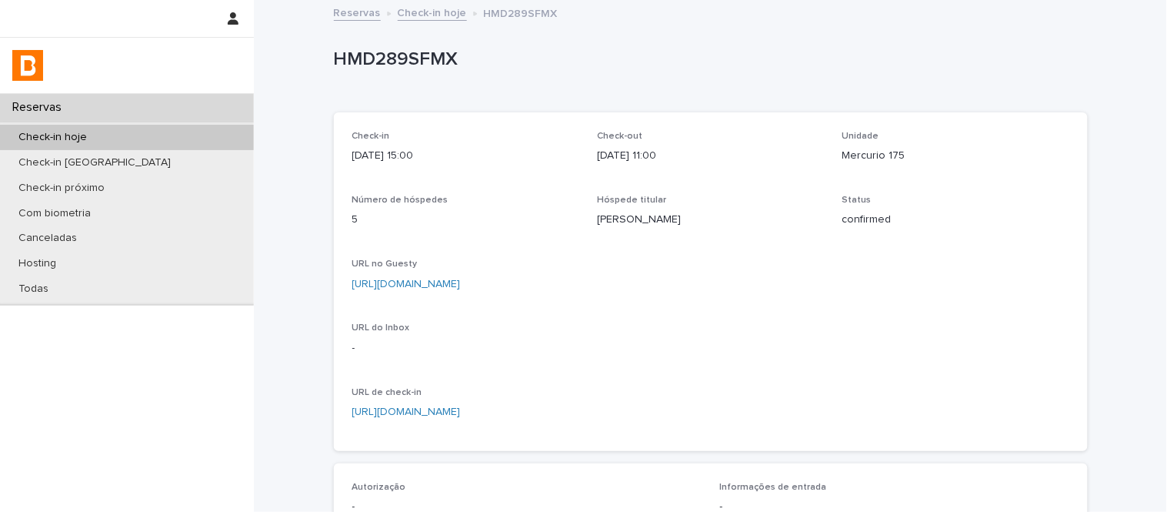
click at [633, 216] on p "[PERSON_NAME]" at bounding box center [710, 220] width 227 height 16
click at [436, 20] on link "Check-in hoje" at bounding box center [432, 12] width 69 height 18
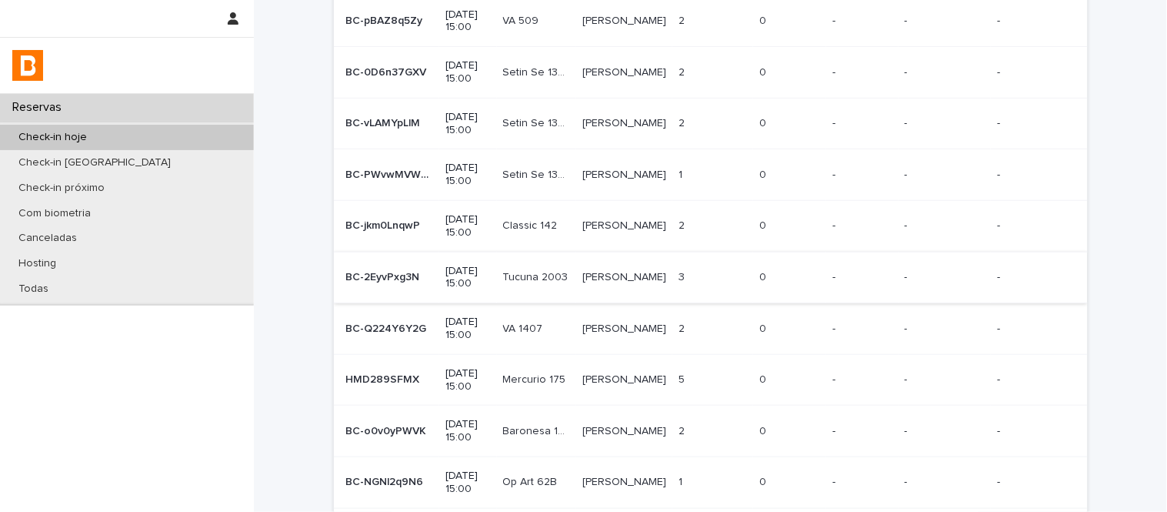
scroll to position [240, 0]
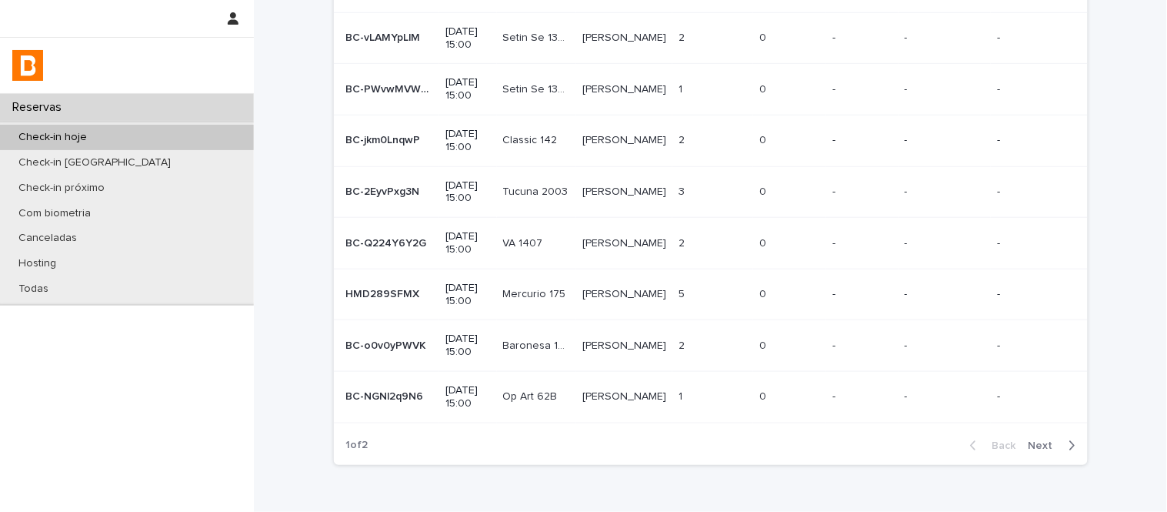
click at [643, 354] on div "[PERSON_NAME] [PERSON_NAME]" at bounding box center [624, 345] width 84 height 25
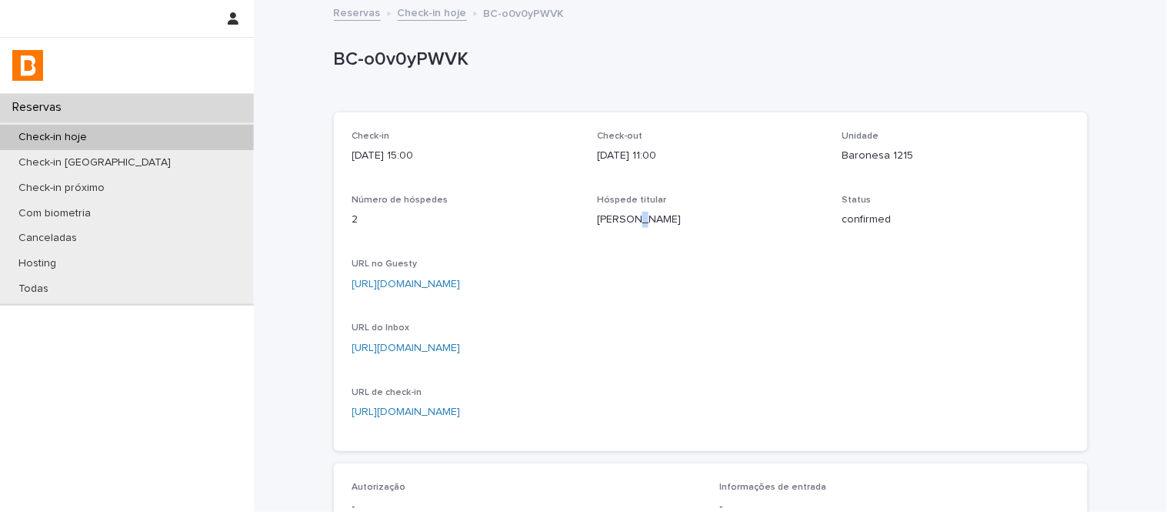
click at [629, 214] on p "[PERSON_NAME]" at bounding box center [710, 220] width 227 height 16
click at [425, 16] on link "Check-in hoje" at bounding box center [432, 12] width 69 height 18
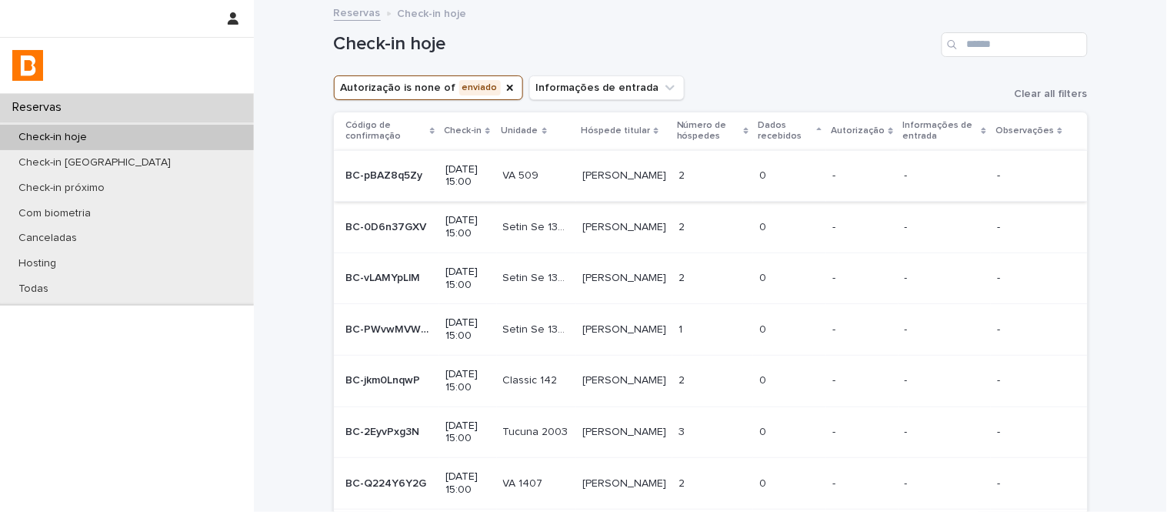
scroll to position [325, 0]
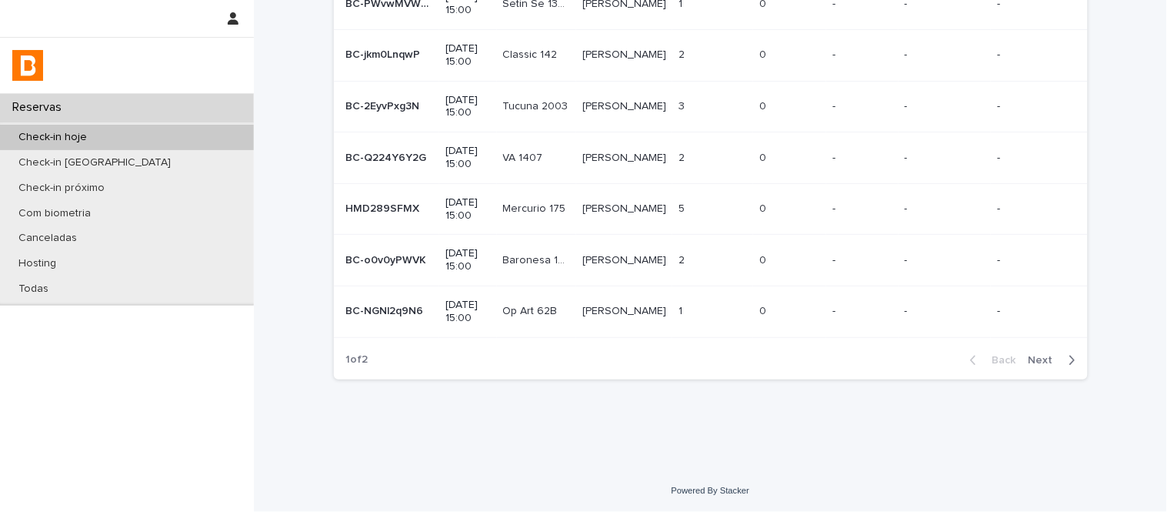
click at [686, 309] on p "1" at bounding box center [682, 310] width 7 height 16
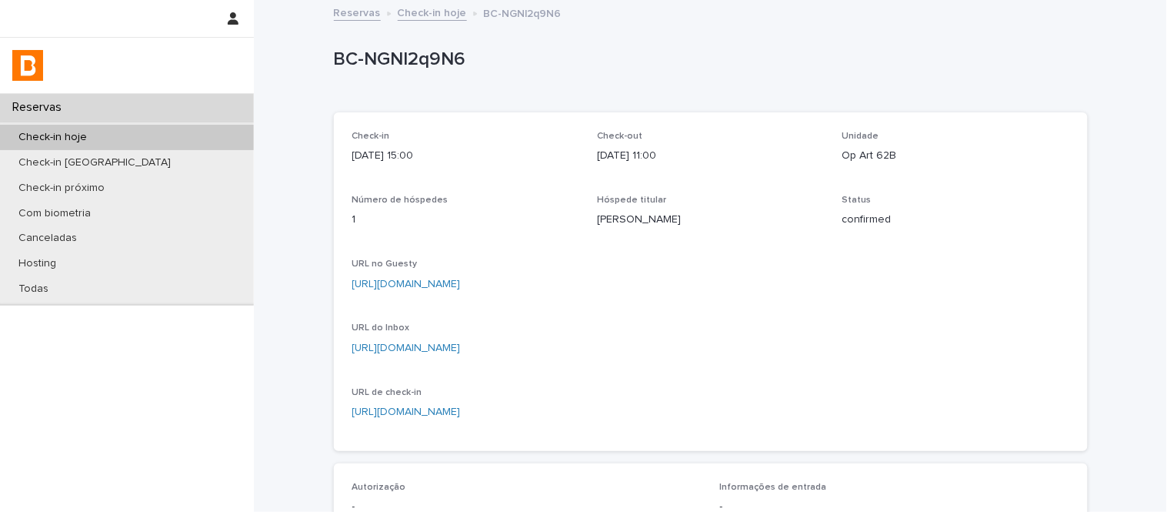
click at [639, 218] on p "[PERSON_NAME]" at bounding box center [710, 220] width 227 height 16
click at [595, 274] on div "[URL][DOMAIN_NAME]" at bounding box center [710, 282] width 717 height 19
click at [596, 276] on p "[URL][DOMAIN_NAME]" at bounding box center [710, 284] width 717 height 16
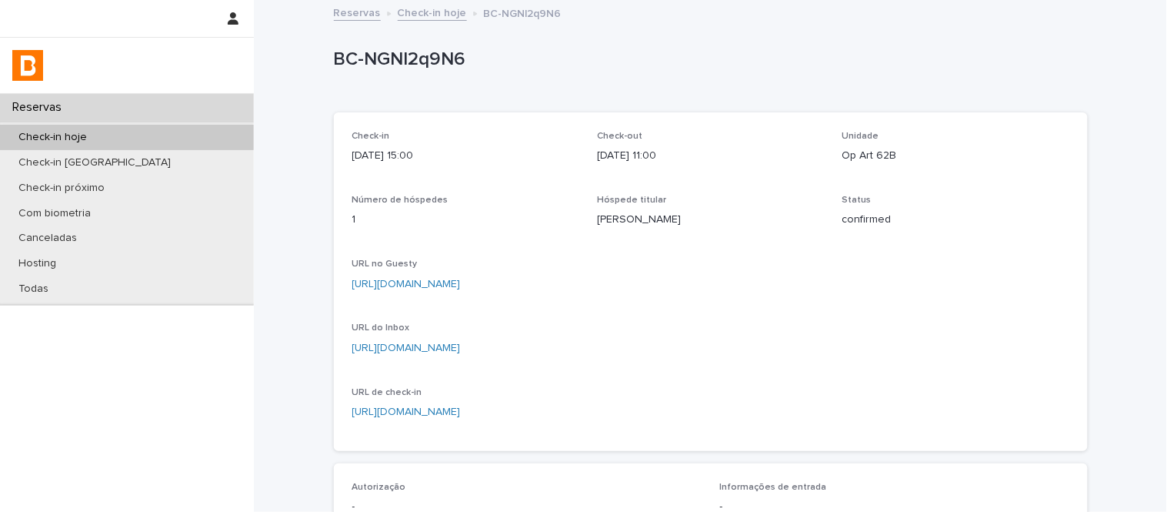
click at [461, 280] on link "[URL][DOMAIN_NAME]" at bounding box center [406, 284] width 108 height 11
click at [441, 4] on link "Check-in hoje" at bounding box center [432, 12] width 69 height 18
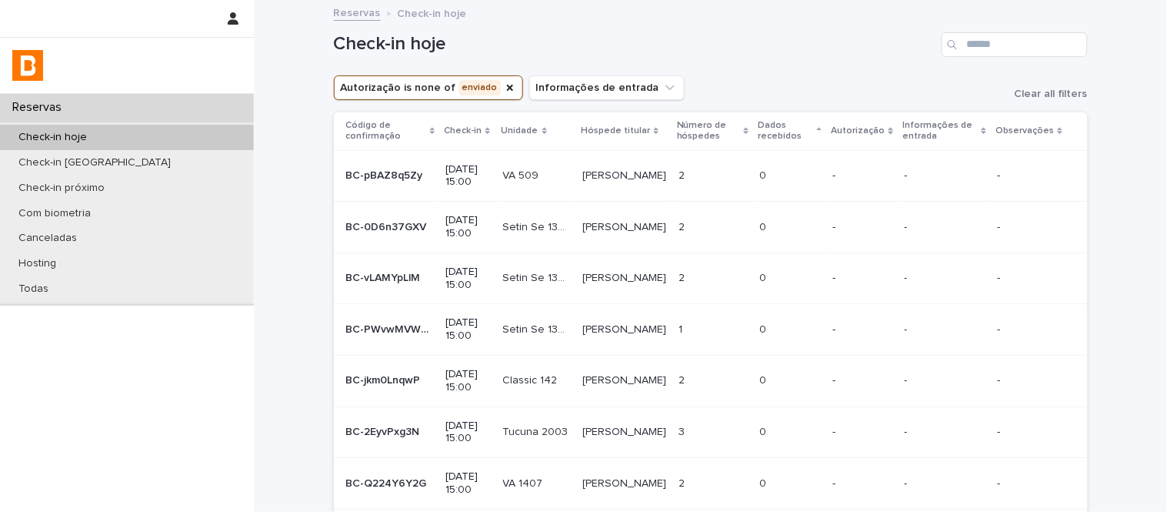
click at [612, 162] on td "[PERSON_NAME]" at bounding box center [624, 176] width 96 height 52
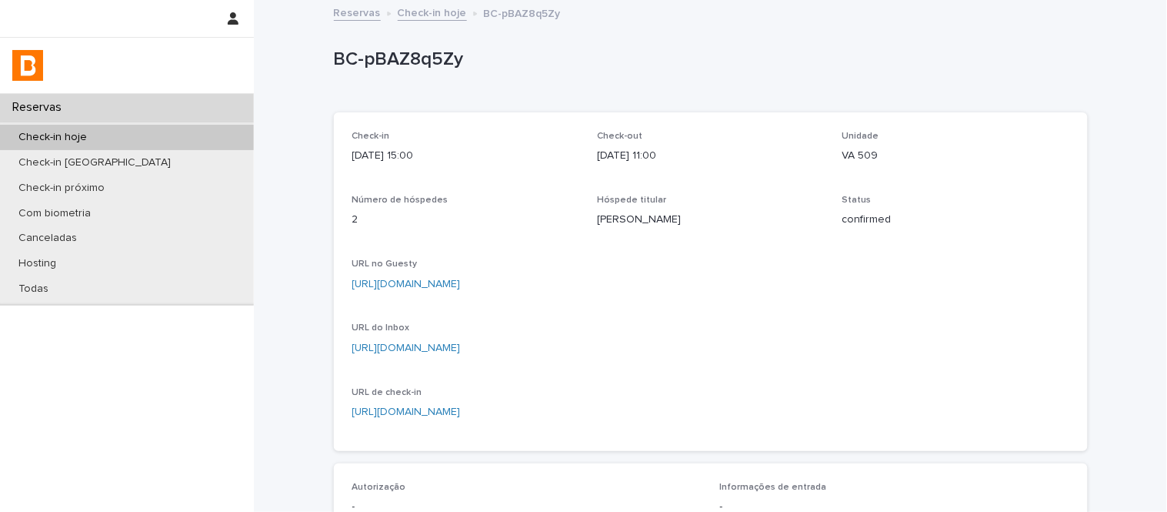
click at [629, 289] on p "[URL][DOMAIN_NAME]" at bounding box center [710, 284] width 717 height 16
click at [461, 282] on link "[URL][DOMAIN_NAME]" at bounding box center [406, 284] width 108 height 11
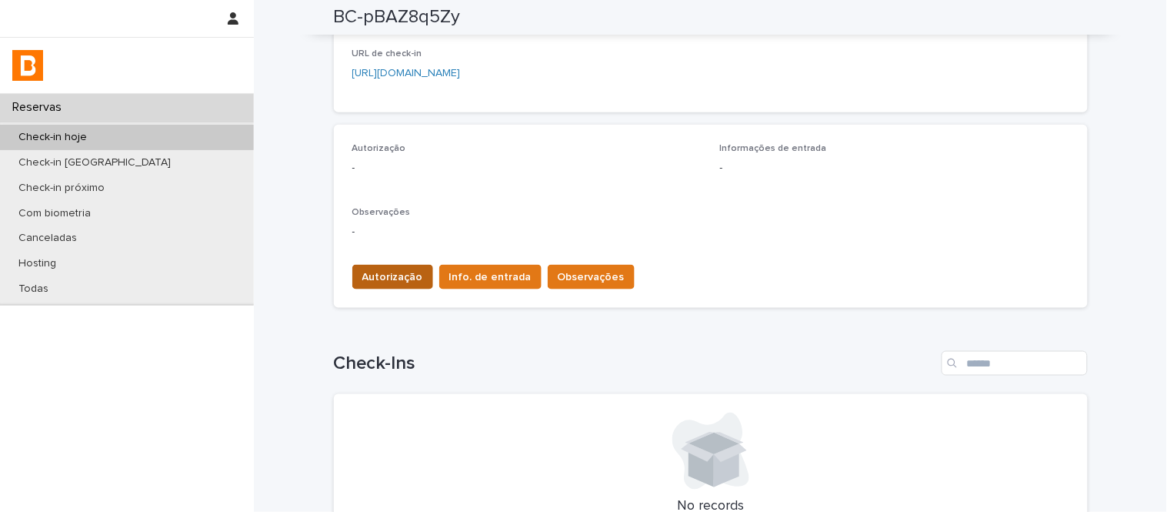
scroll to position [342, 0]
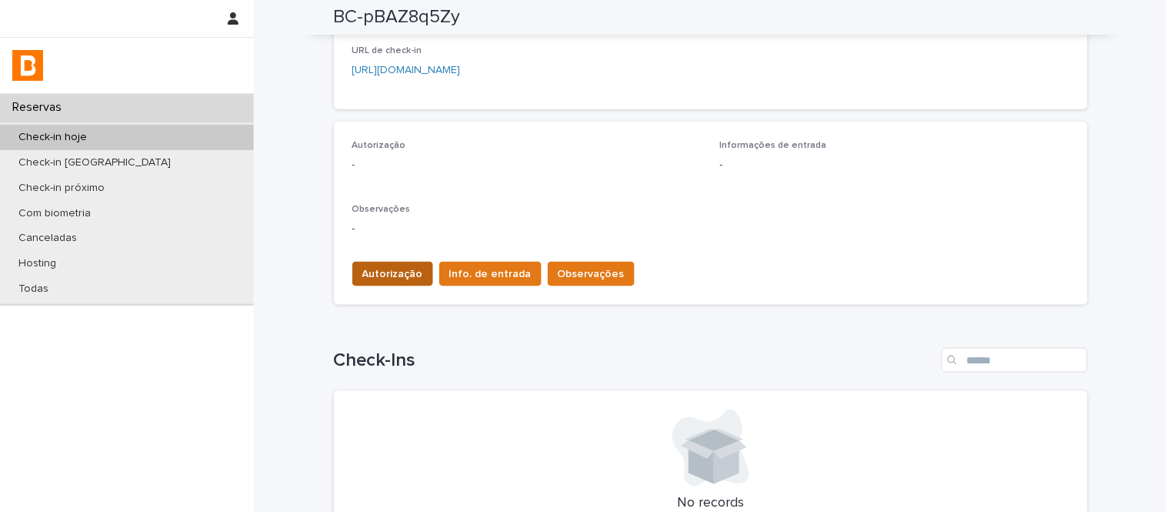
click at [406, 279] on span "Autorização" at bounding box center [392, 273] width 61 height 15
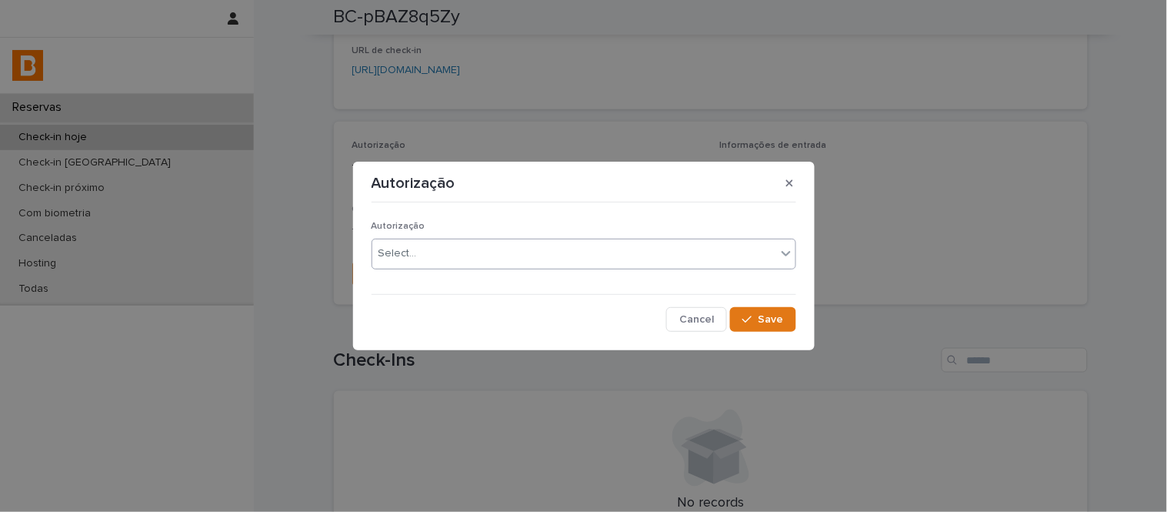
drag, startPoint x: 429, startPoint y: 278, endPoint x: 432, endPoint y: 254, distance: 24.0
click at [431, 259] on div "Autorização Select..." at bounding box center [584, 251] width 425 height 60
click at [432, 254] on div "Select..." at bounding box center [574, 253] width 404 height 25
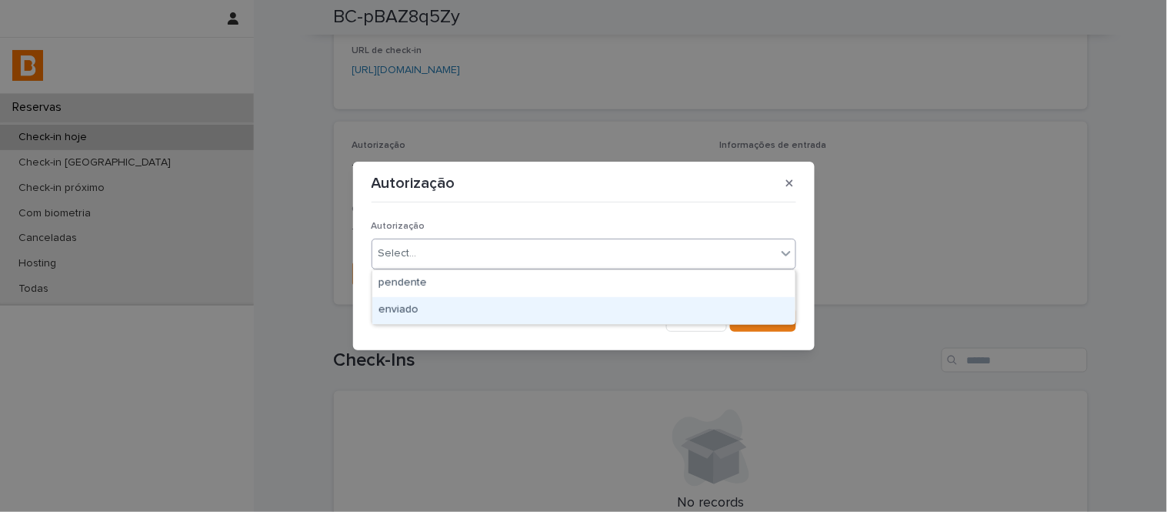
click at [455, 304] on div "enviado" at bounding box center [583, 310] width 423 height 27
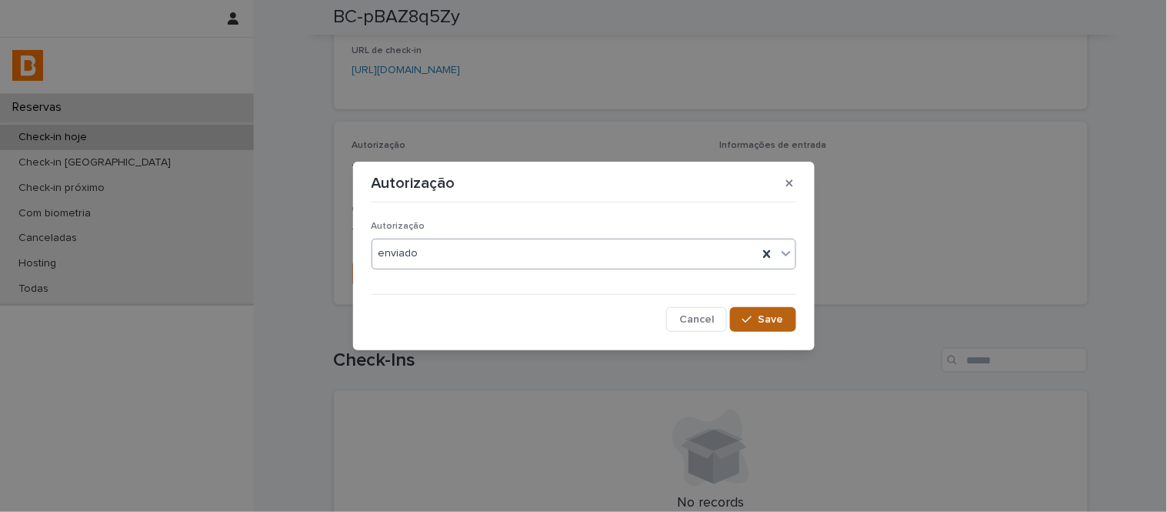
click at [788, 321] on button "Save" at bounding box center [762, 319] width 65 height 25
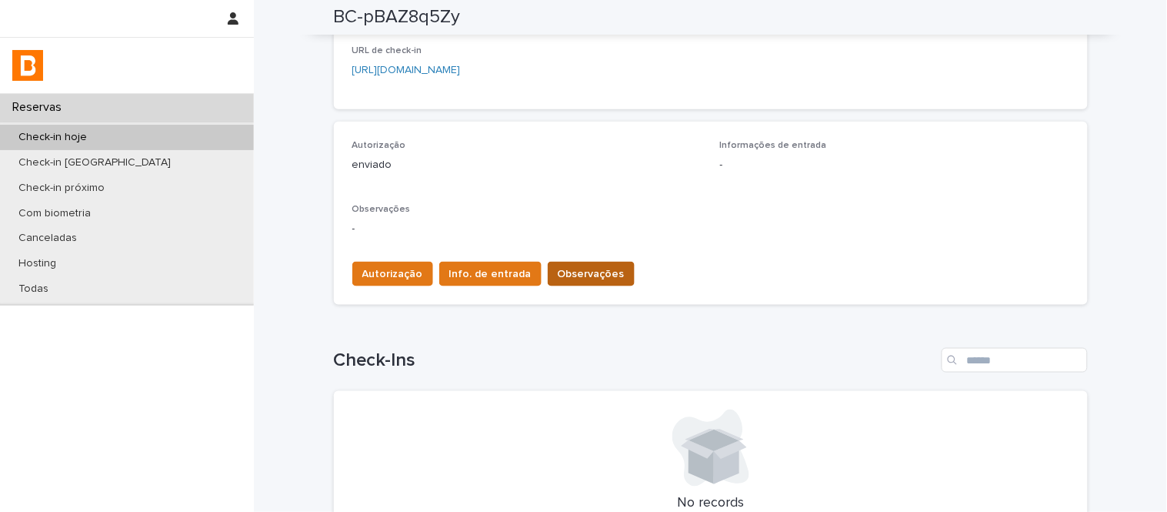
click at [573, 278] on span "Observações" at bounding box center [591, 273] width 67 height 15
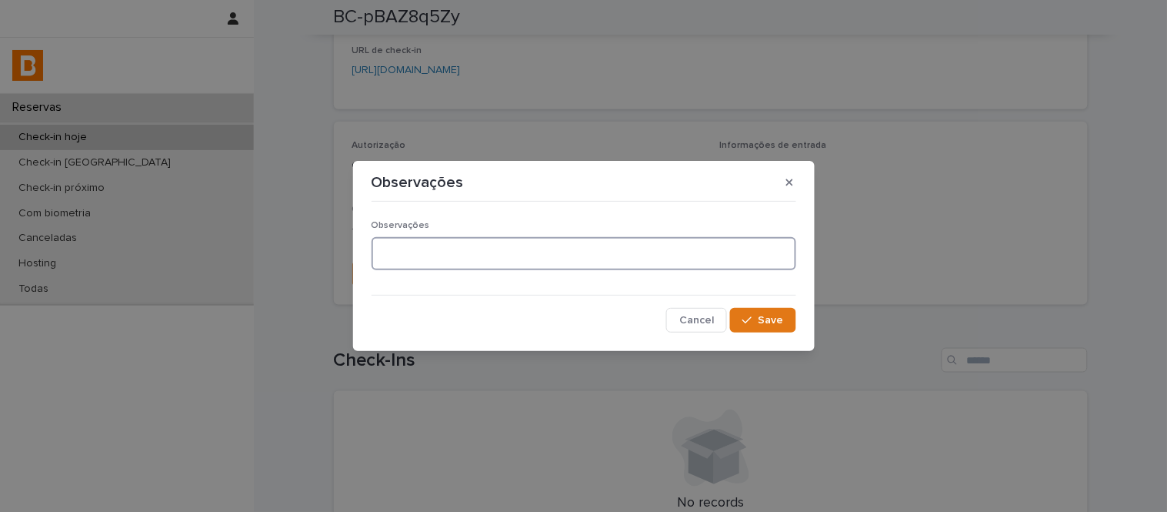
click at [512, 260] on textarea at bounding box center [584, 253] width 425 height 33
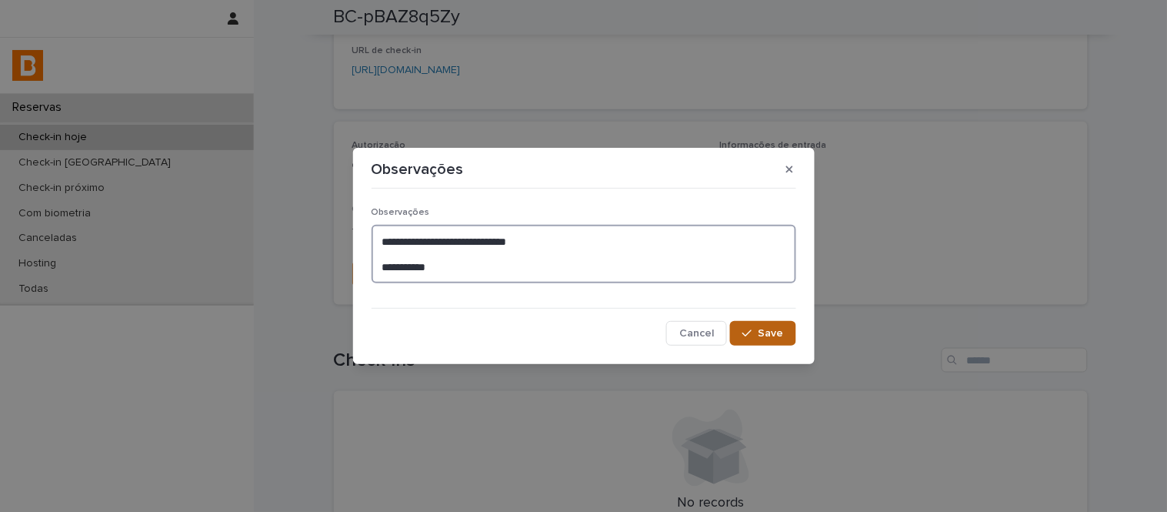
type textarea "**********"
click at [796, 335] on button "Save" at bounding box center [762, 333] width 65 height 25
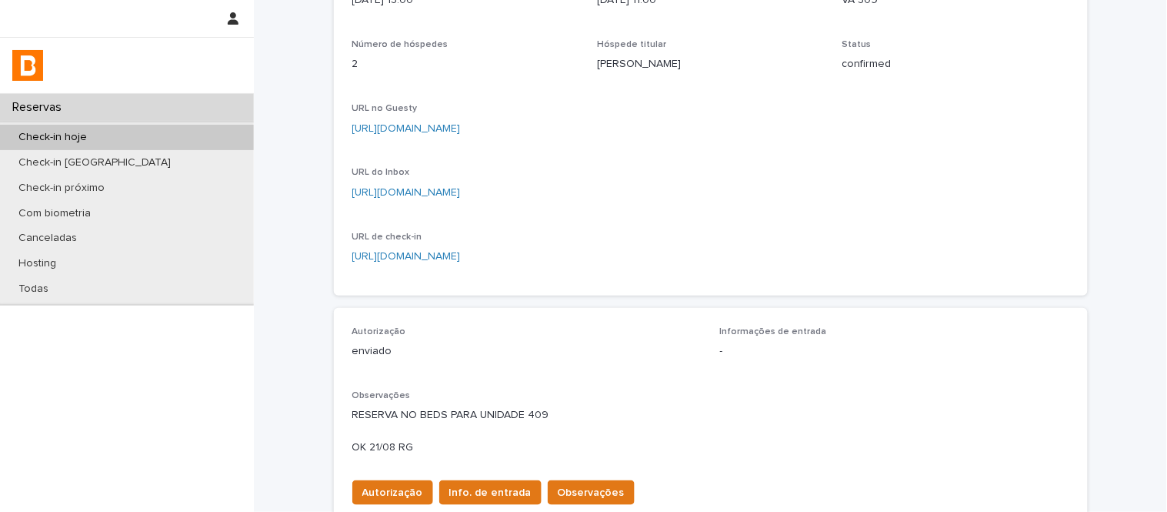
scroll to position [256, 0]
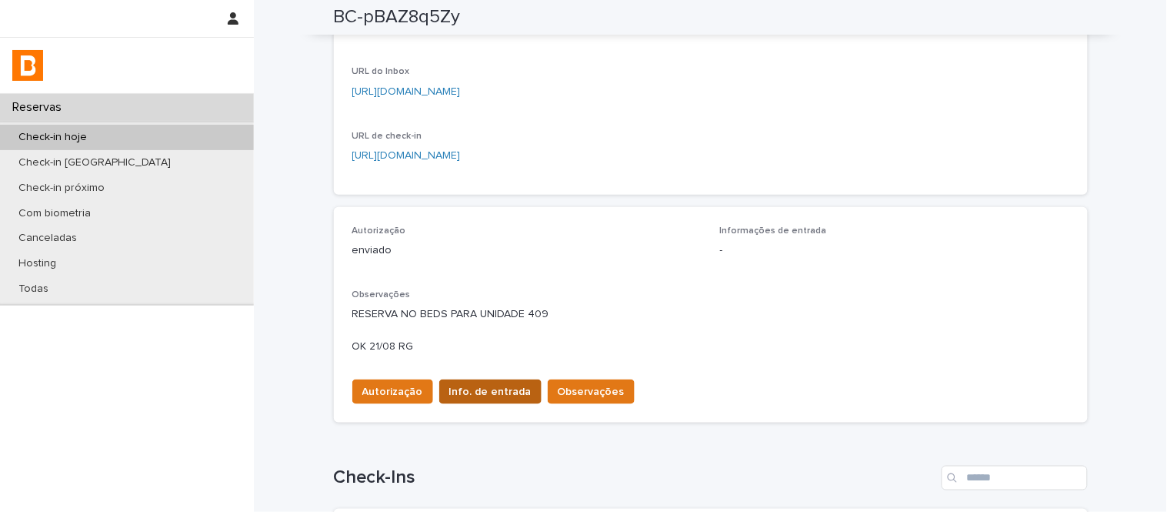
click at [480, 401] on button "Info. de entrada" at bounding box center [490, 391] width 102 height 25
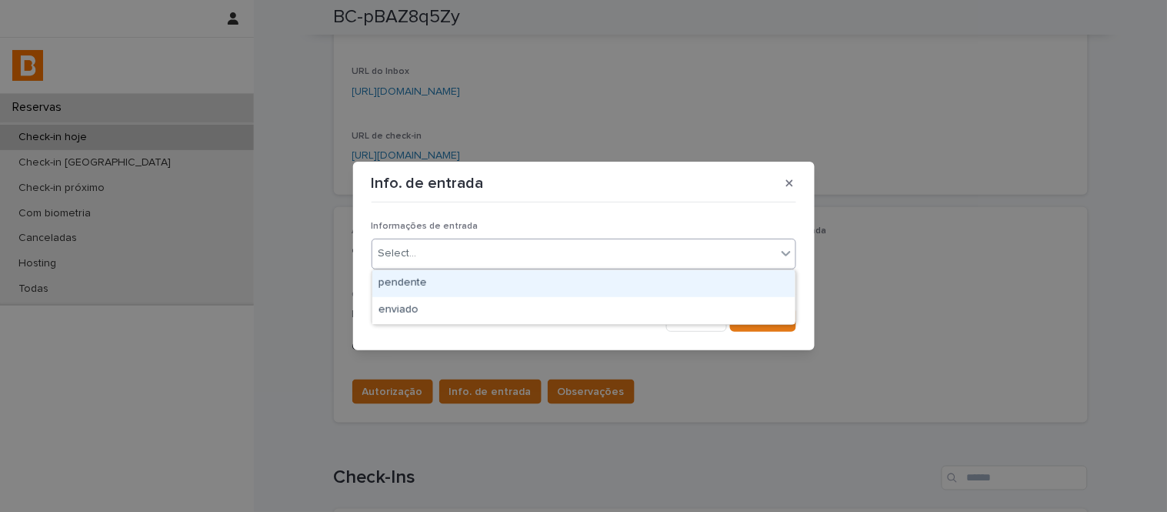
click at [462, 254] on div "Select..." at bounding box center [574, 253] width 404 height 25
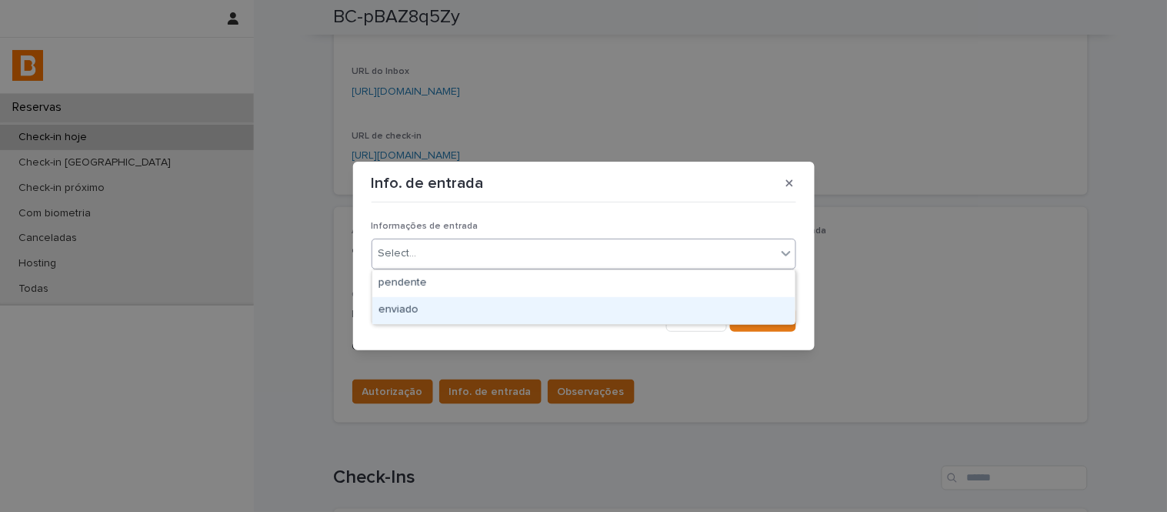
click at [489, 303] on div "enviado" at bounding box center [583, 310] width 423 height 27
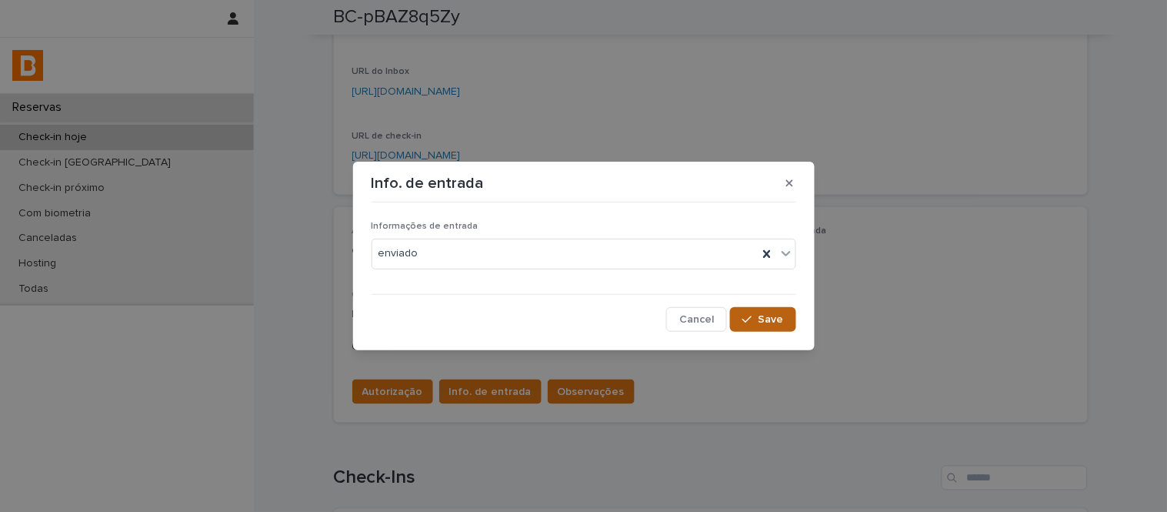
click at [766, 315] on button "Save" at bounding box center [762, 319] width 65 height 25
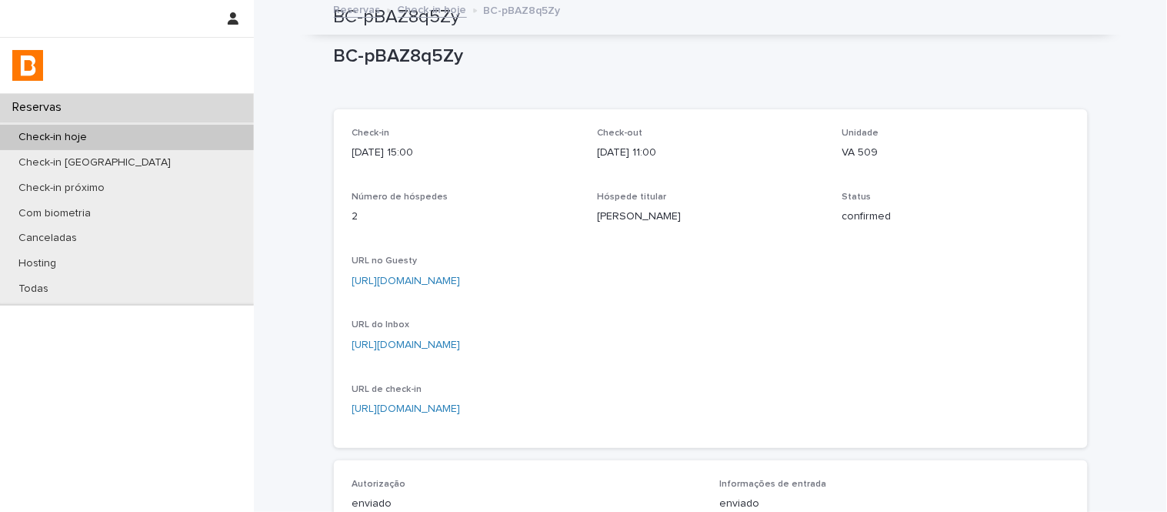
scroll to position [0, 0]
click at [429, 14] on link "Check-in hoje" at bounding box center [432, 12] width 69 height 18
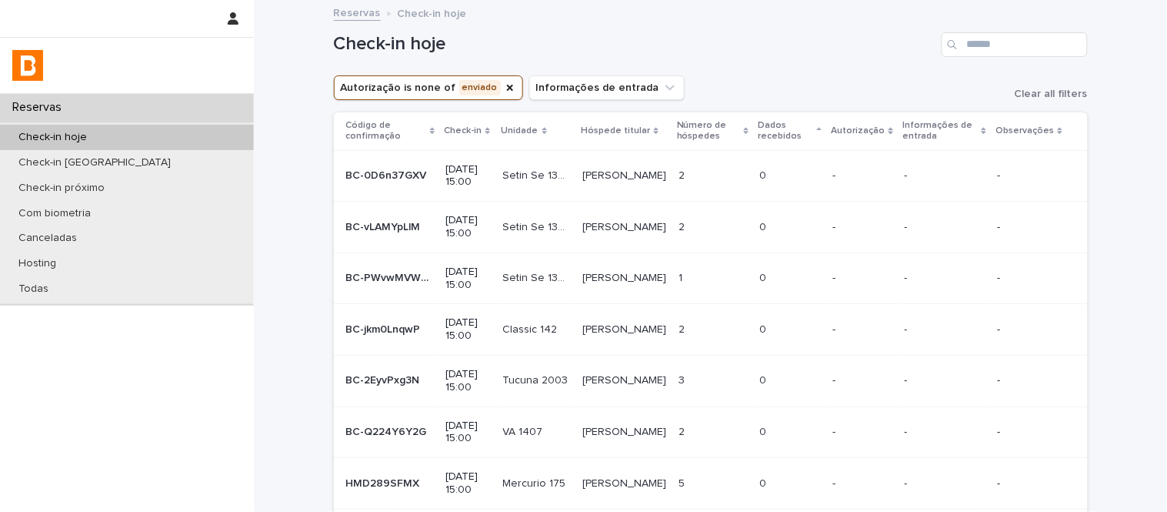
click at [558, 185] on div "Setin Se 1302 Setin Se 1302" at bounding box center [536, 175] width 67 height 25
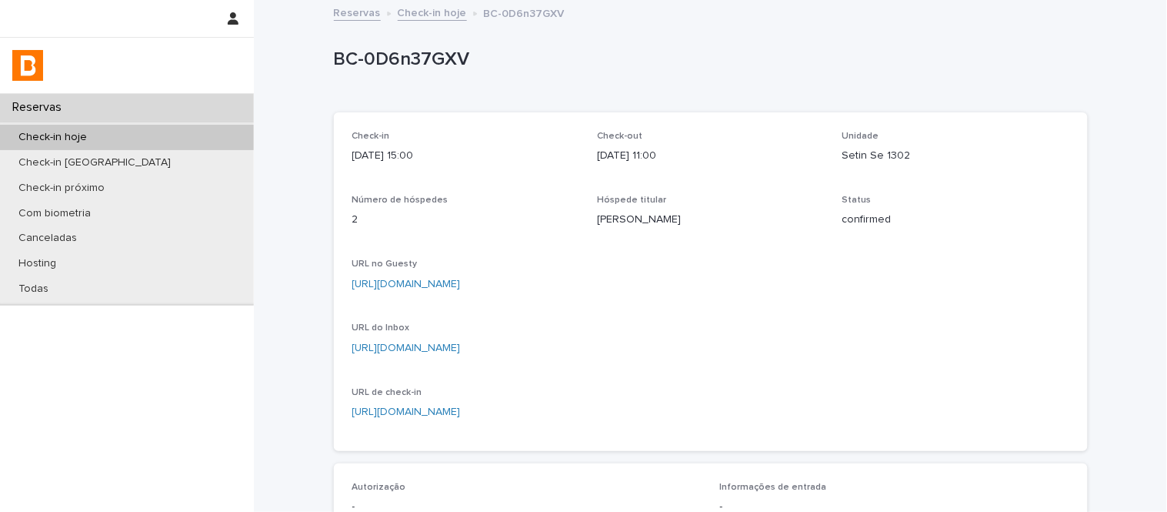
click at [461, 280] on link "[URL][DOMAIN_NAME]" at bounding box center [406, 284] width 108 height 11
click at [432, 8] on link "Check-in hoje" at bounding box center [432, 12] width 69 height 18
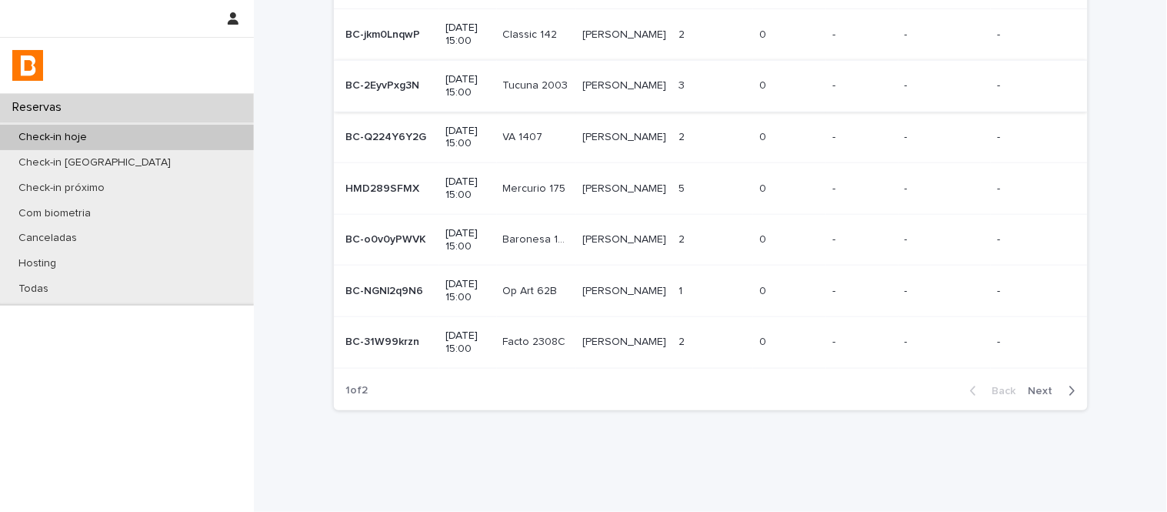
scroll to position [325, 0]
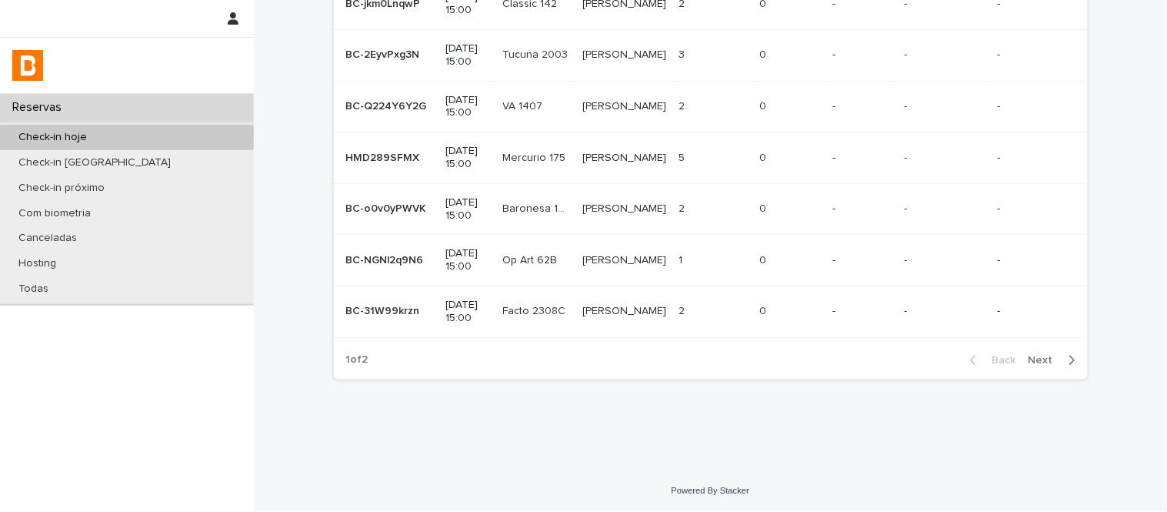
click at [1048, 364] on span "Next" at bounding box center [1046, 360] width 34 height 11
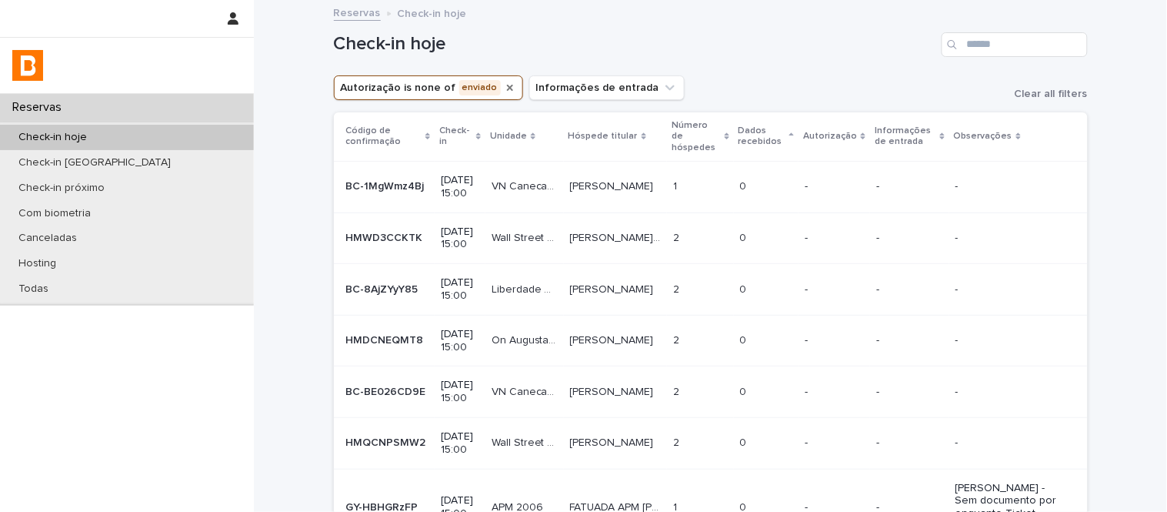
click at [504, 82] on icon "Autorização" at bounding box center [510, 88] width 12 height 12
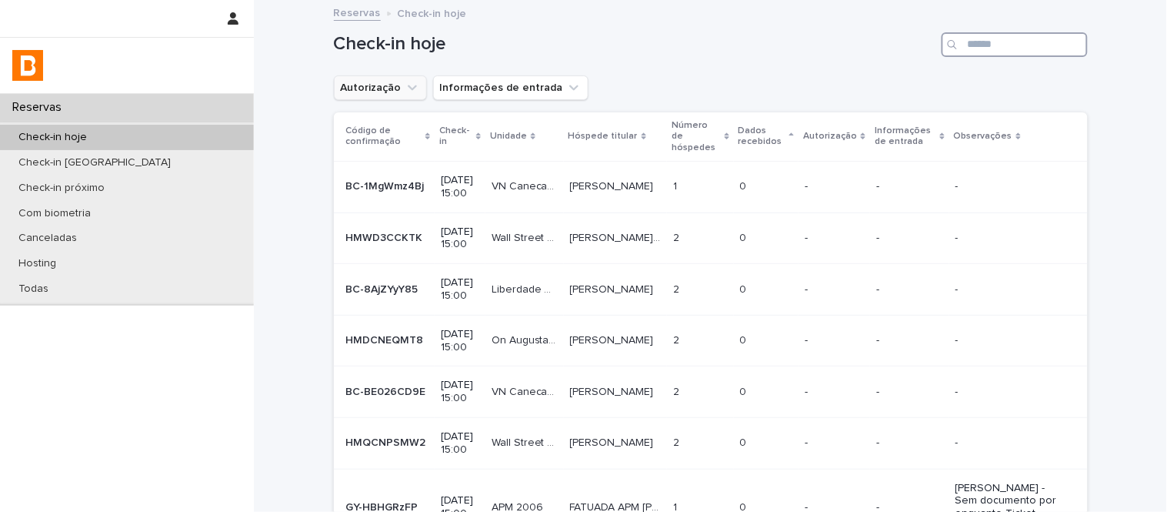
click at [983, 42] on input "Search" at bounding box center [1015, 44] width 146 height 25
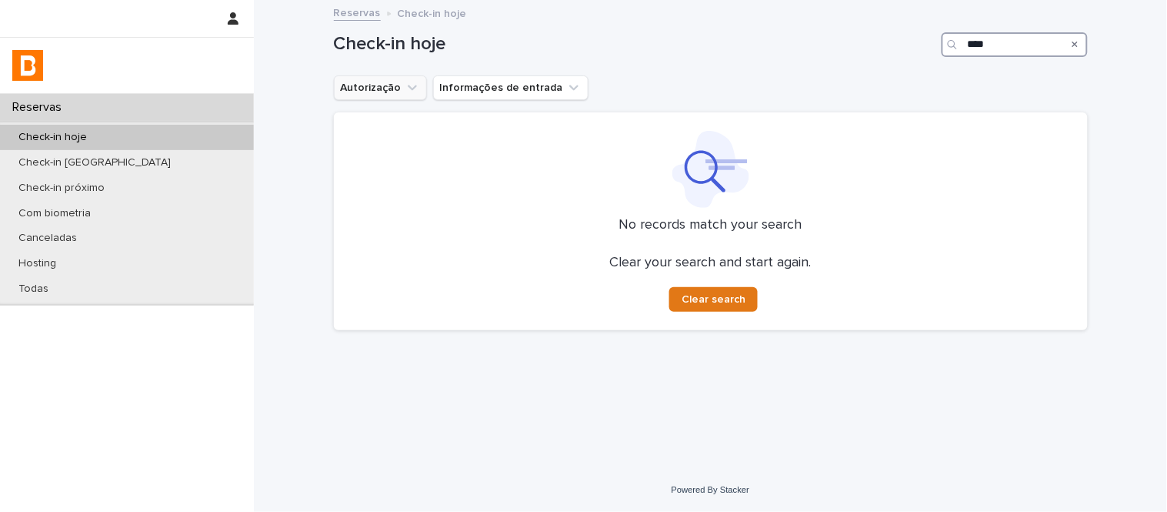
type input "****"
